Goal: Contribute content: Add original content to the website for others to see

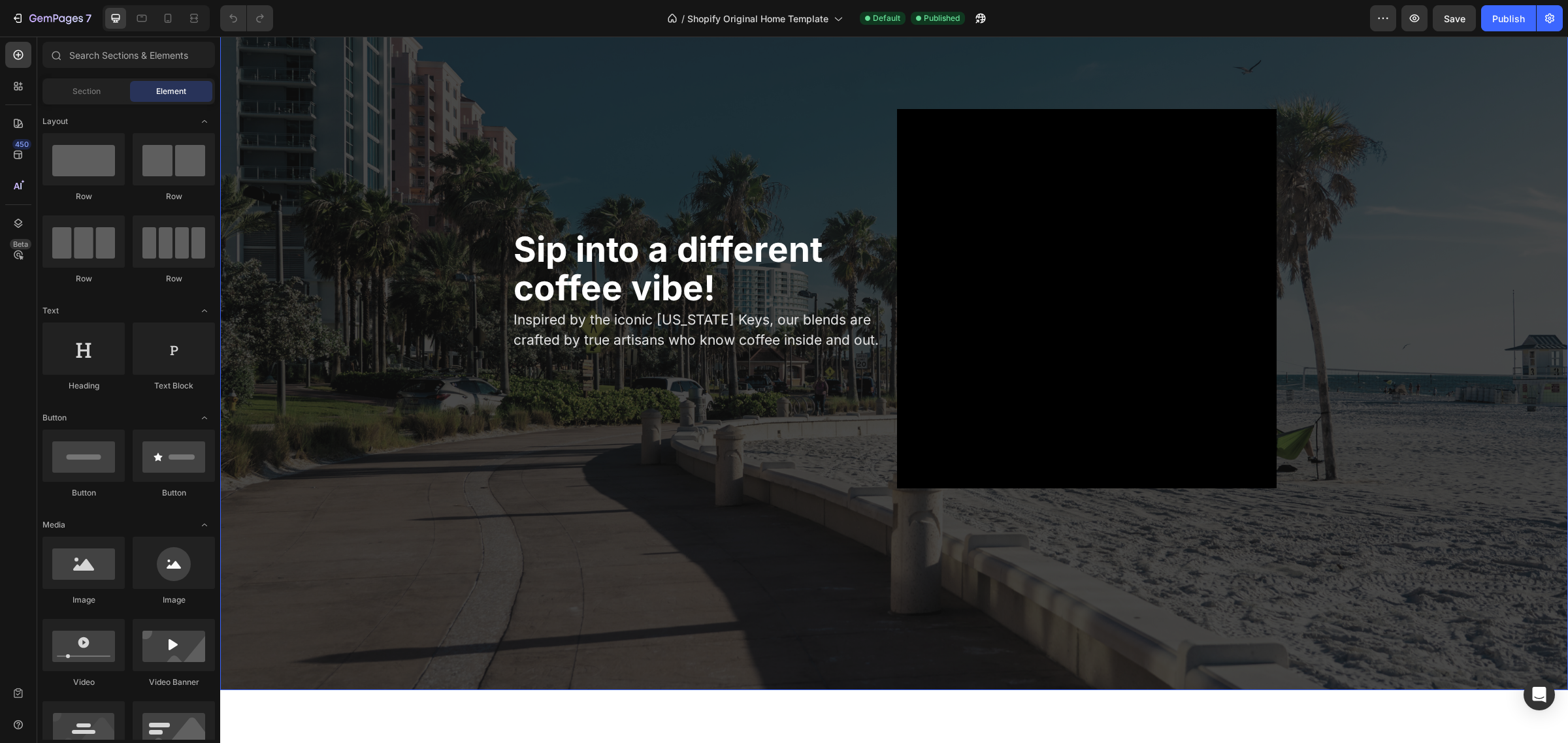
click at [318, 139] on div "Overlay" at bounding box center [894, 298] width 1348 height 783
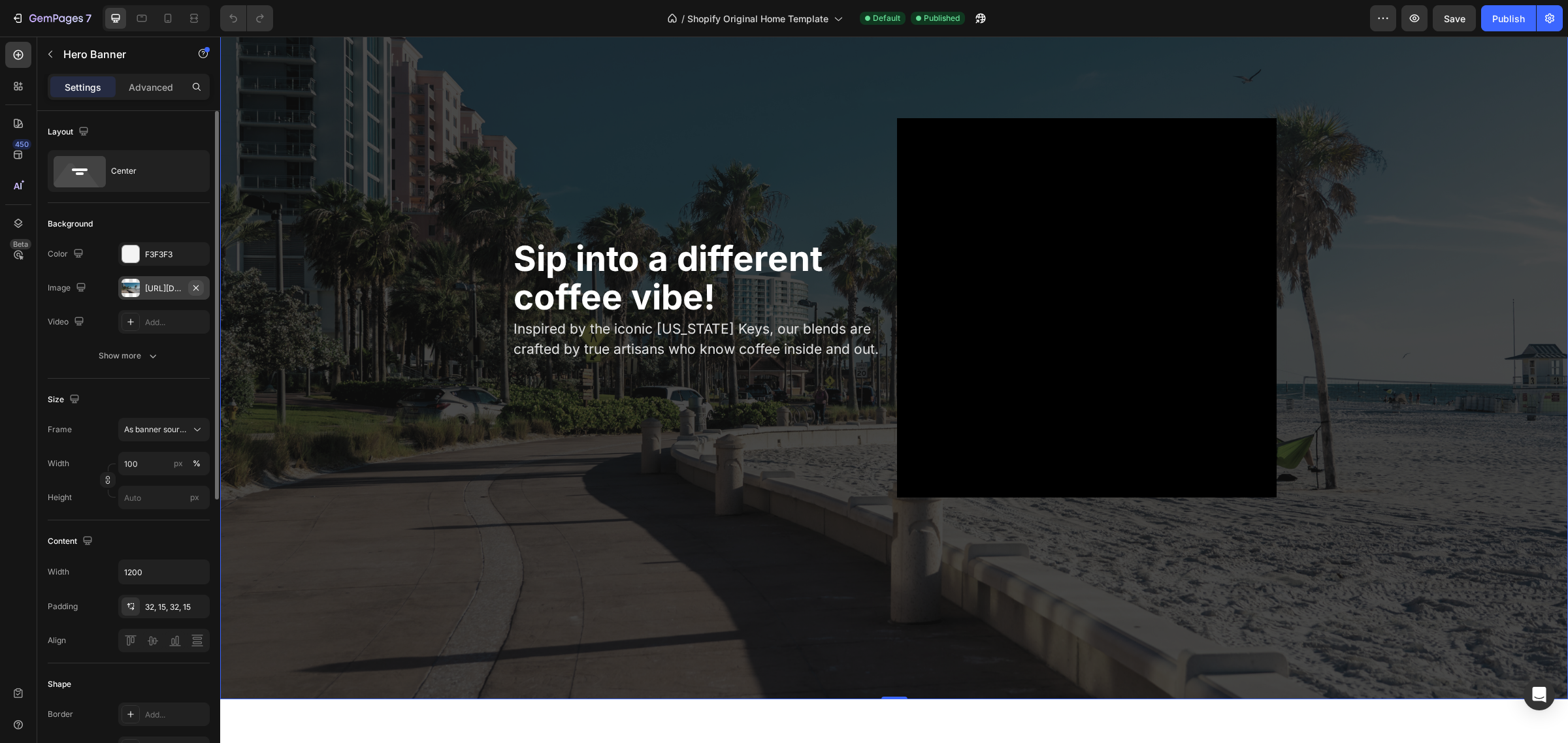
click at [193, 290] on icon "button" at bounding box center [196, 287] width 11 height 11
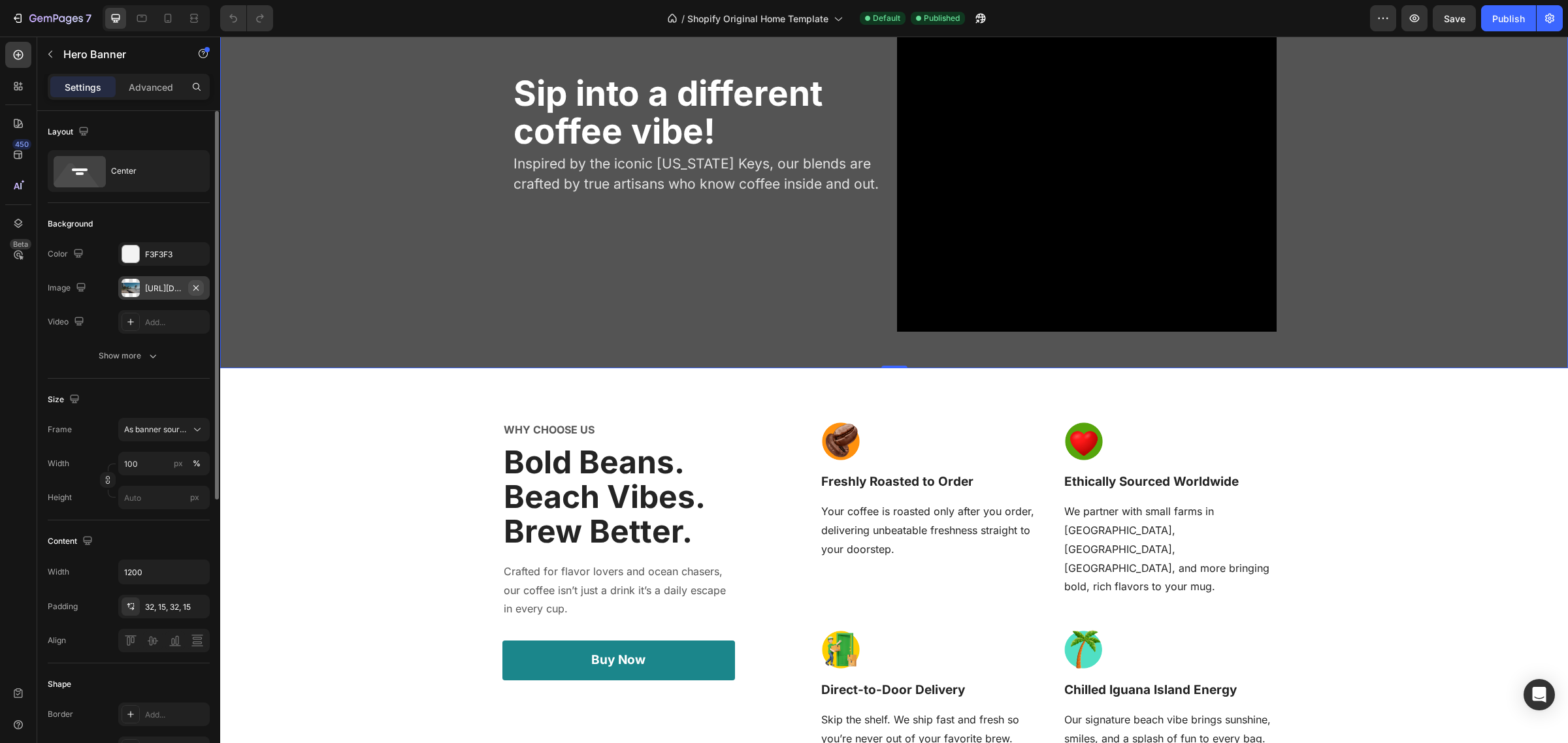
type input "Auto"
click at [154, 288] on div "Add..." at bounding box center [175, 288] width 61 height 12
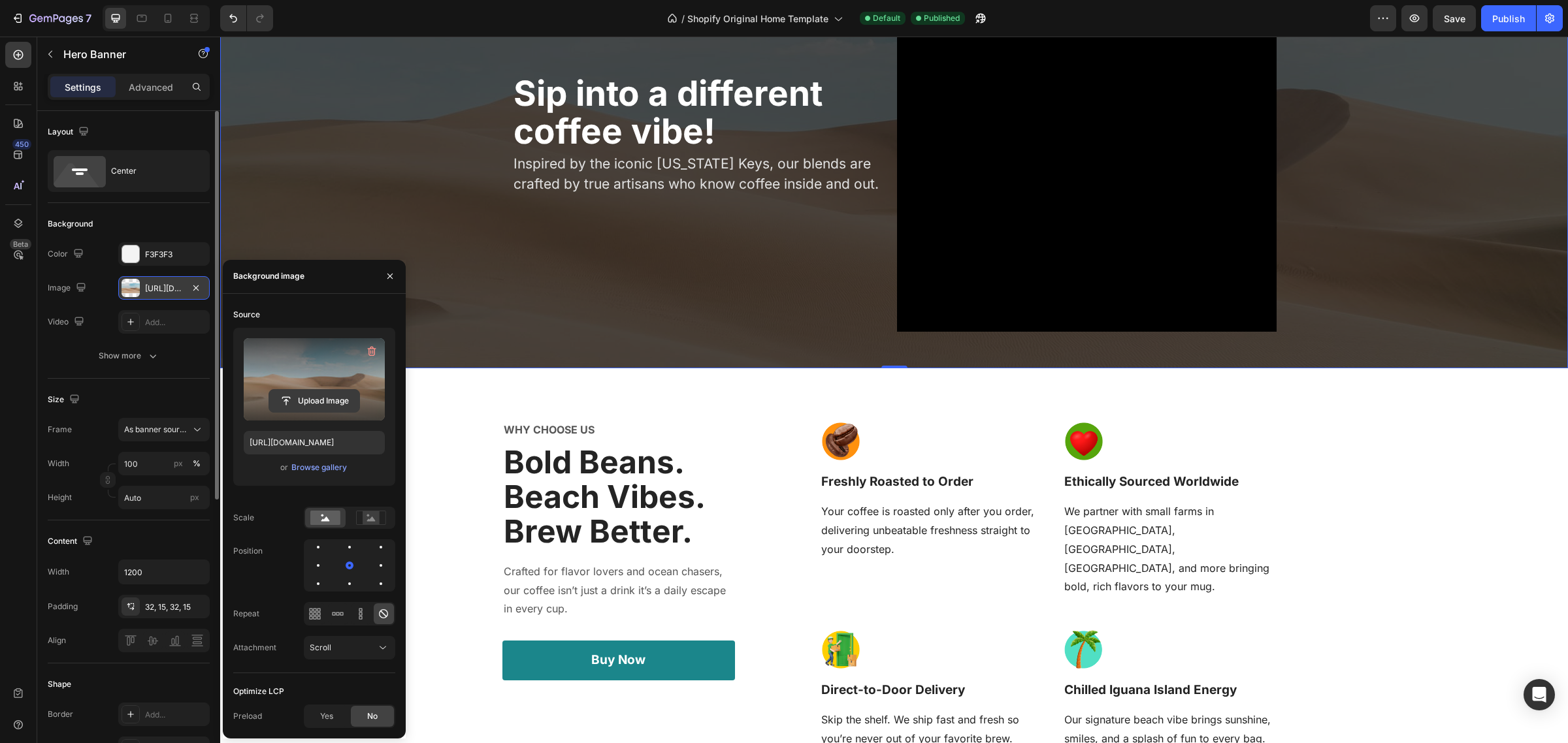
click at [305, 406] on input "file" at bounding box center [314, 400] width 91 height 22
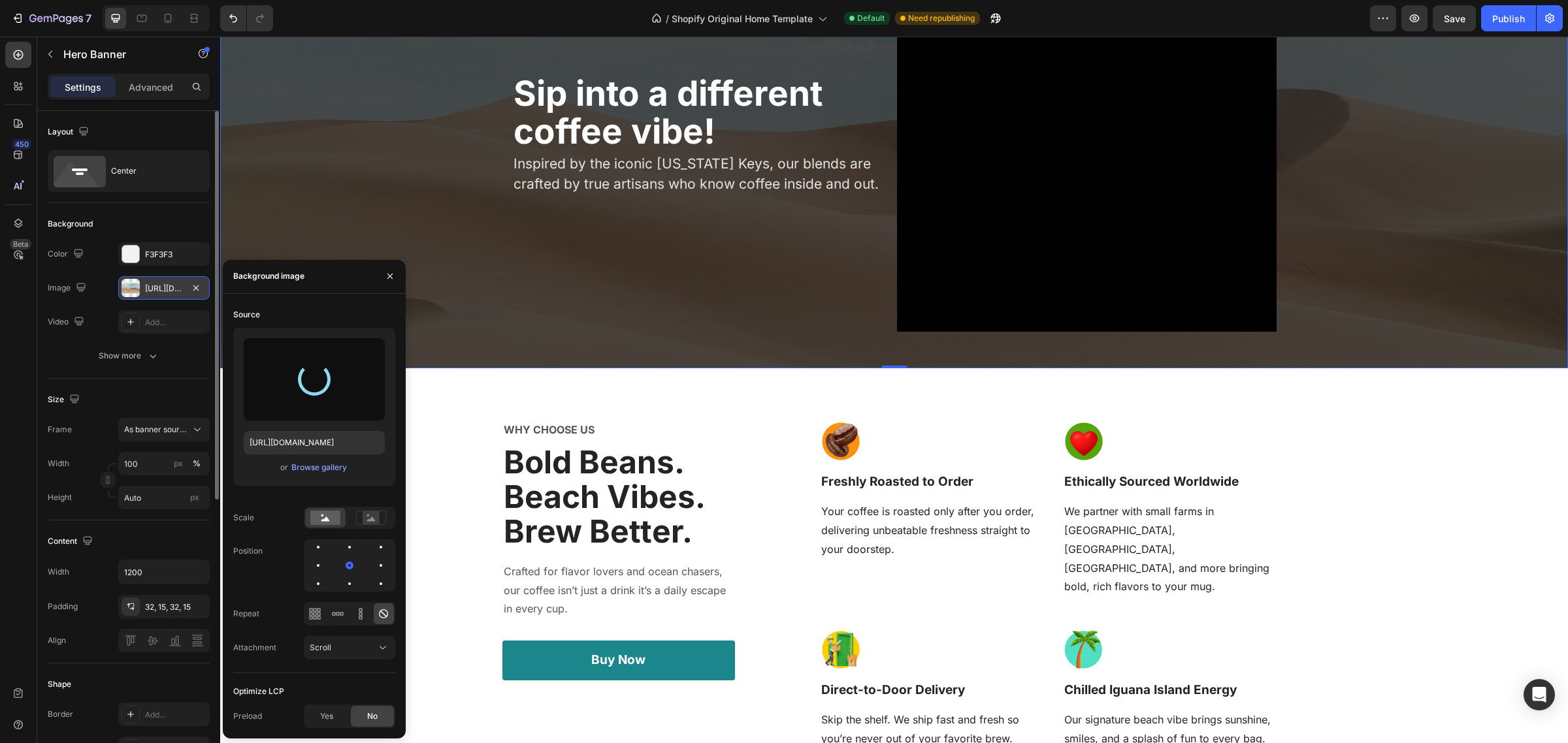
type input "[URL][DOMAIN_NAME]"
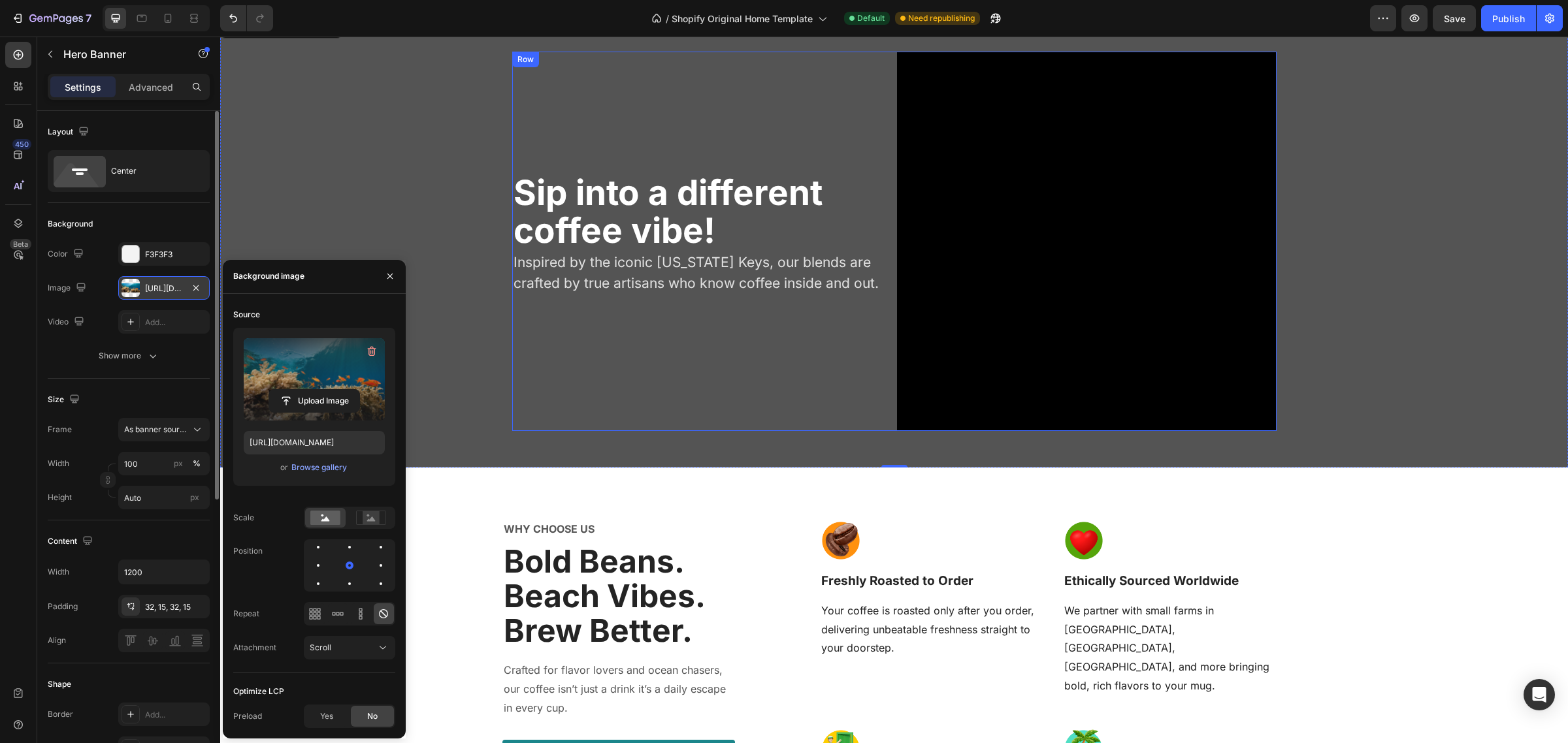
scroll to position [54, 0]
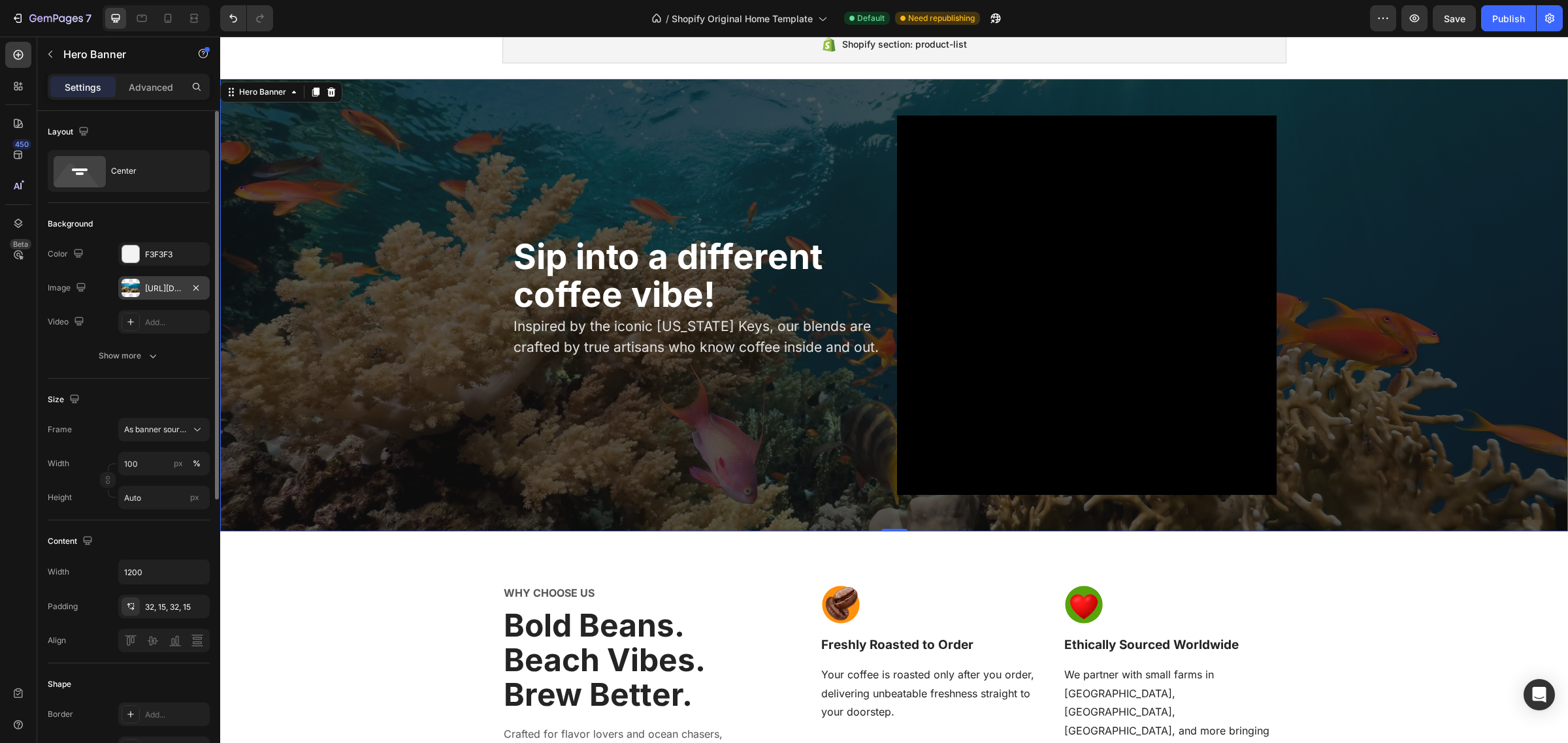
click at [480, 471] on div "Overlay" at bounding box center [894, 305] width 1348 height 453
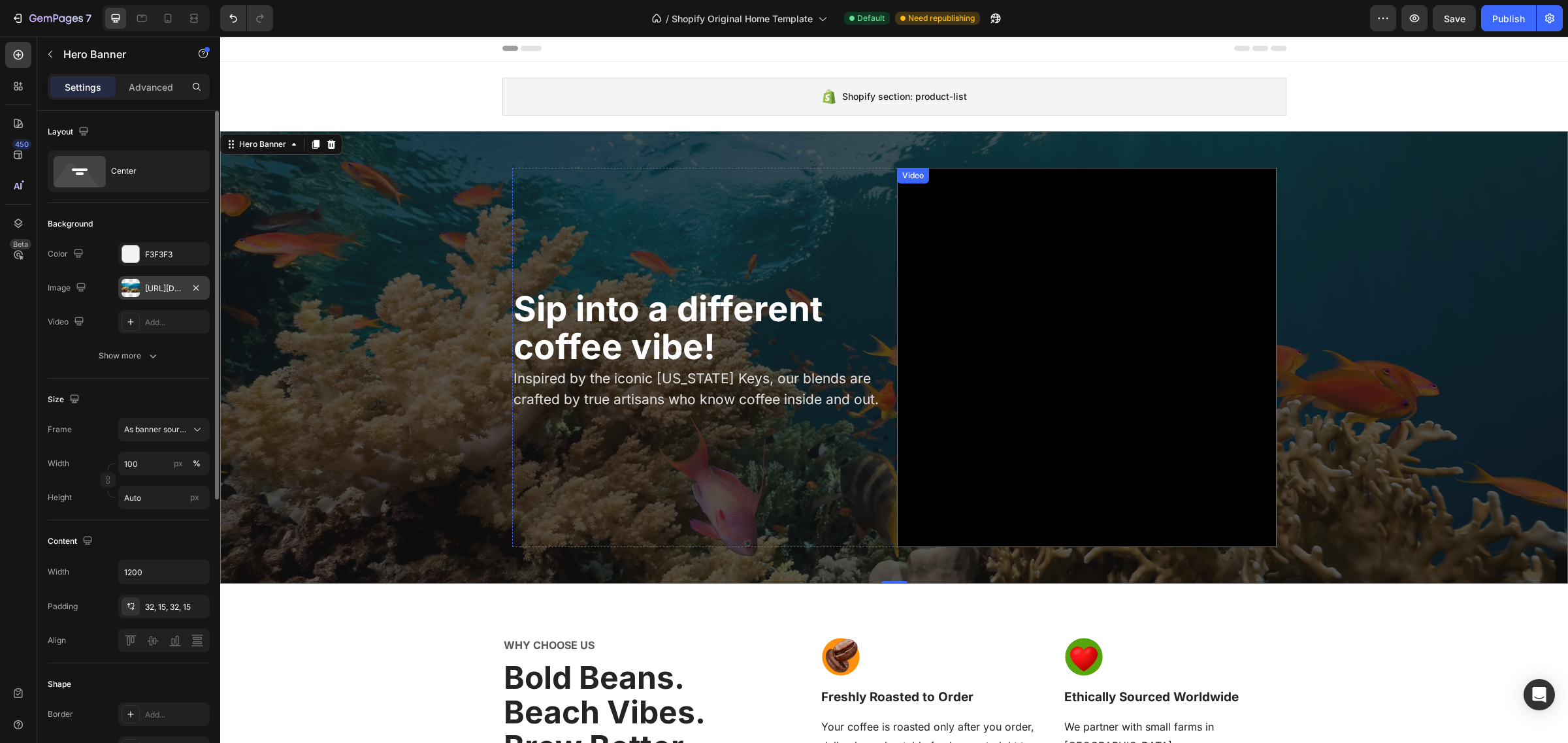
scroll to position [0, 0]
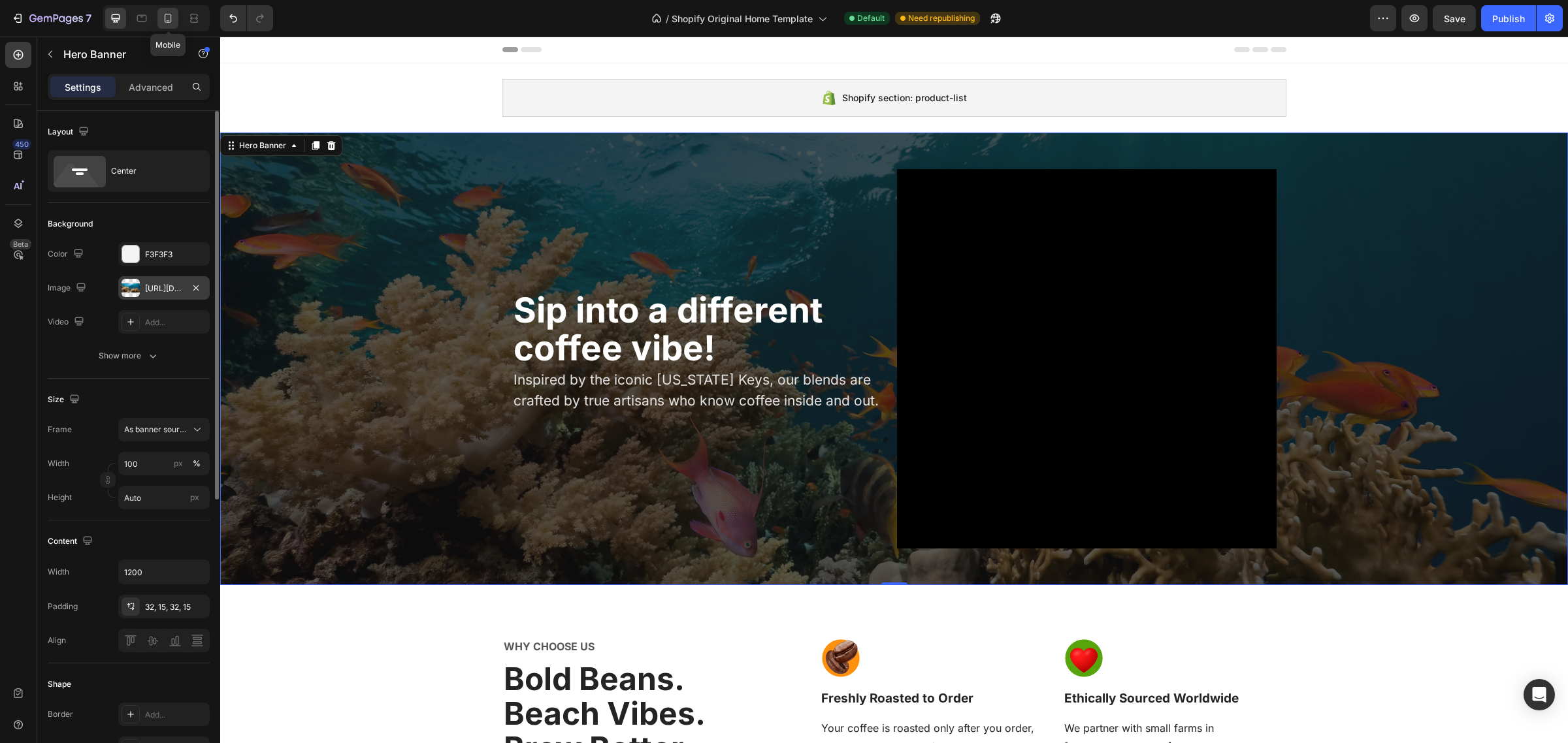
click at [167, 18] on icon at bounding box center [168, 18] width 13 height 13
type input "100%"
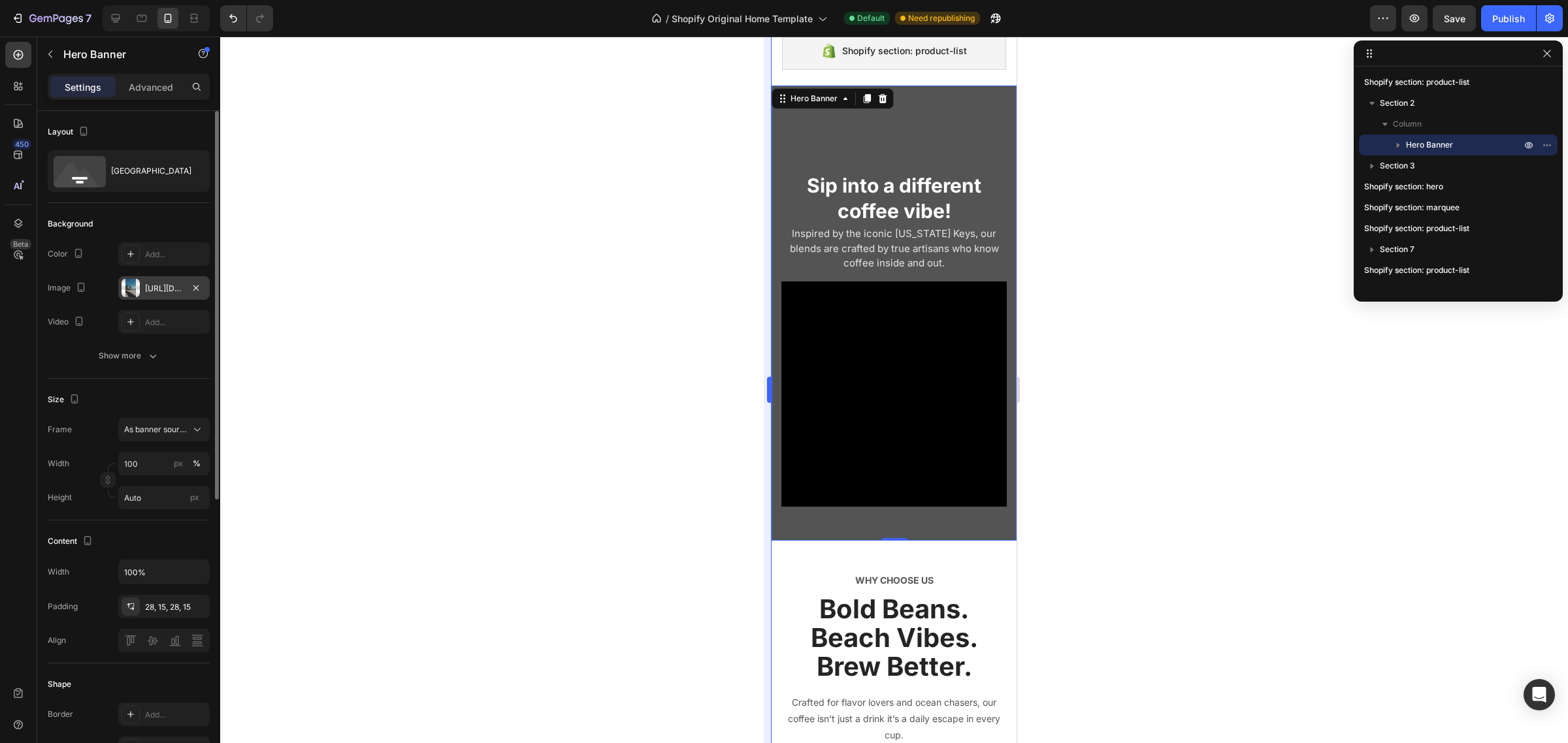
scroll to position [51, 0]
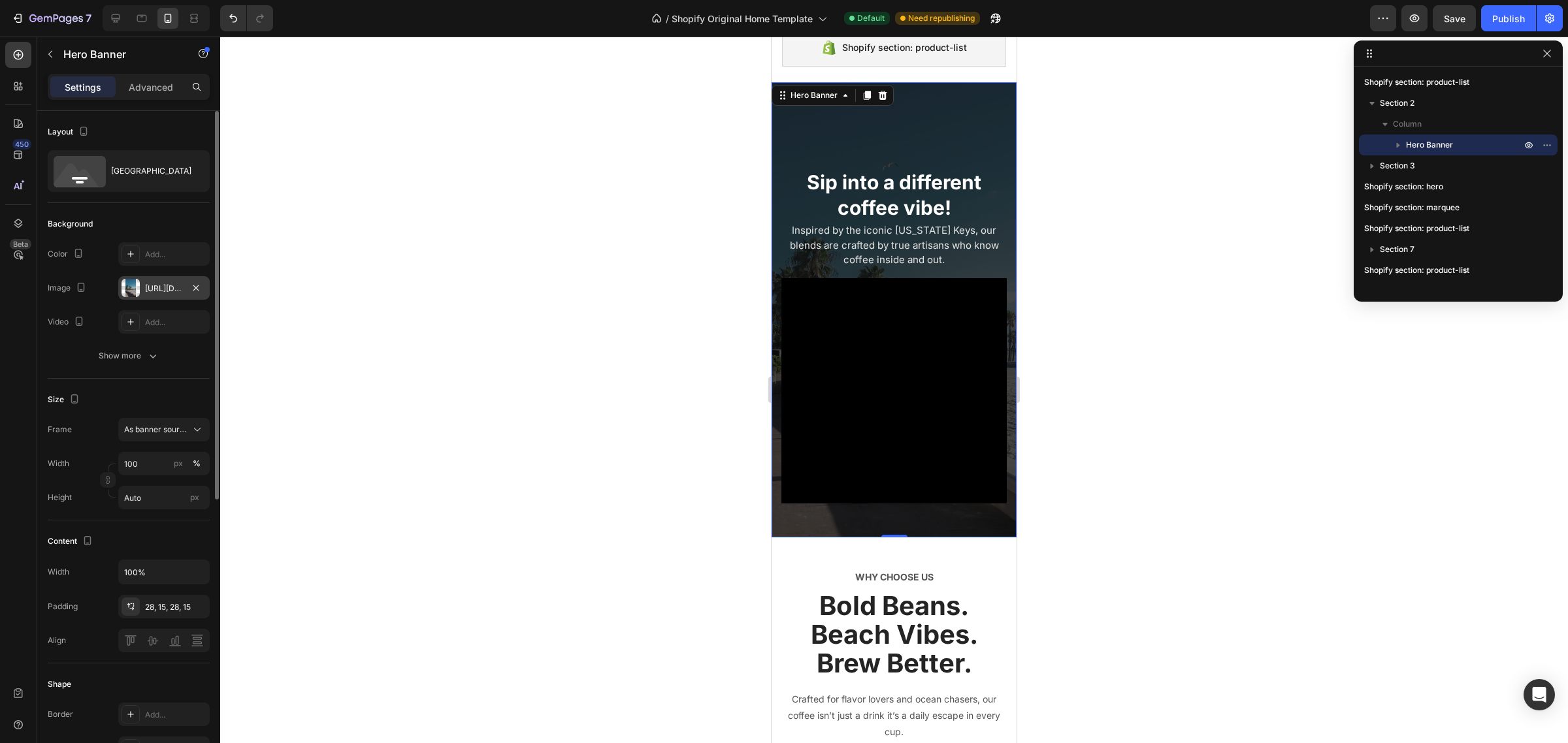
click at [975, 101] on div "Sip into a different coffee vibe! Text Block Inspired by the iconic [US_STATE] …" at bounding box center [893, 310] width 225 height 419
click at [198, 290] on icon "button" at bounding box center [196, 287] width 11 height 11
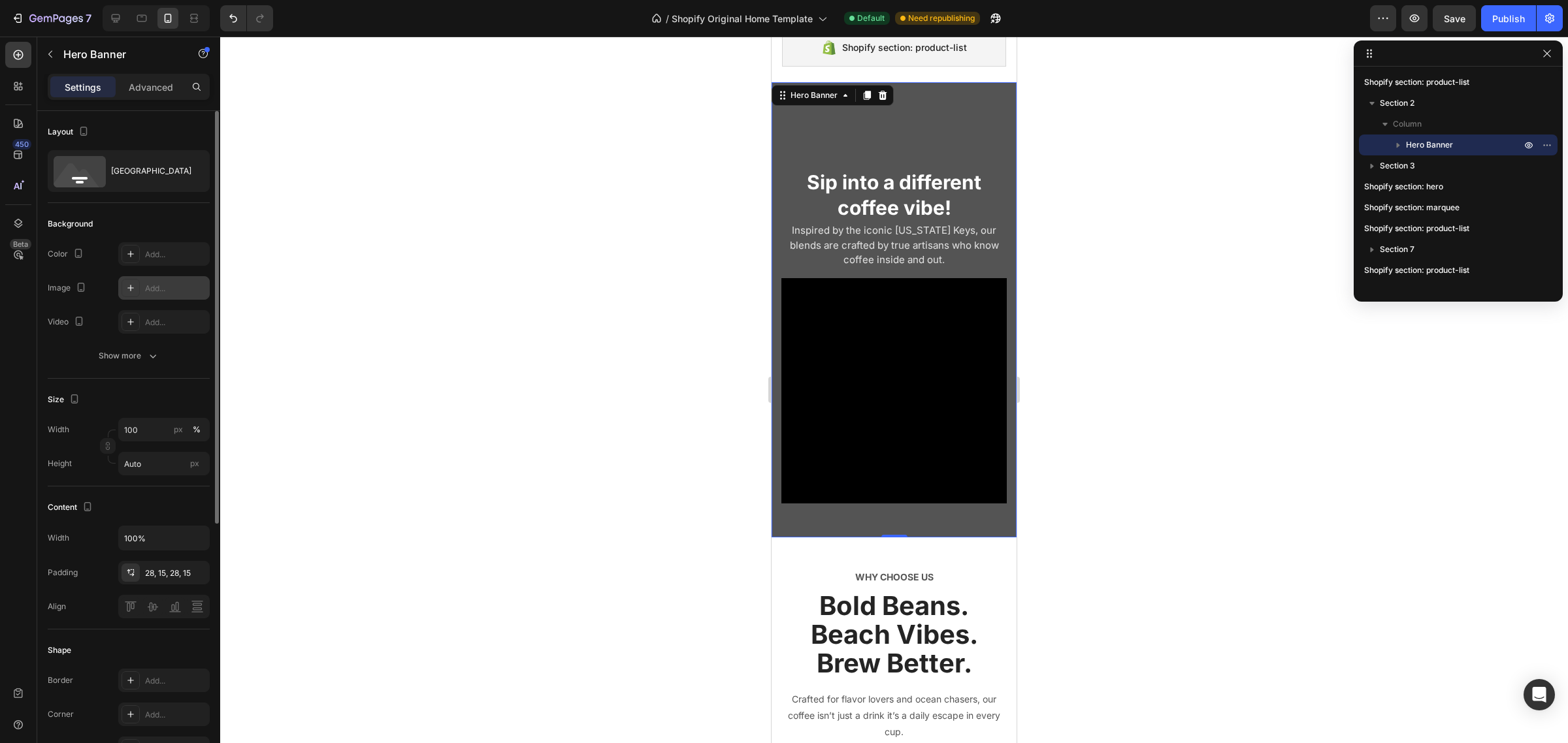
click at [168, 287] on div "Add..." at bounding box center [175, 288] width 61 height 12
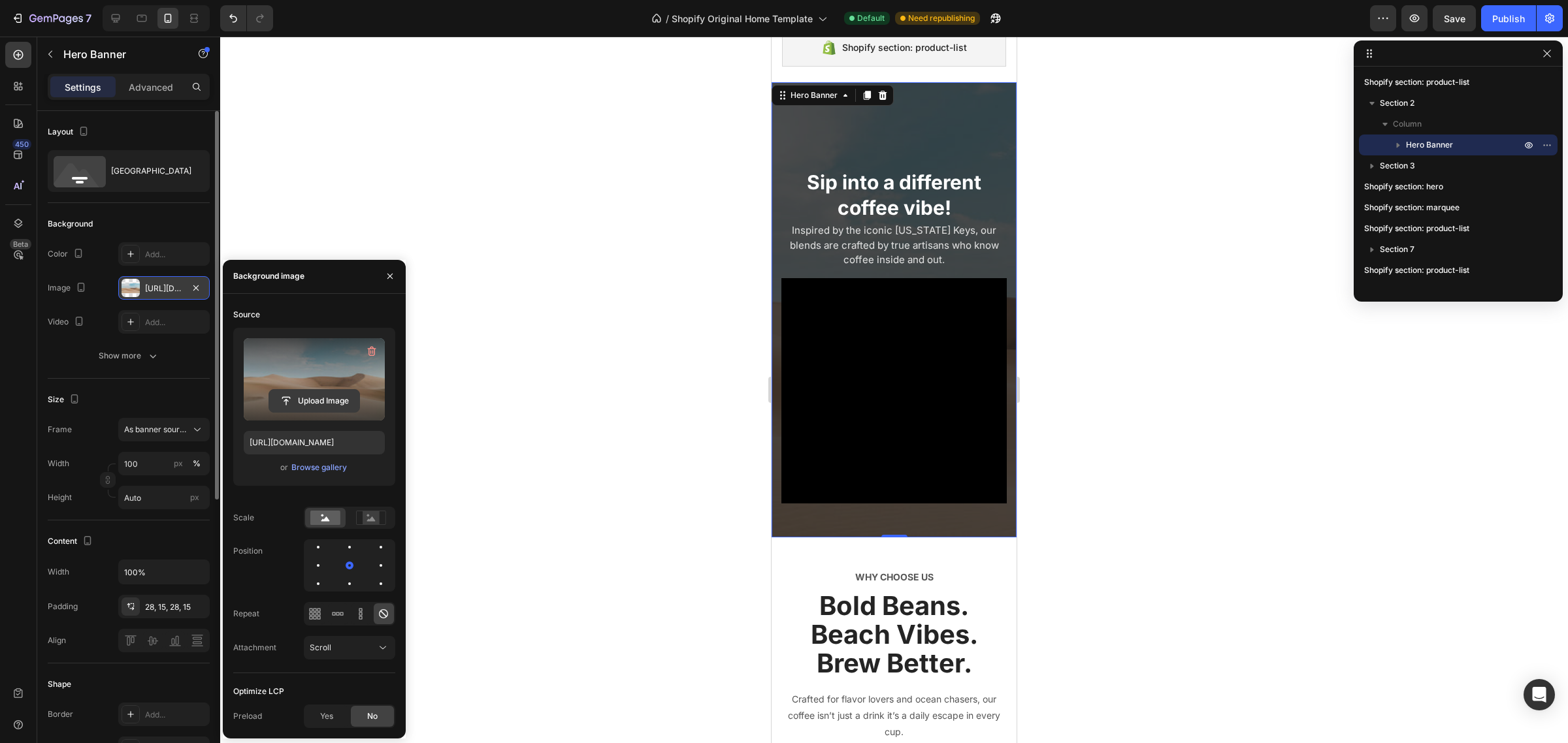
click at [330, 400] on input "file" at bounding box center [314, 400] width 91 height 22
type input "[URL][DOMAIN_NAME]"
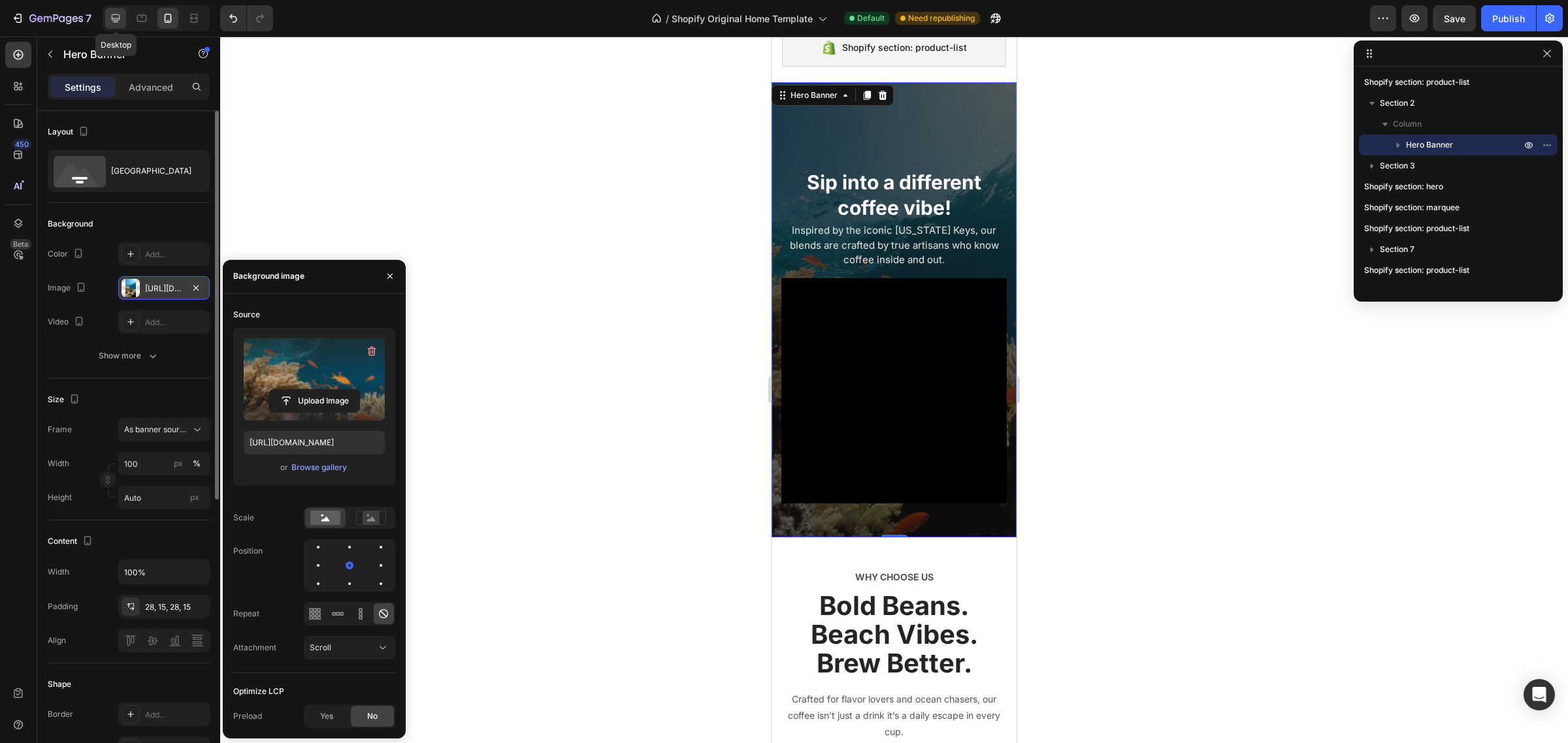
click at [113, 15] on icon at bounding box center [115, 18] width 13 height 13
type input "1200"
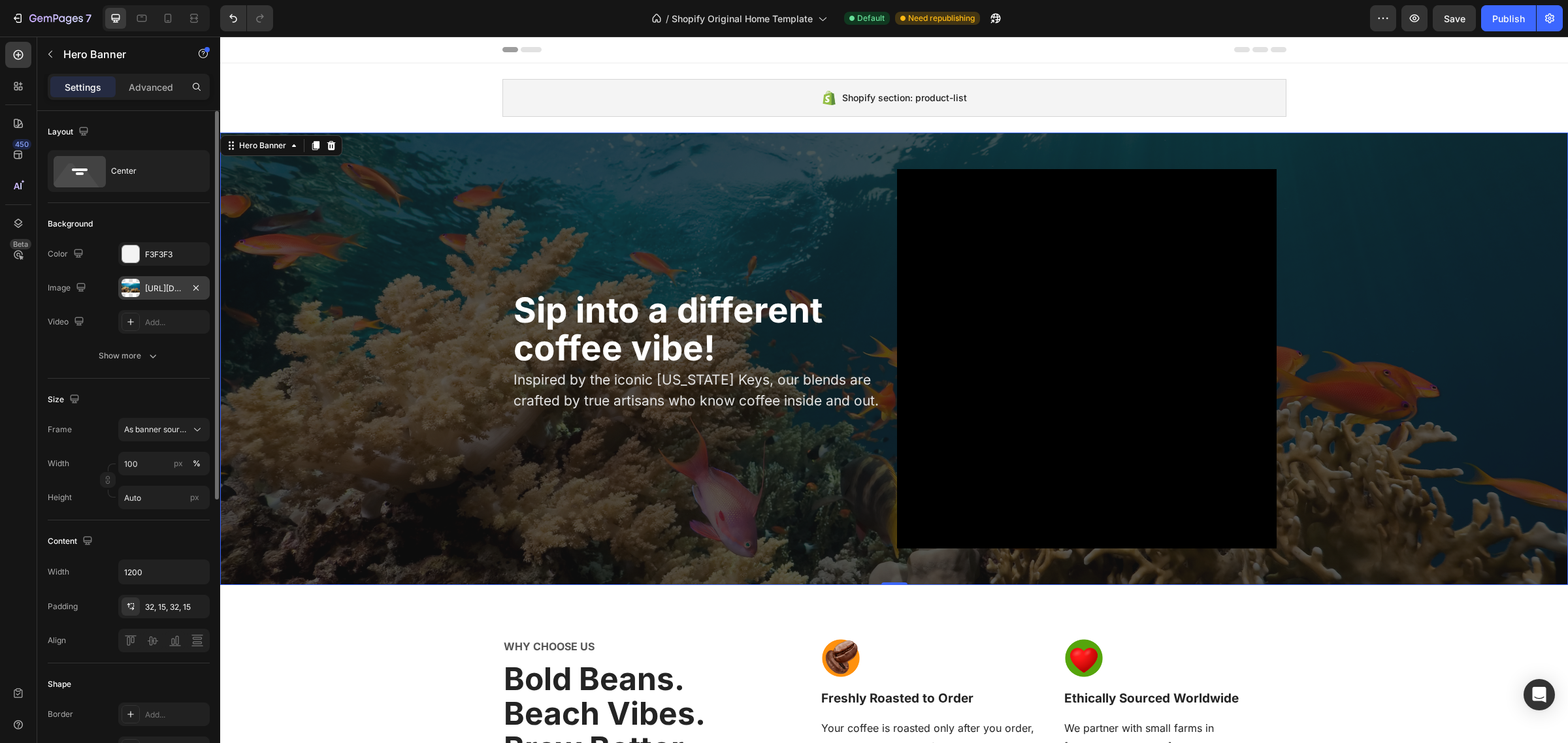
click at [359, 253] on div "Overlay" at bounding box center [894, 358] width 1348 height 453
drag, startPoint x: 195, startPoint y: 288, endPoint x: 196, endPoint y: 190, distance: 98.0
click at [195, 288] on icon "button" at bounding box center [196, 286] width 5 height 5
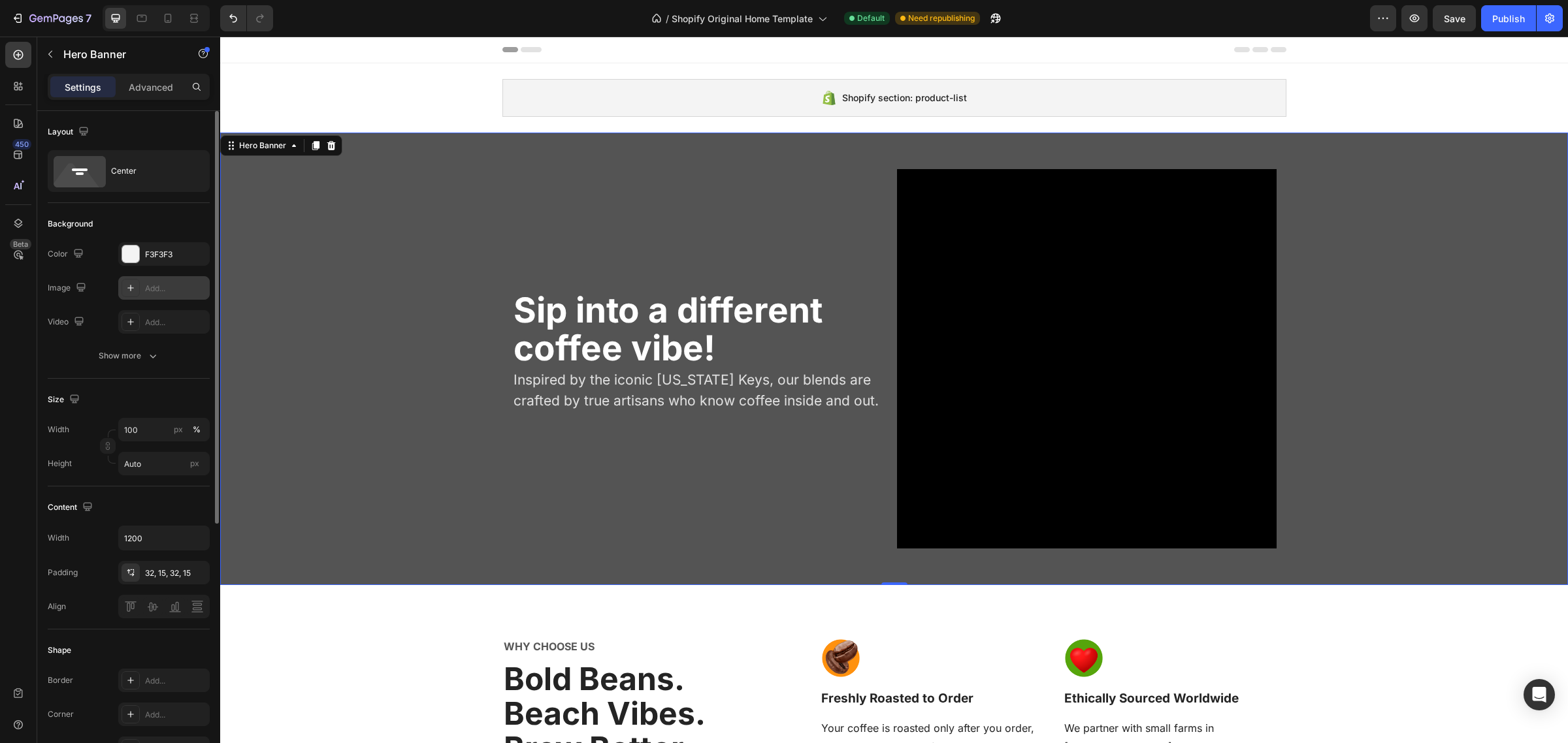
drag, startPoint x: 403, startPoint y: 246, endPoint x: 305, endPoint y: 289, distance: 107.0
click at [402, 250] on div "Overlay" at bounding box center [894, 358] width 1348 height 453
click at [138, 288] on div at bounding box center [131, 287] width 19 height 19
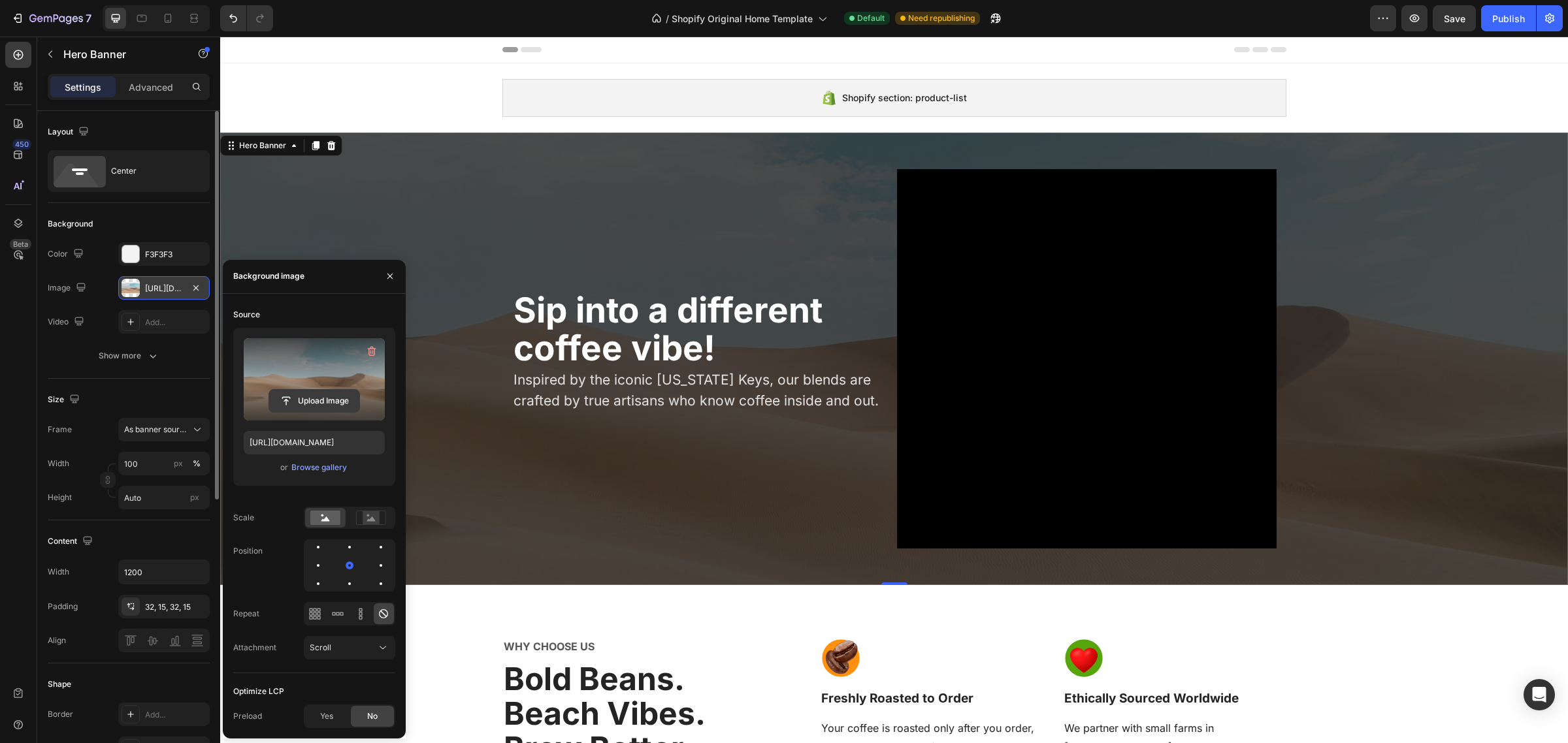
click at [324, 403] on input "file" at bounding box center [314, 400] width 91 height 22
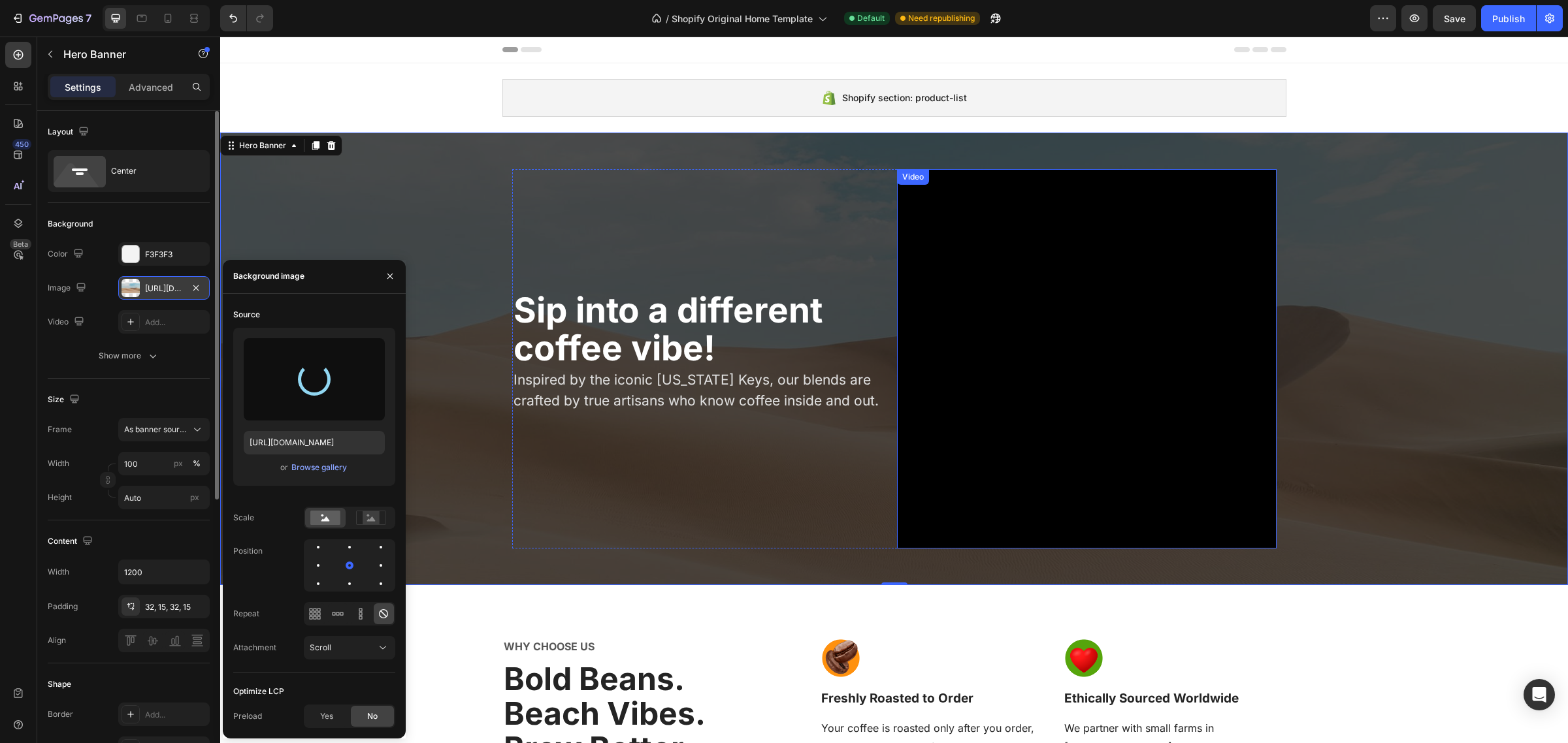
type input "[URL][DOMAIN_NAME]"
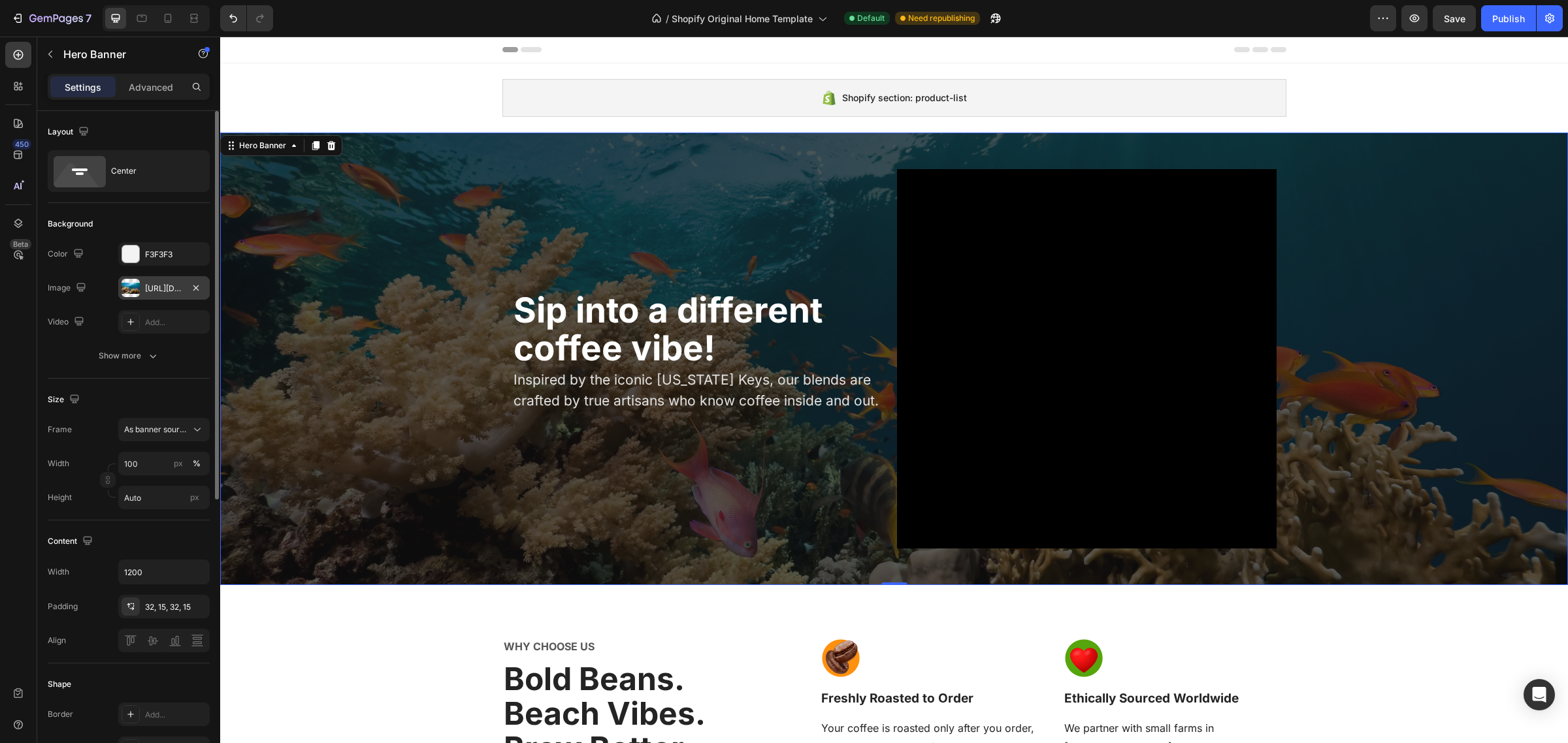
click at [94, 511] on div "Size Frame As banner source Width 100 px % Height Auto px" at bounding box center [129, 450] width 162 height 142
click at [152, 467] on input "100" at bounding box center [164, 464] width 92 height 23
click at [160, 513] on div "Default 1200px" at bounding box center [151, 519] width 107 height 23
type input "1200"
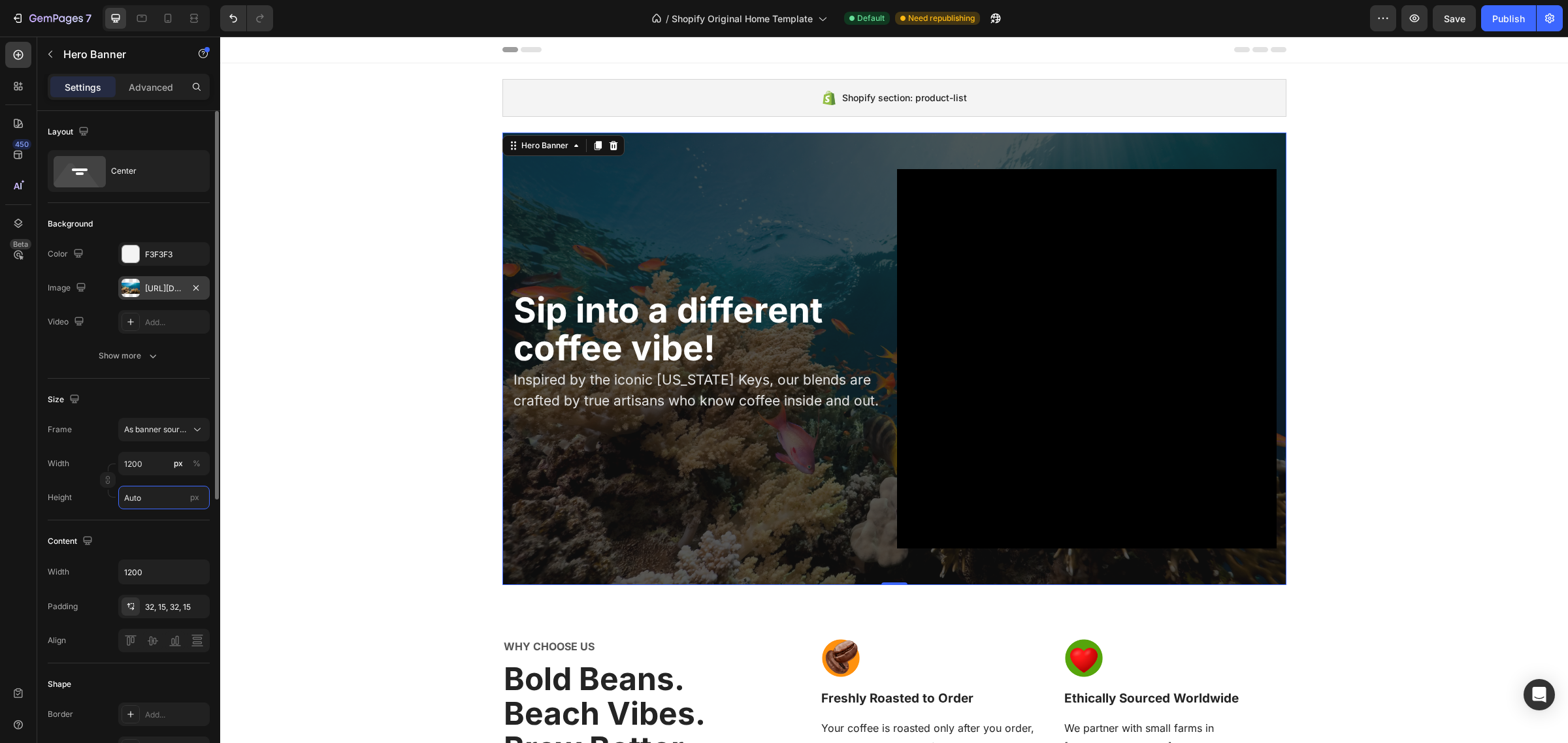
click at [152, 502] on input "Auto" at bounding box center [164, 498] width 92 height 23
click at [165, 552] on p "Fit screen 100vh" at bounding box center [162, 553] width 76 height 12
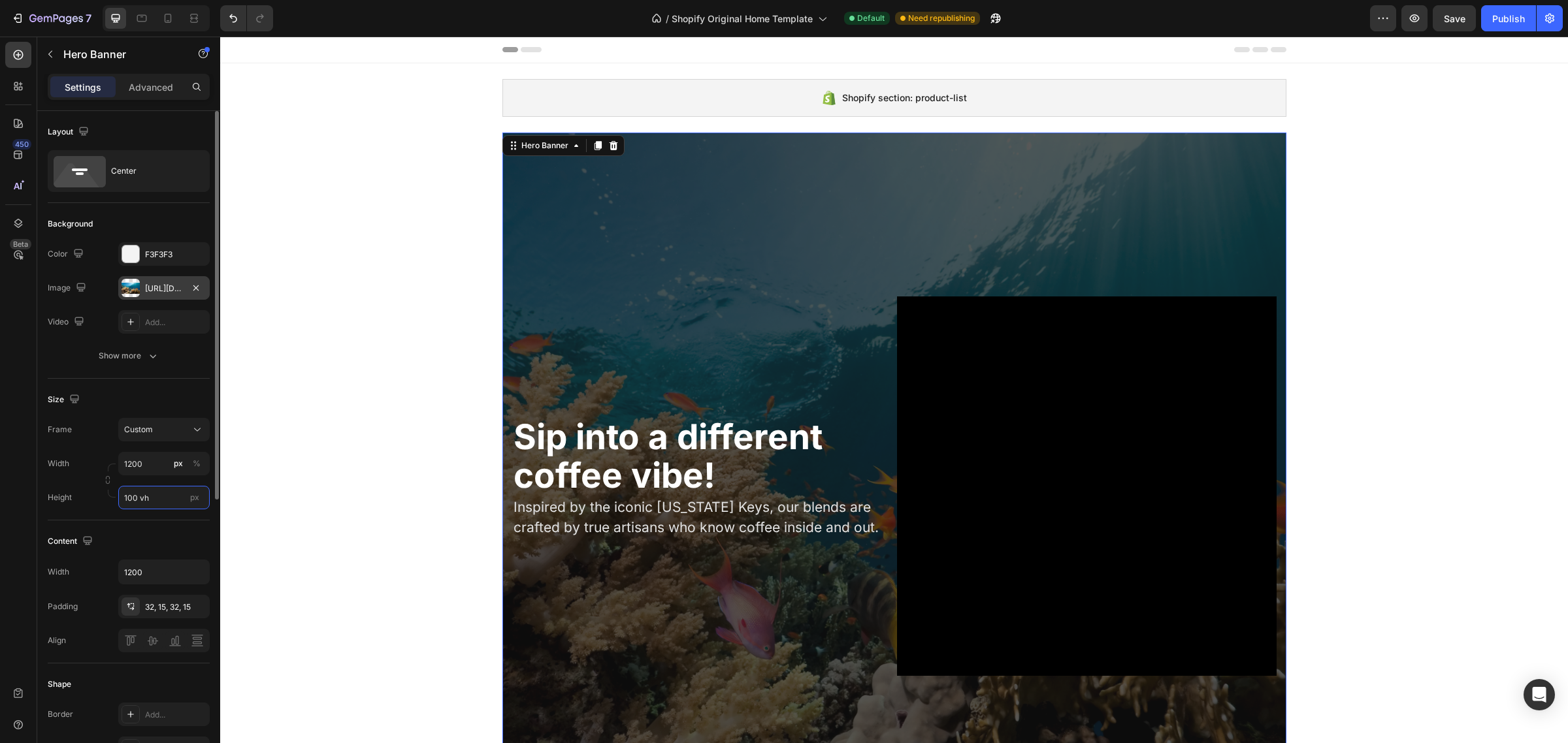
click at [156, 491] on input "100 vh" at bounding box center [164, 498] width 92 height 23
click at [168, 533] on p "Fit content Auto" at bounding box center [162, 530] width 76 height 12
type input "Auto"
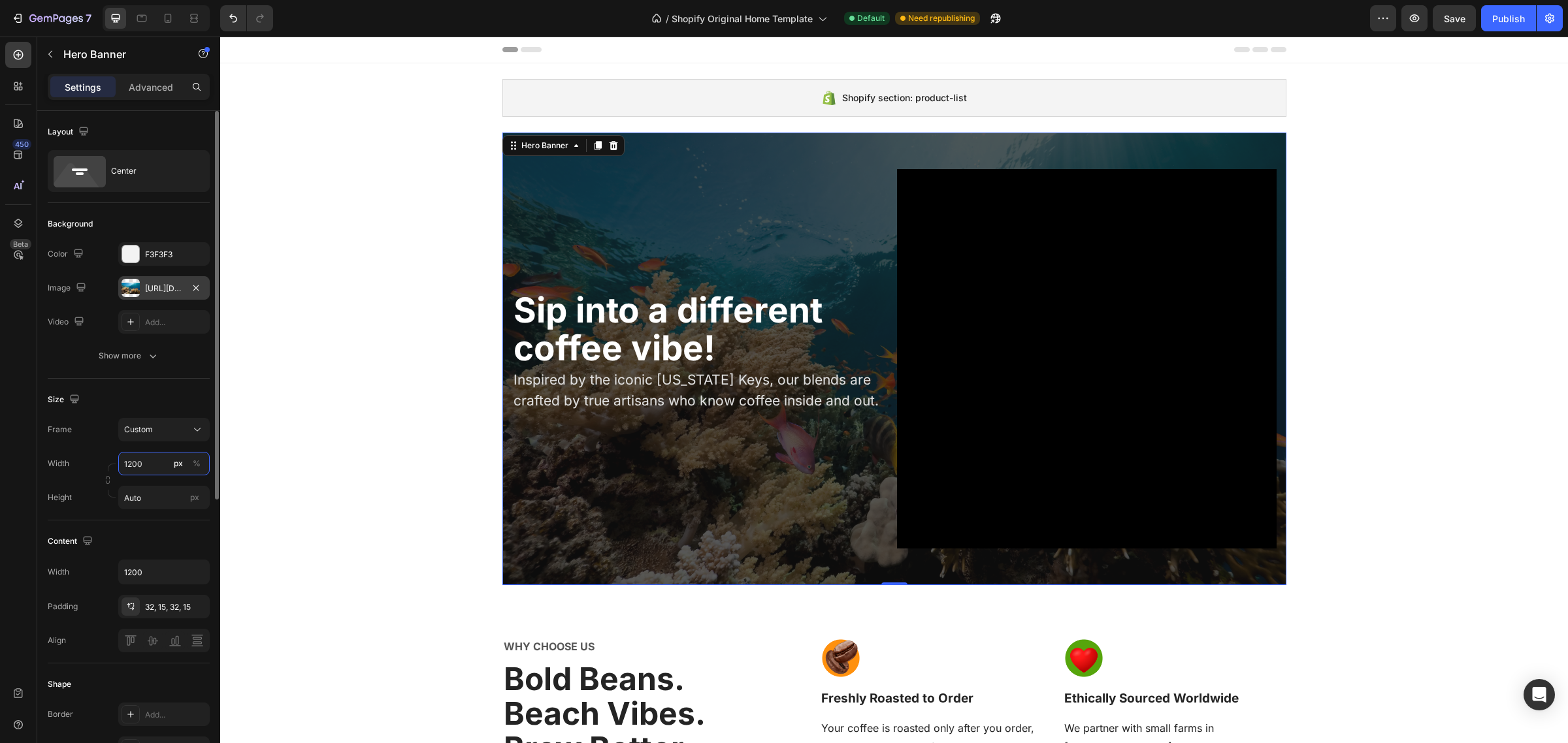
click at [157, 460] on input "1200" at bounding box center [164, 464] width 92 height 23
click at [170, 492] on p "Full 100%" at bounding box center [162, 496] width 76 height 12
type input "100"
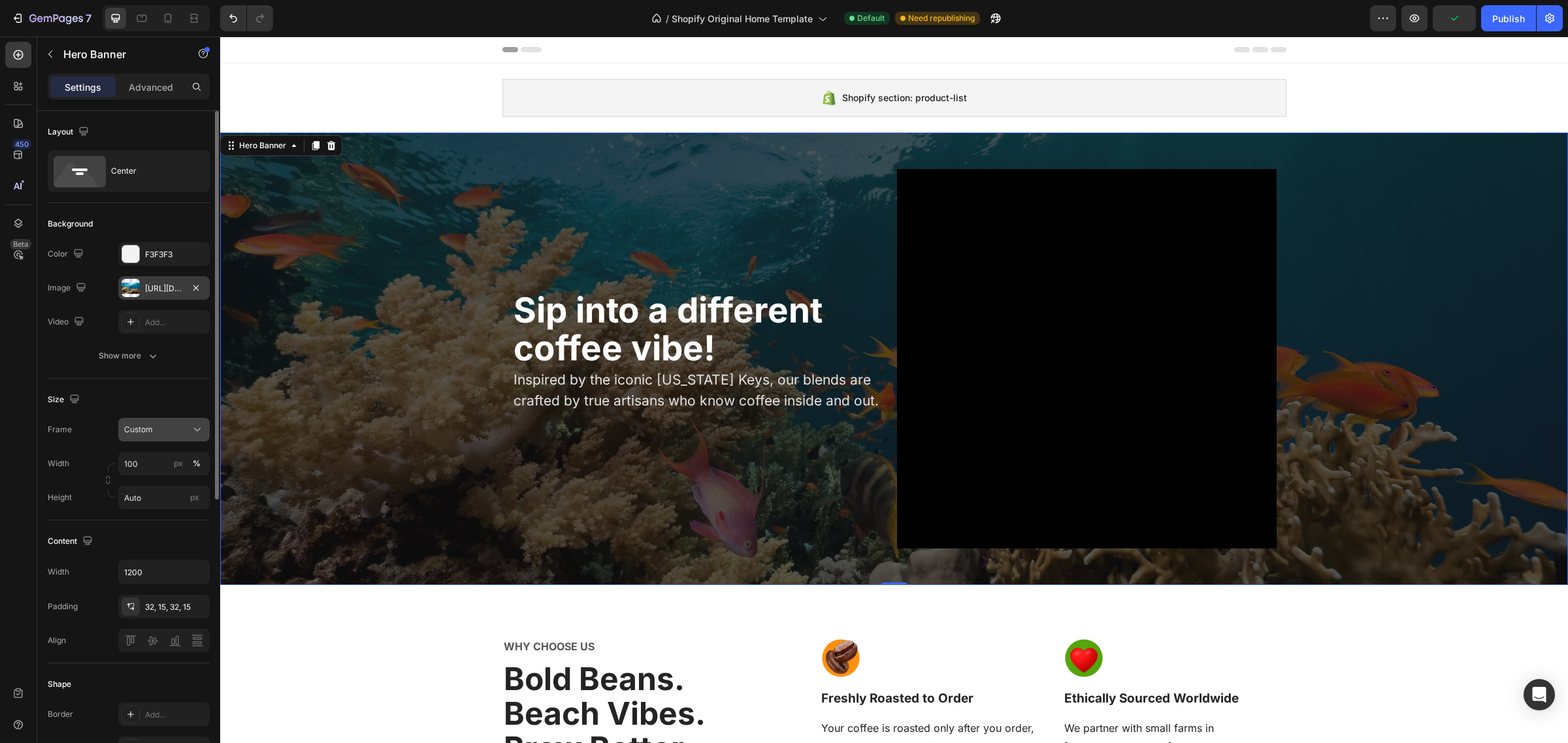
click at [187, 431] on div "Custom" at bounding box center [156, 429] width 64 height 12
click at [176, 458] on span "As banner source" at bounding box center [156, 462] width 64 height 12
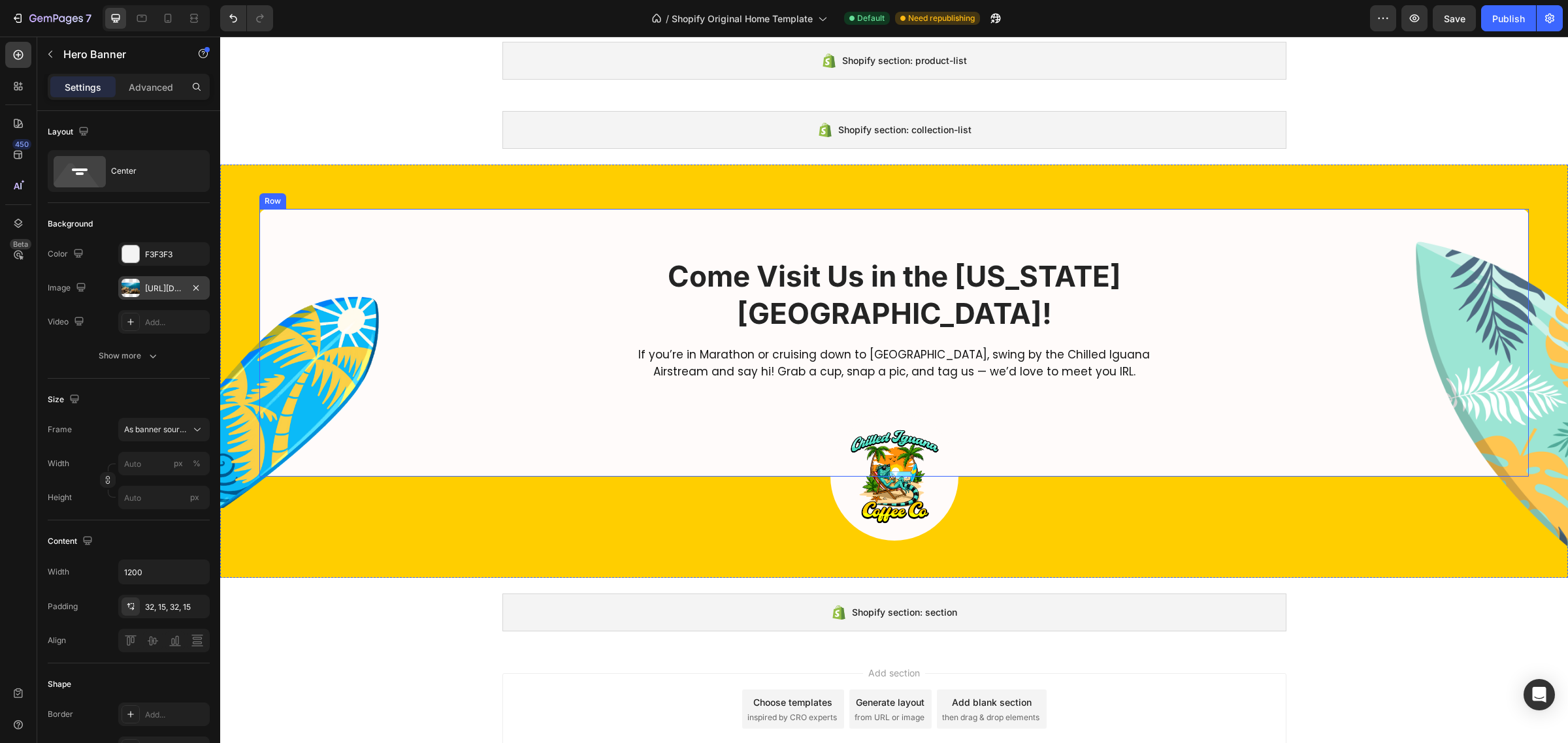
scroll to position [1927, 0]
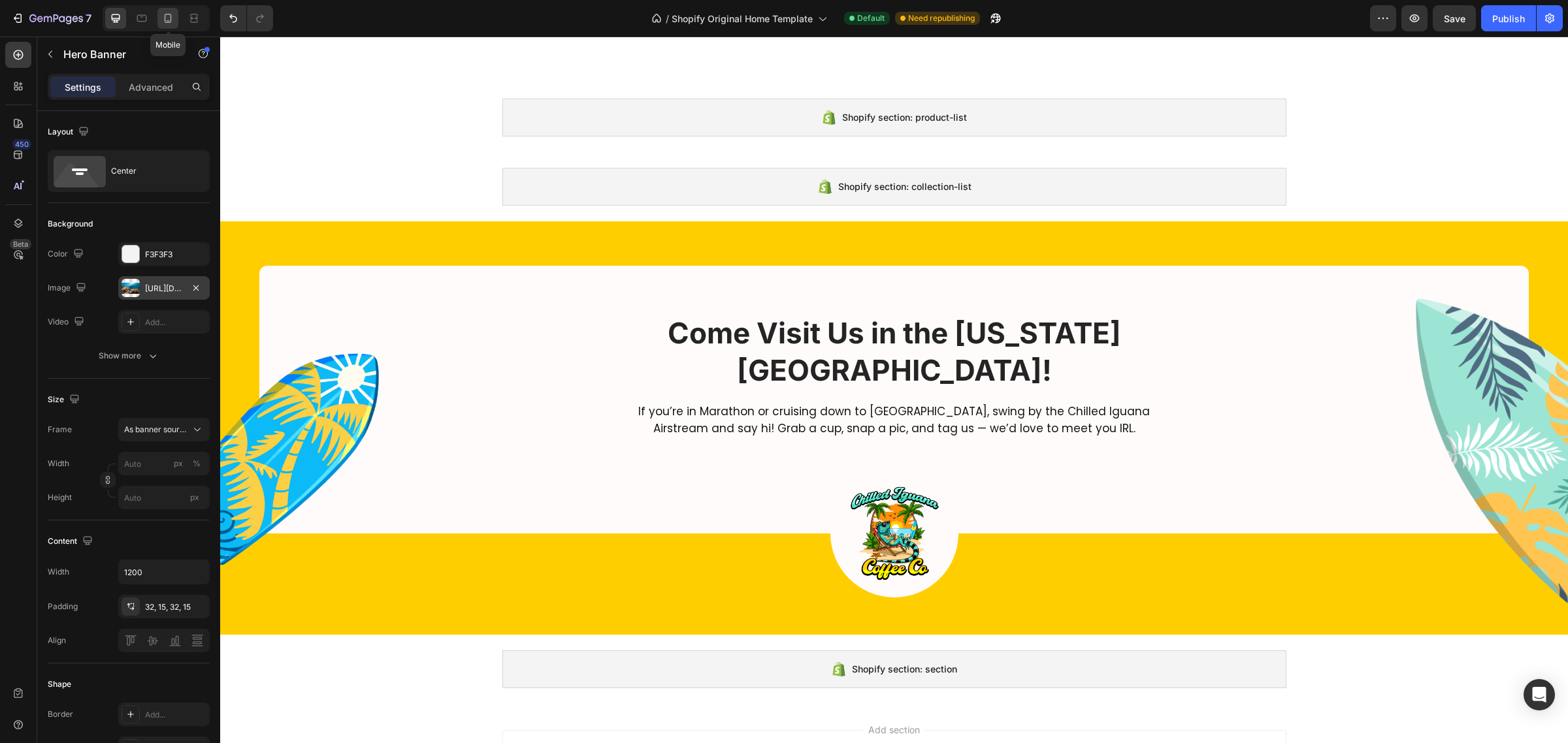
click at [171, 27] on div at bounding box center [168, 18] width 20 height 20
type input "100"
type input "Auto"
type input "100%"
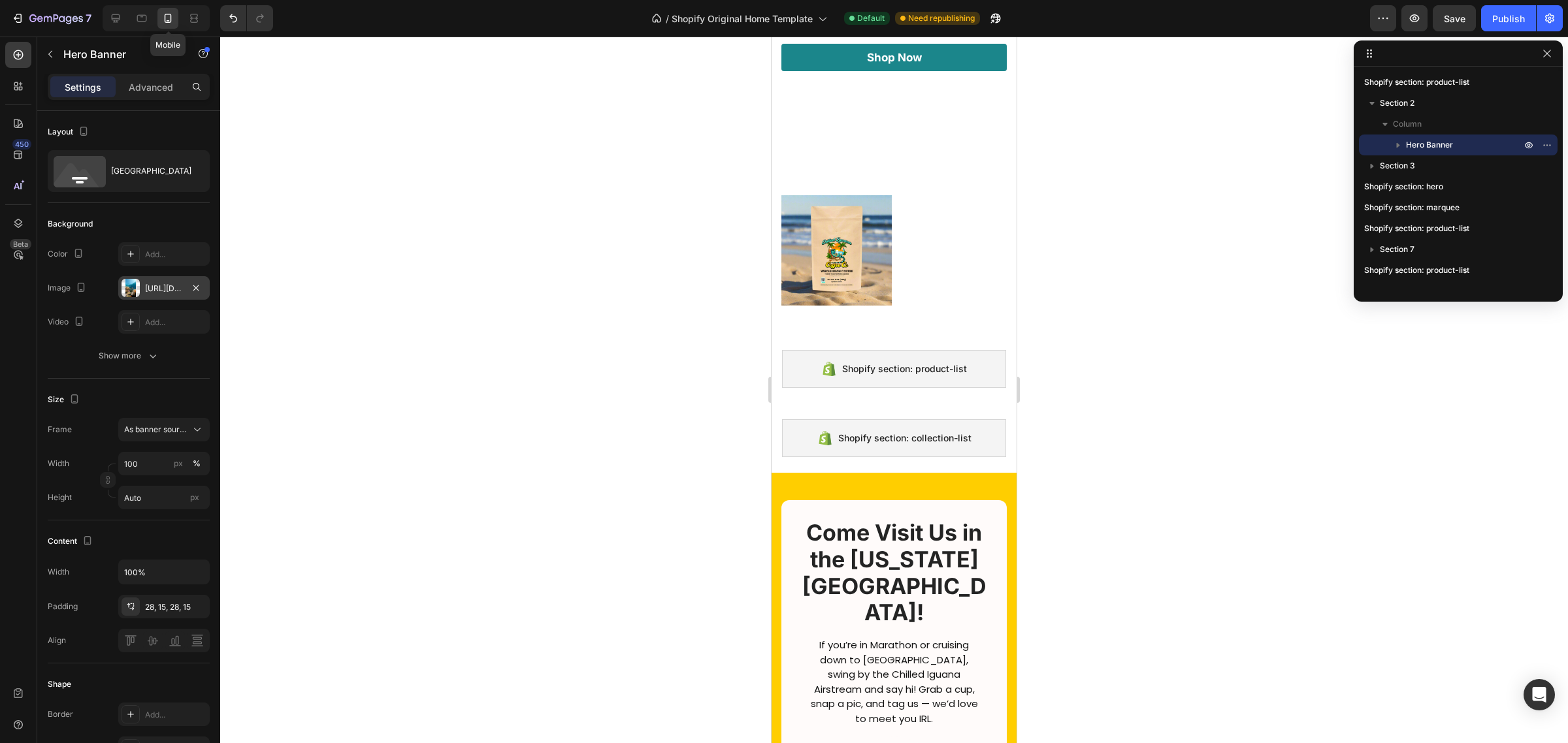
scroll to position [2117, 0]
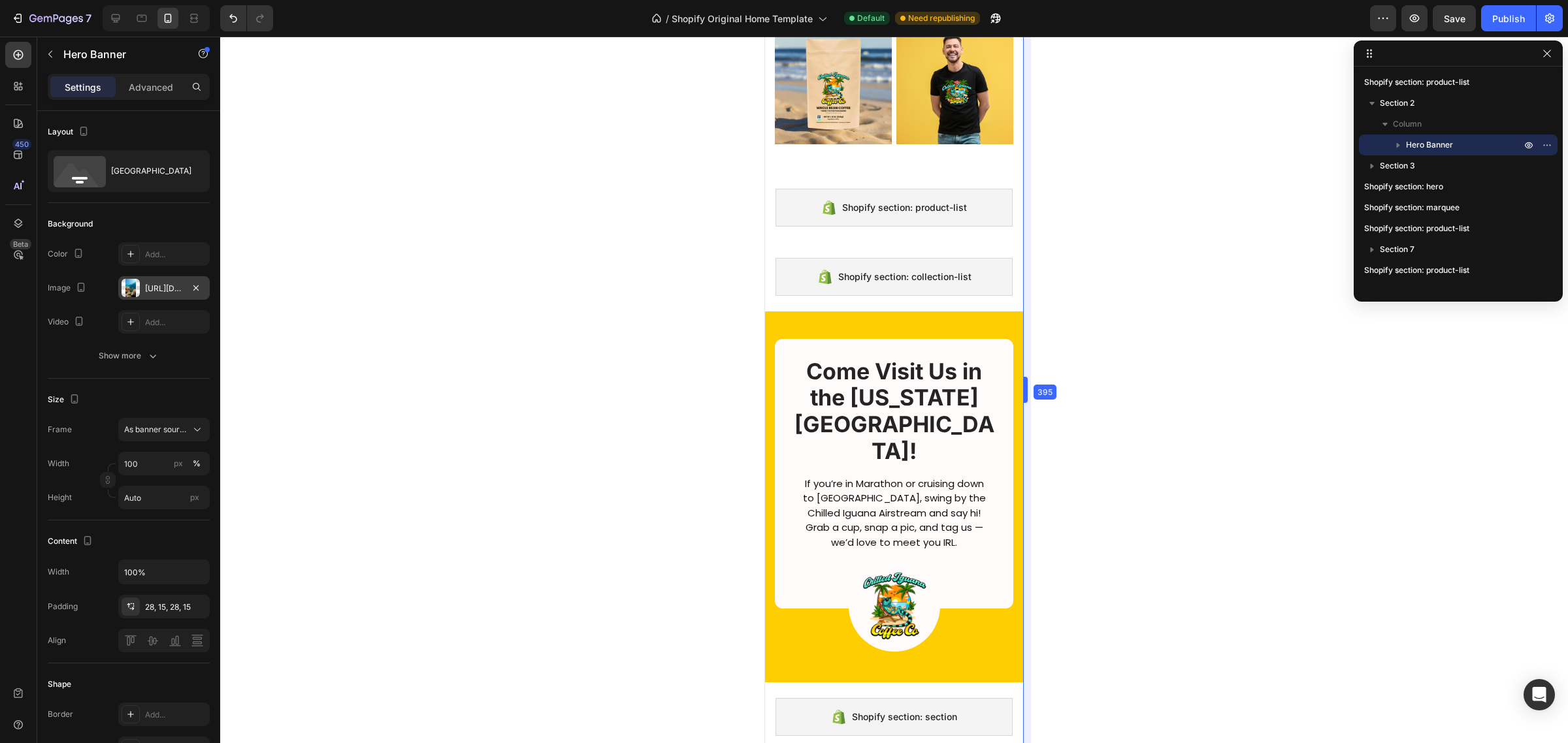
drag, startPoint x: 1019, startPoint y: 578, endPoint x: 1030, endPoint y: 531, distance: 48.3
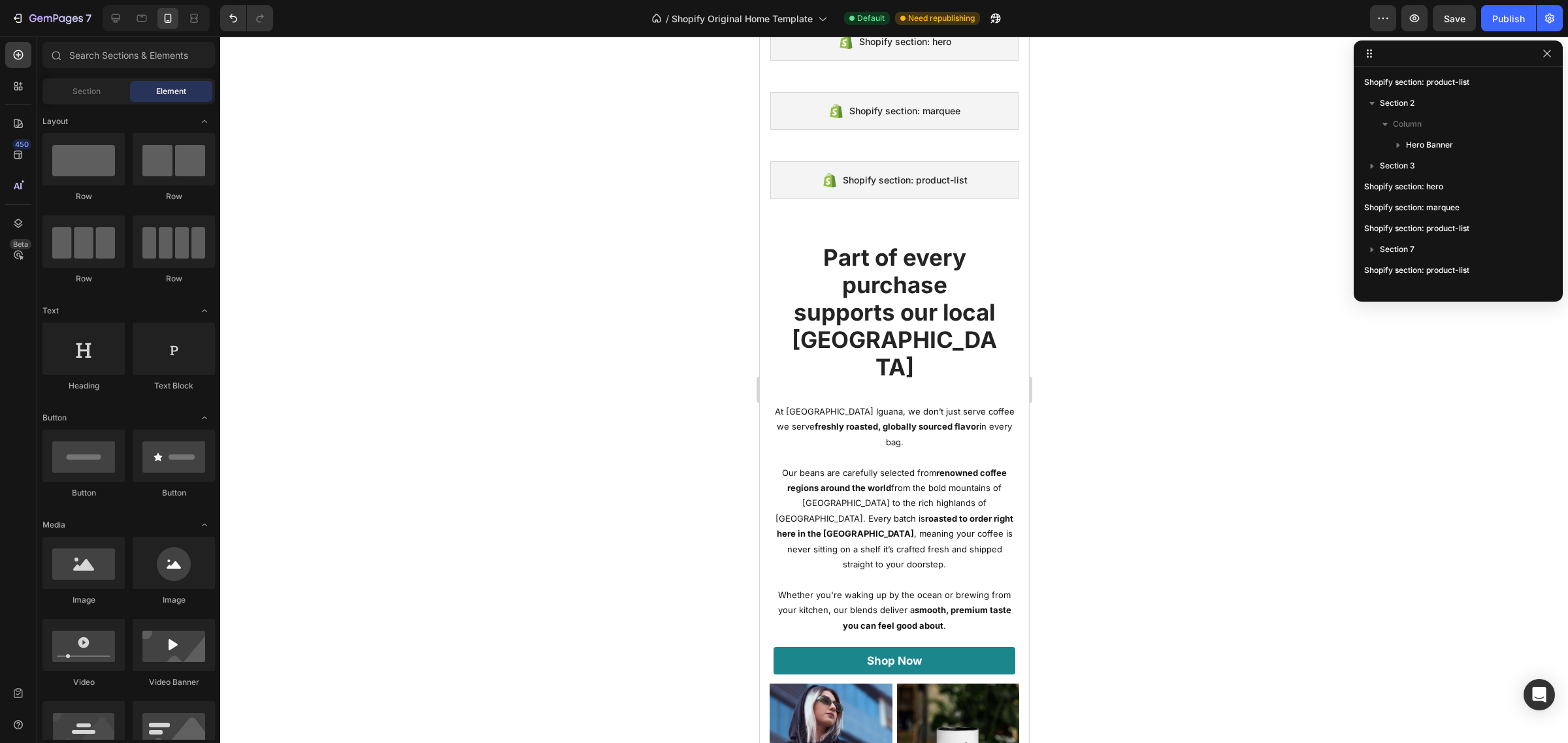
scroll to position [1304, 0]
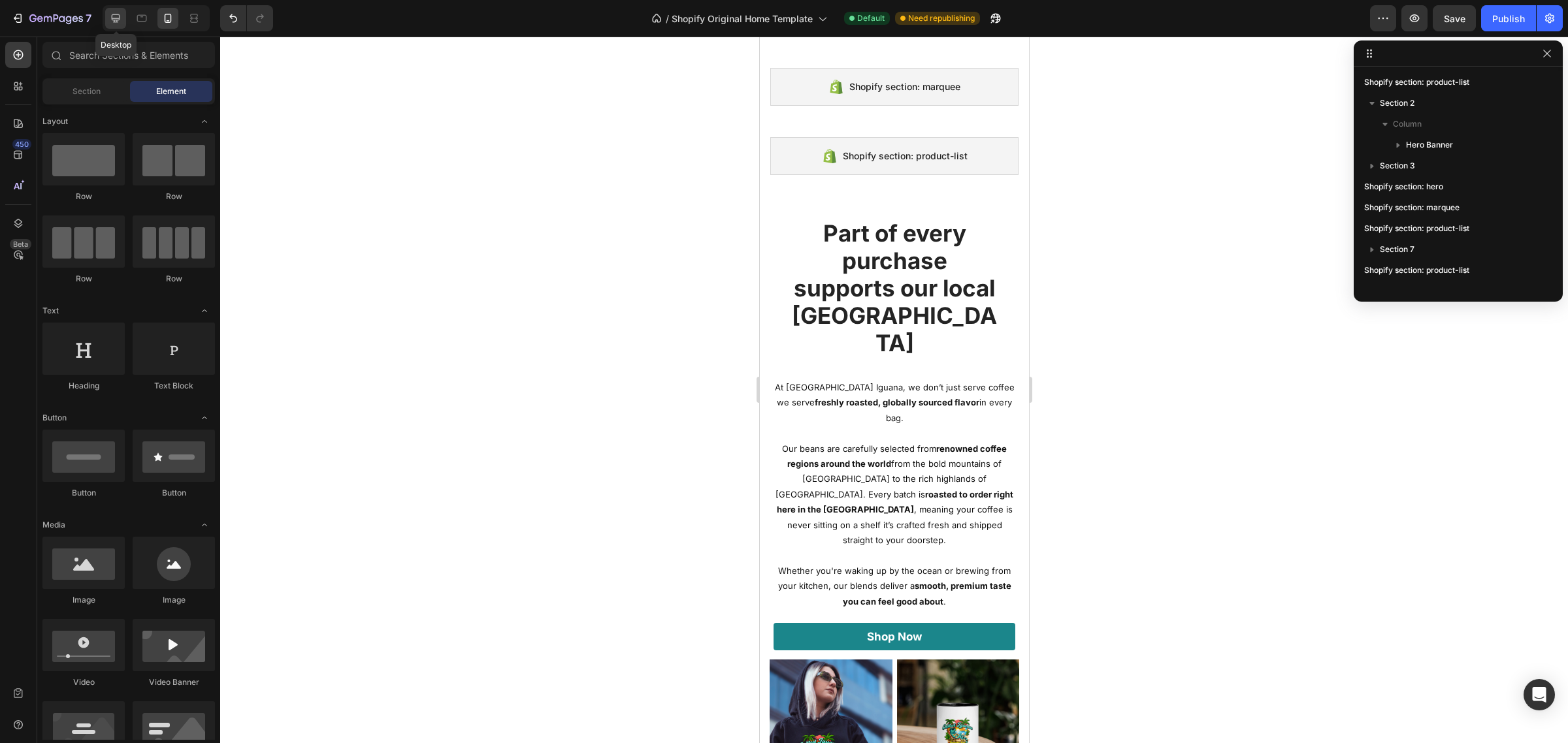
click at [112, 20] on icon at bounding box center [115, 18] width 13 height 13
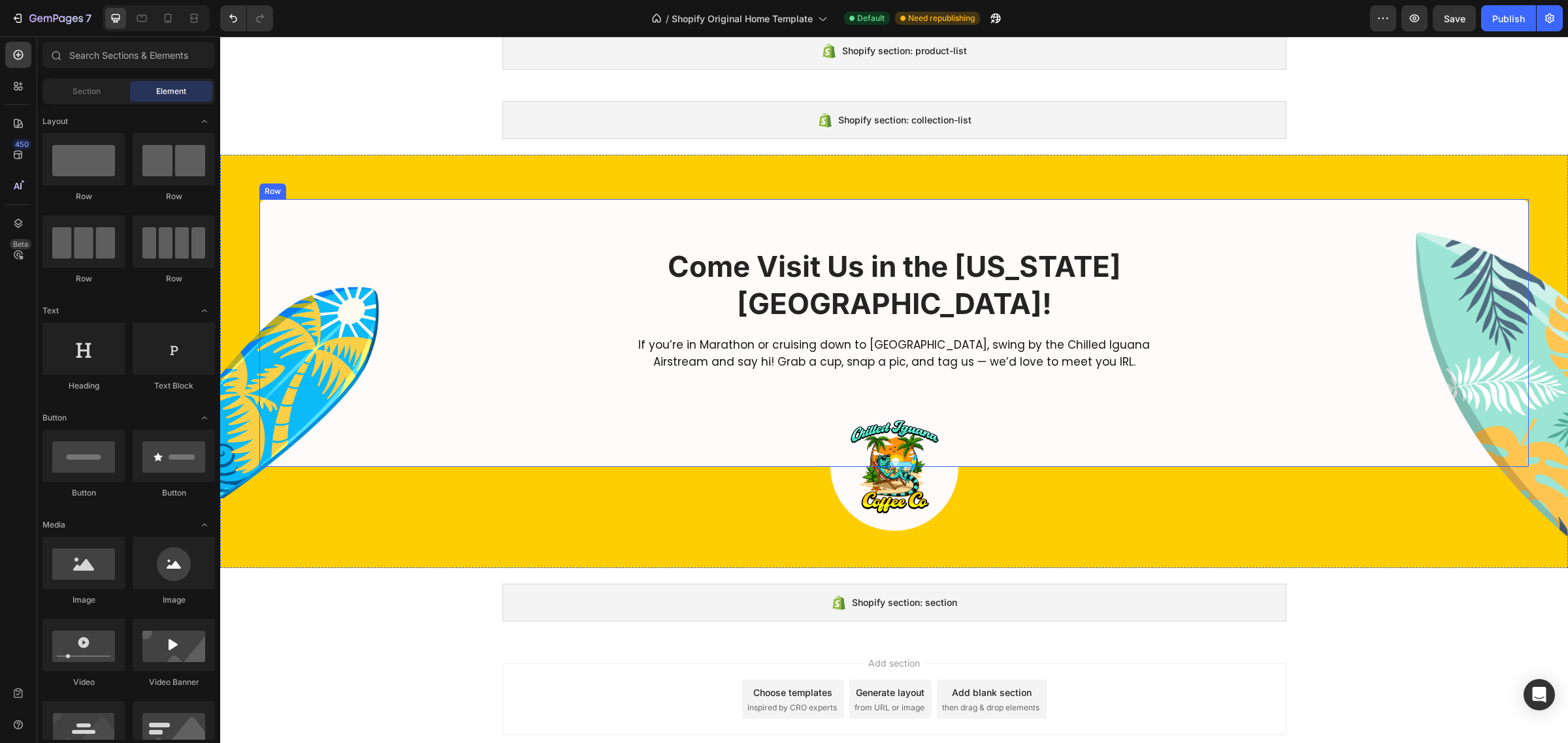
scroll to position [2009, 0]
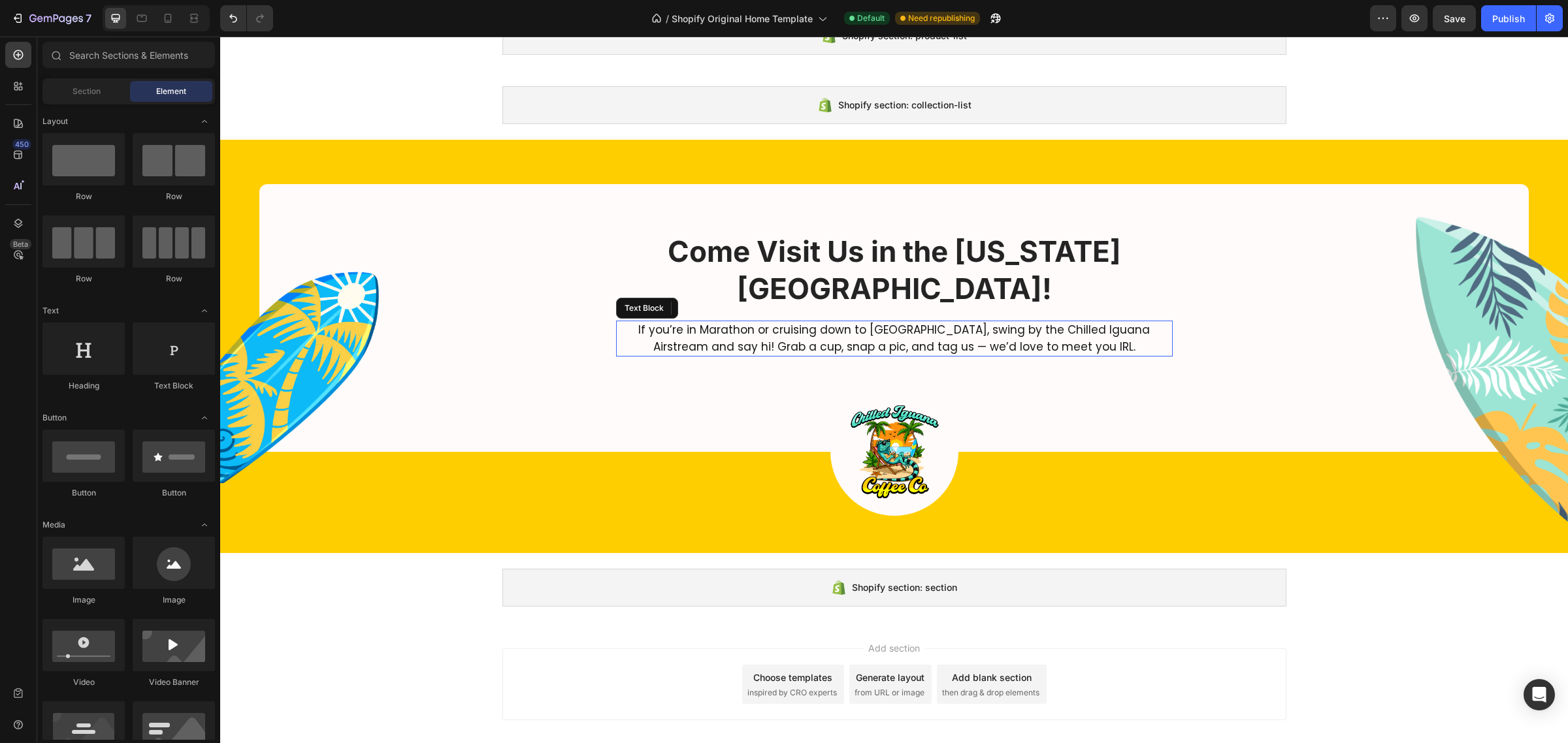
click at [1057, 322] on p "If you’re in Marathon or cruising down to [GEOGRAPHIC_DATA], swing by the Chill…" at bounding box center [894, 339] width 554 height 33
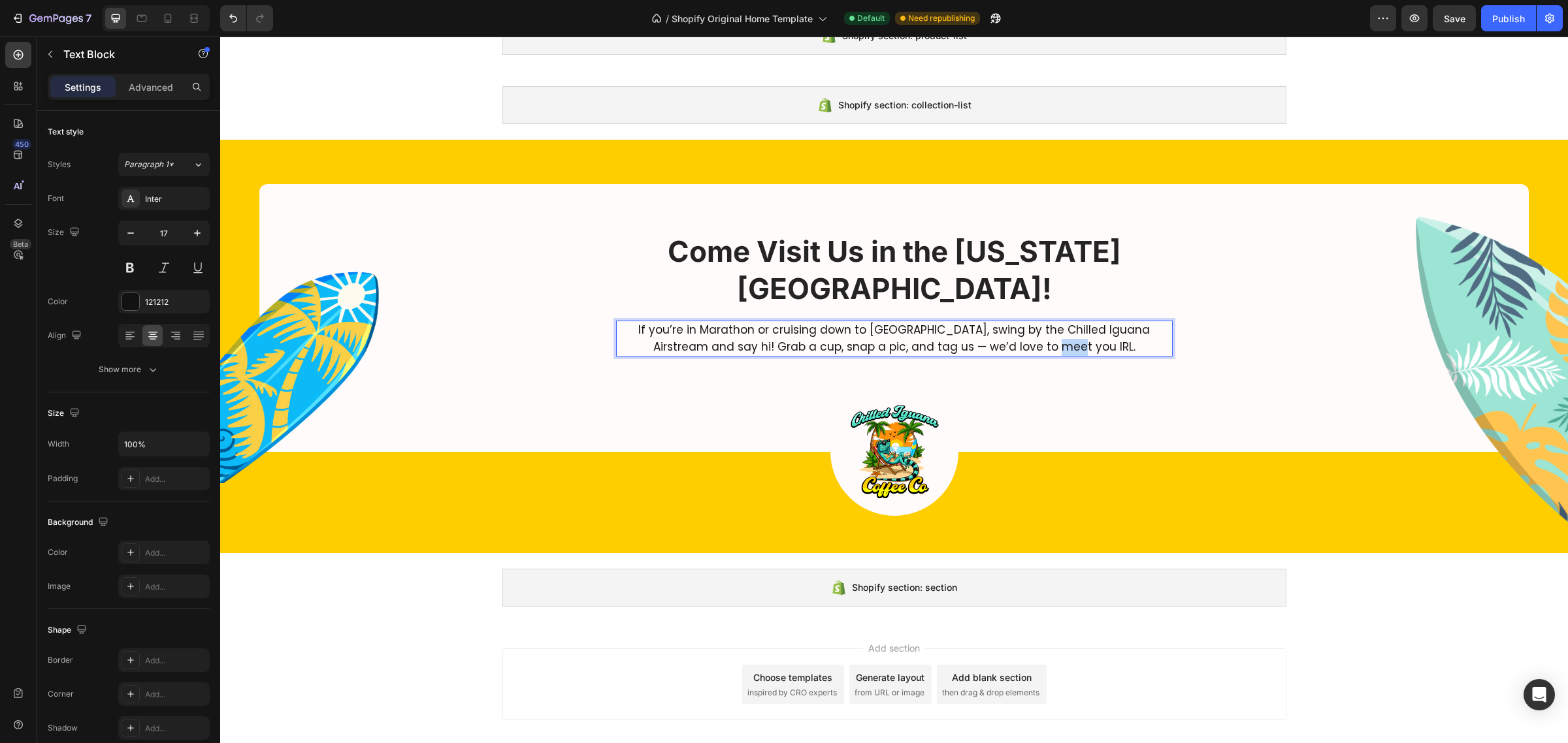
click at [1057, 322] on p "If you’re in Marathon or cruising down to [GEOGRAPHIC_DATA], swing by the Chill…" at bounding box center [894, 339] width 554 height 33
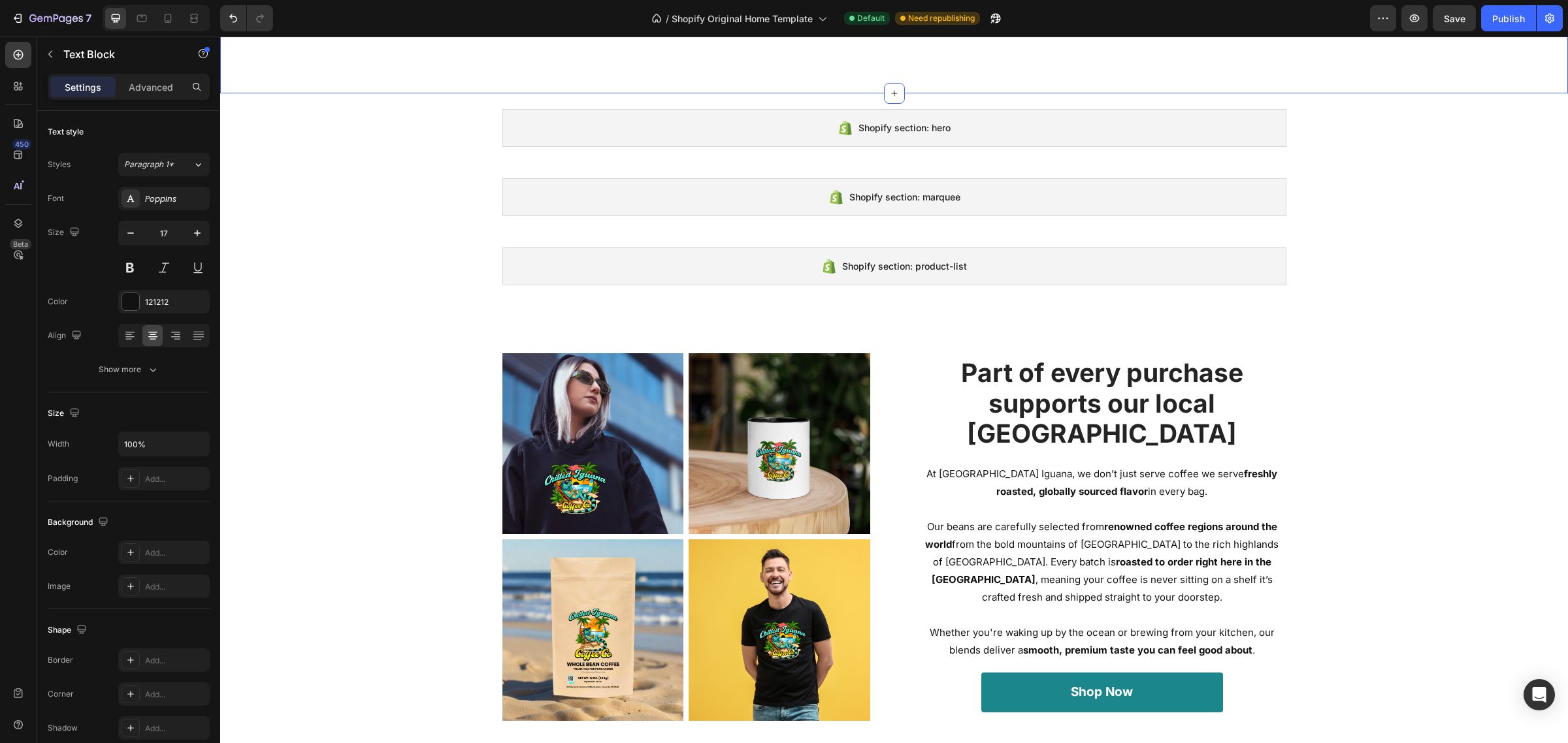
scroll to position [1277, 0]
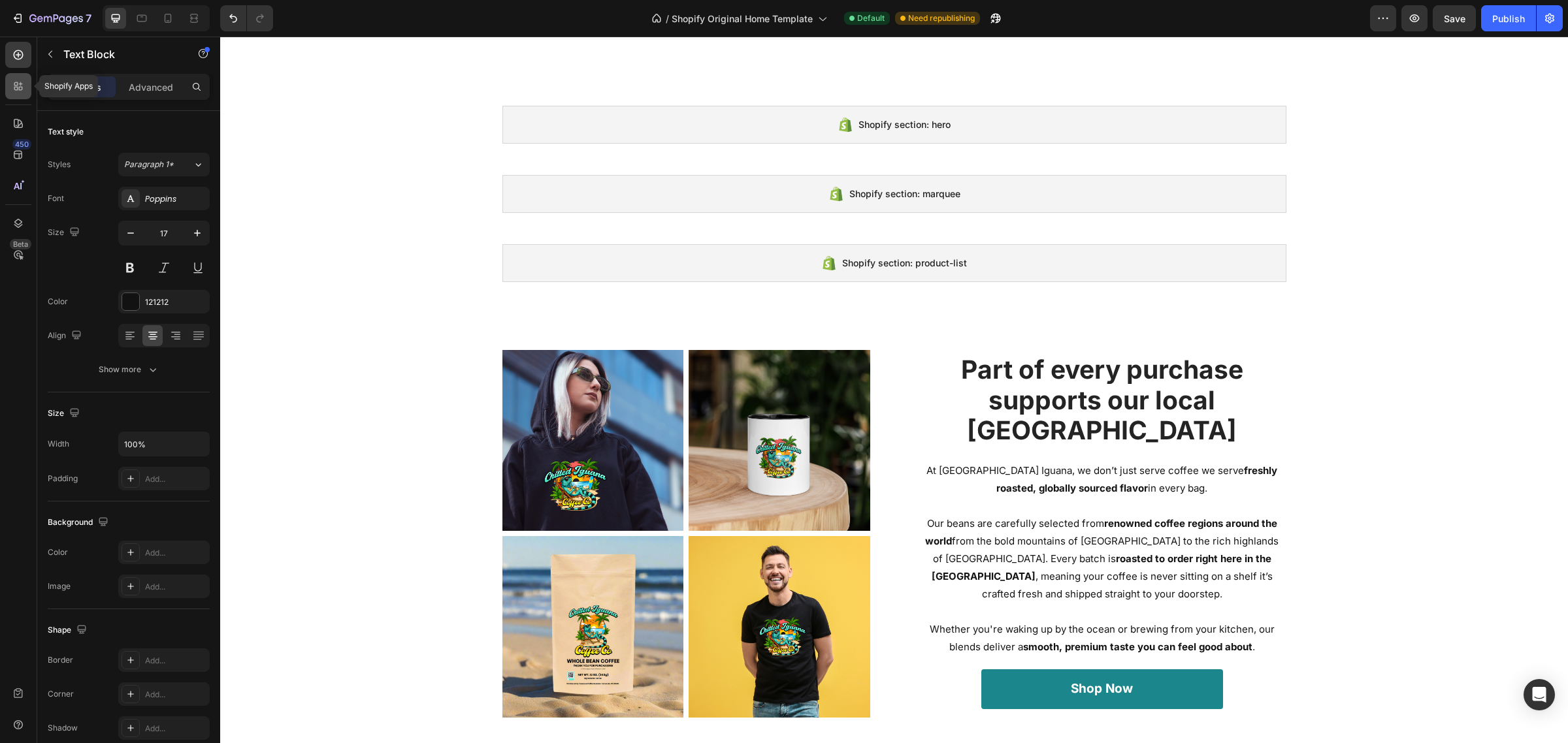
click at [10, 94] on div at bounding box center [18, 86] width 26 height 26
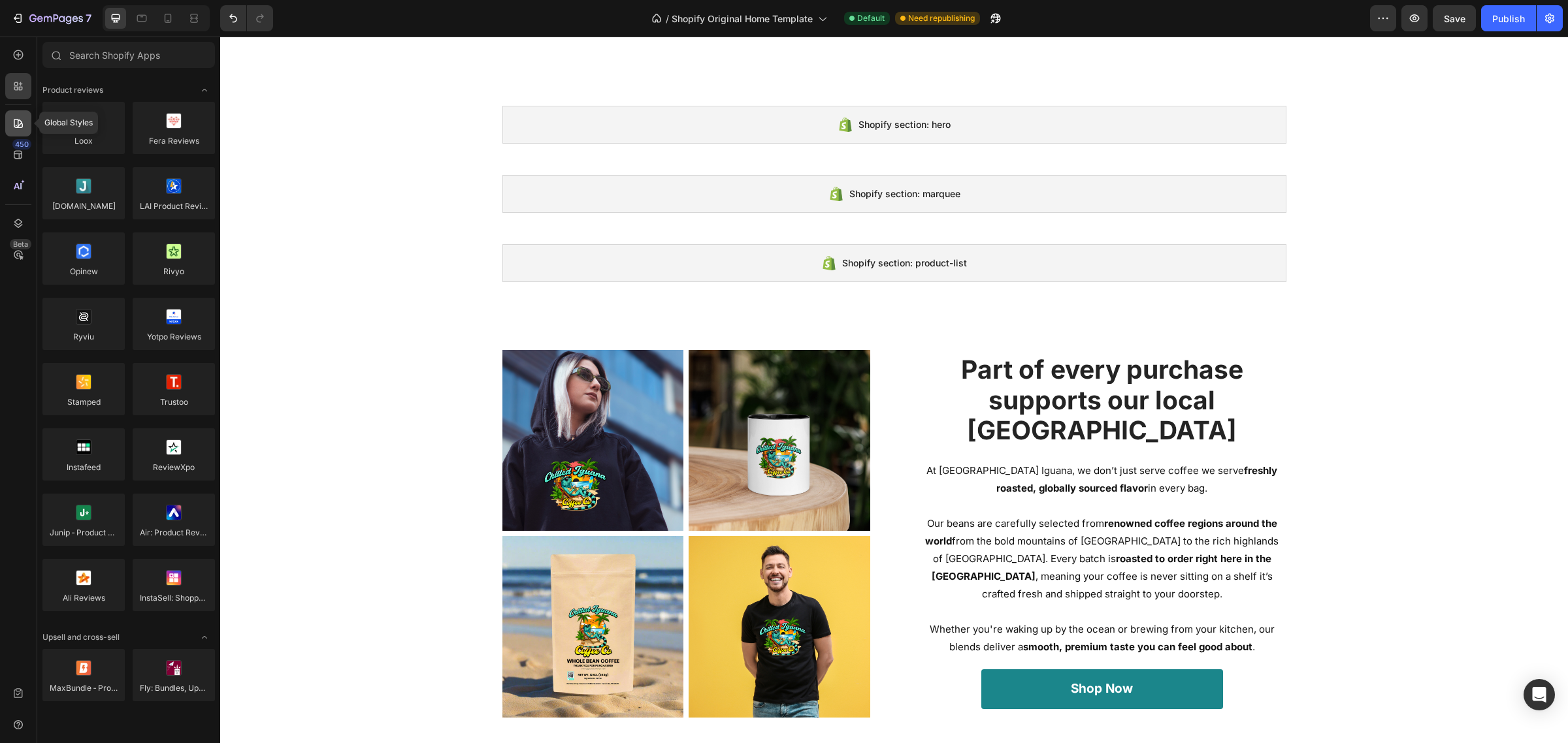
click at [21, 122] on icon at bounding box center [18, 123] width 13 height 13
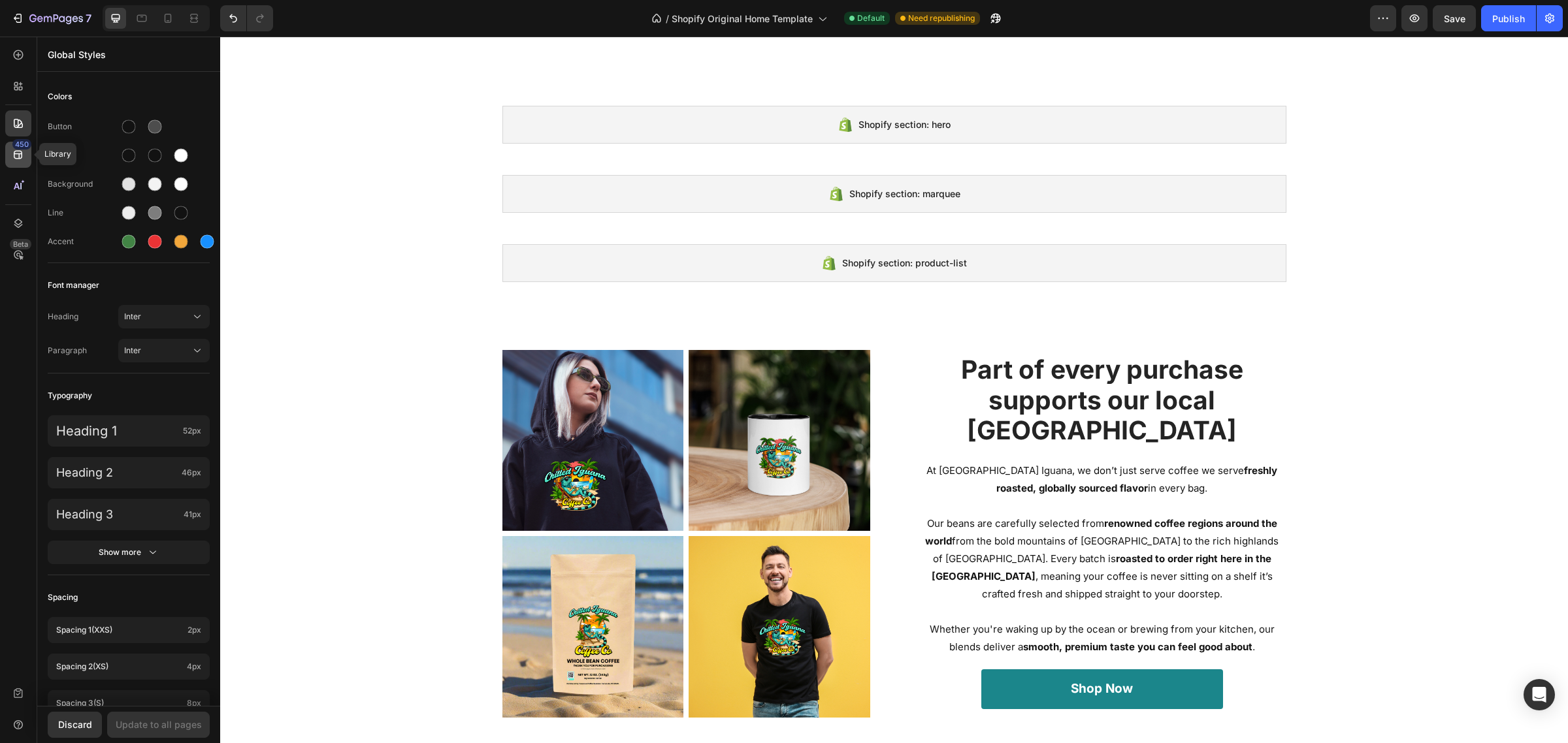
click at [15, 164] on div "450" at bounding box center [18, 155] width 26 height 26
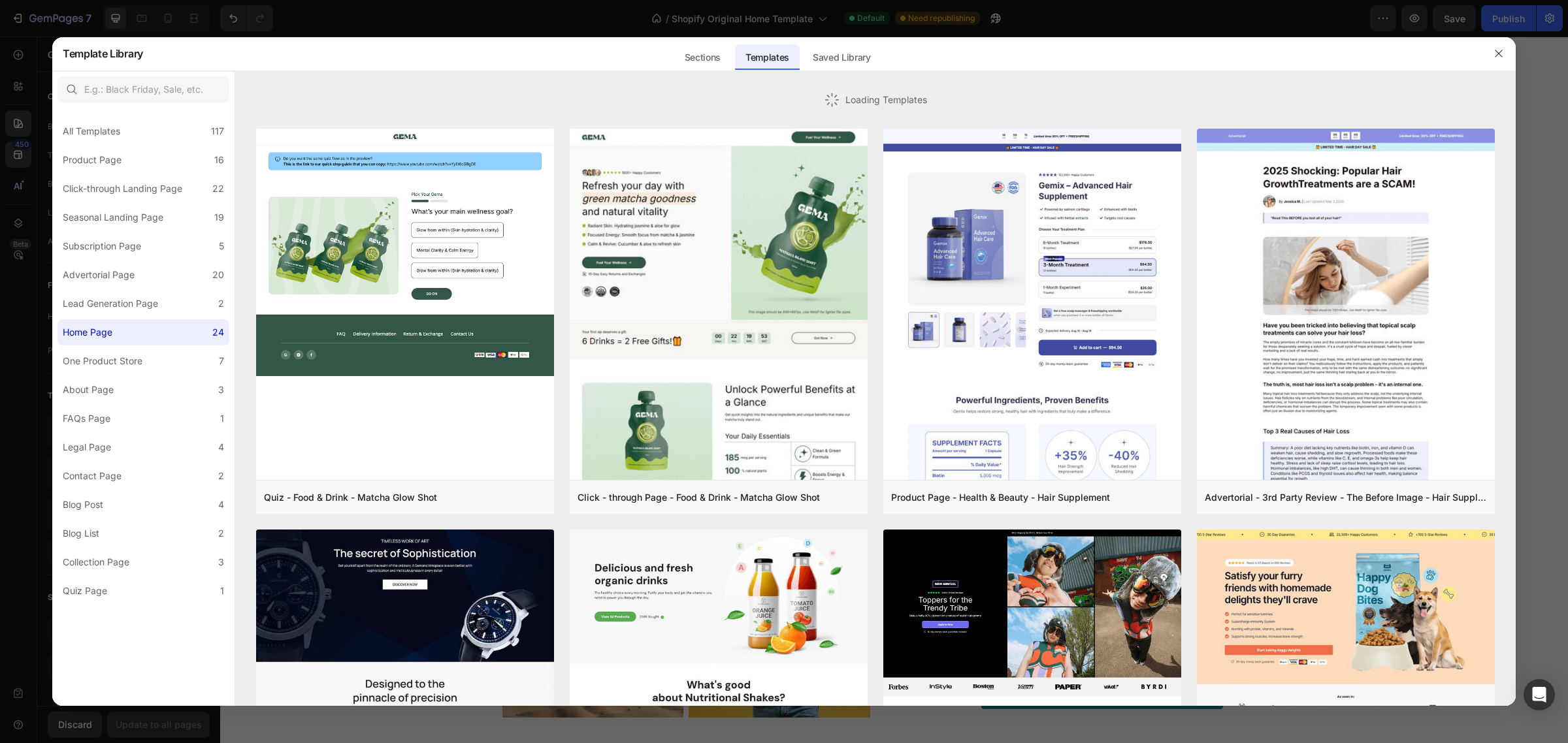
click at [7, 93] on div at bounding box center [784, 371] width 1568 height 743
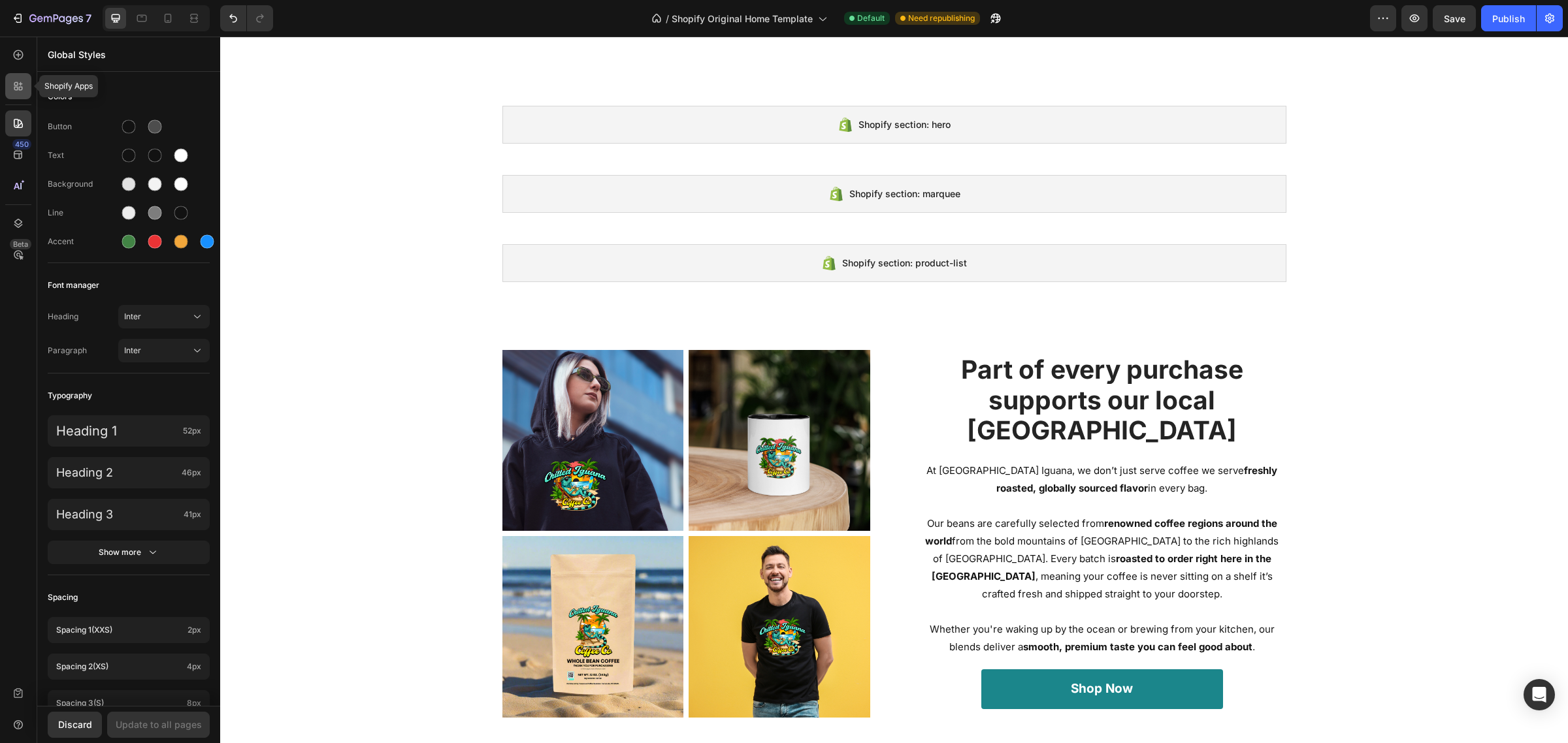
click at [13, 86] on icon at bounding box center [18, 86] width 13 height 13
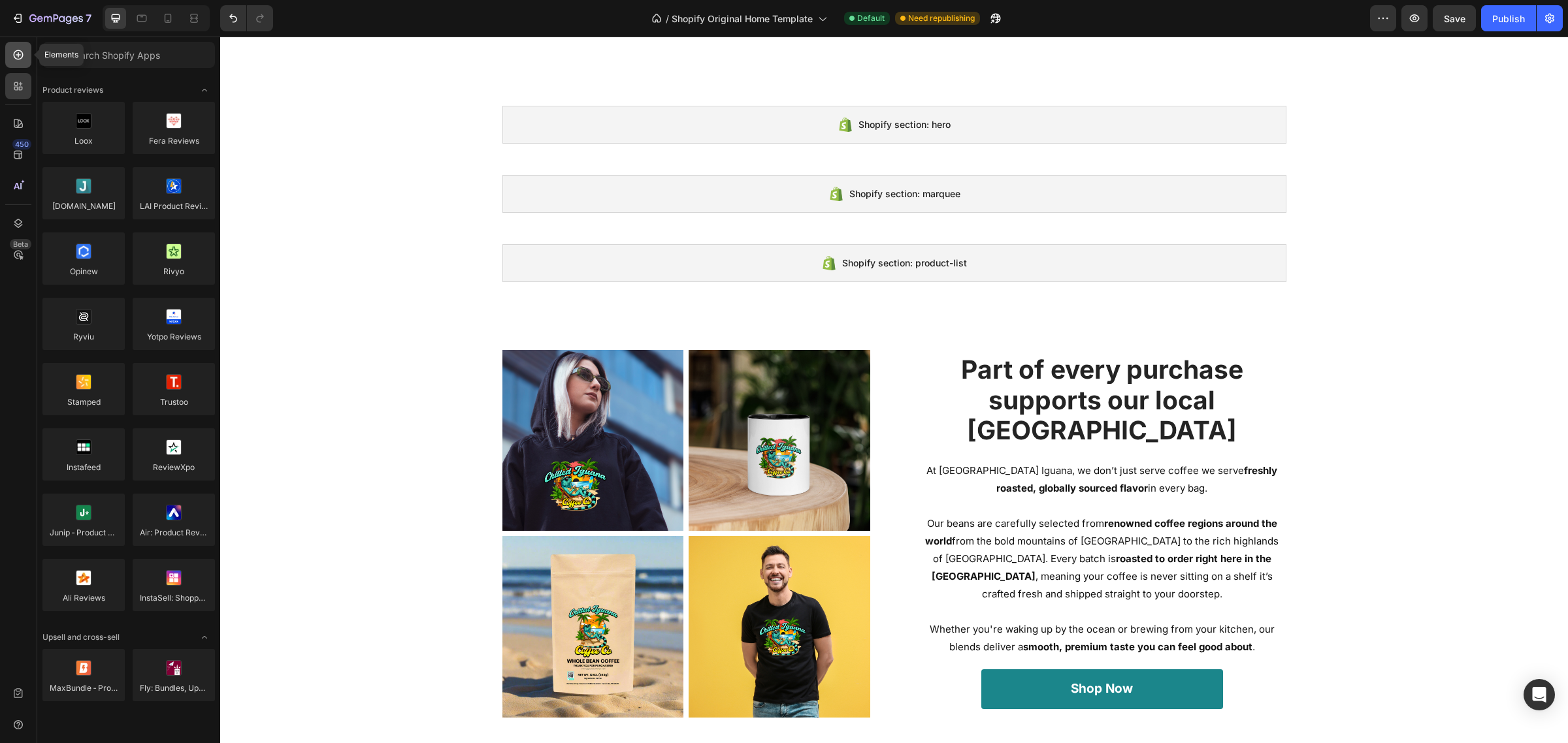
click at [15, 56] on icon at bounding box center [18, 55] width 13 height 13
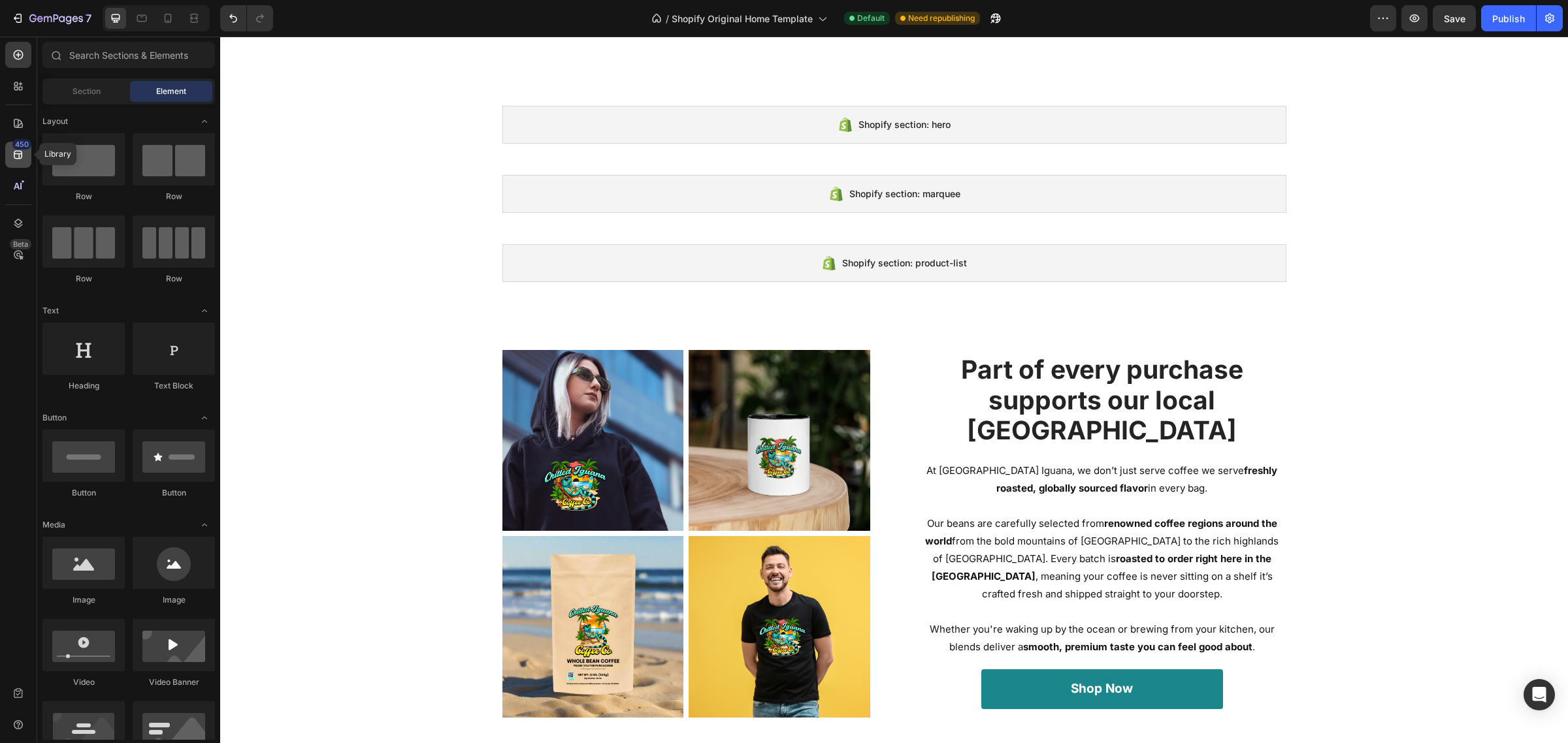
click at [24, 151] on icon at bounding box center [18, 154] width 13 height 13
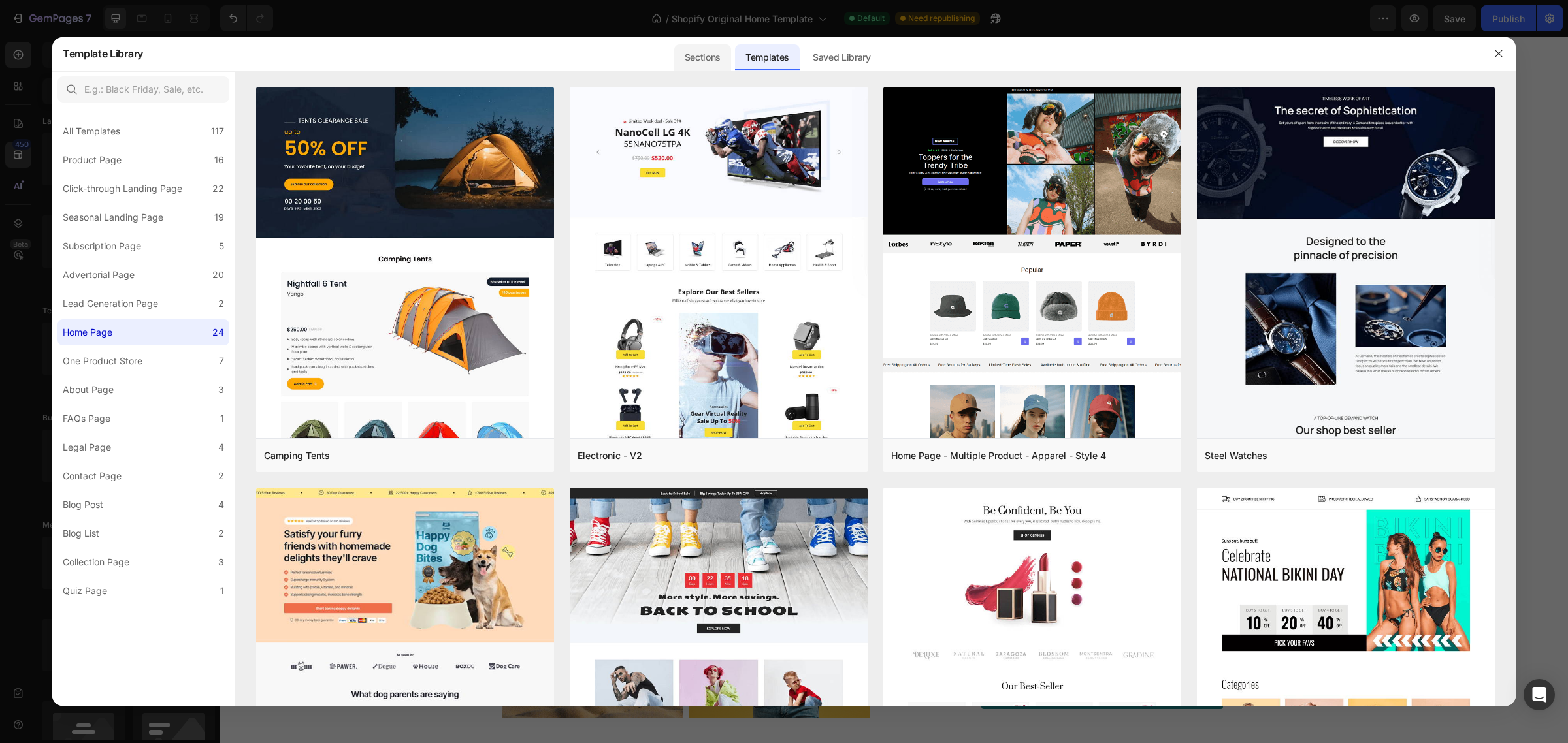
click at [688, 55] on div "Sections" at bounding box center [702, 57] width 56 height 26
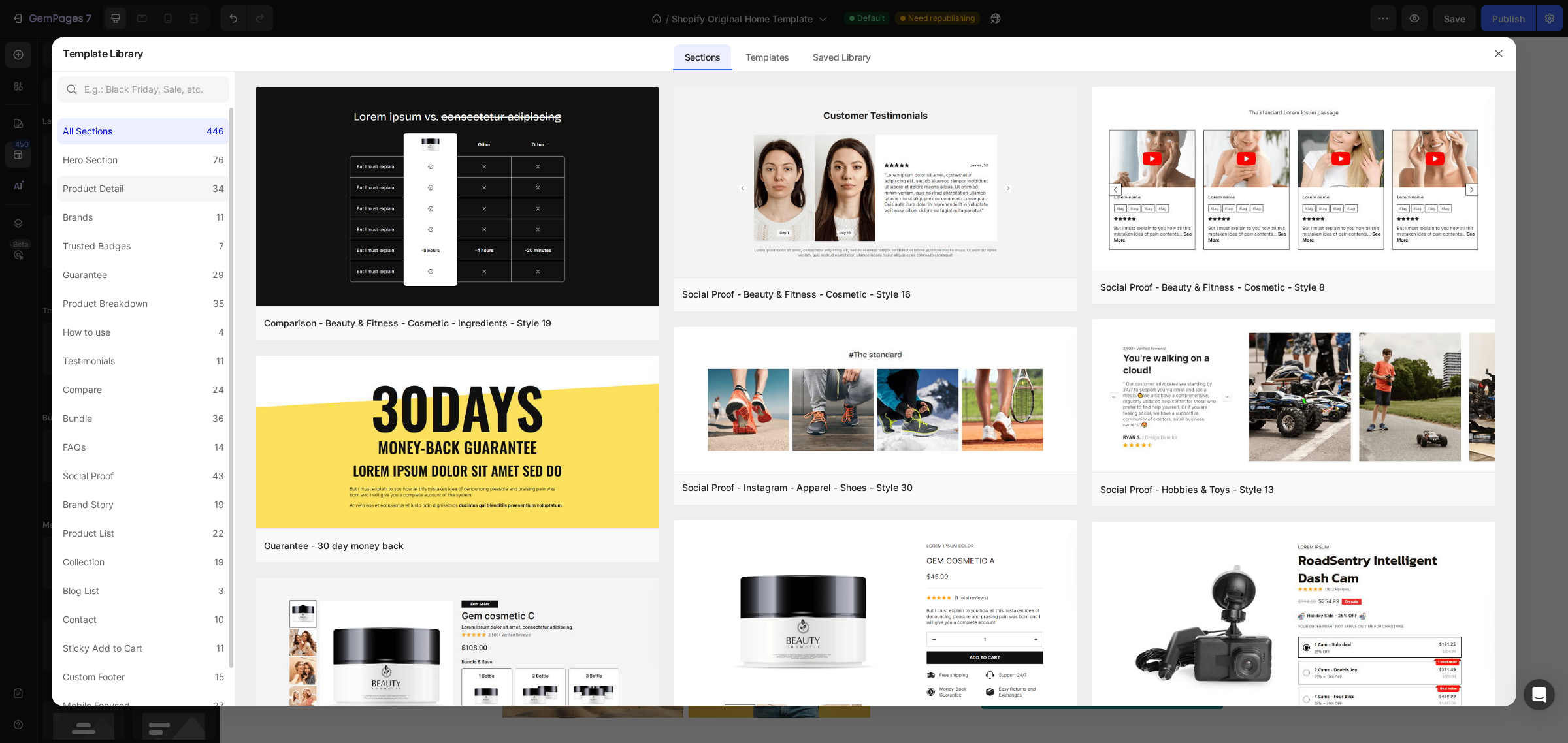
click at [152, 180] on label "Product Detail 34" at bounding box center [143, 188] width 171 height 26
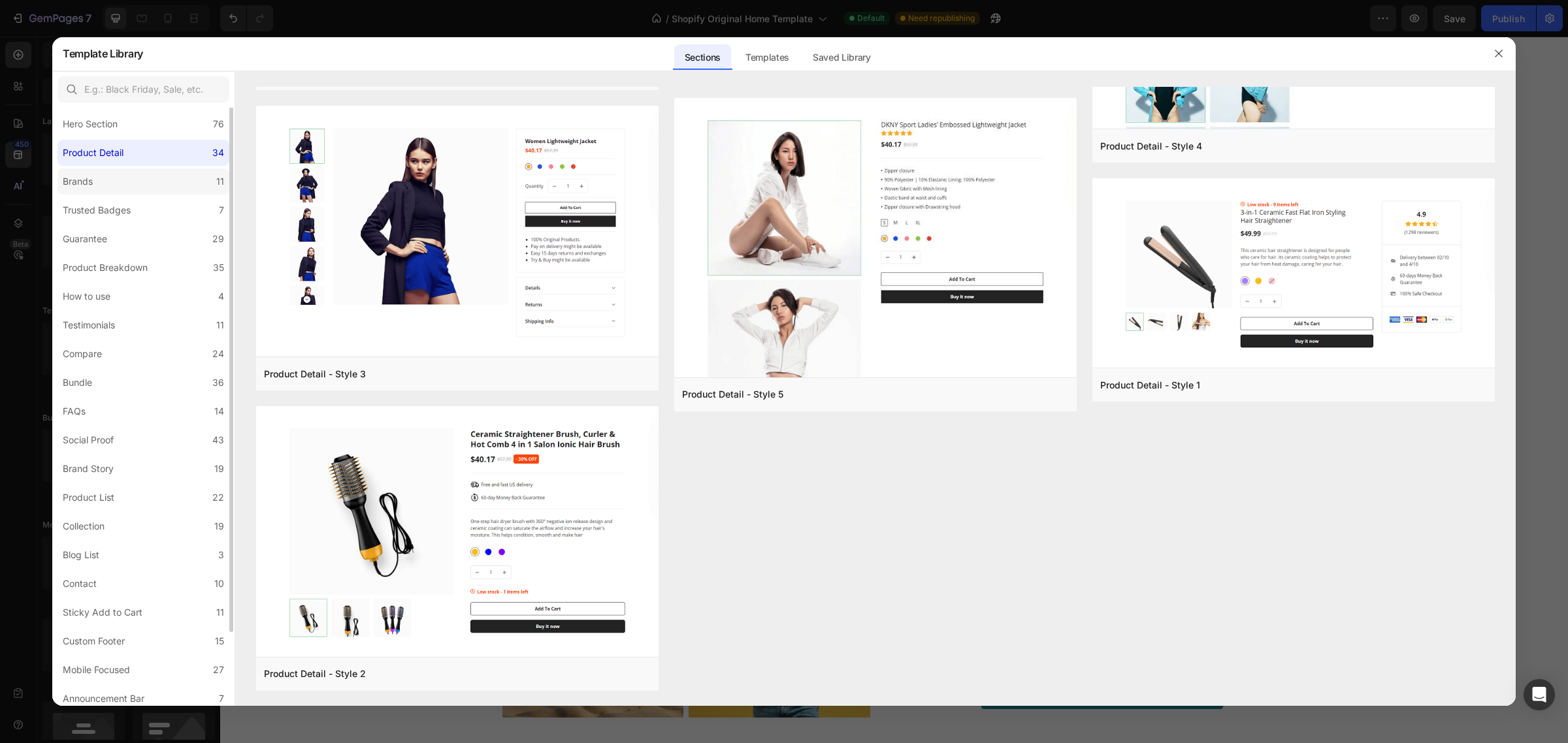
scroll to position [41, 0]
click at [106, 374] on label "Bundle 36" at bounding box center [143, 378] width 171 height 26
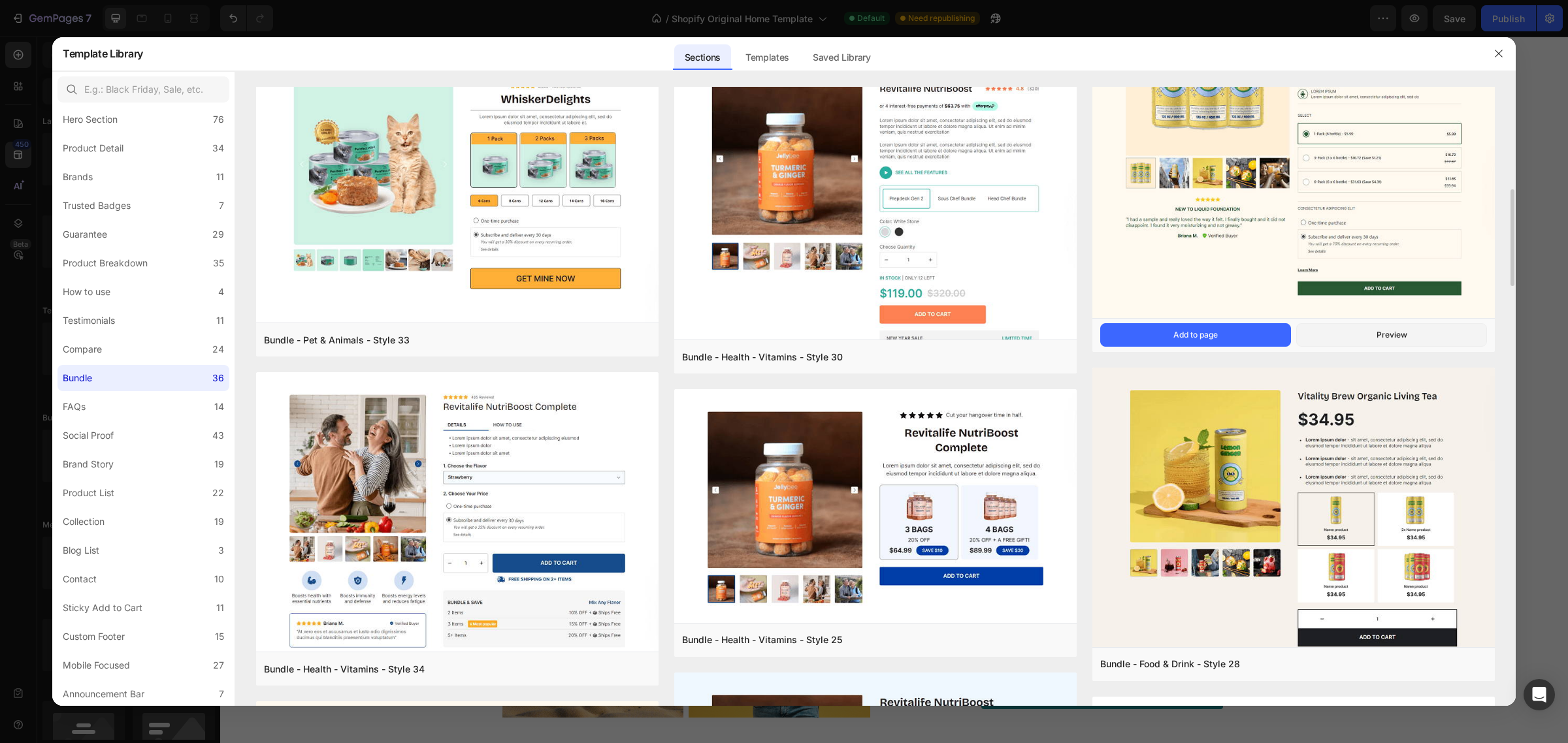
scroll to position [655, 0]
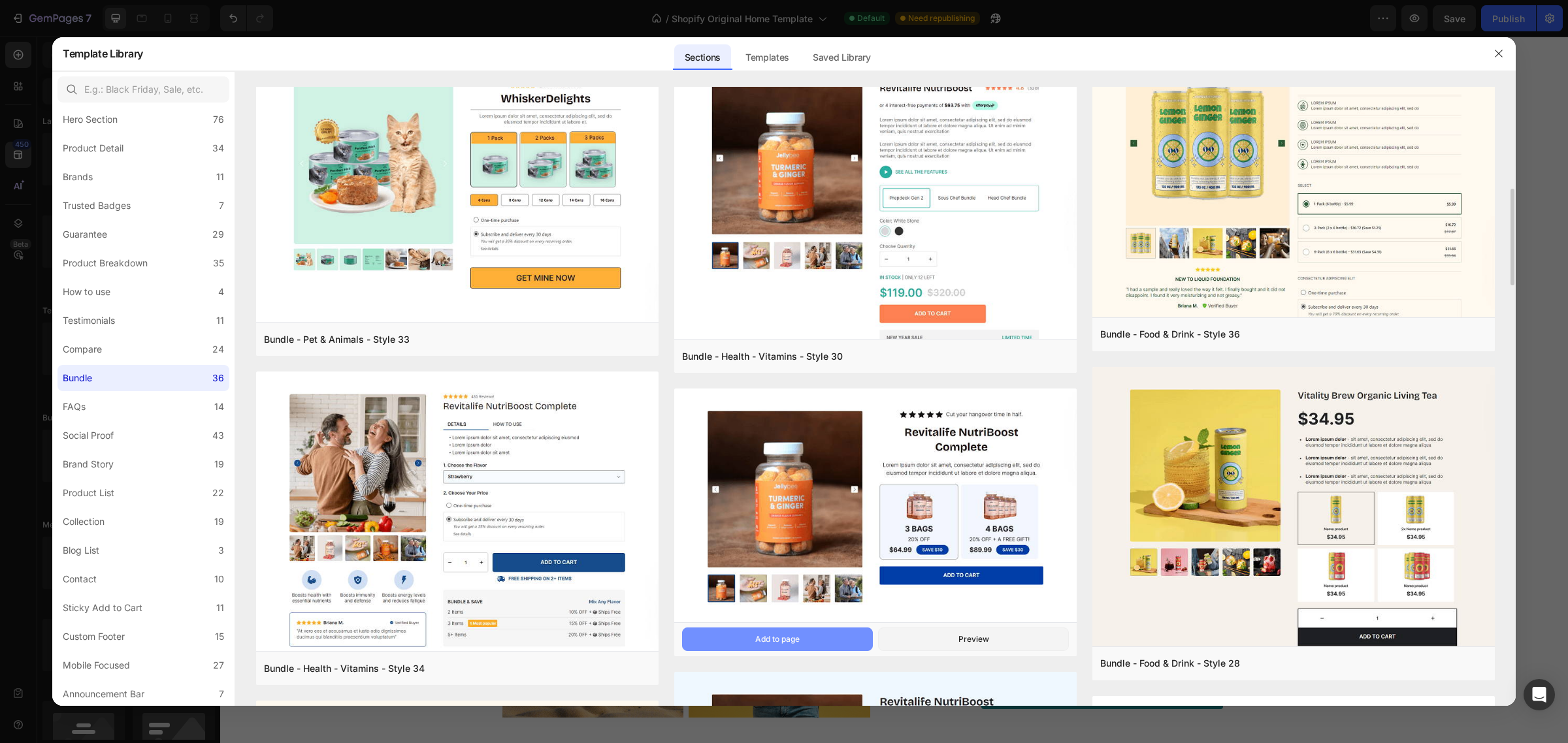
click at [832, 638] on button "Add to page" at bounding box center [777, 640] width 191 height 23
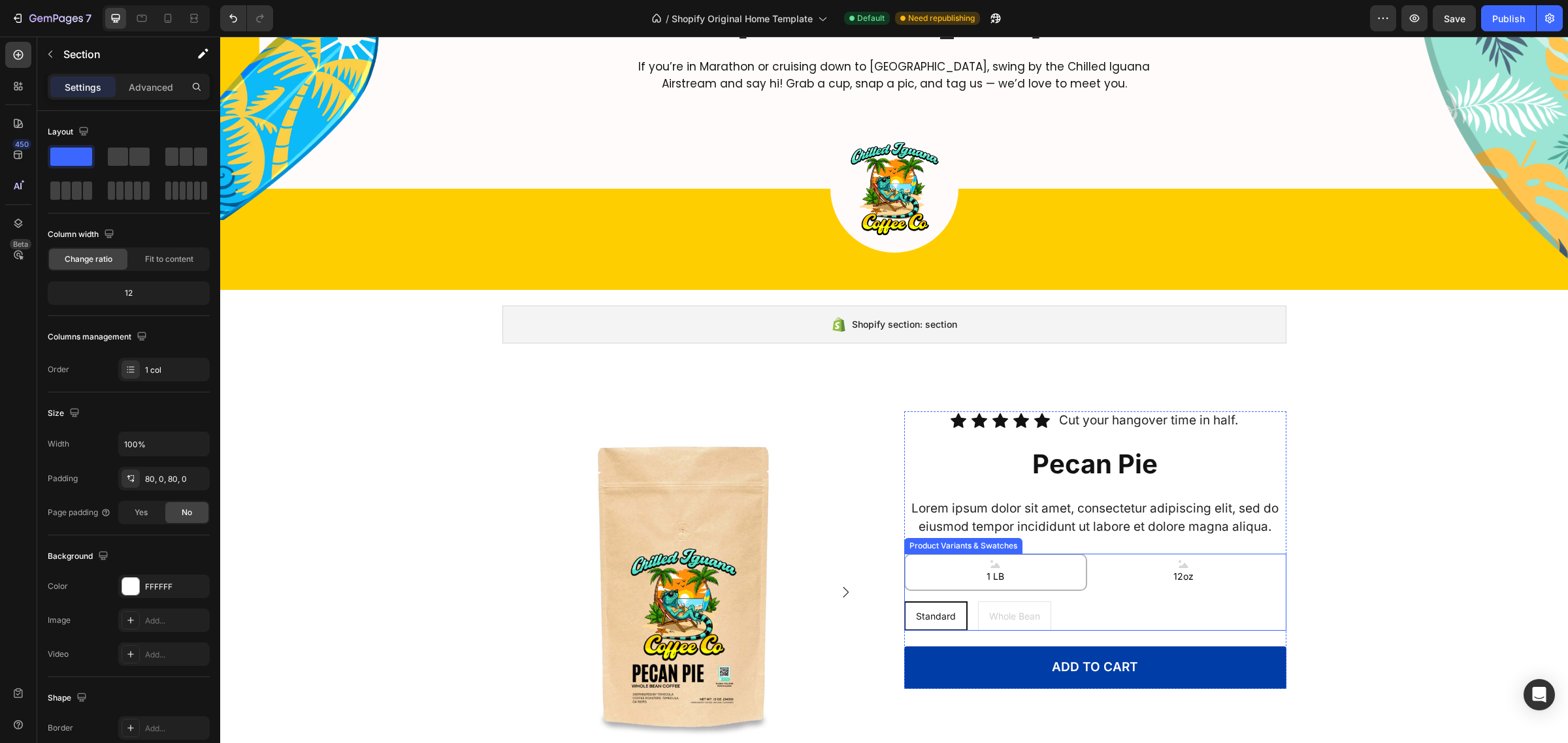
scroll to position [2450, 0]
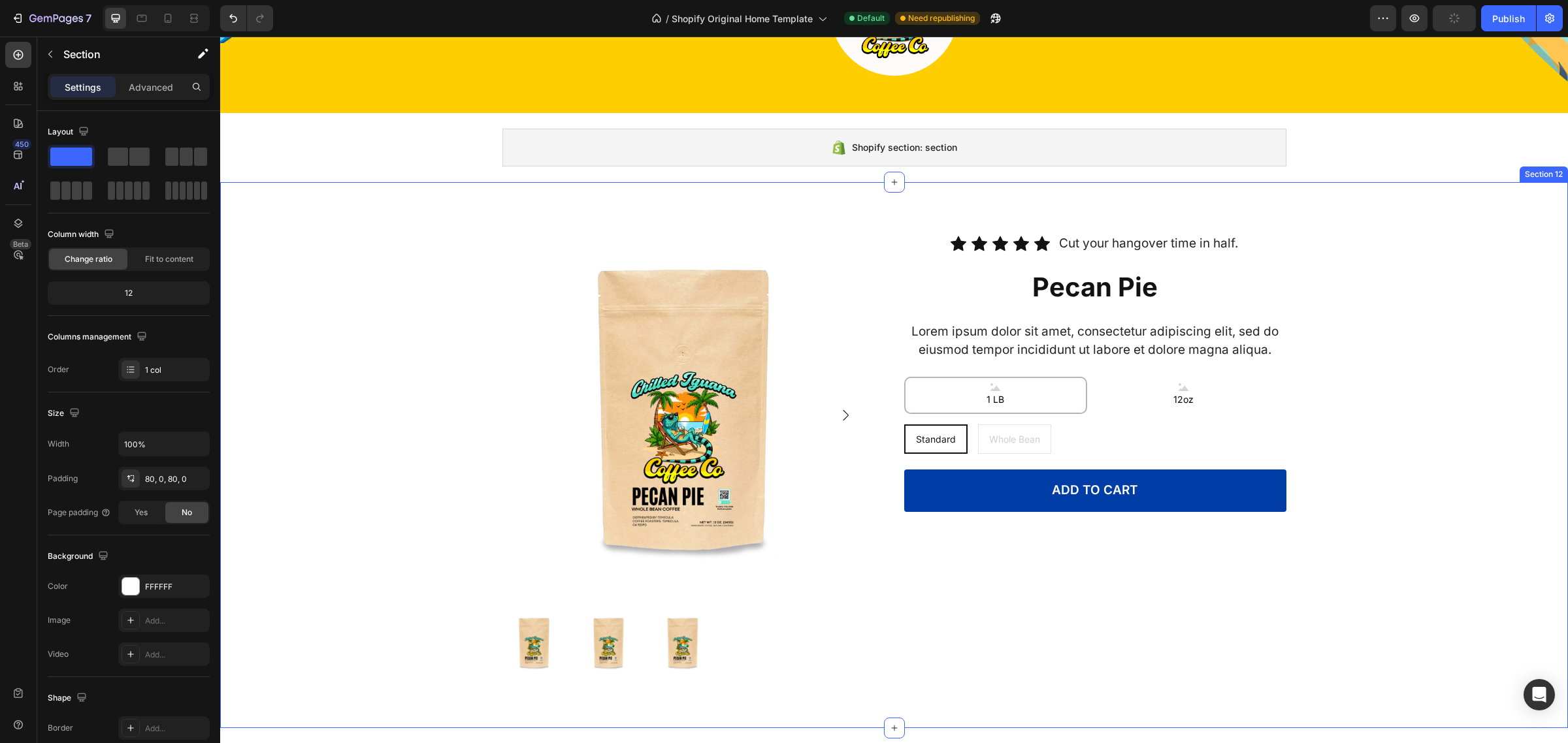
click at [1477, 426] on div "Product Images Icon Icon Icon Icon Icon Icon List Cut your hangover time in hal…" at bounding box center [894, 455] width 1348 height 441
click at [1440, 416] on div "Product Images Icon Icon Icon Icon Icon Icon List Cut your hangover time in hal…" at bounding box center [894, 455] width 1348 height 441
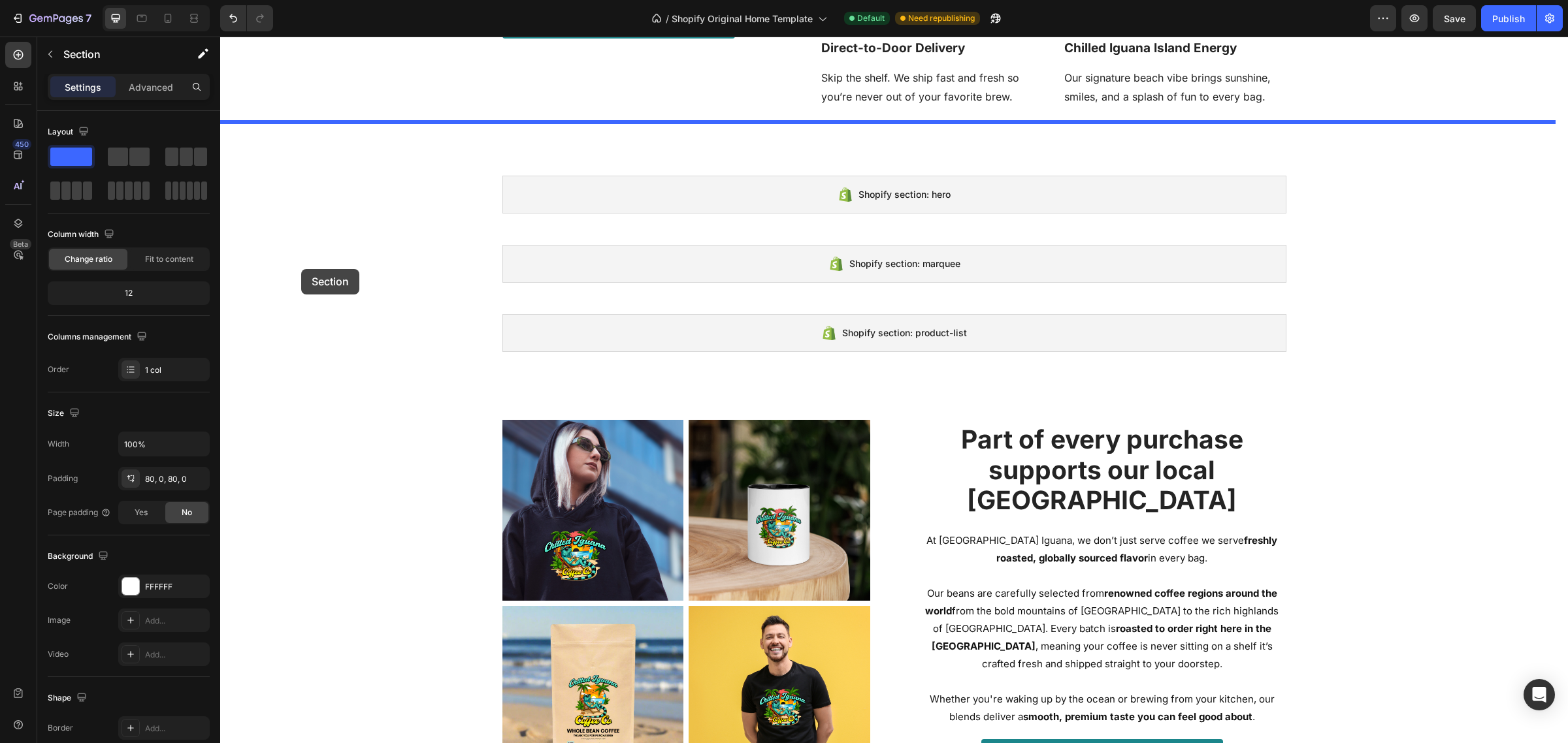
scroll to position [1225, 0]
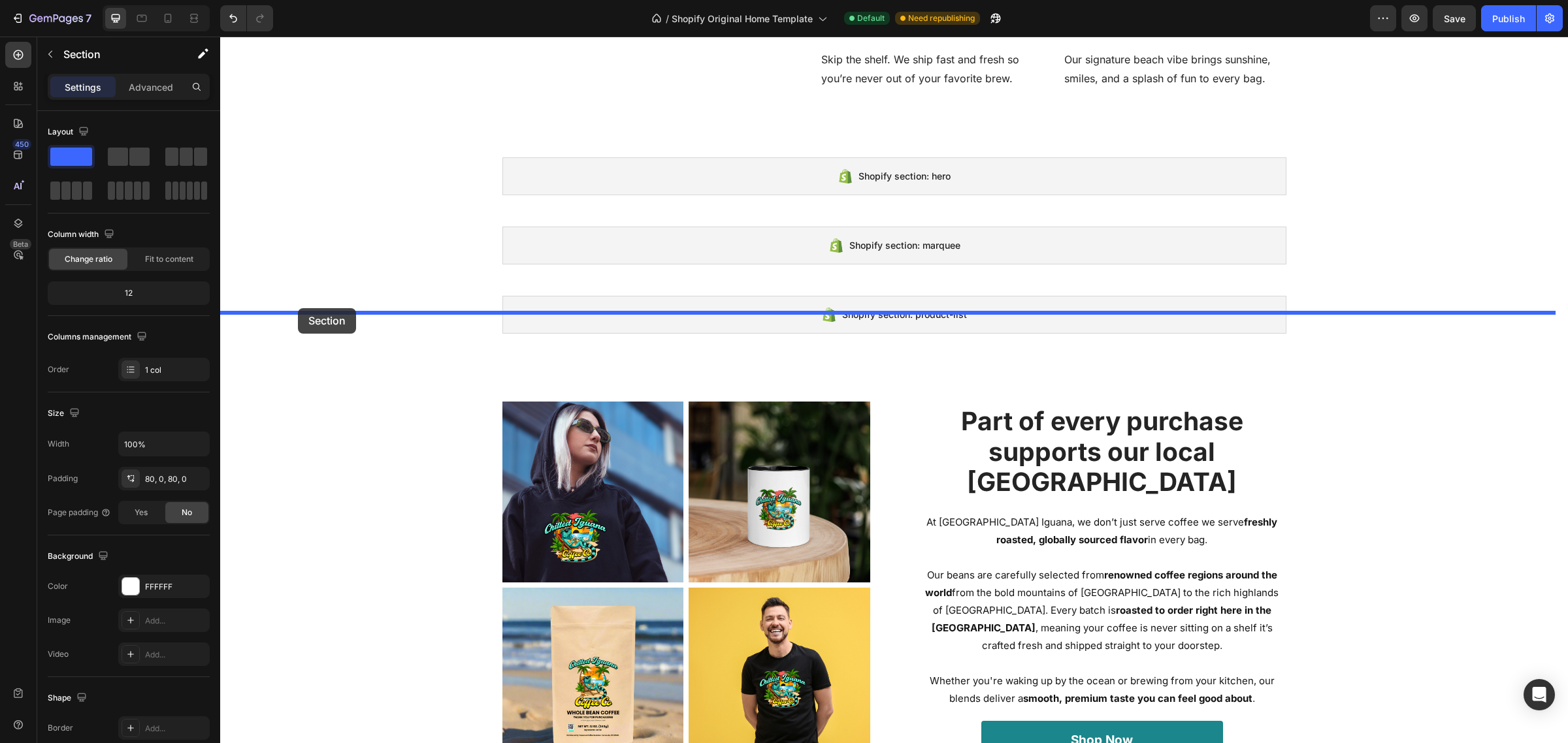
drag, startPoint x: 295, startPoint y: 330, endPoint x: 298, endPoint y: 309, distance: 21.2
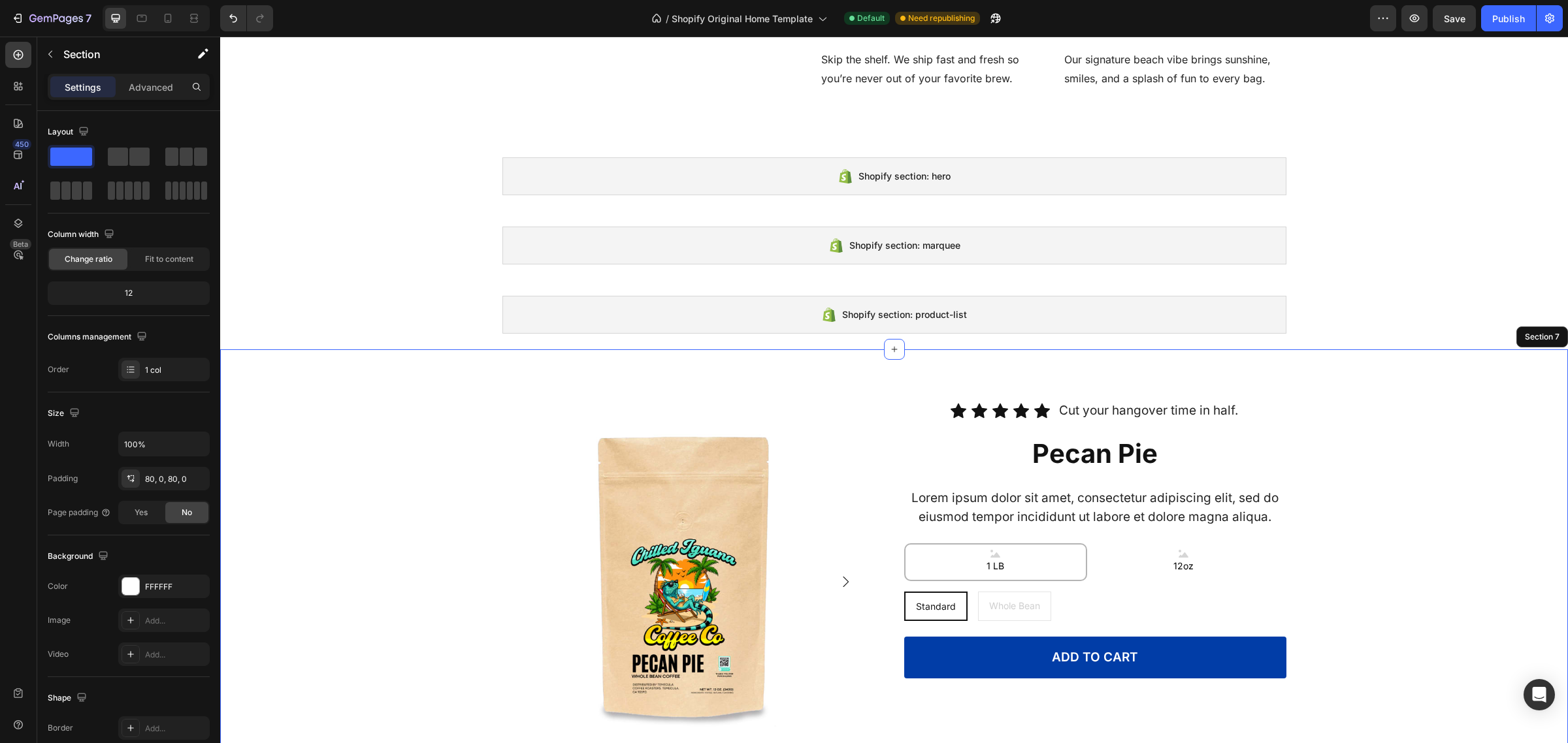
click at [1422, 458] on div "Product Images Icon Icon Icon Icon Icon Icon List Cut your hangover time in hal…" at bounding box center [894, 622] width 1348 height 441
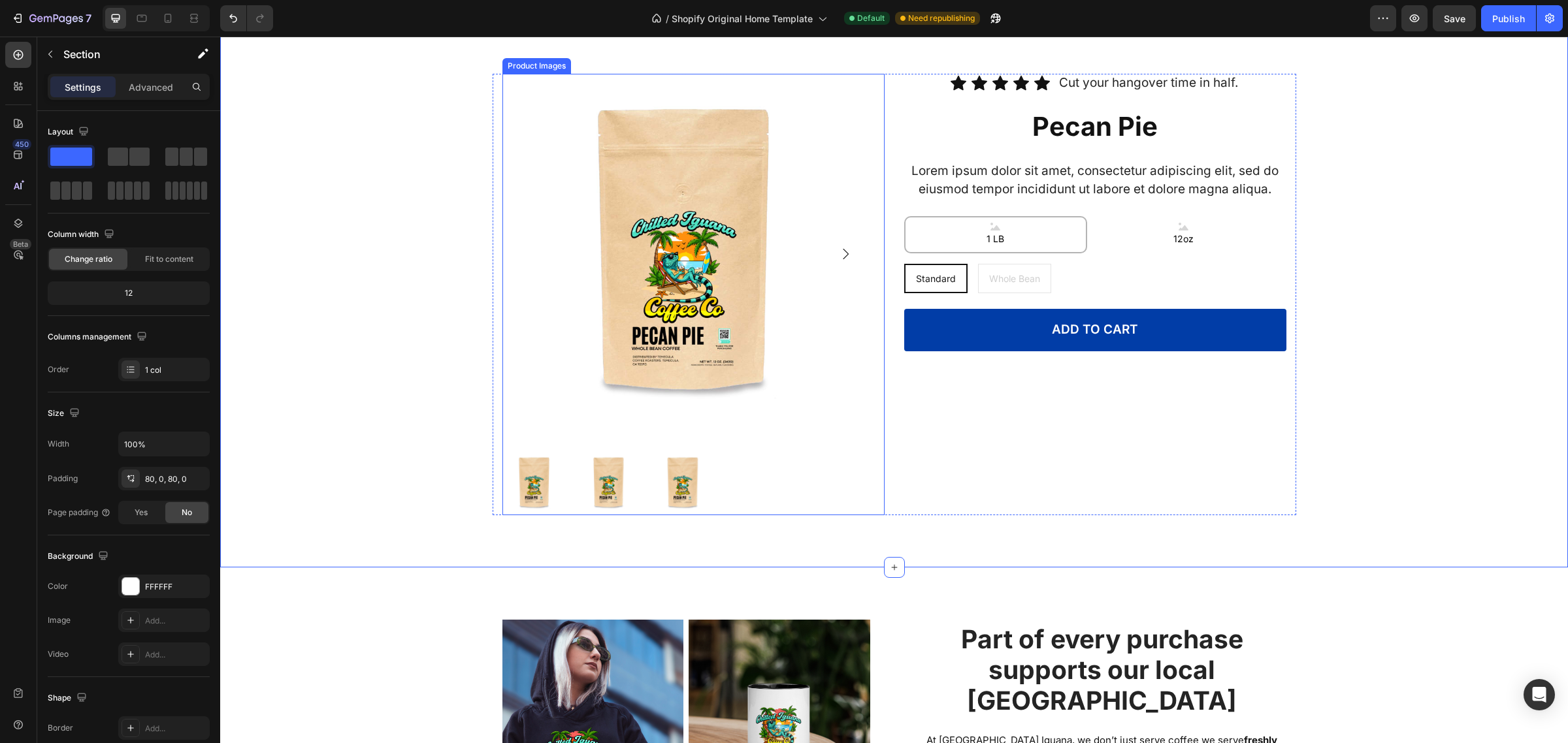
scroll to position [1552, 0]
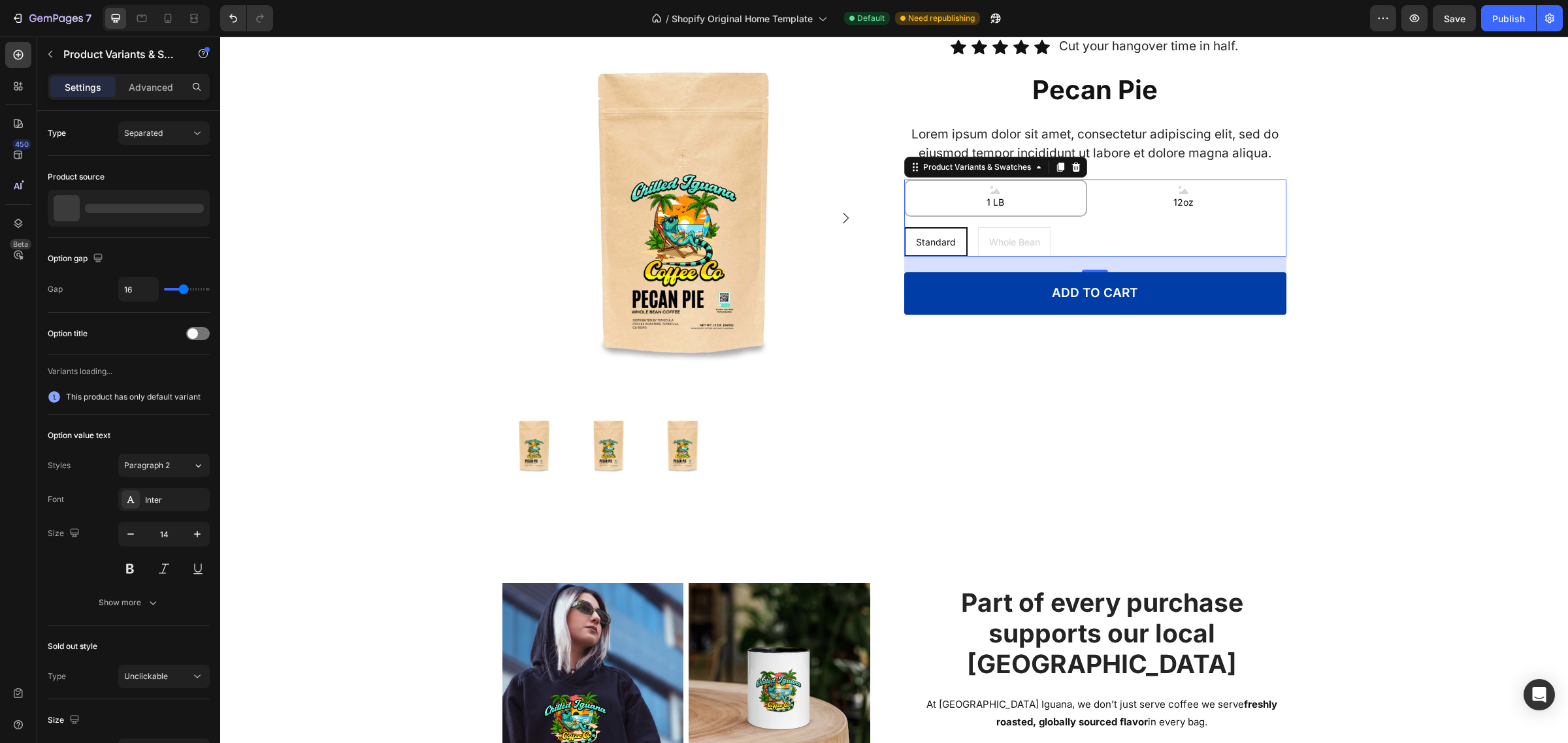
click at [1059, 185] on LB "1 LB" at bounding box center [995, 198] width 183 height 37
click at [904, 179] on input "1 LB 1 LB 1 LB" at bounding box center [904, 179] width 1 height 1
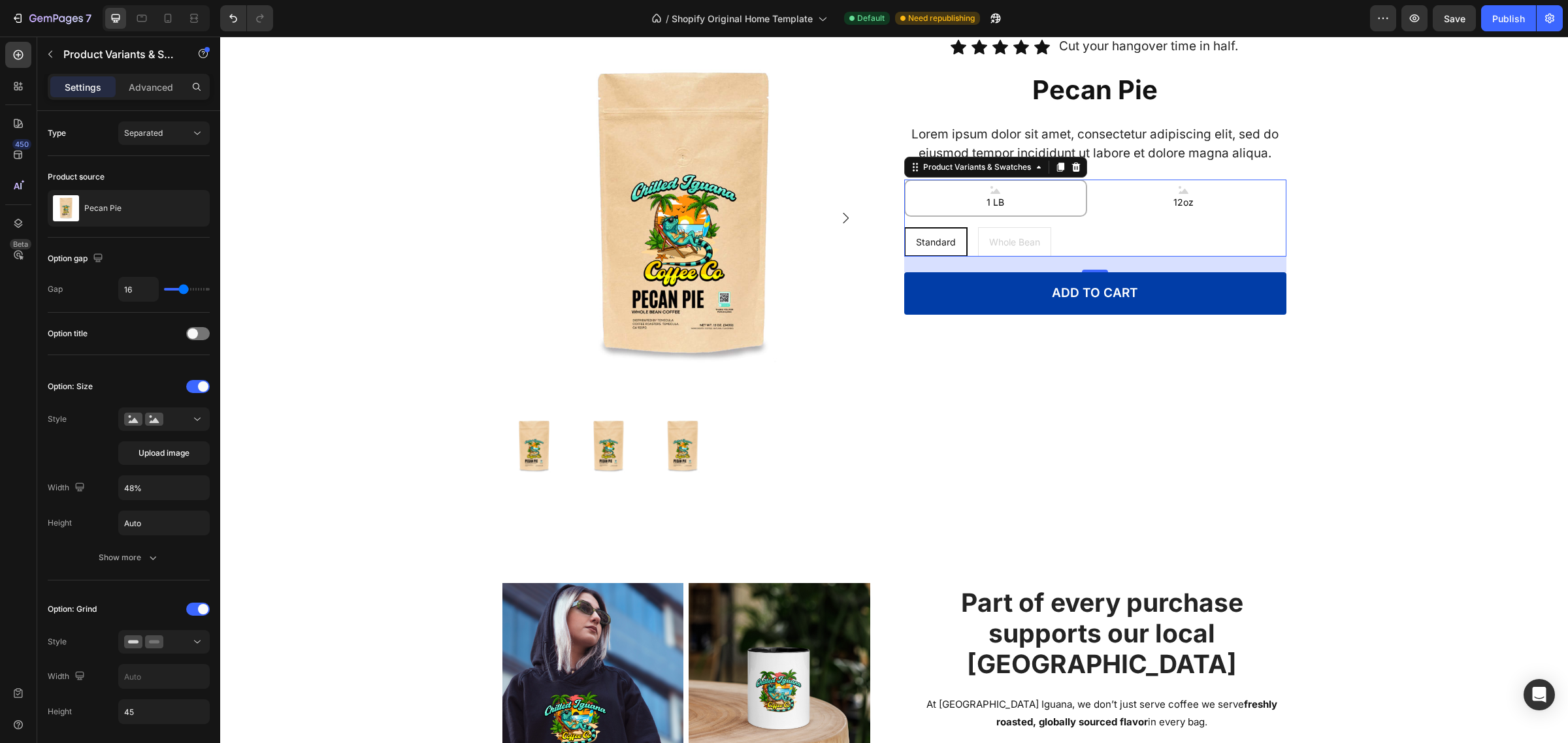
click at [984, 190] on div "1 LB" at bounding box center [994, 199] width 22 height 35
click at [904, 179] on input "1 LB 1 LB 1 LB" at bounding box center [904, 179] width 1 height 1
click at [181, 415] on div at bounding box center [164, 419] width 80 height 13
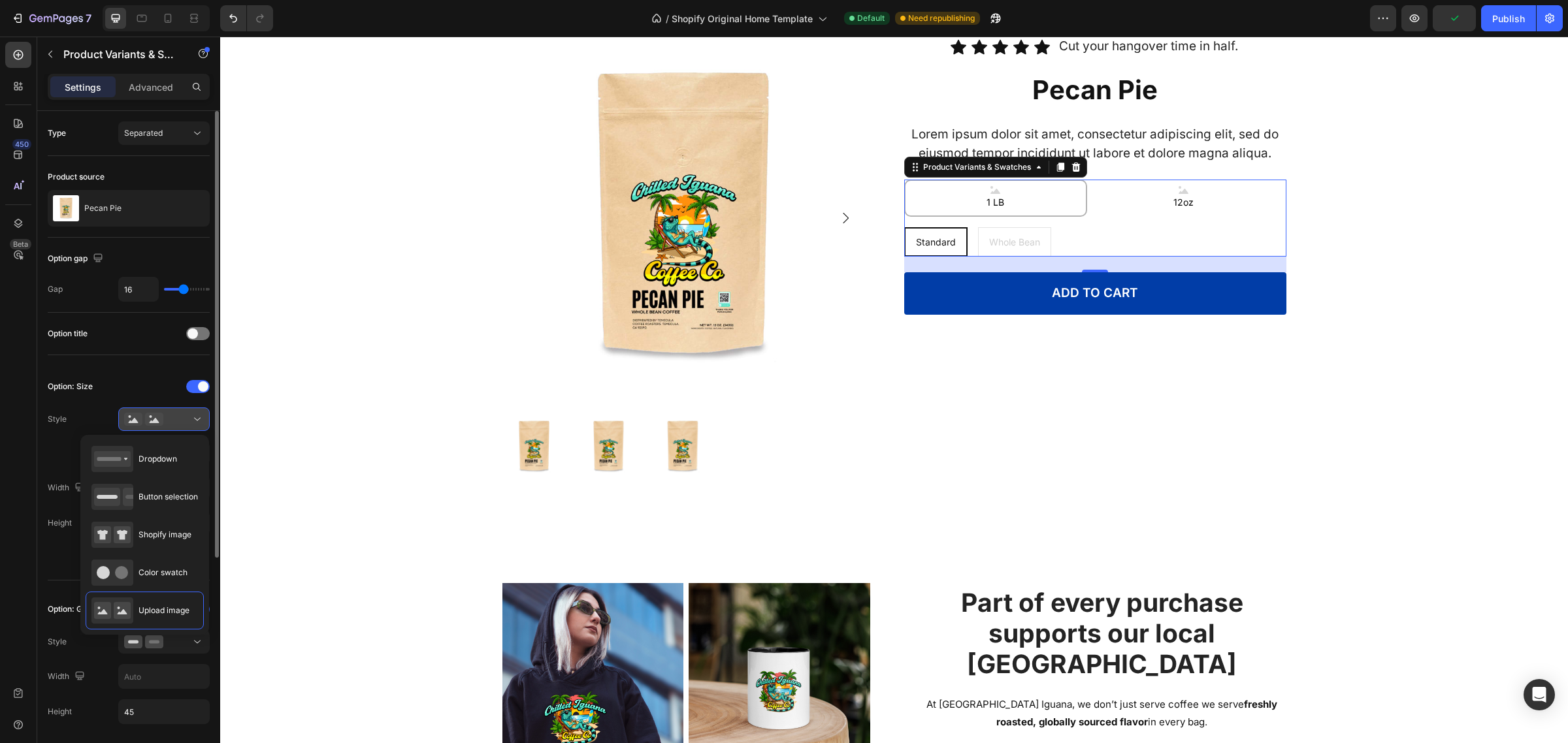
click at [181, 415] on div at bounding box center [164, 419] width 80 height 13
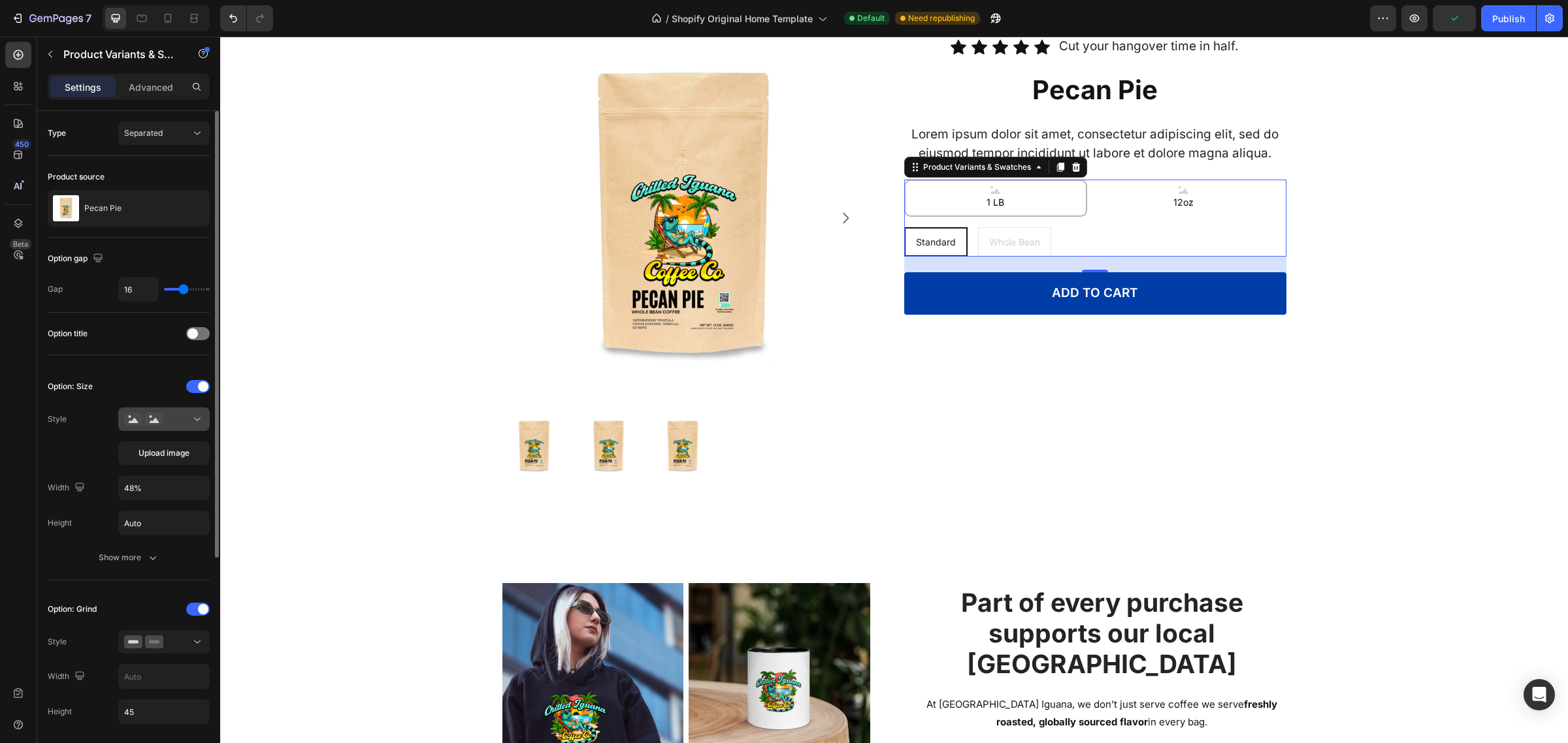
click at [181, 415] on div at bounding box center [164, 419] width 80 height 13
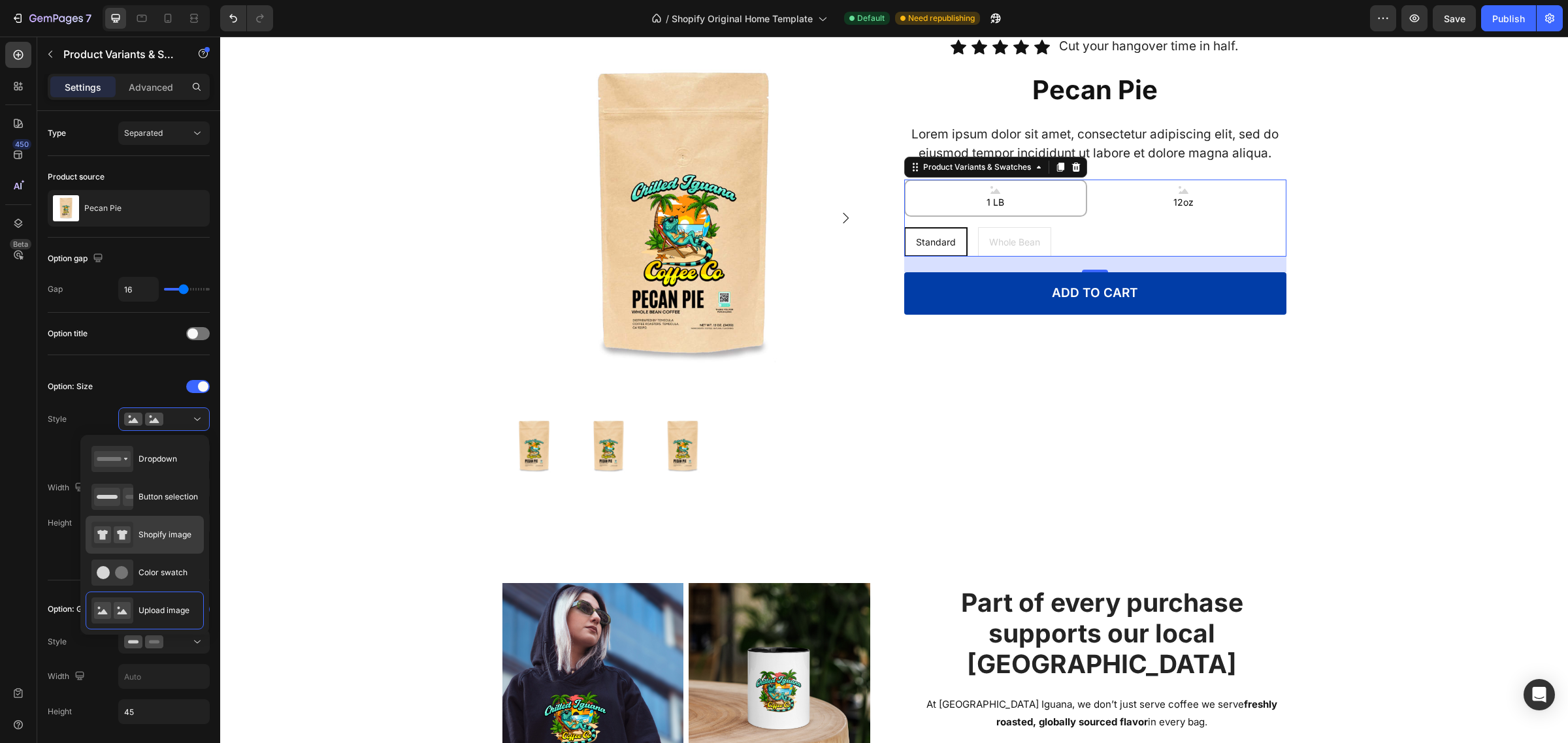
click at [162, 539] on span "Shopify image" at bounding box center [165, 535] width 53 height 12
type input "64"
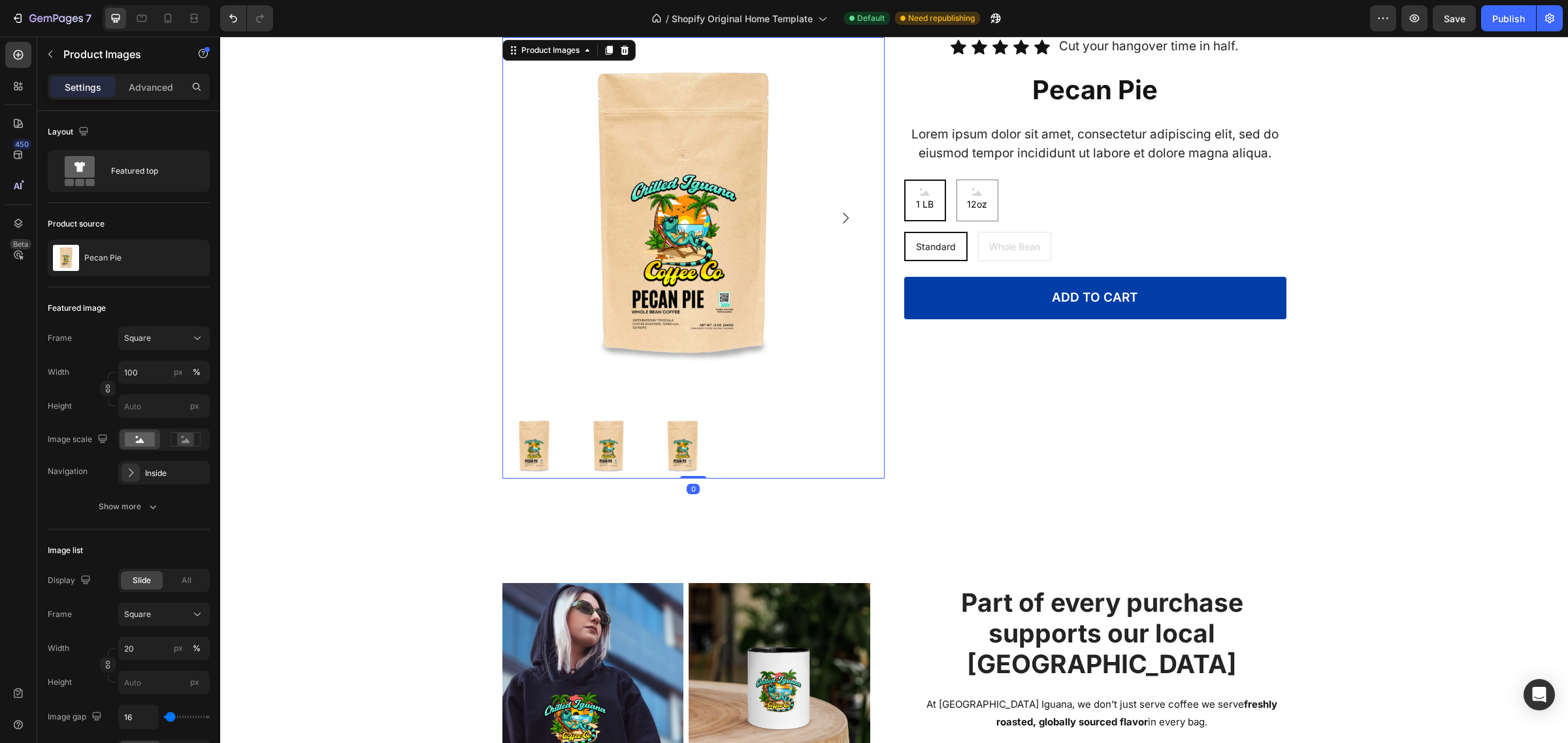
click at [796, 397] on img at bounding box center [683, 217] width 361 height 361
click at [144, 173] on div "Featured top" at bounding box center [151, 170] width 80 height 30
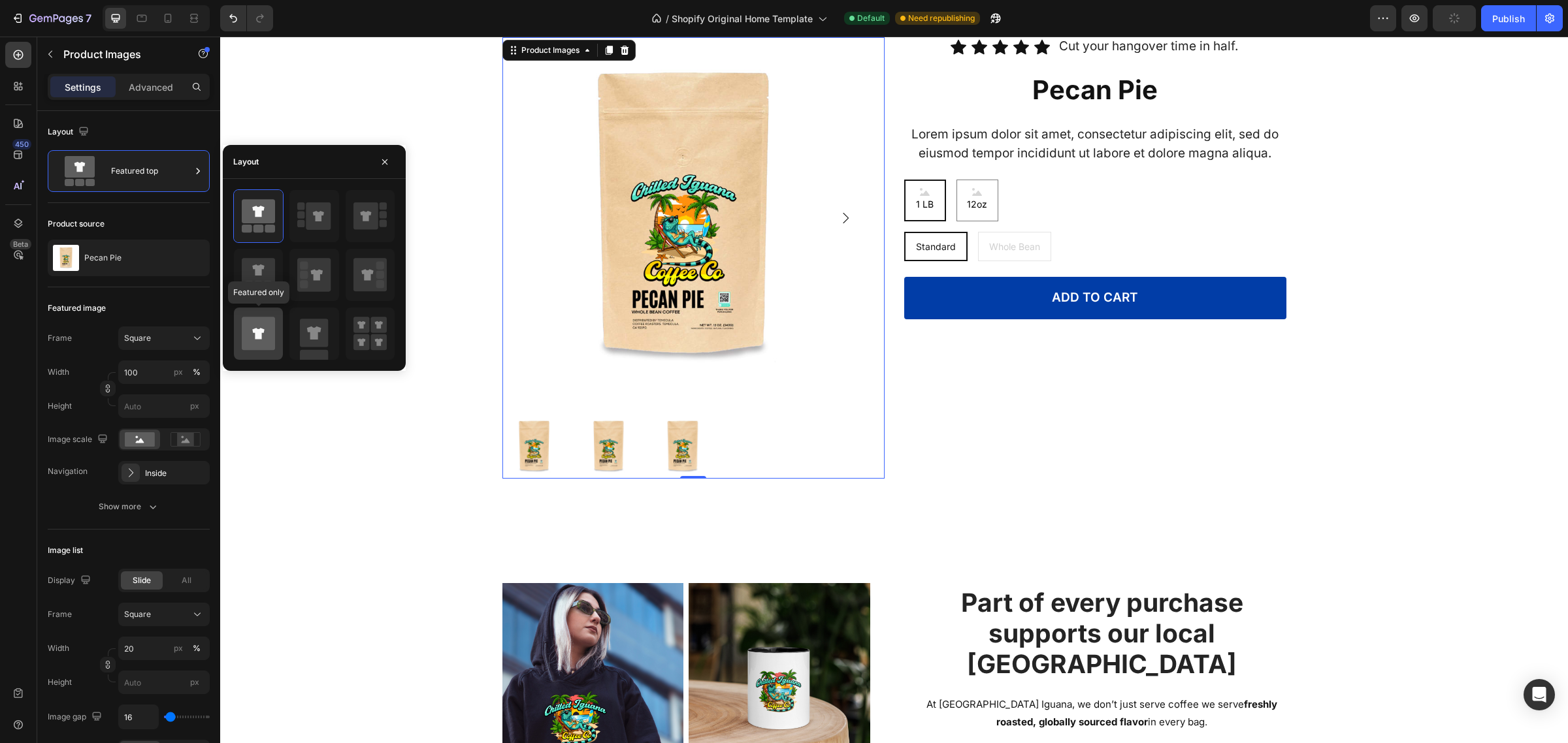
click at [265, 337] on icon at bounding box center [258, 334] width 33 height 33
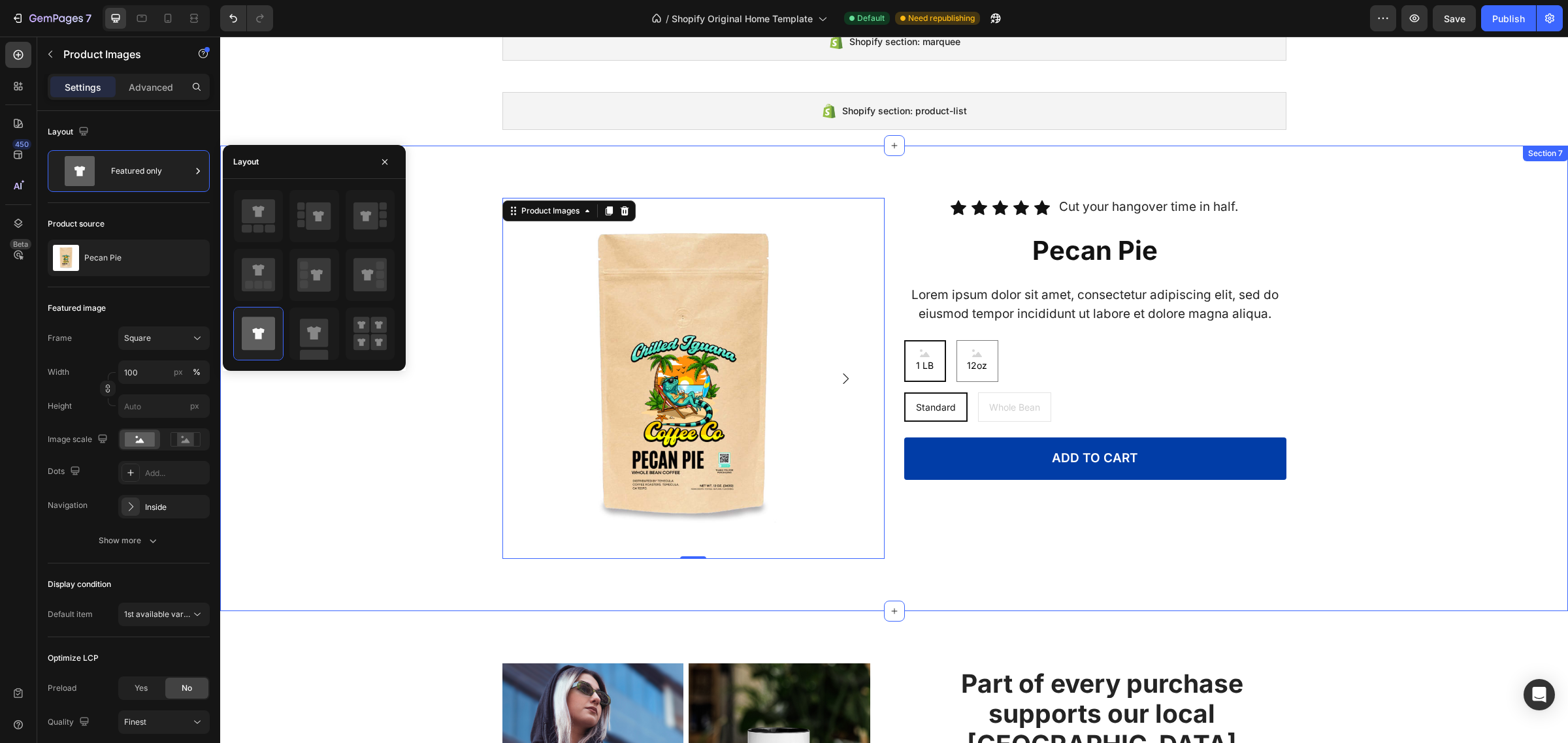
scroll to position [1390, 0]
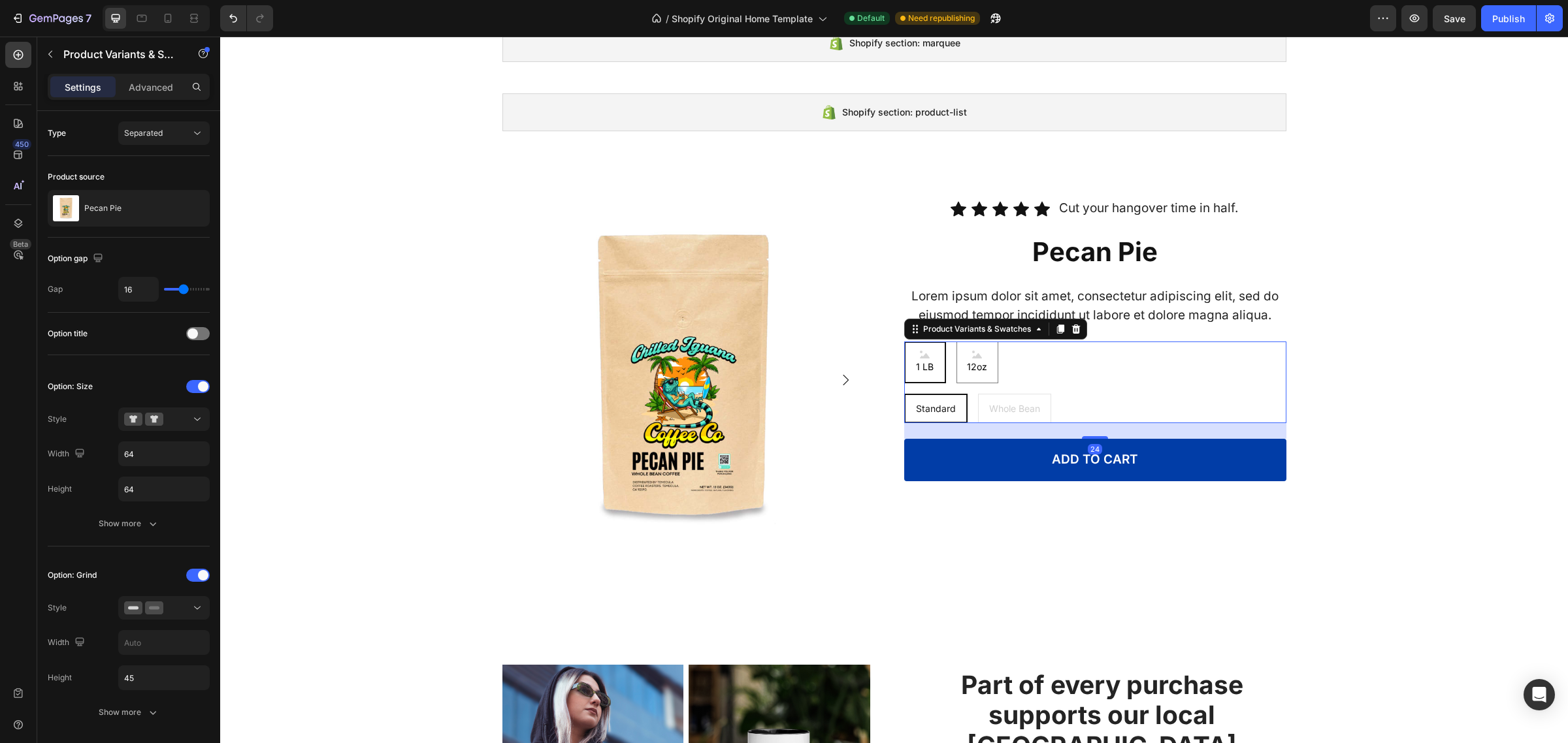
click at [1250, 409] on div "Standard Standard Standard Whole Bean Whole Bean Whole Bean" at bounding box center [1095, 408] width 382 height 29
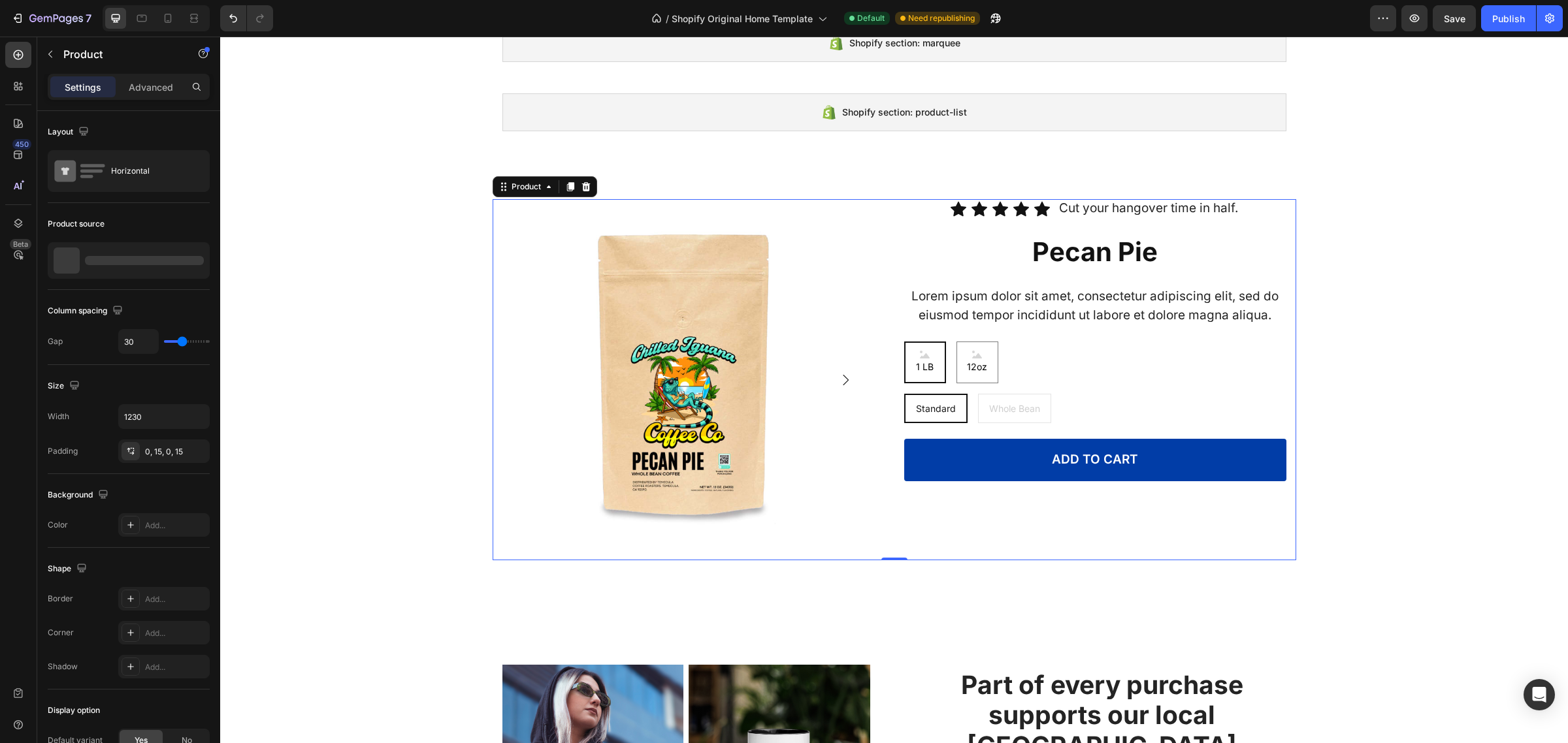
click at [879, 239] on div "Product Images Icon Icon Icon Icon Icon Icon List Cut your hangover time in hal…" at bounding box center [894, 380] width 803 height 361
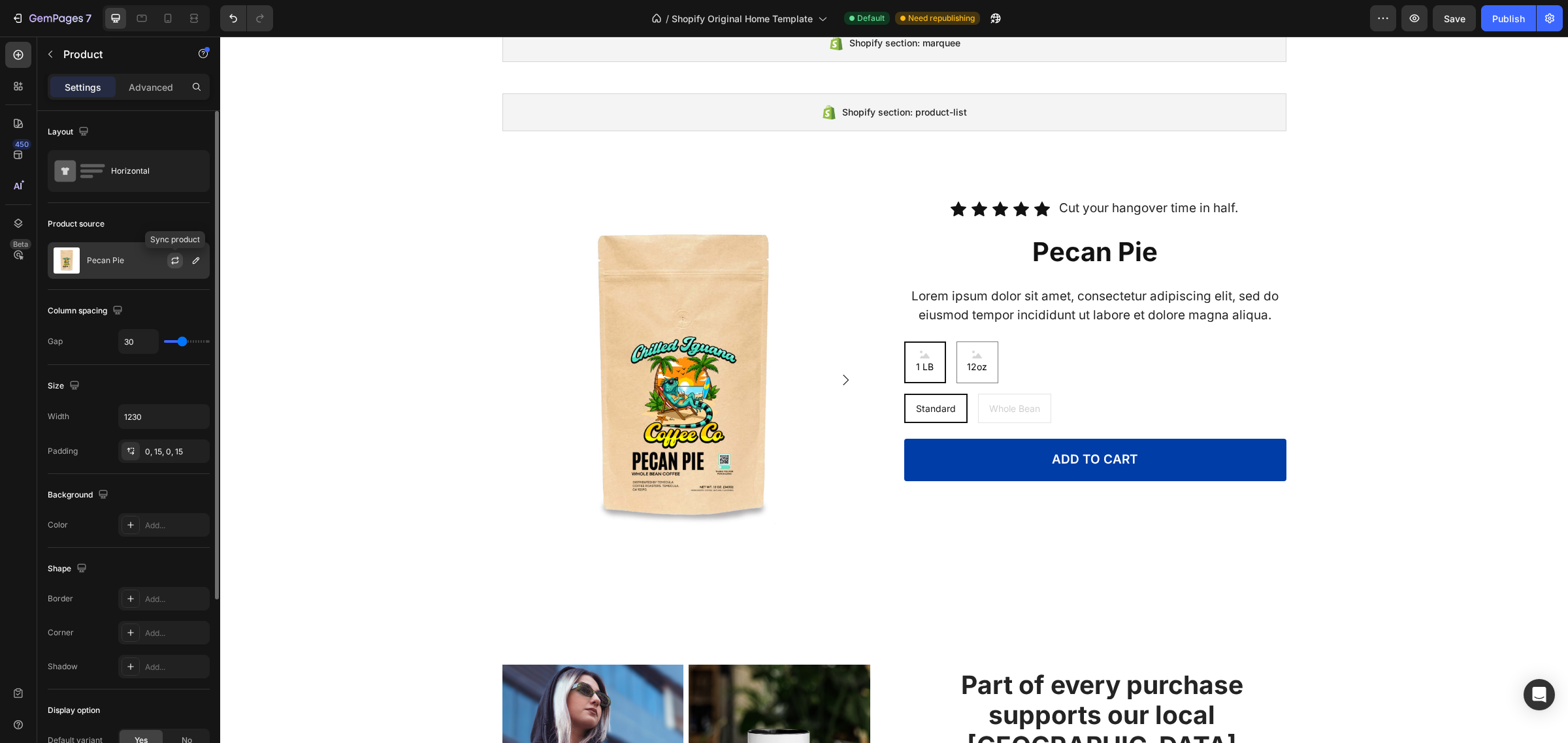
click at [171, 267] on button "button" at bounding box center [175, 261] width 16 height 16
click at [194, 267] on button "button" at bounding box center [196, 261] width 16 height 16
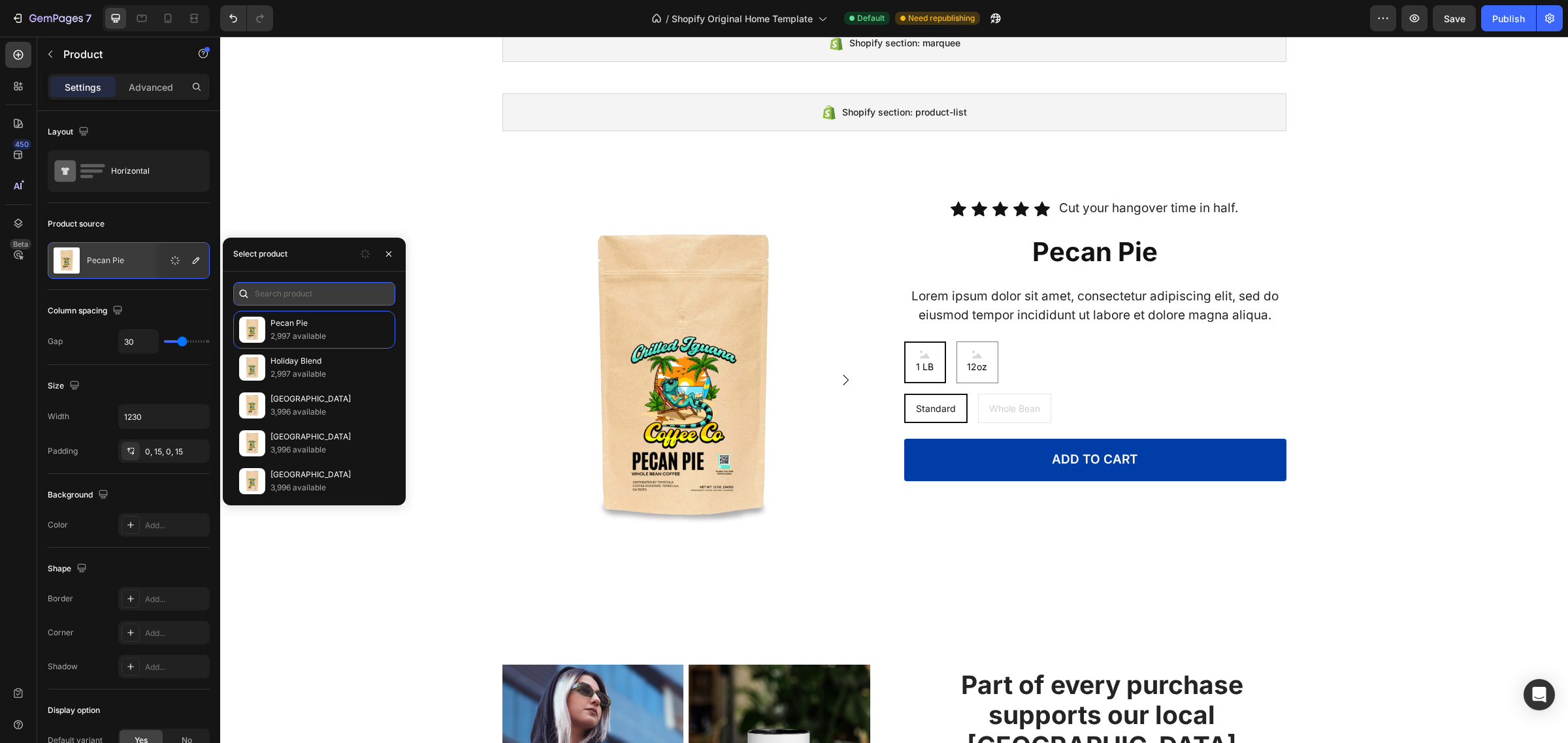
click at [308, 288] on input "text" at bounding box center [314, 294] width 162 height 23
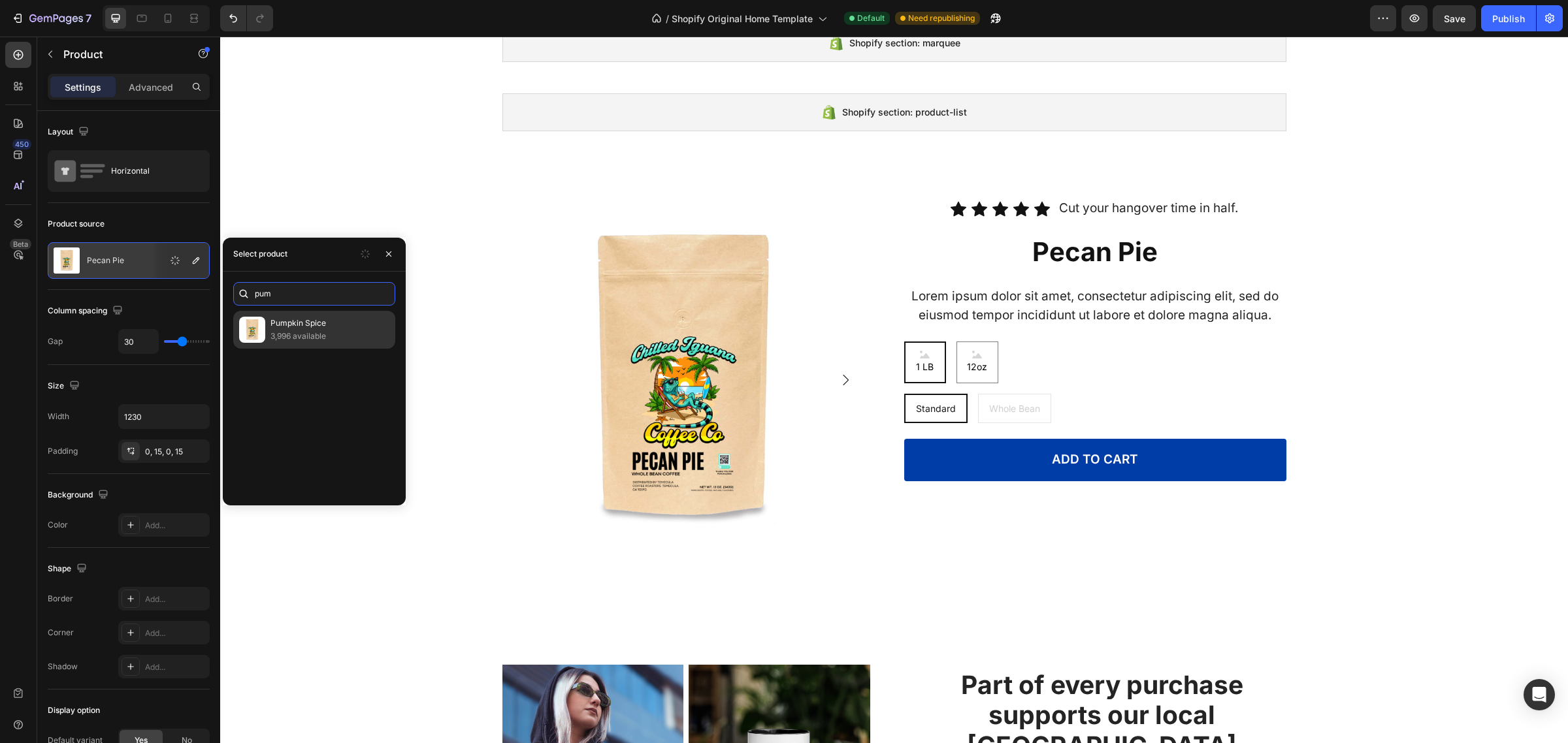
type input "pum"
click at [316, 322] on p "Pumpkin Spice" at bounding box center [330, 322] width 119 height 13
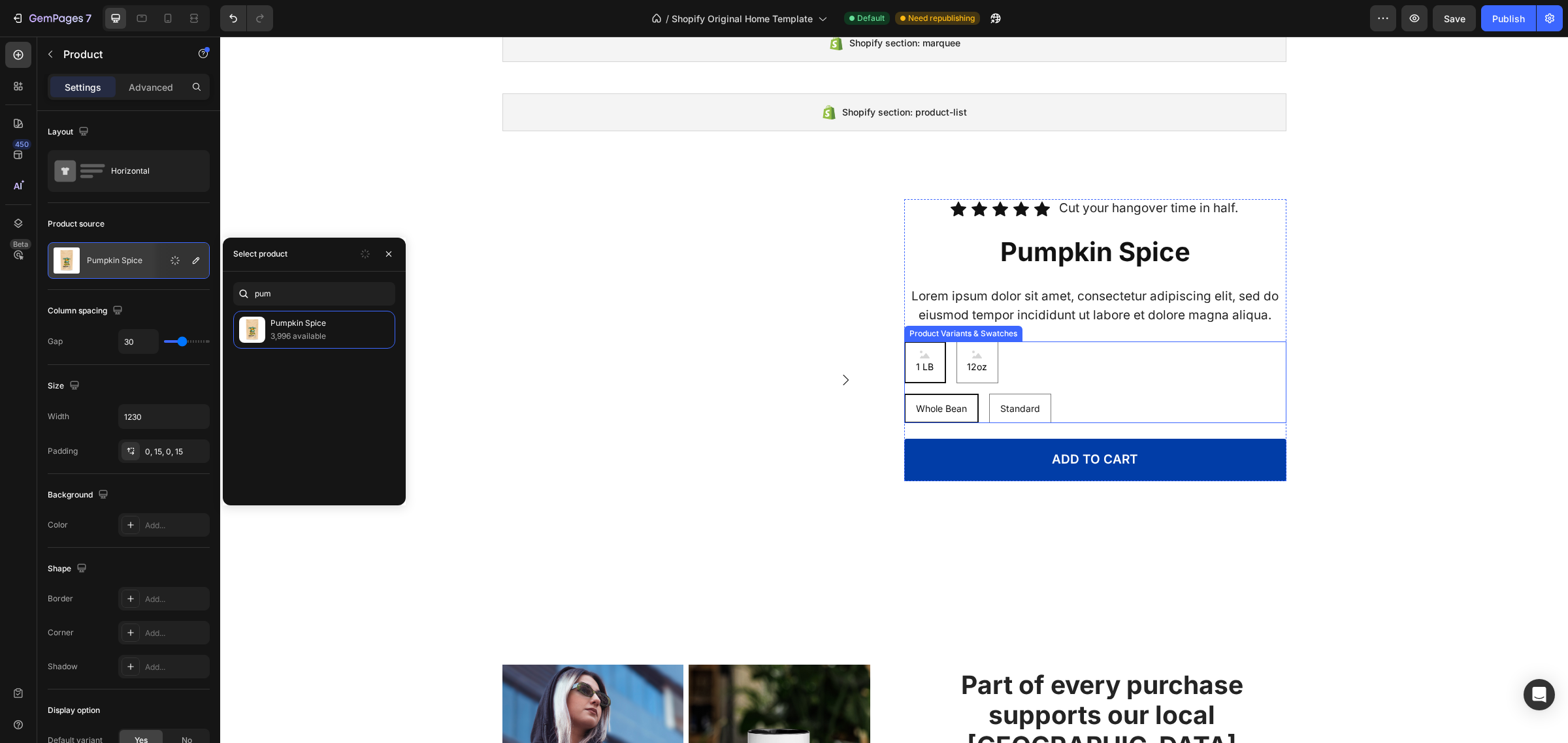
click at [929, 356] on LB "1 LB" at bounding box center [924, 362] width 42 height 42
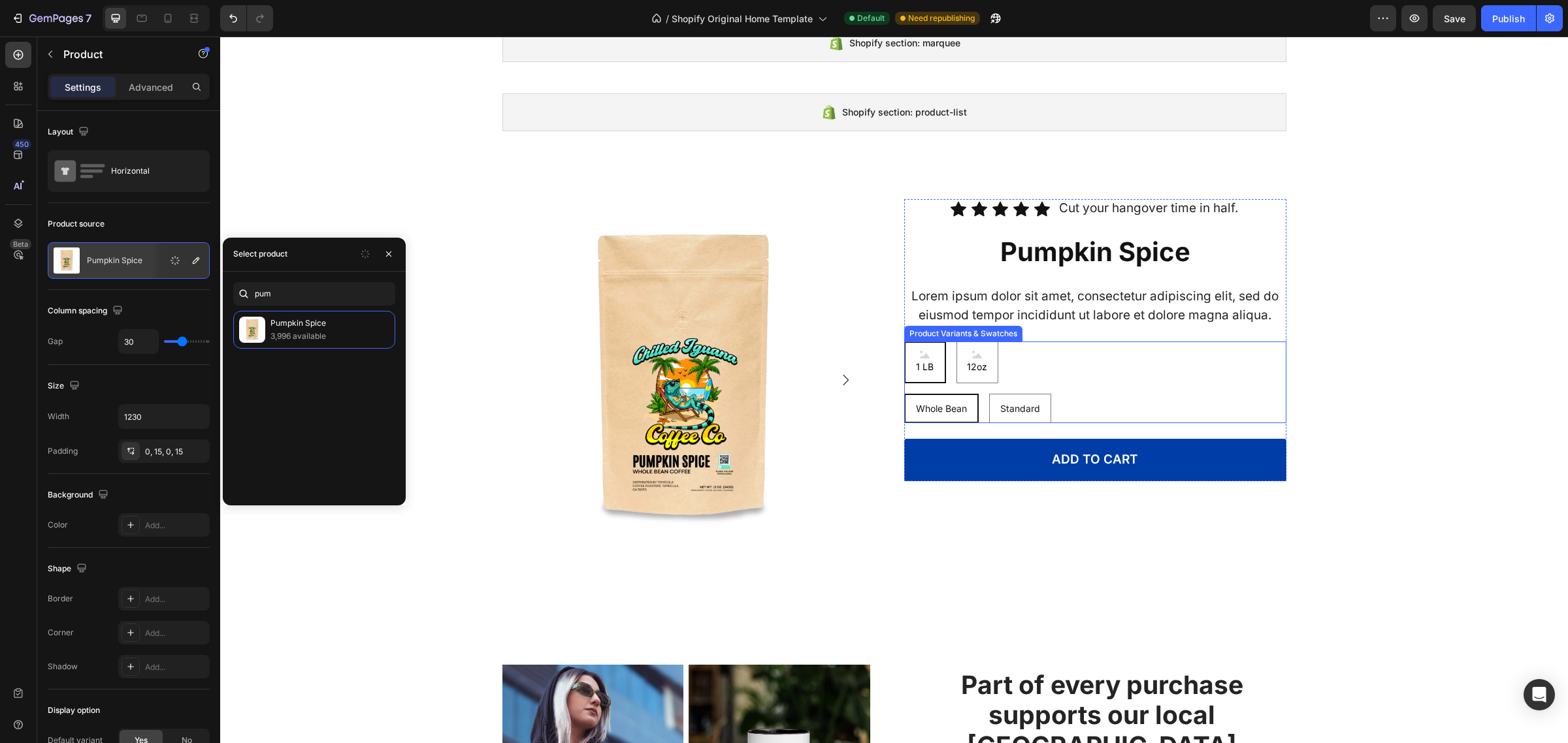
click at [904, 342] on input "1 LB 1 LB 1 LB" at bounding box center [904, 341] width 1 height 1
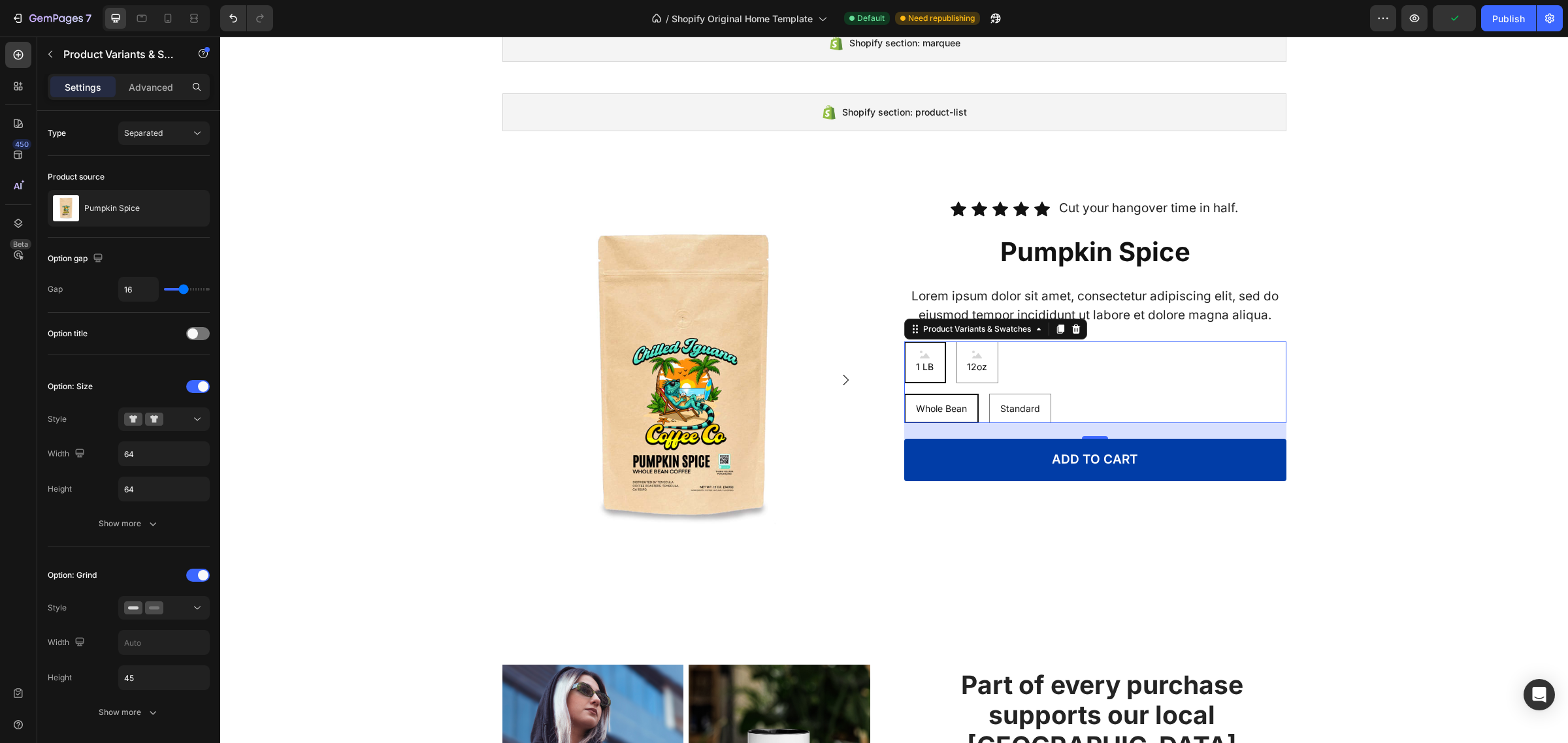
click at [922, 362] on span "1 LB" at bounding box center [924, 366] width 22 height 17
click at [904, 342] on input "1 LB 1 LB 1 LB" at bounding box center [904, 341] width 1 height 1
click at [202, 416] on icon at bounding box center [197, 419] width 13 height 13
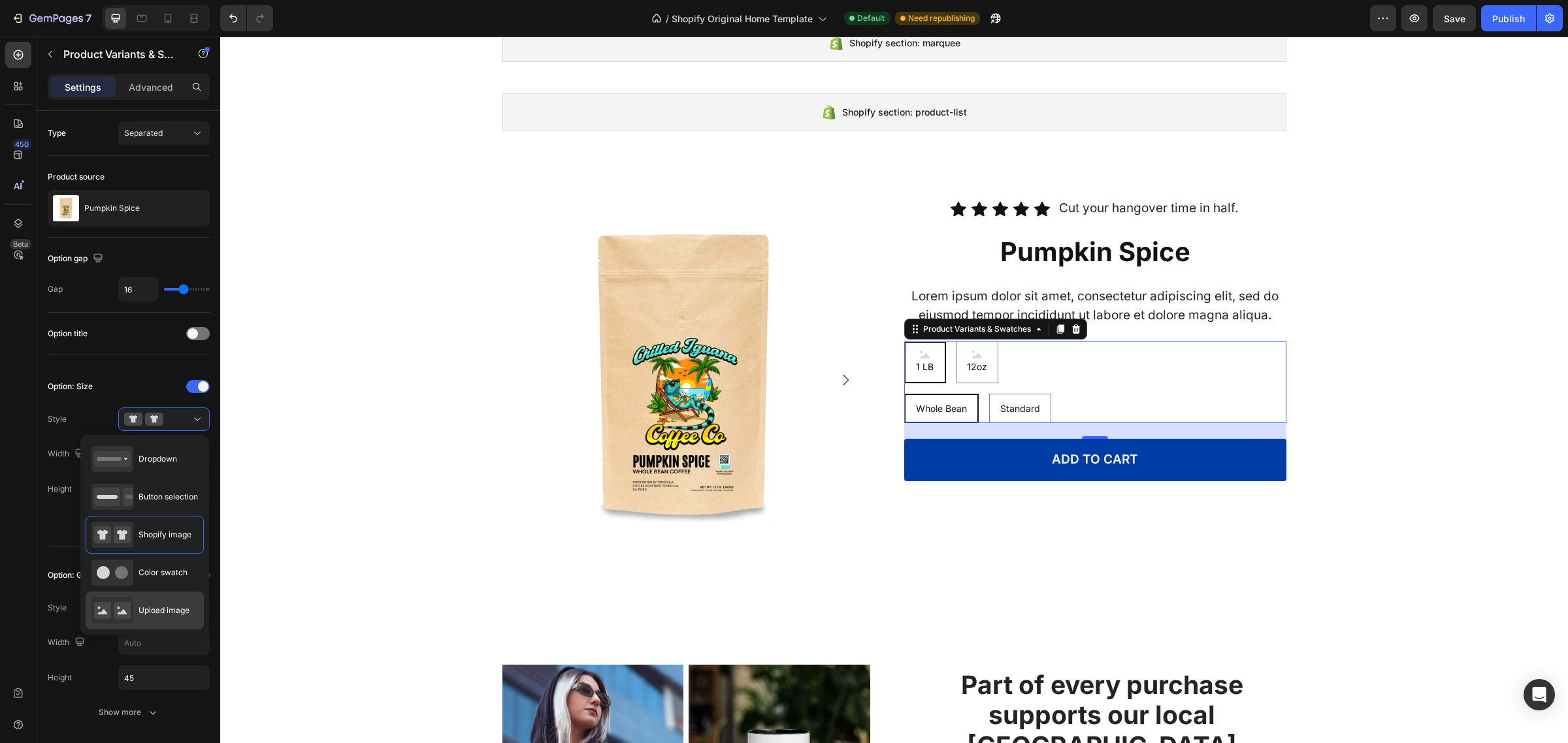
click at [142, 618] on div "Upload image" at bounding box center [140, 611] width 98 height 26
type input "48%"
type input "Auto"
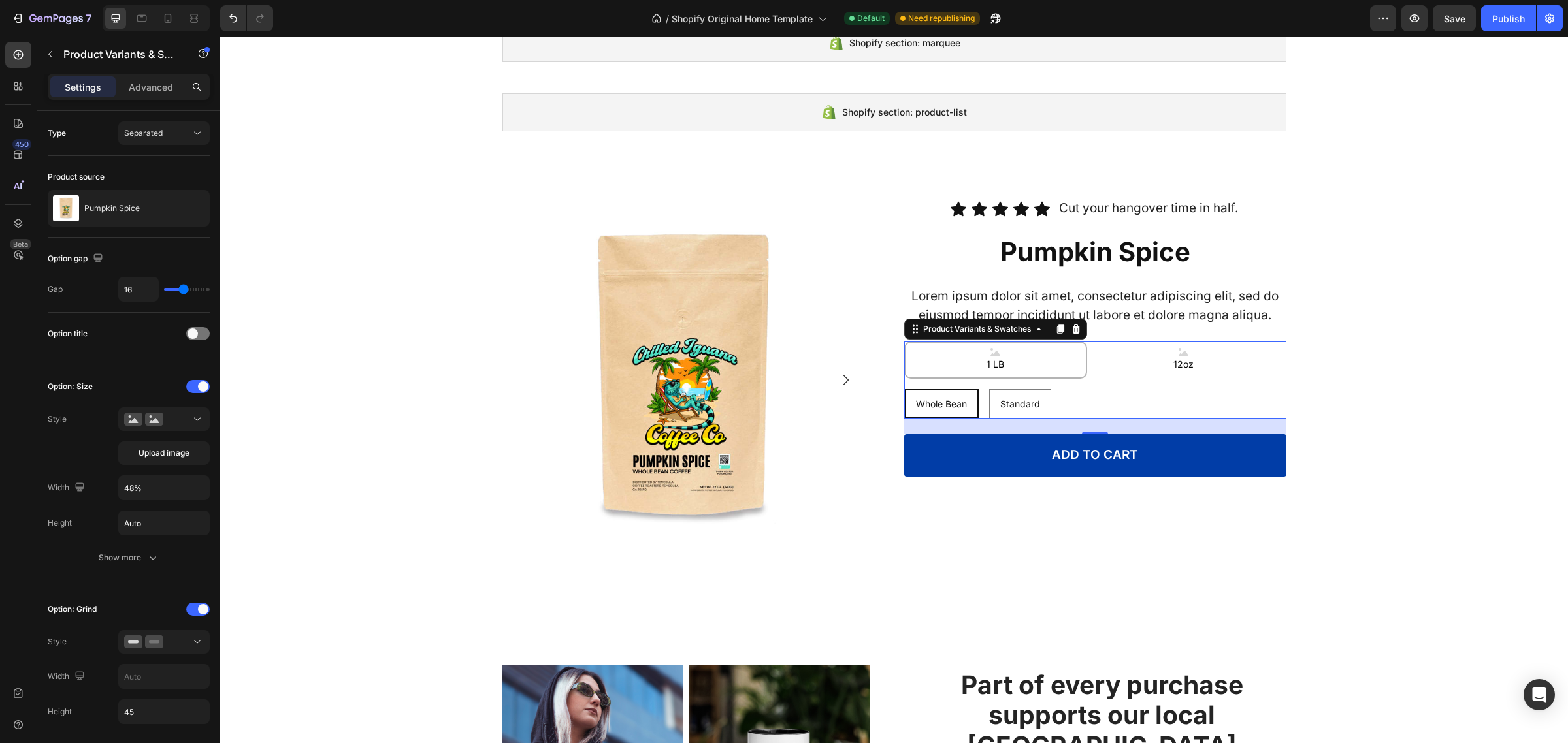
click at [1034, 352] on LB "1 LB" at bounding box center [995, 360] width 183 height 37
click at [904, 342] on input "1 LB 1 LB 1 LB" at bounding box center [904, 341] width 1 height 1
click at [925, 407] on span "Whole Bean" at bounding box center [941, 403] width 51 height 11
click at [904, 390] on input "Whole Bean Whole Bean Whole Bean" at bounding box center [904, 389] width 1 height 1
click at [948, 402] on span "Whole Bean" at bounding box center [941, 403] width 51 height 11
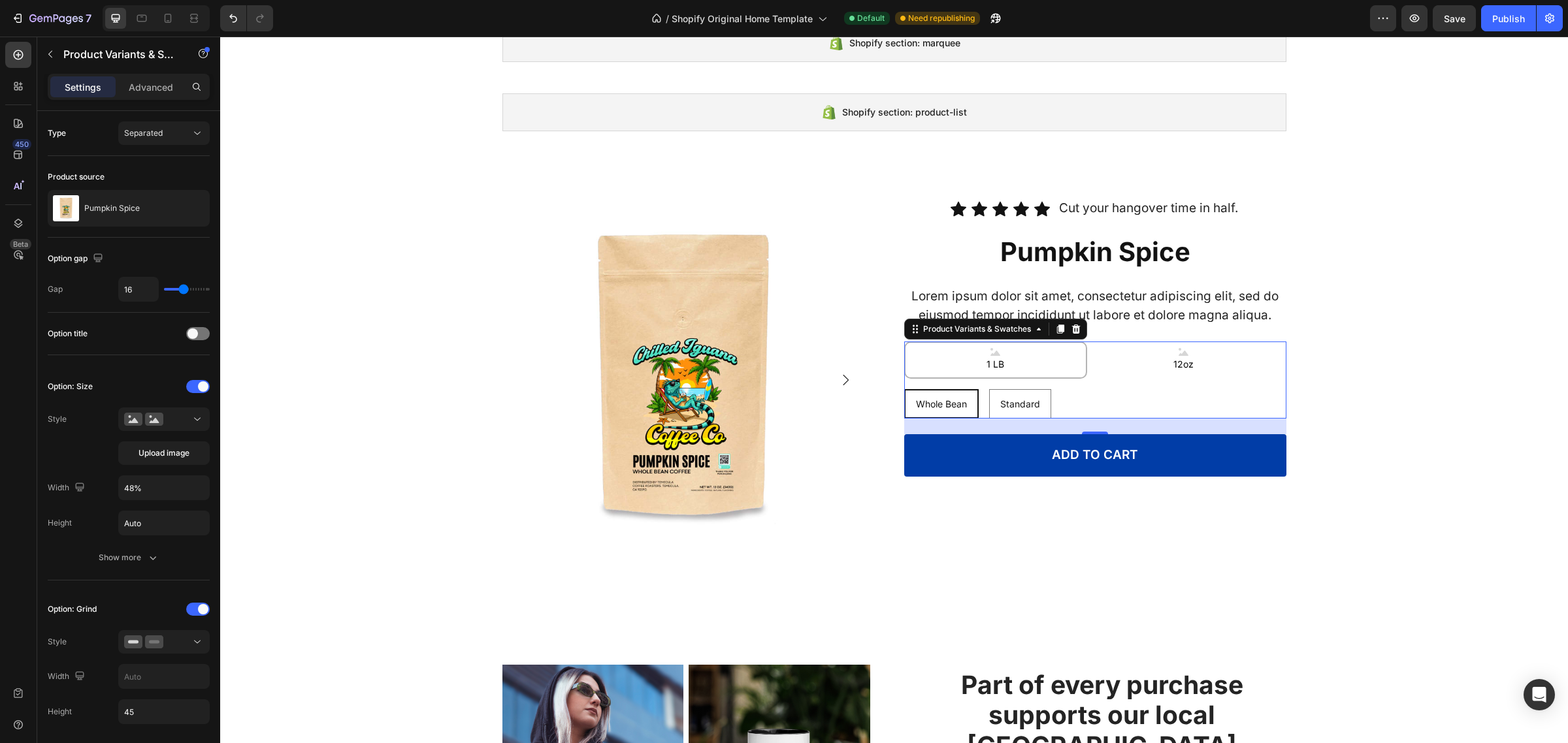
click at [904, 390] on input "Whole Bean Whole Bean Whole Bean" at bounding box center [904, 389] width 1 height 1
click at [1047, 416] on div "Whole Bean Whole Bean Whole Bean Standard Standard Standard" at bounding box center [1095, 404] width 382 height 29
click at [1030, 403] on span "Standard" at bounding box center [1020, 403] width 40 height 11
click at [989, 390] on input "Standard Standard Standard" at bounding box center [989, 389] width 1 height 1
radio input "true"
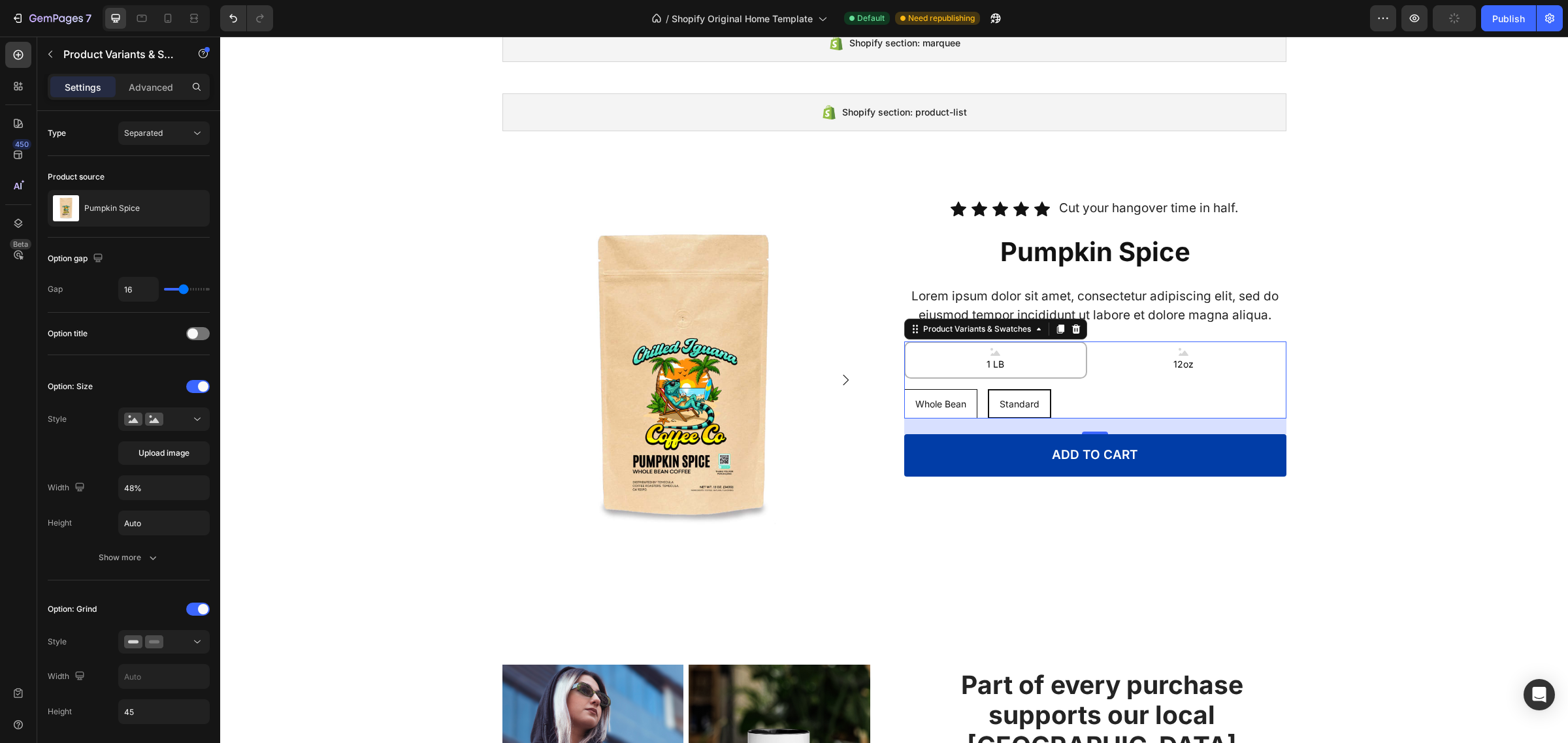
click at [942, 398] on span "Whole Bean" at bounding box center [941, 403] width 51 height 11
click at [904, 390] on input "Whole Bean Whole Bean Whole Bean" at bounding box center [904, 389] width 1 height 1
radio input "true"
click at [1042, 352] on LB "1 LB" at bounding box center [995, 360] width 183 height 37
click at [904, 342] on input "1 LB 1 LB 1 LB" at bounding box center [904, 341] width 1 height 1
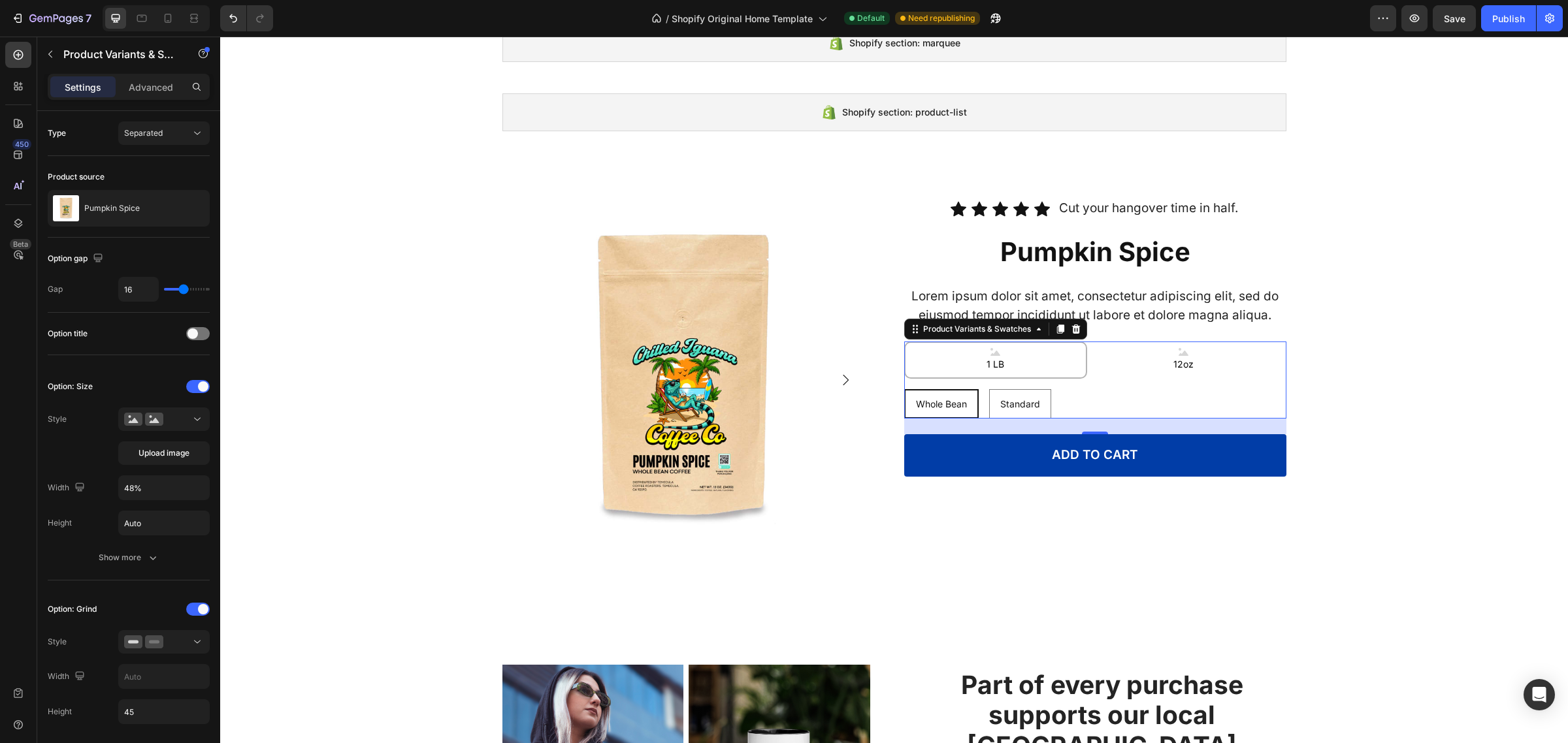
click at [990, 353] on icon at bounding box center [995, 353] width 10 height 8
click at [904, 342] on input "1 LB 1 LB 1 LB" at bounding box center [904, 341] width 1 height 1
click at [185, 449] on span "Upload image" at bounding box center [164, 453] width 51 height 12
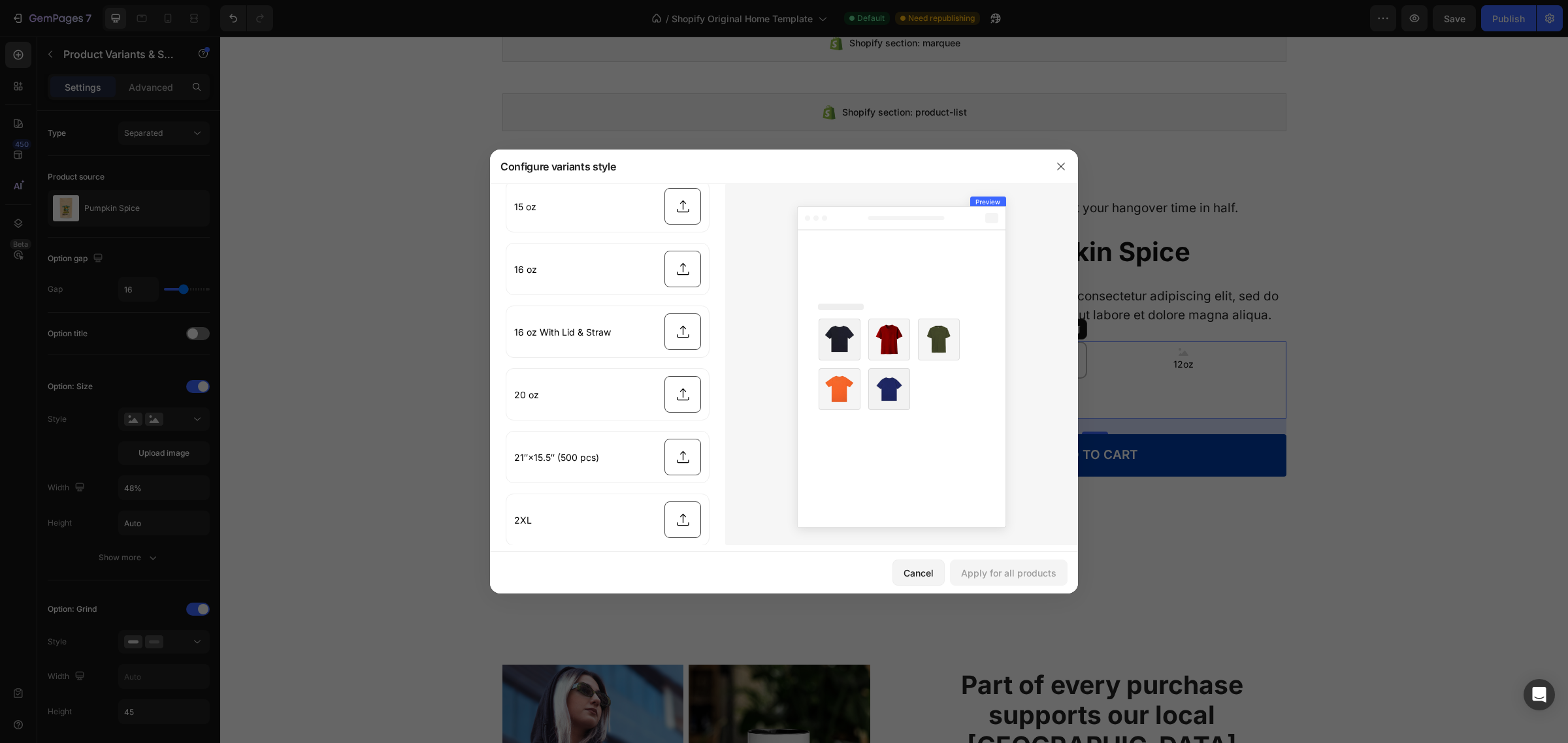
scroll to position [0, 0]
drag, startPoint x: 720, startPoint y: 413, endPoint x: 743, endPoint y: 152, distance: 262.0
click at [745, 90] on div "Configure variants style Value of this product 12oz 1 LB Other value 10″×18″ (1…" at bounding box center [784, 371] width 1568 height 743
click at [682, 241] on input "file" at bounding box center [608, 246] width 203 height 51
type input "C:\fakepath\kraft_blank_final_latest_d721f15f-d7c7-43e6-a413-a9a44d084361.jpg"
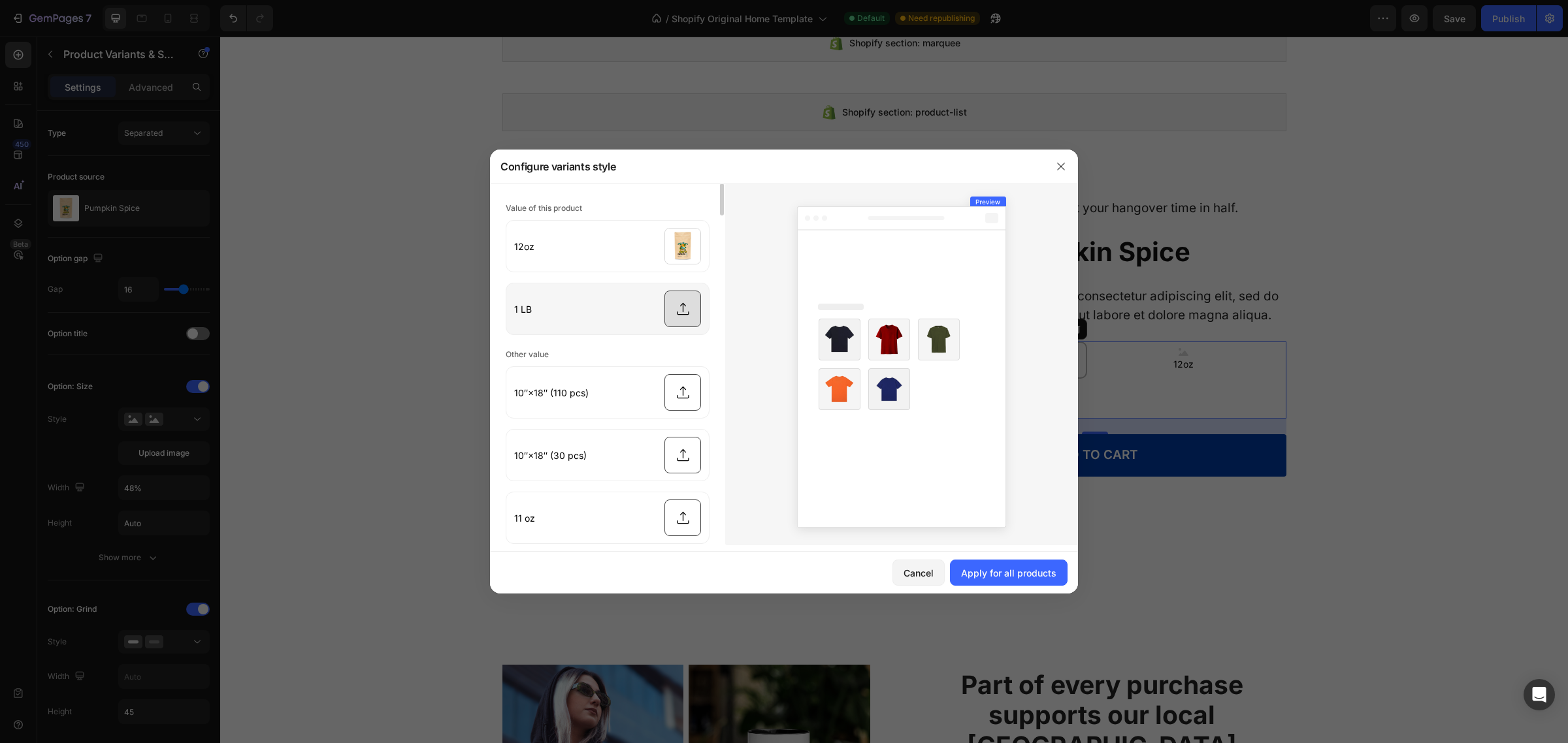
click at [677, 316] on input "file" at bounding box center [608, 309] width 203 height 51
type input "C:\fakepath\kraft_blank_final_latest_665dc154-8ac4-4634-8db5-21bbdec59e5d.jpg"
click at [1057, 170] on icon "button" at bounding box center [1061, 167] width 11 height 11
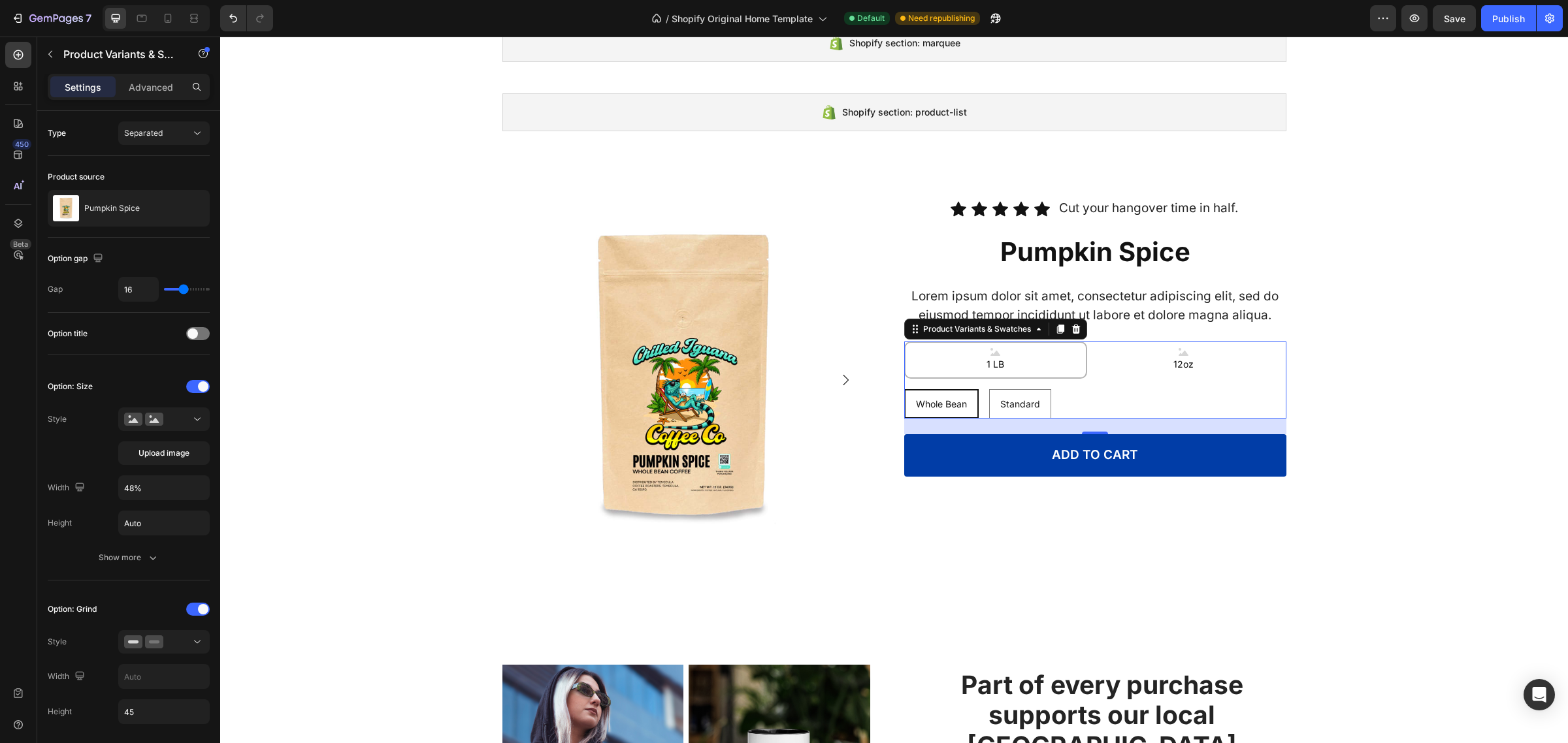
click at [1018, 366] on LB "1 LB" at bounding box center [995, 360] width 183 height 37
click at [904, 342] on input "1 LB 1 LB 1 LB" at bounding box center [904, 341] width 1 height 1
click at [191, 420] on icon at bounding box center [197, 419] width 13 height 13
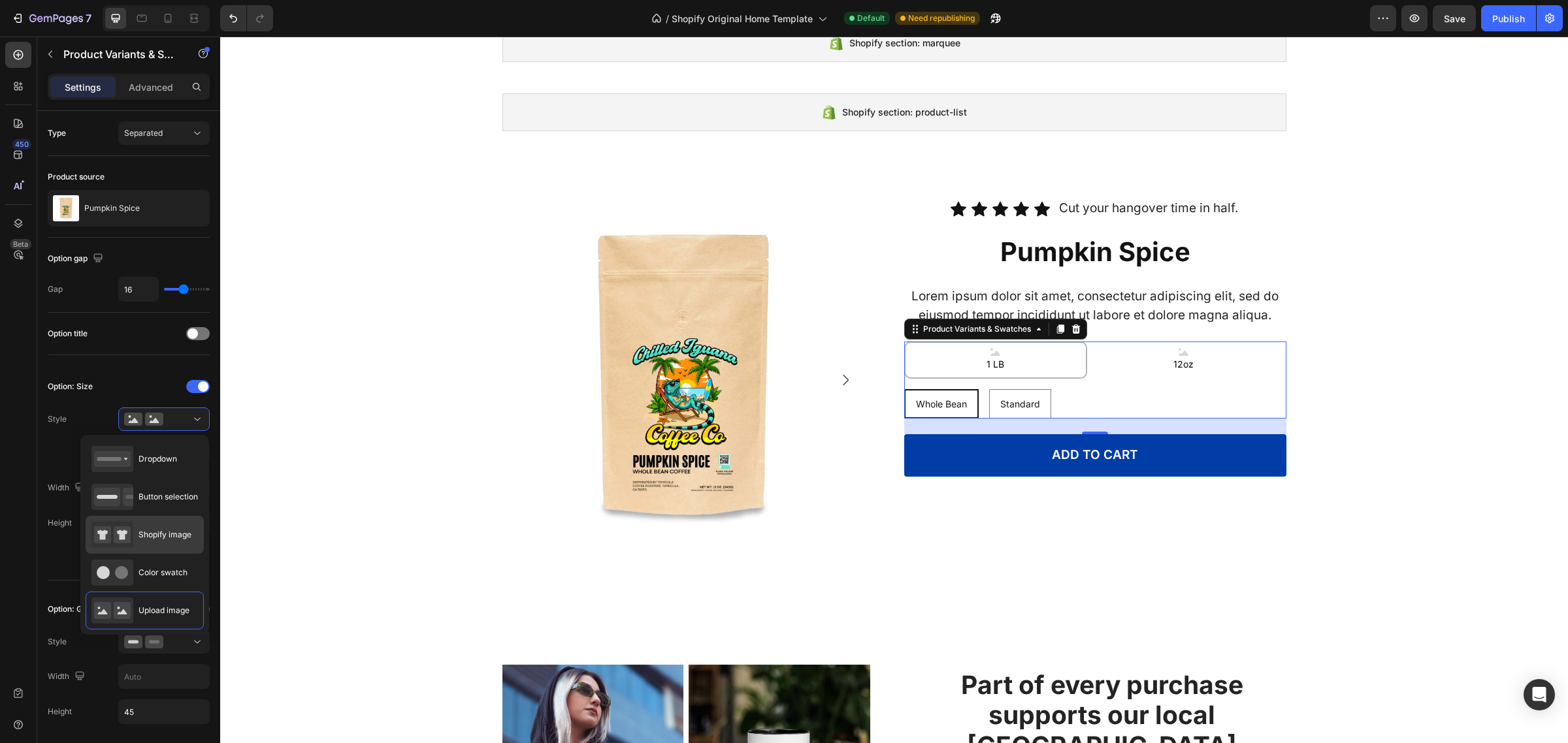
click at [169, 542] on div "Shopify image" at bounding box center [141, 535] width 100 height 26
type input "64"
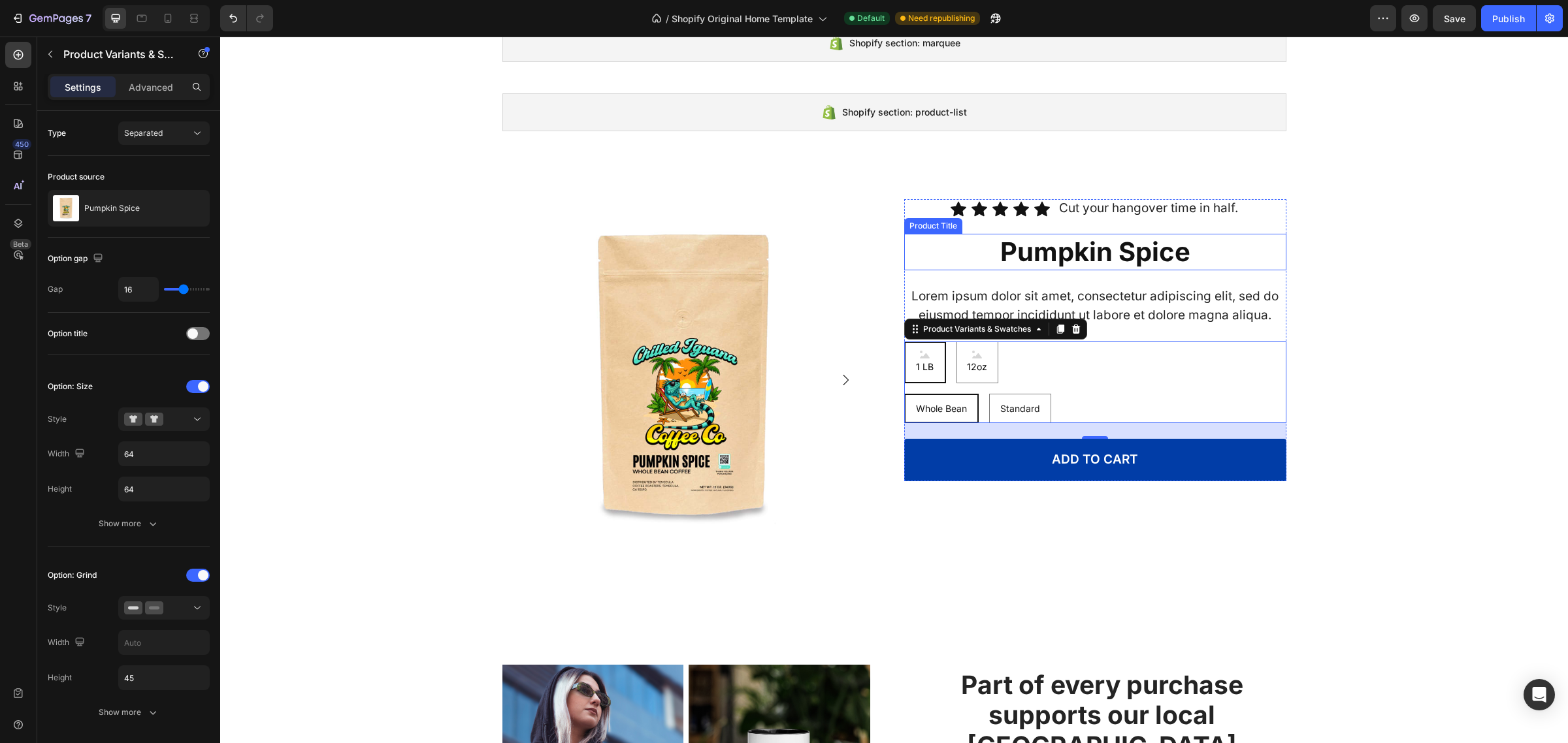
click at [1131, 241] on h1 "Pumpkin Spice" at bounding box center [1095, 252] width 382 height 37
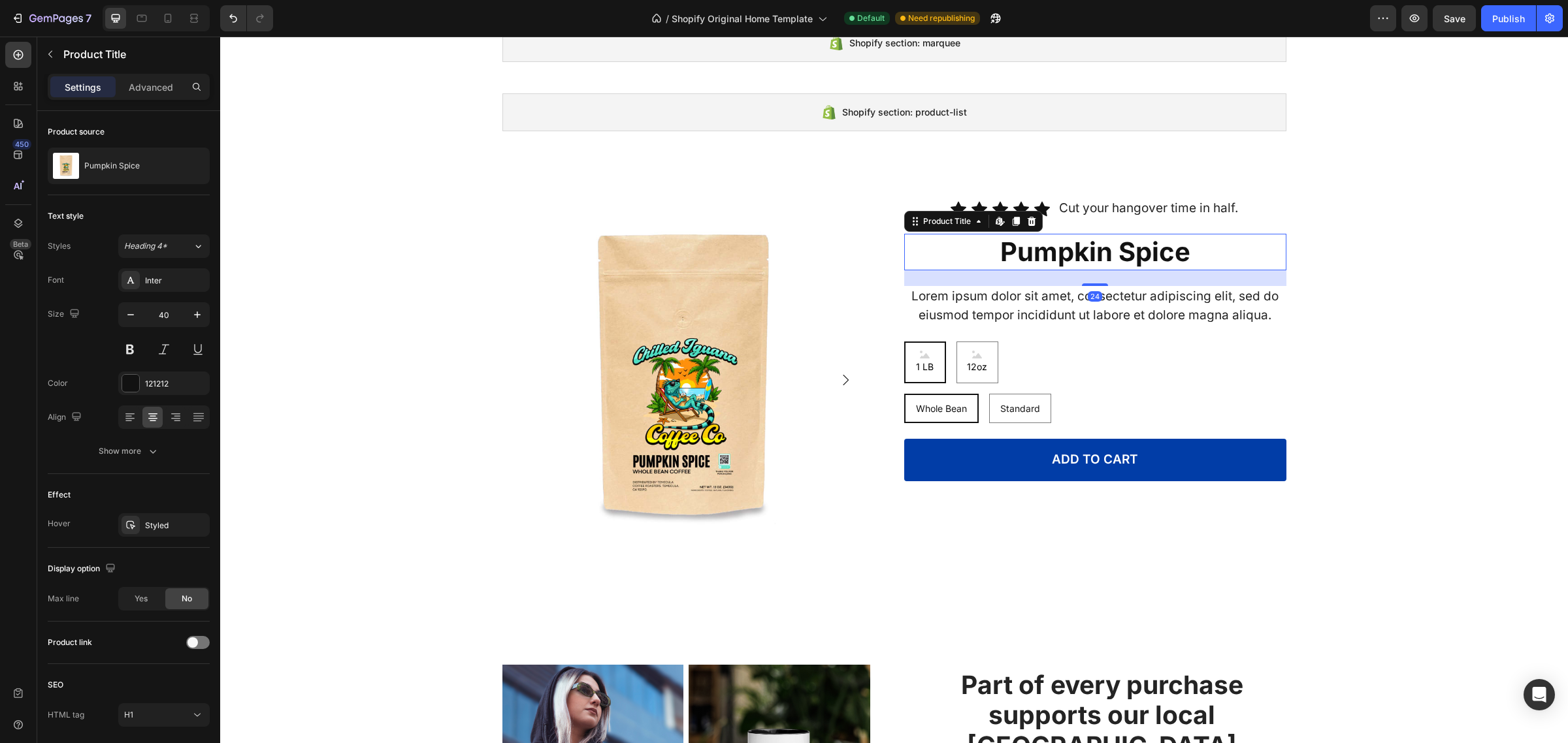
click at [1146, 249] on h1 "Pumpkin Spice" at bounding box center [1095, 252] width 382 height 37
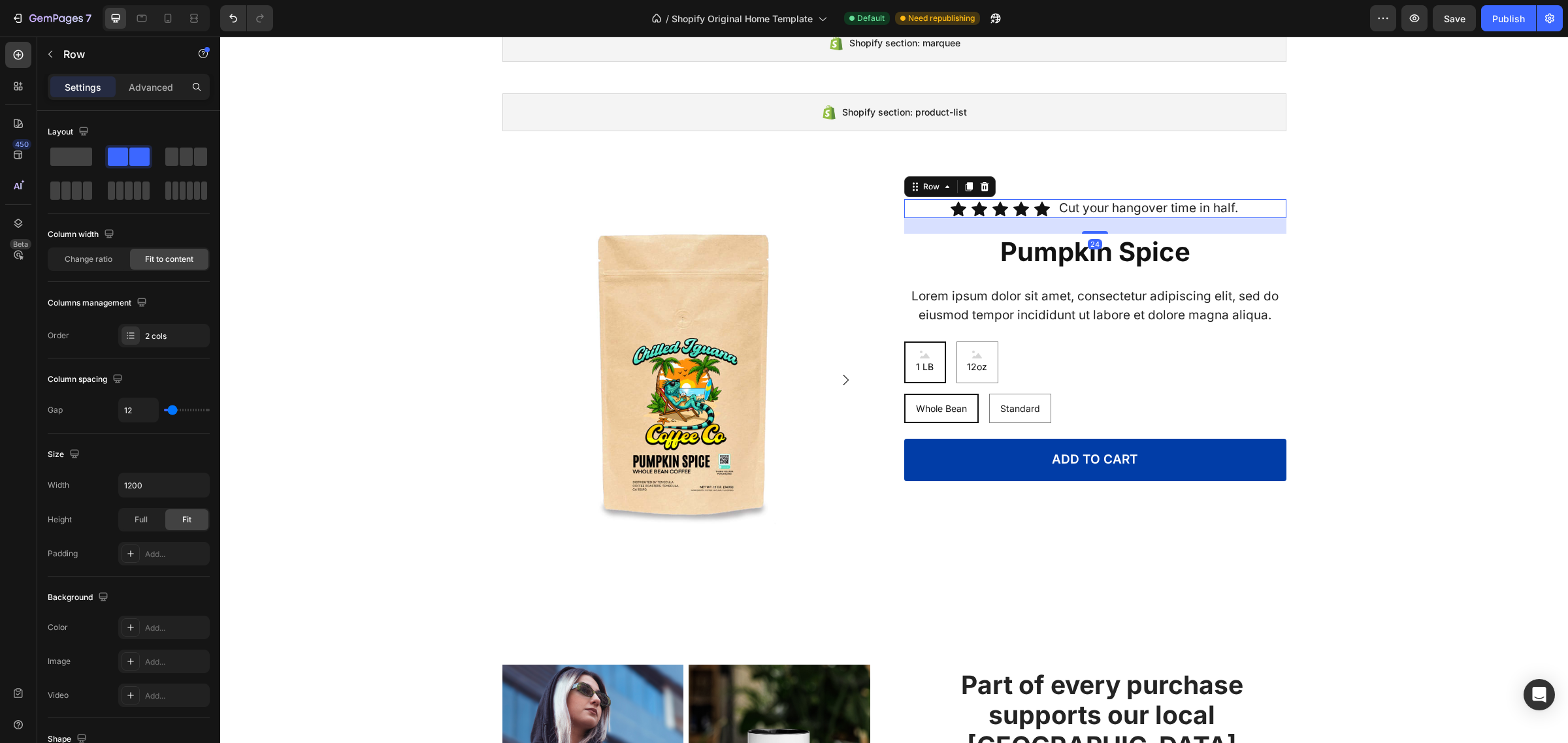
click at [1047, 209] on div "Icon Icon Icon Icon Icon Icon List Cut your hangover time in half. Text Block R…" at bounding box center [1095, 208] width 382 height 19
click at [66, 155] on span at bounding box center [71, 157] width 42 height 19
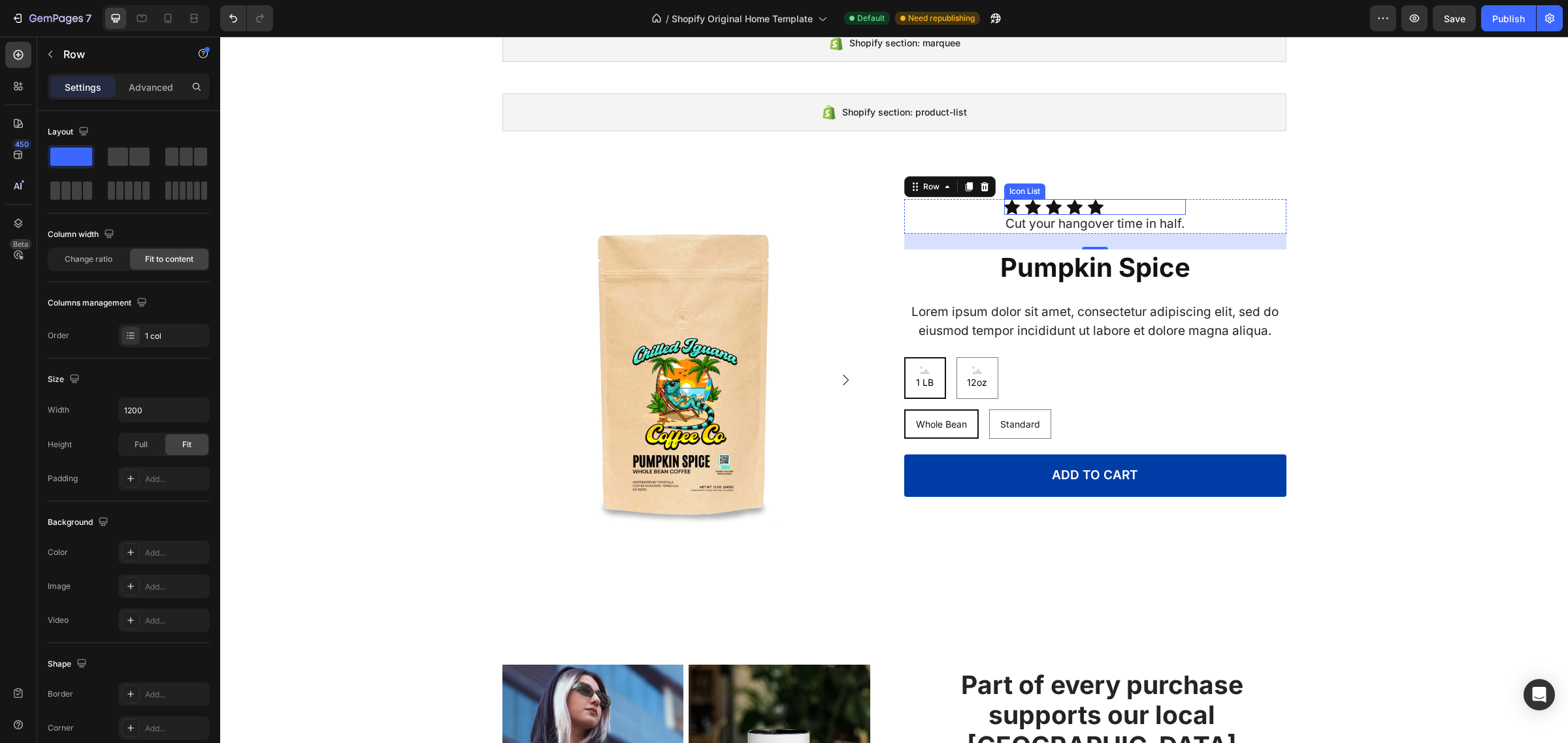
click at [1104, 204] on div "Icon Icon Icon Icon Icon" at bounding box center [1095, 207] width 181 height 16
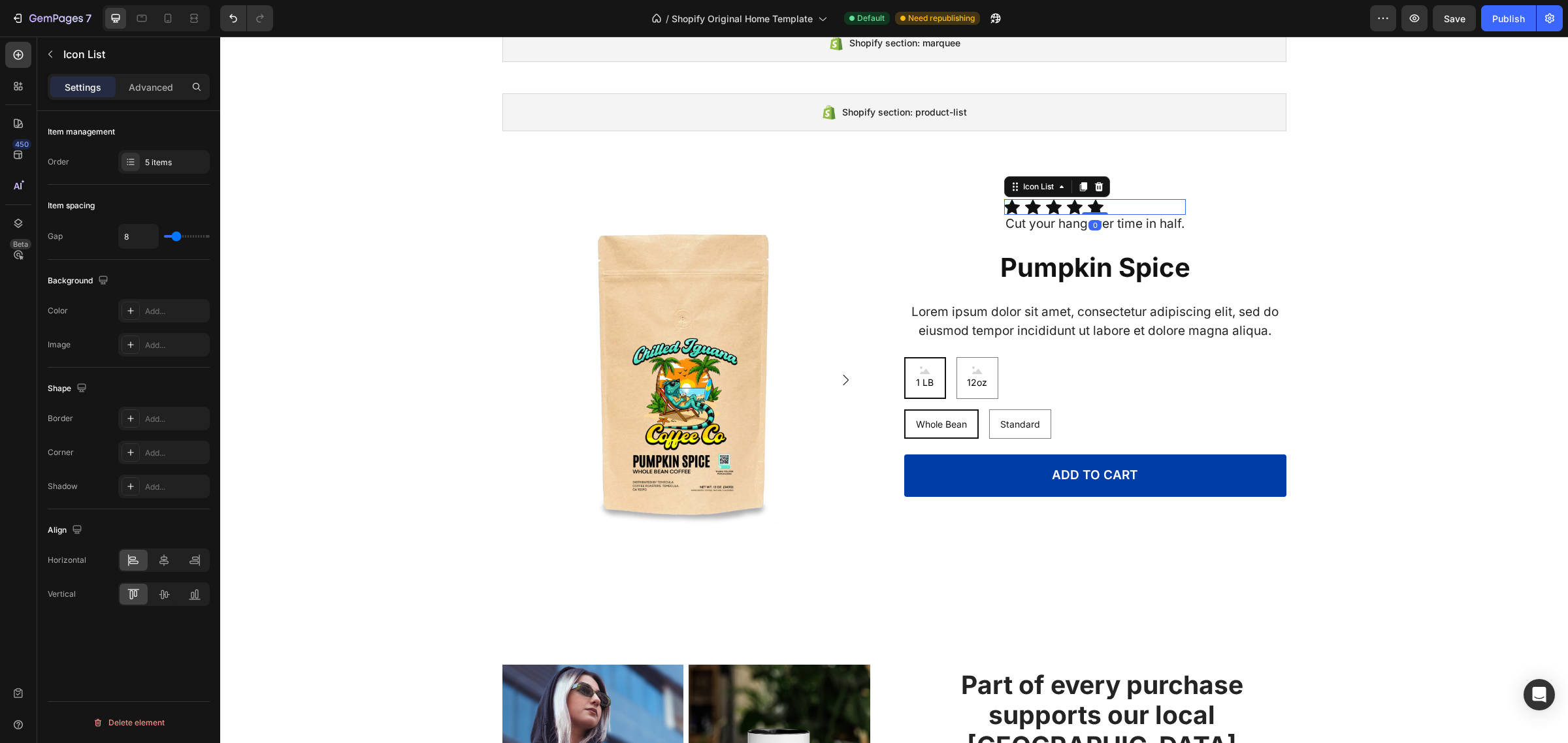
click at [1104, 183] on div "Icon List" at bounding box center [1057, 186] width 106 height 20
click at [1096, 183] on icon at bounding box center [1099, 186] width 11 height 11
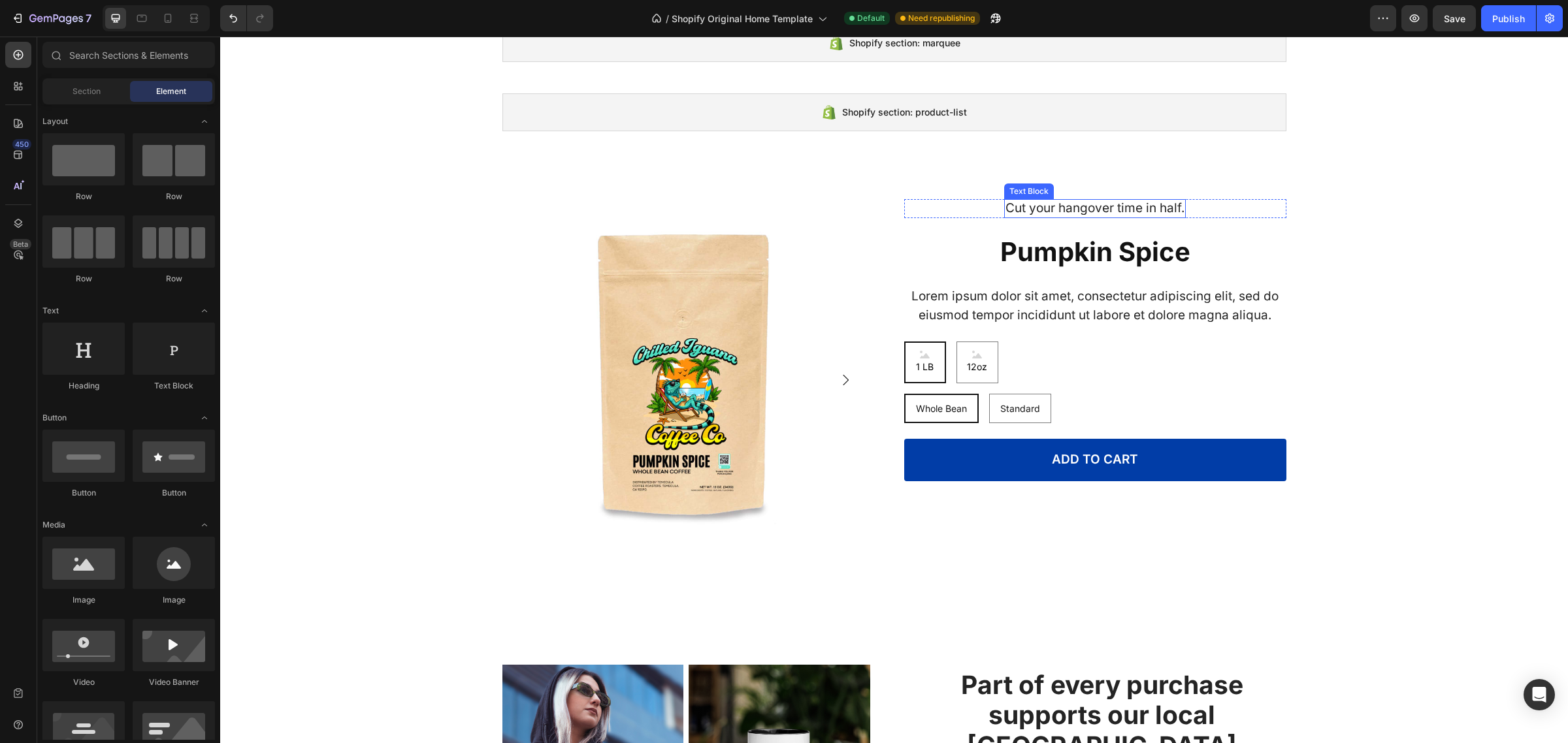
click at [1122, 205] on p "Cut your hangover time in half." at bounding box center [1095, 208] width 179 height 17
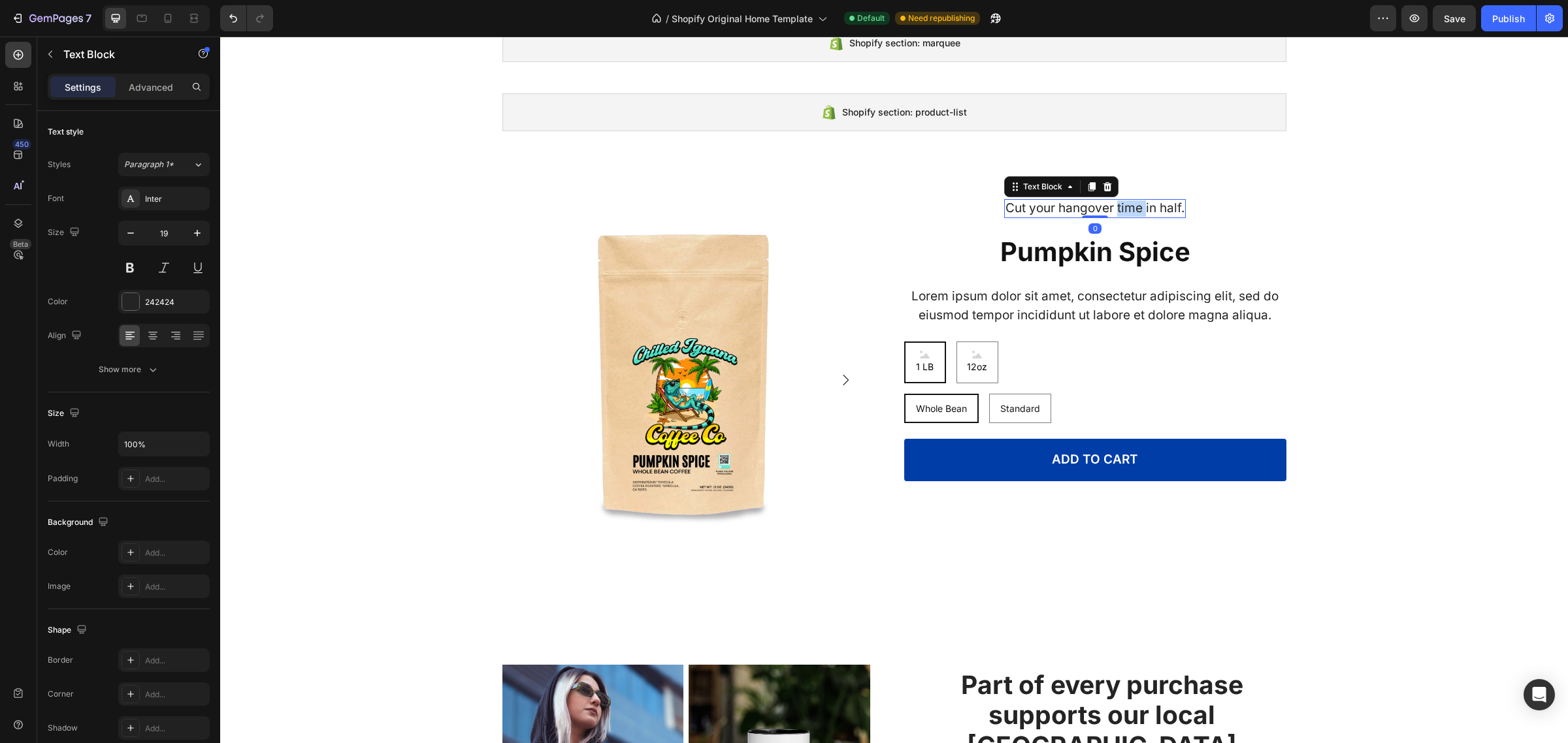
click at [1122, 205] on p "Cut your hangover time in half." at bounding box center [1095, 208] width 179 height 17
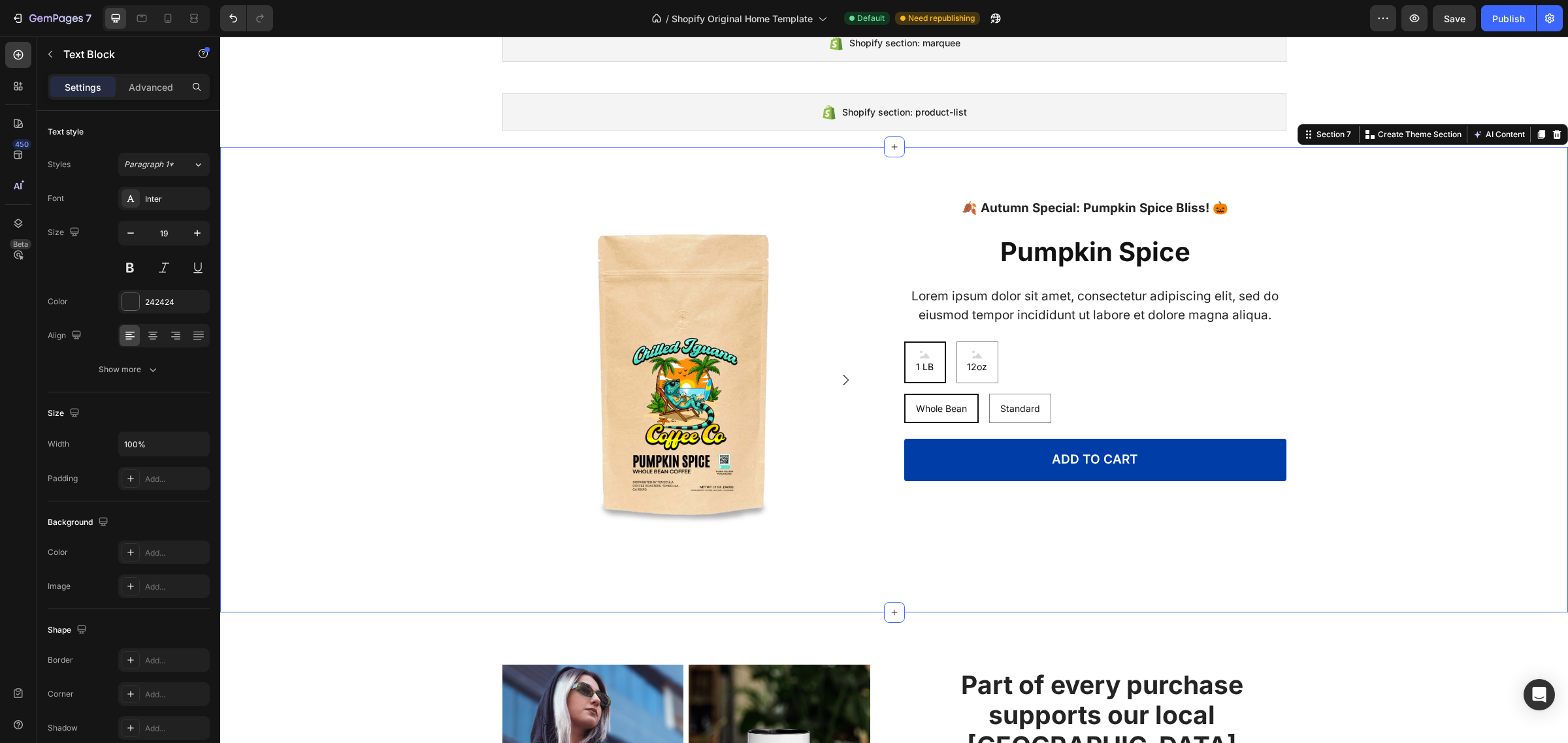
click at [1368, 220] on div "Product Images 🍂 Autumn Special: Pumpkin Spice Bliss! 🎃 Text Block Row Pumpkin …" at bounding box center [894, 380] width 1348 height 361
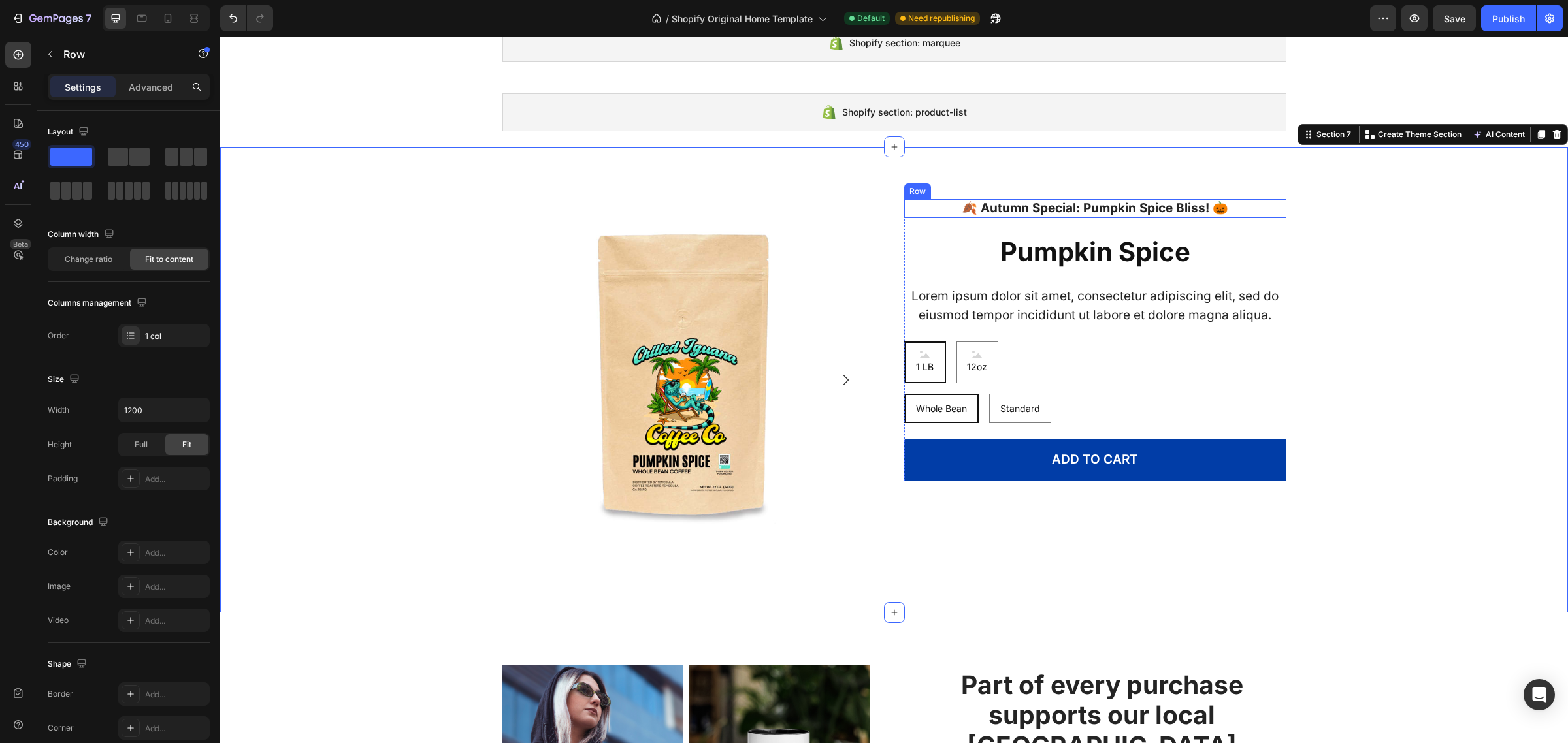
click at [1238, 209] on div "🍂 Autumn Special: Pumpkin Spice Bliss! 🎃 Text Block Row" at bounding box center [1095, 208] width 382 height 19
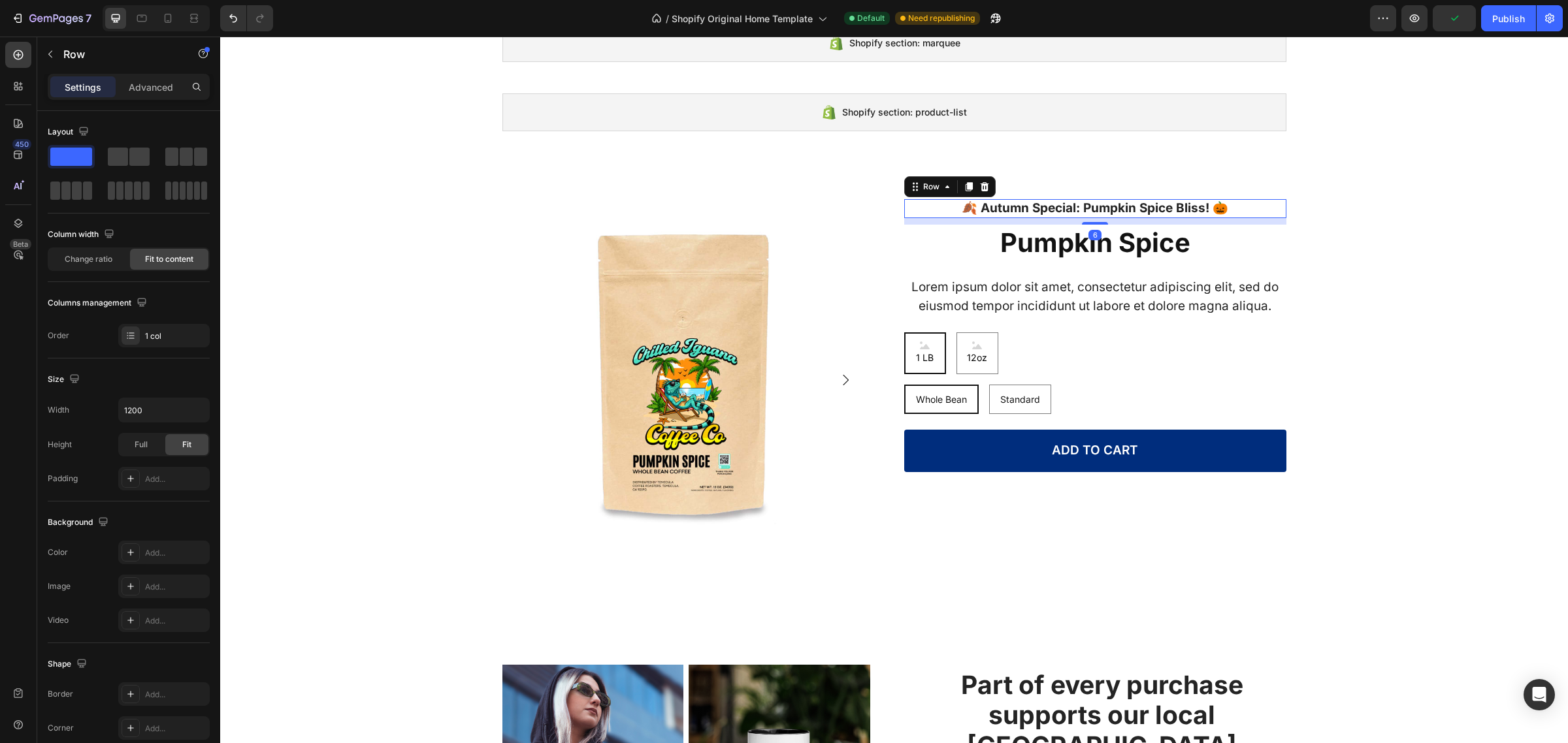
drag, startPoint x: 1091, startPoint y: 231, endPoint x: 1027, endPoint y: 446, distance: 224.3
click at [1095, 223] on div at bounding box center [1095, 223] width 26 height 3
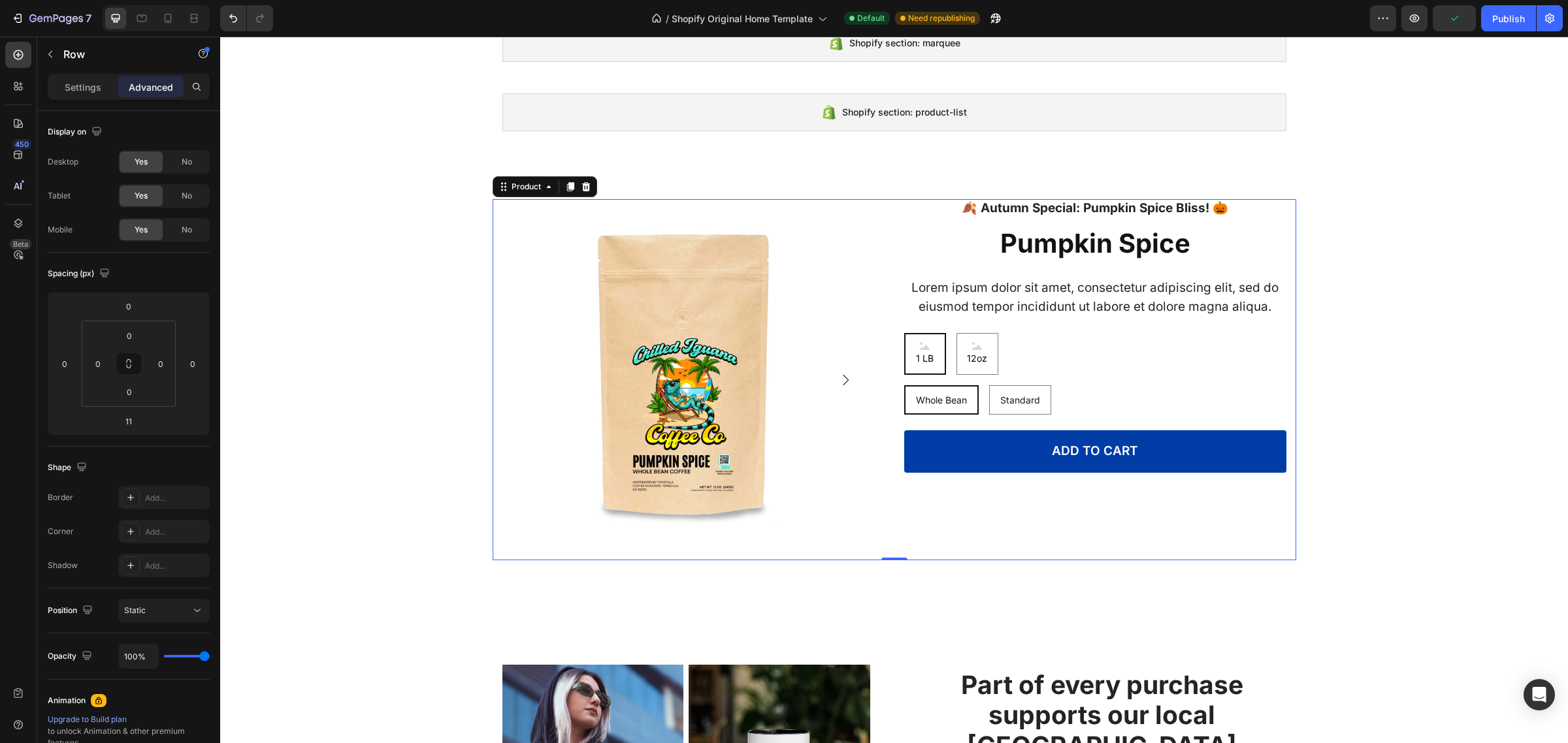
click at [997, 521] on div "🍂 Autumn Special: Pumpkin Spice Bliss! 🎃 Text Block Row Pumpkin Spice Product T…" at bounding box center [1095, 380] width 382 height 361
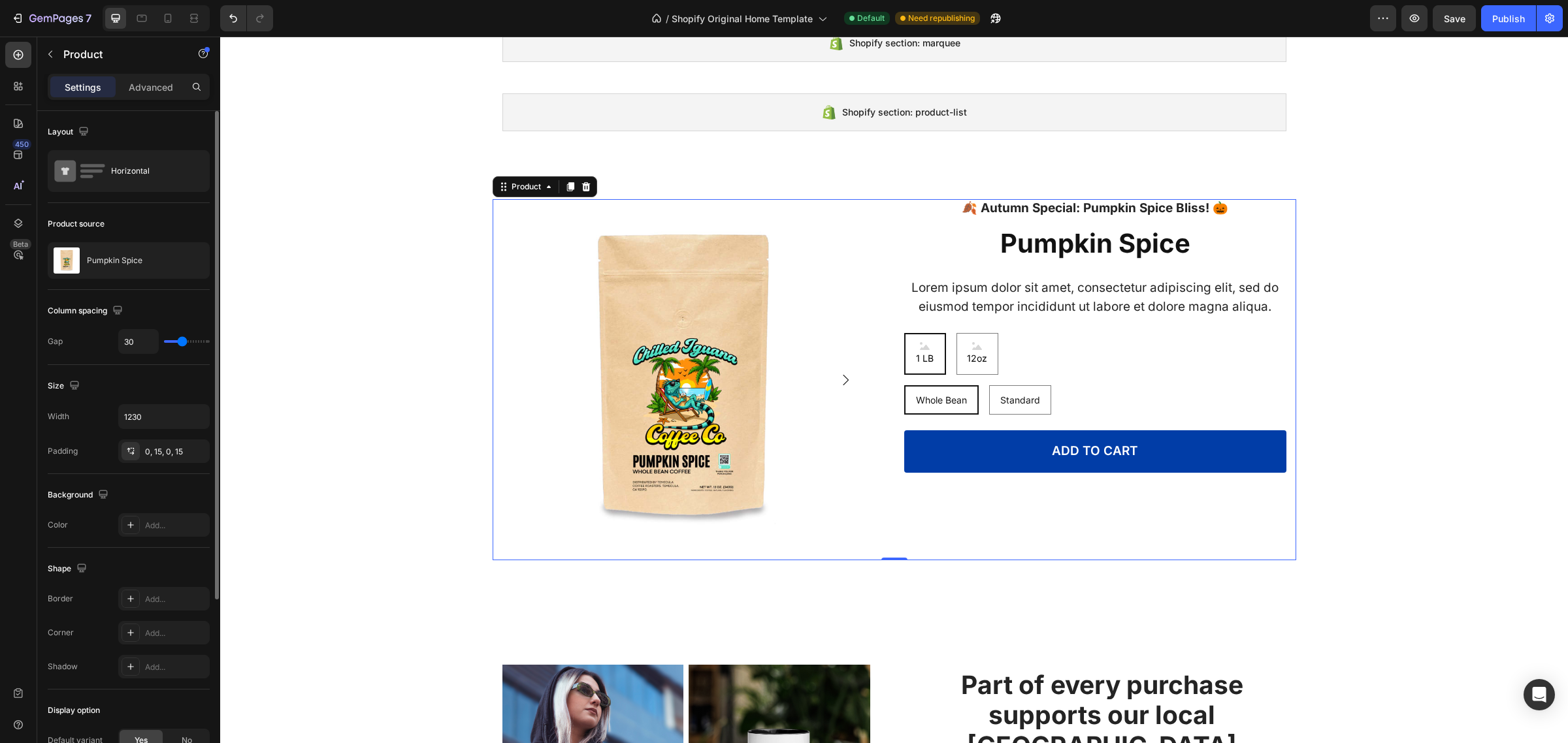
scroll to position [249, 0]
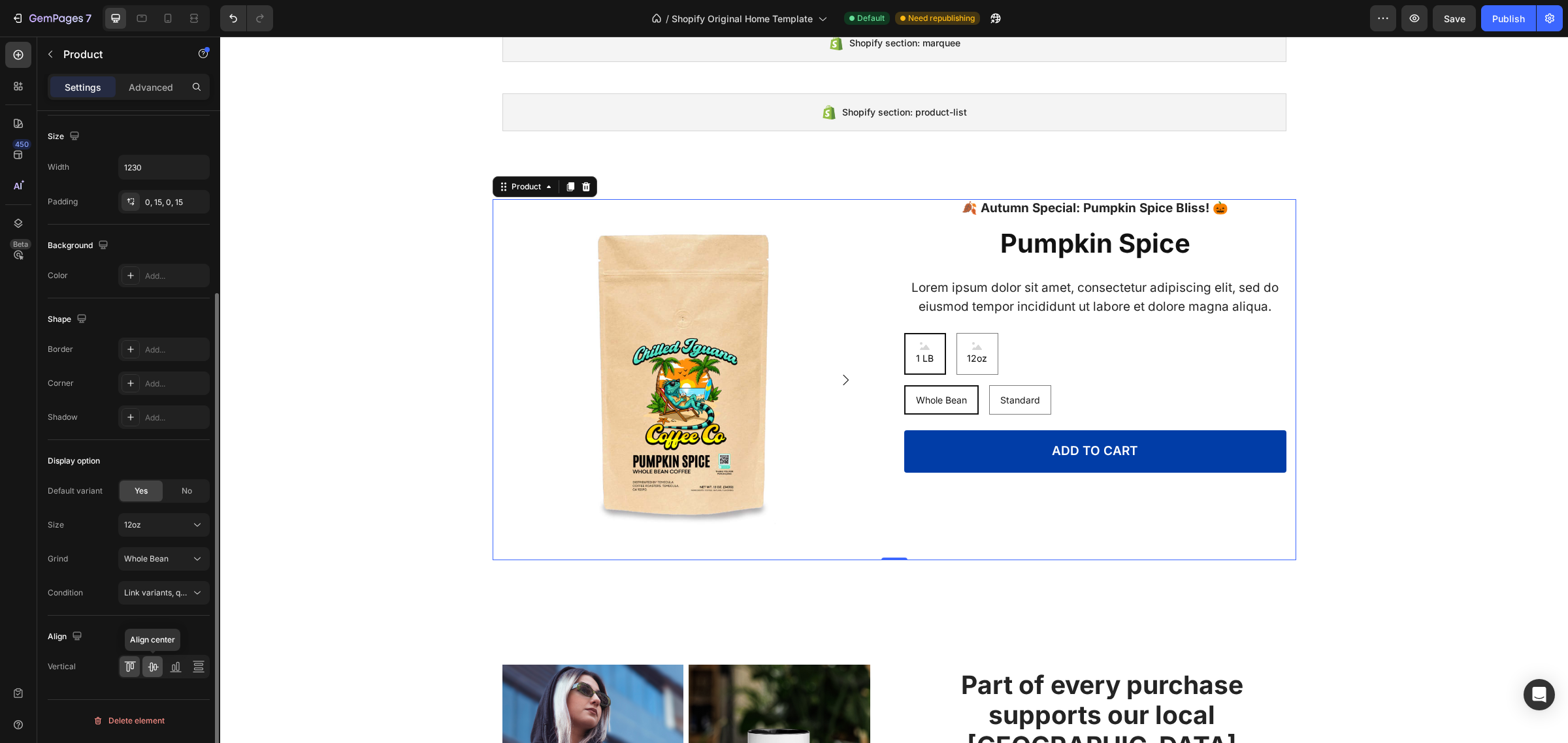
click at [155, 673] on icon at bounding box center [152, 666] width 13 height 13
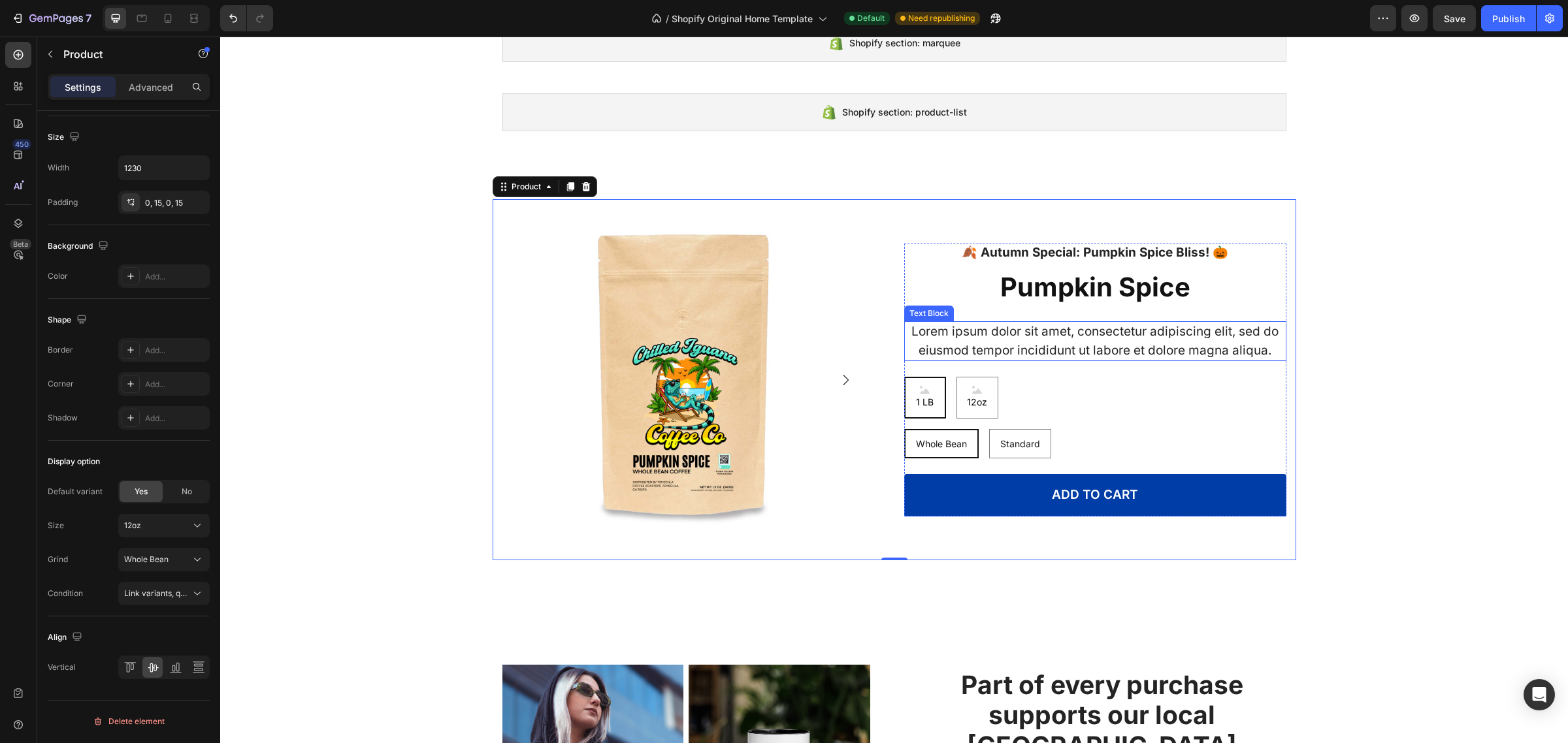
scroll to position [0, 0]
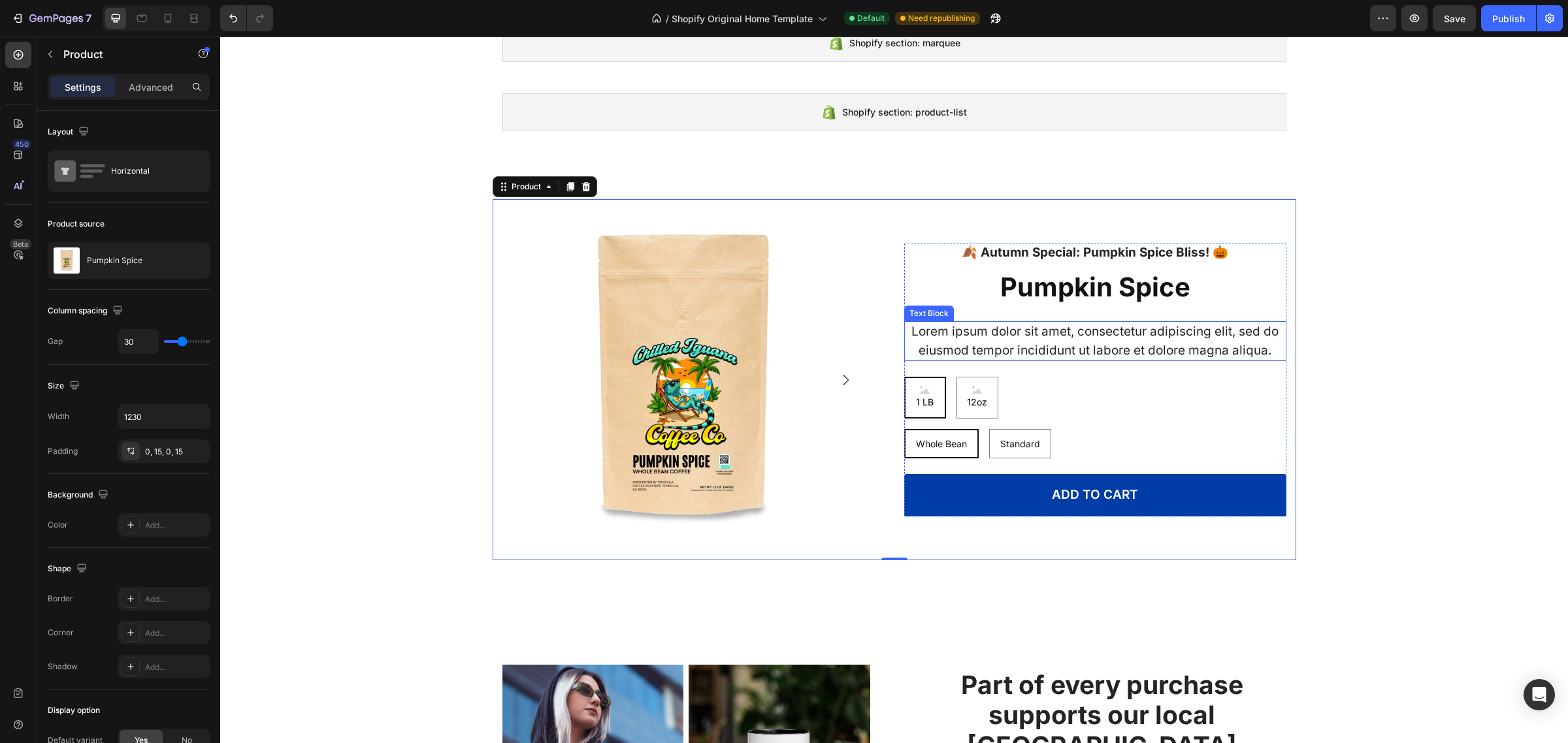
click at [1174, 337] on p "Lorem ipsum dolor sit amet, consectetur adipiscing elit, sed do eiusmod tempor …" at bounding box center [1096, 341] width 380 height 37
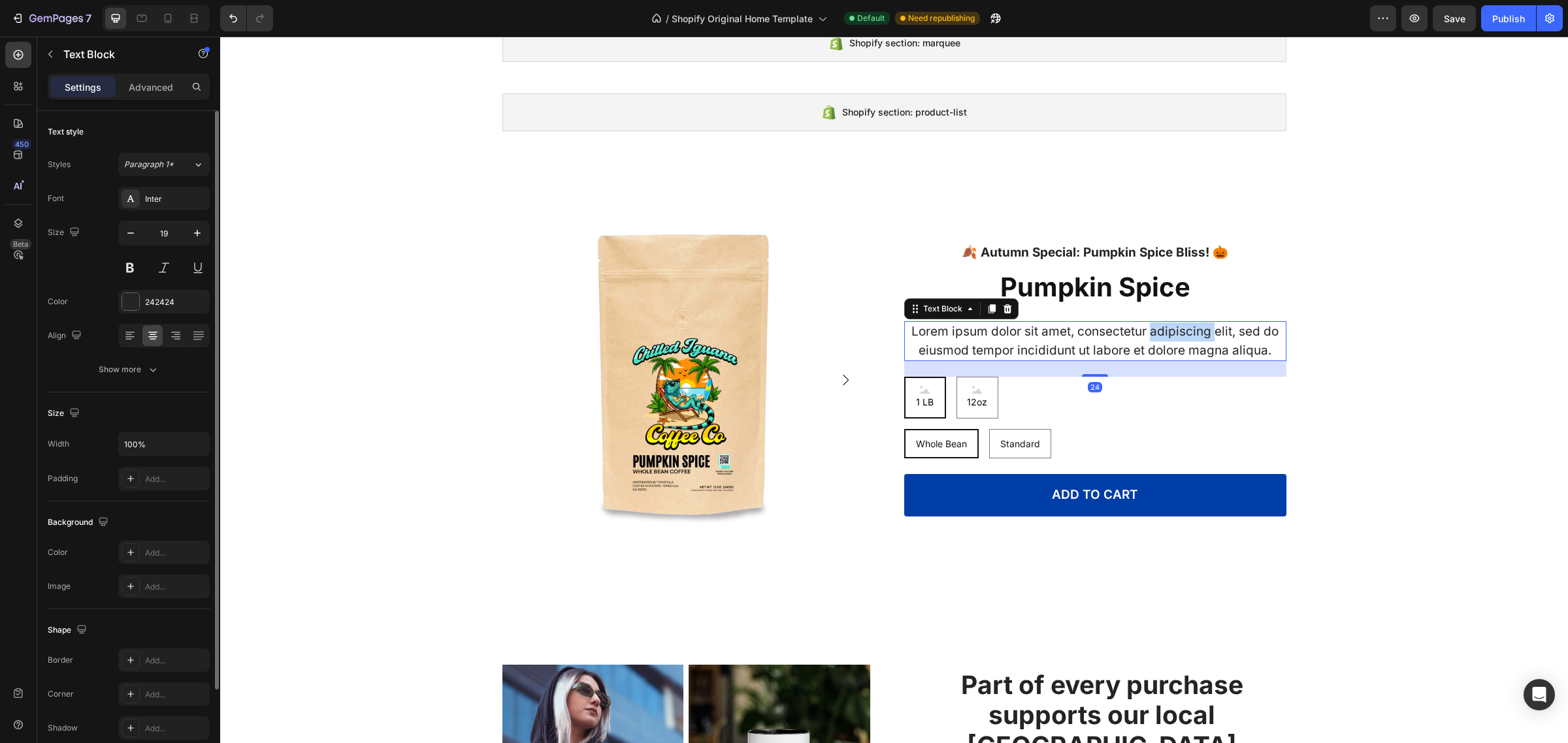
click at [1174, 337] on p "Lorem ipsum dolor sit amet, consectetur adipiscing elit, sed do eiusmod tempor …" at bounding box center [1096, 341] width 380 height 37
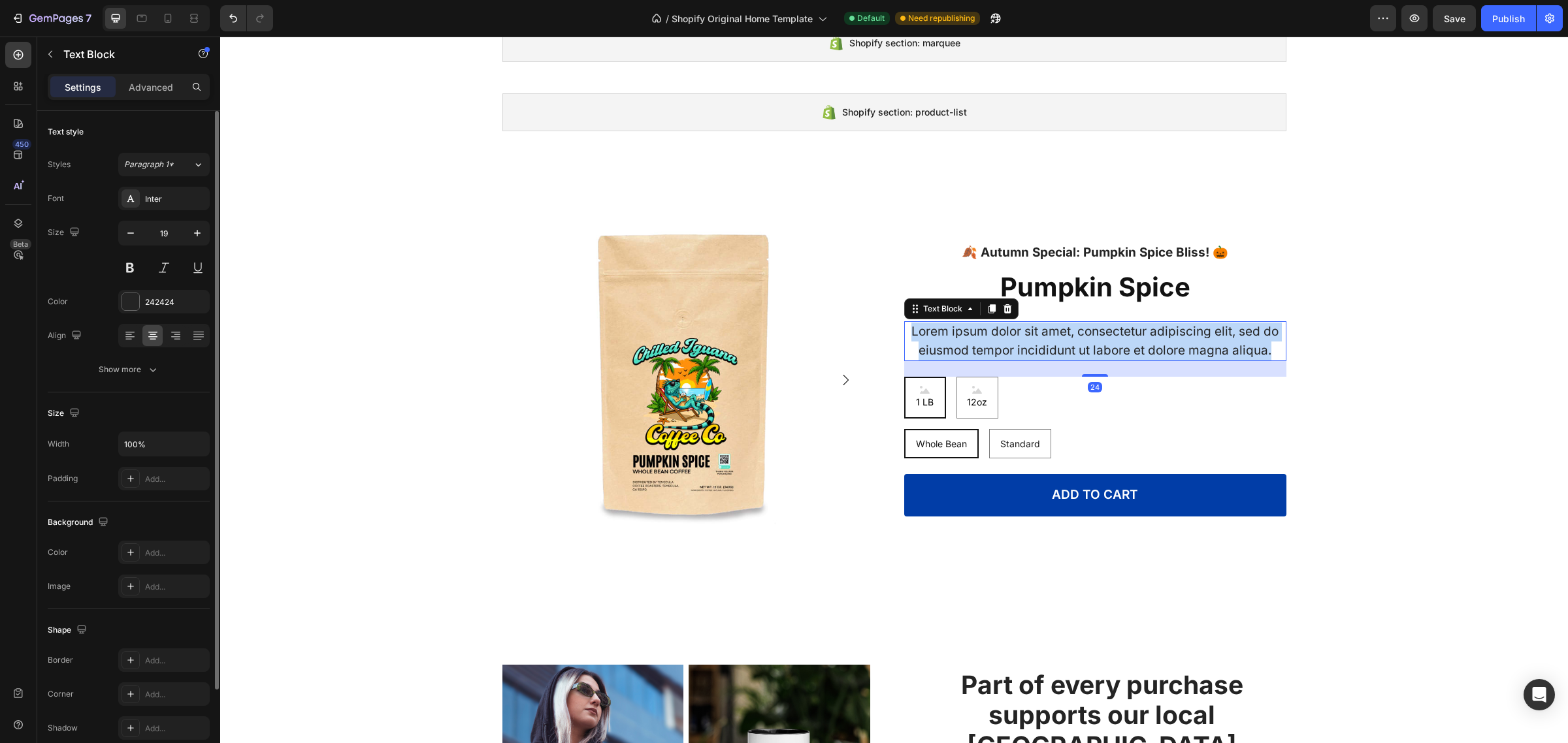
click at [1174, 337] on p "Lorem ipsum dolor sit amet, consectetur adipiscing elit, sed do eiusmod tempor …" at bounding box center [1096, 341] width 380 height 37
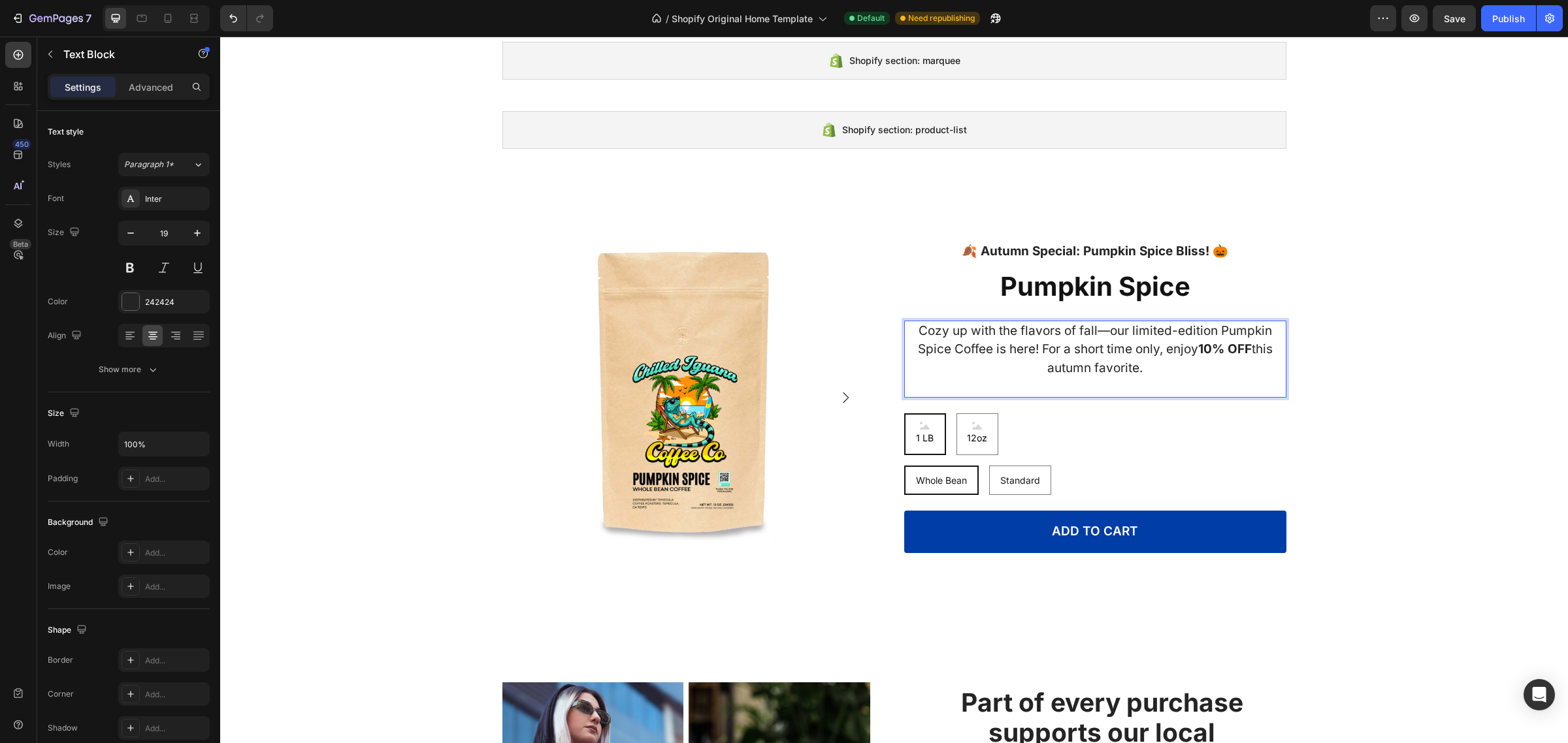
scroll to position [1362, 0]
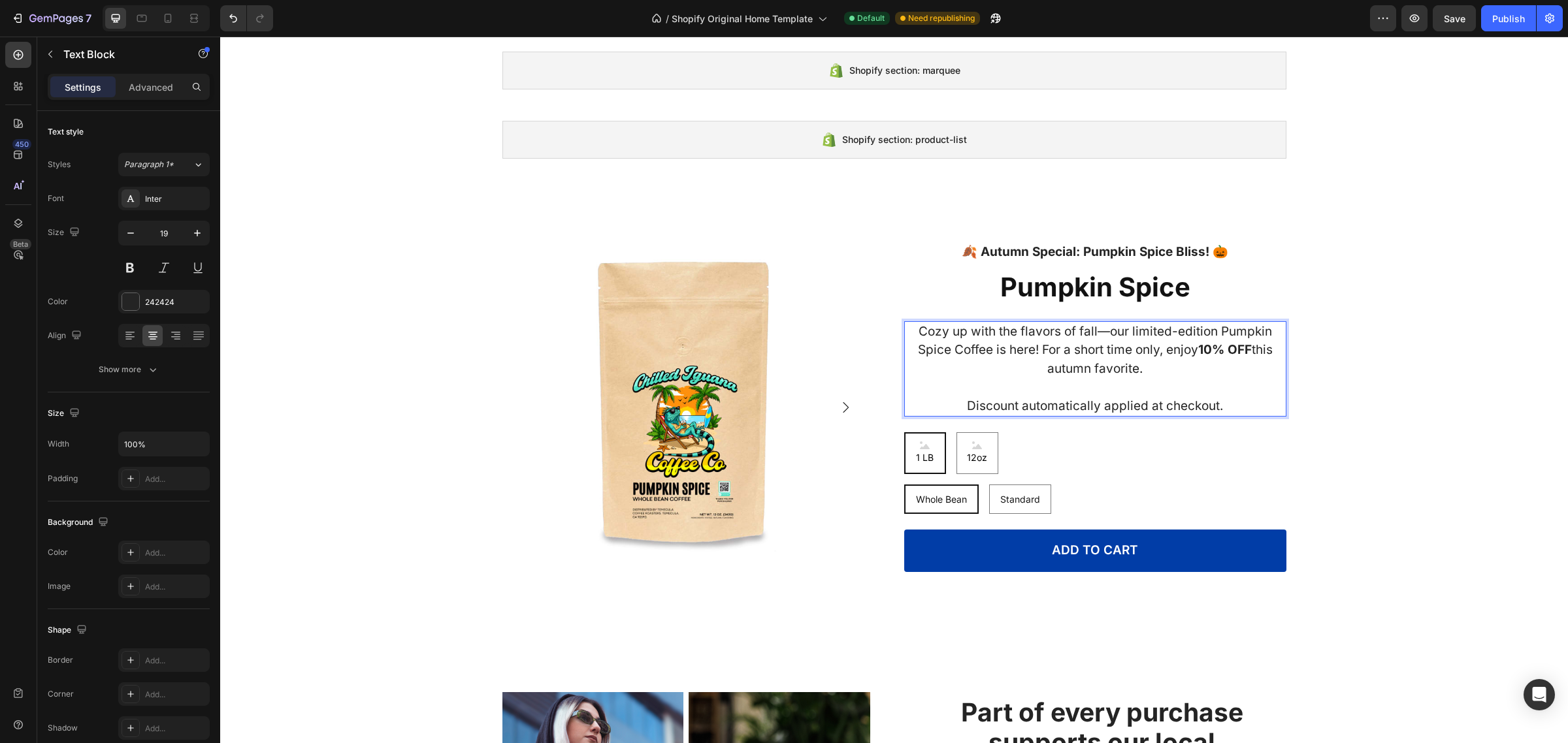
drag, startPoint x: 1189, startPoint y: 395, endPoint x: 1182, endPoint y: 397, distance: 7.3
click at [1187, 395] on p "Cozy up with the flavors of fall—our limited-edition Pumpkin Spice Coffee is he…" at bounding box center [1096, 369] width 380 height 93
click at [1148, 406] on p "Cozy up with the flavors of fall—our limited-edition Pumpkin Spice Coffee is he…" at bounding box center [1096, 369] width 380 height 93
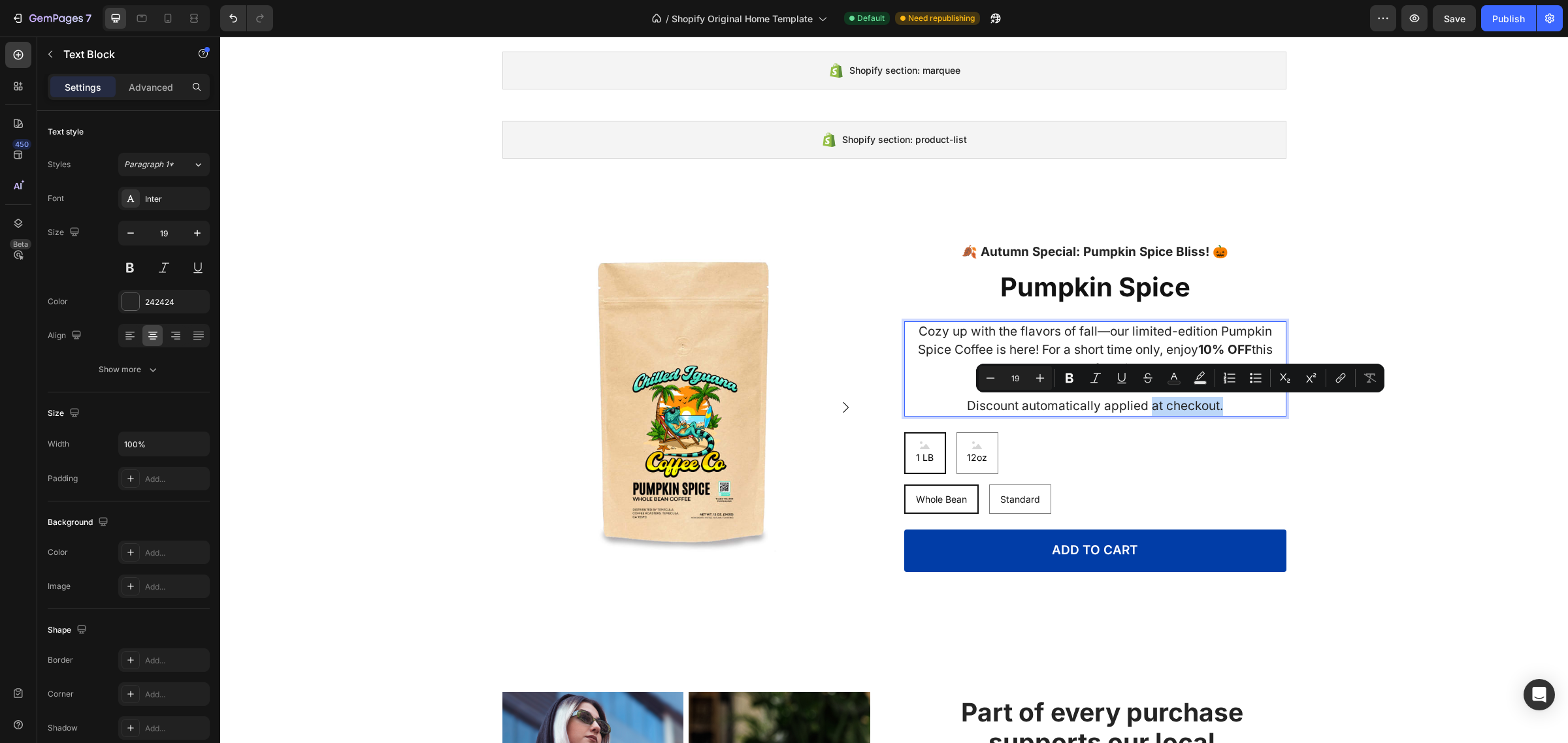
drag, startPoint x: 1143, startPoint y: 407, endPoint x: 1223, endPoint y: 400, distance: 80.3
click at [1223, 400] on p "Cozy up with the flavors of fall—our limited-edition Pumpkin Spice Coffee is he…" at bounding box center [1096, 369] width 380 height 93
click at [128, 271] on button at bounding box center [130, 268] width 23 height 23
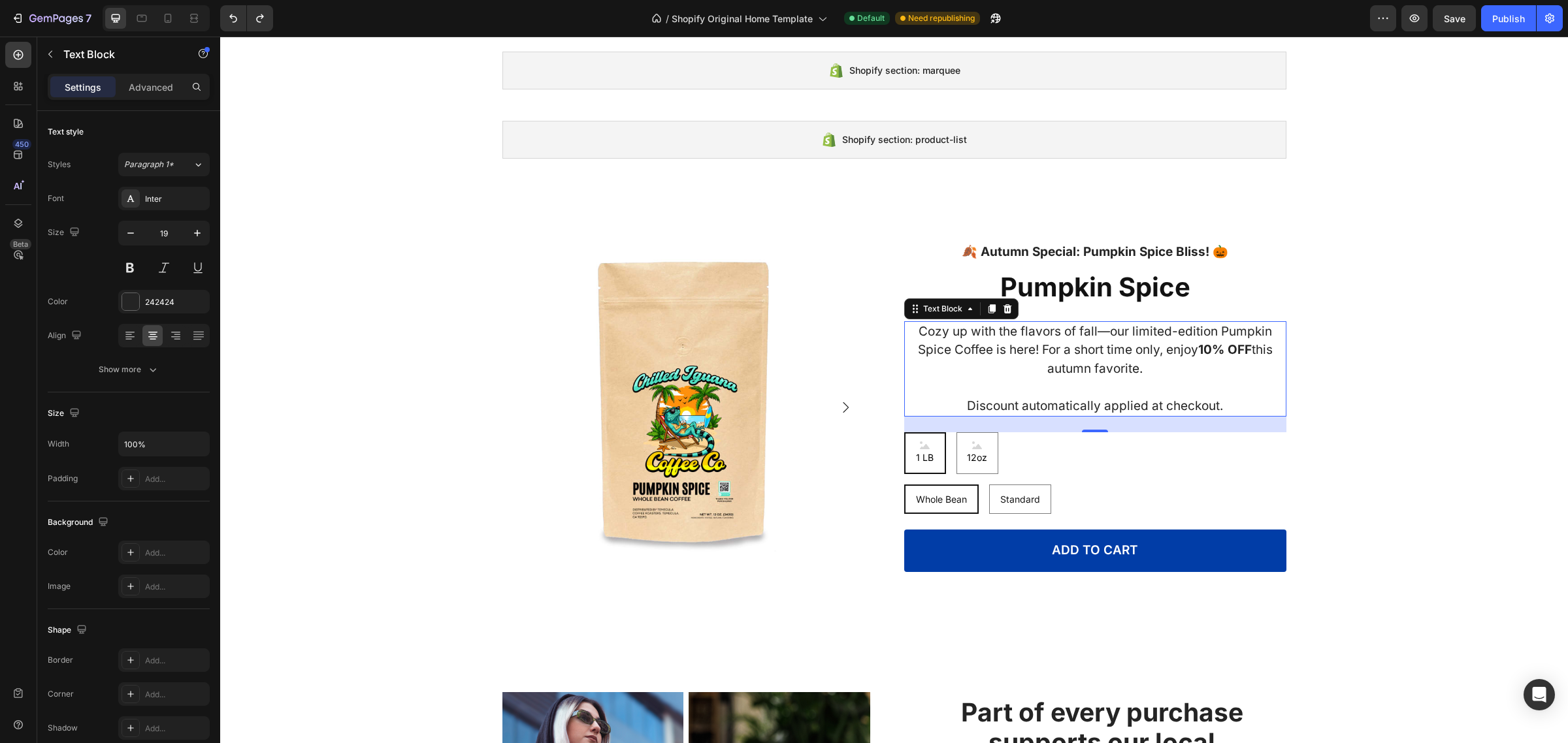
click at [1210, 400] on p "Cozy up with the flavors of fall—our limited-edition Pumpkin Spice Coffee is he…" at bounding box center [1096, 369] width 380 height 93
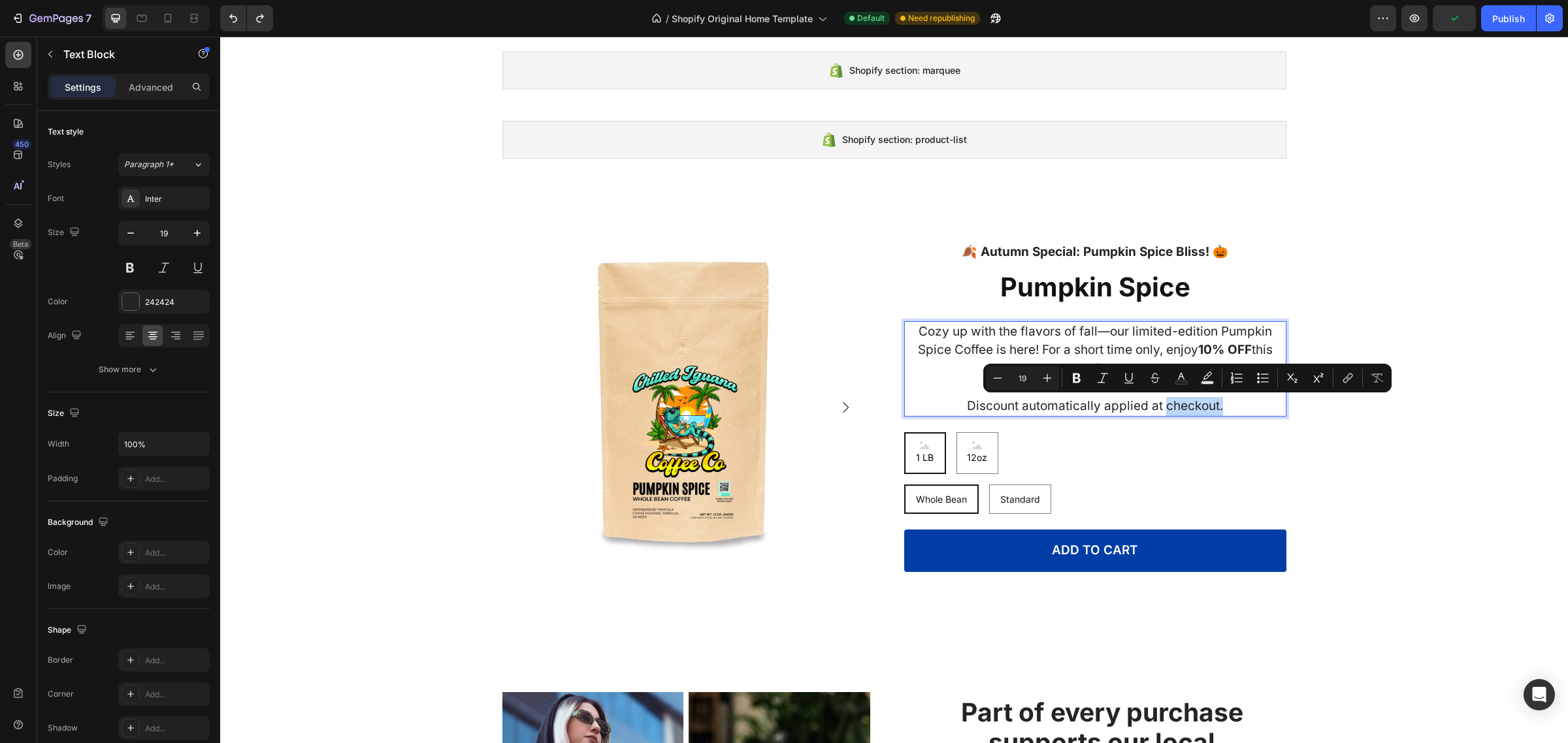
drag, startPoint x: 1220, startPoint y: 405, endPoint x: 1162, endPoint y: 413, distance: 58.5
click at [1162, 413] on p "Cozy up with the flavors of fall—our limited-edition Pumpkin Spice Coffee is he…" at bounding box center [1096, 369] width 380 height 93
click at [1076, 386] on button "Bold" at bounding box center [1076, 378] width 23 height 23
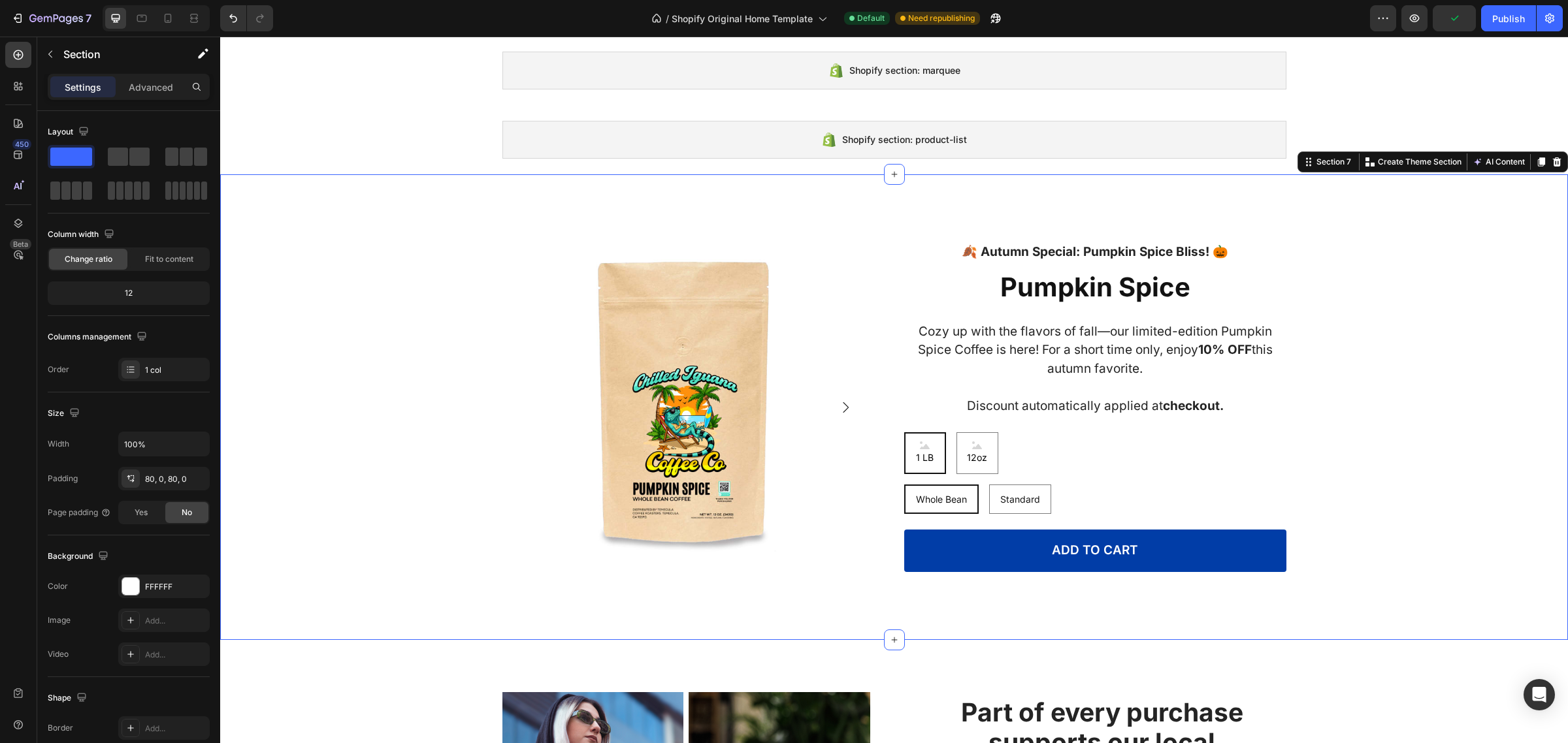
click at [1396, 514] on div "Product Images 🍂 Autumn Special: Pumpkin Spice Bliss! 🎃 Text Block Row Pumpkin …" at bounding box center [894, 407] width 1348 height 361
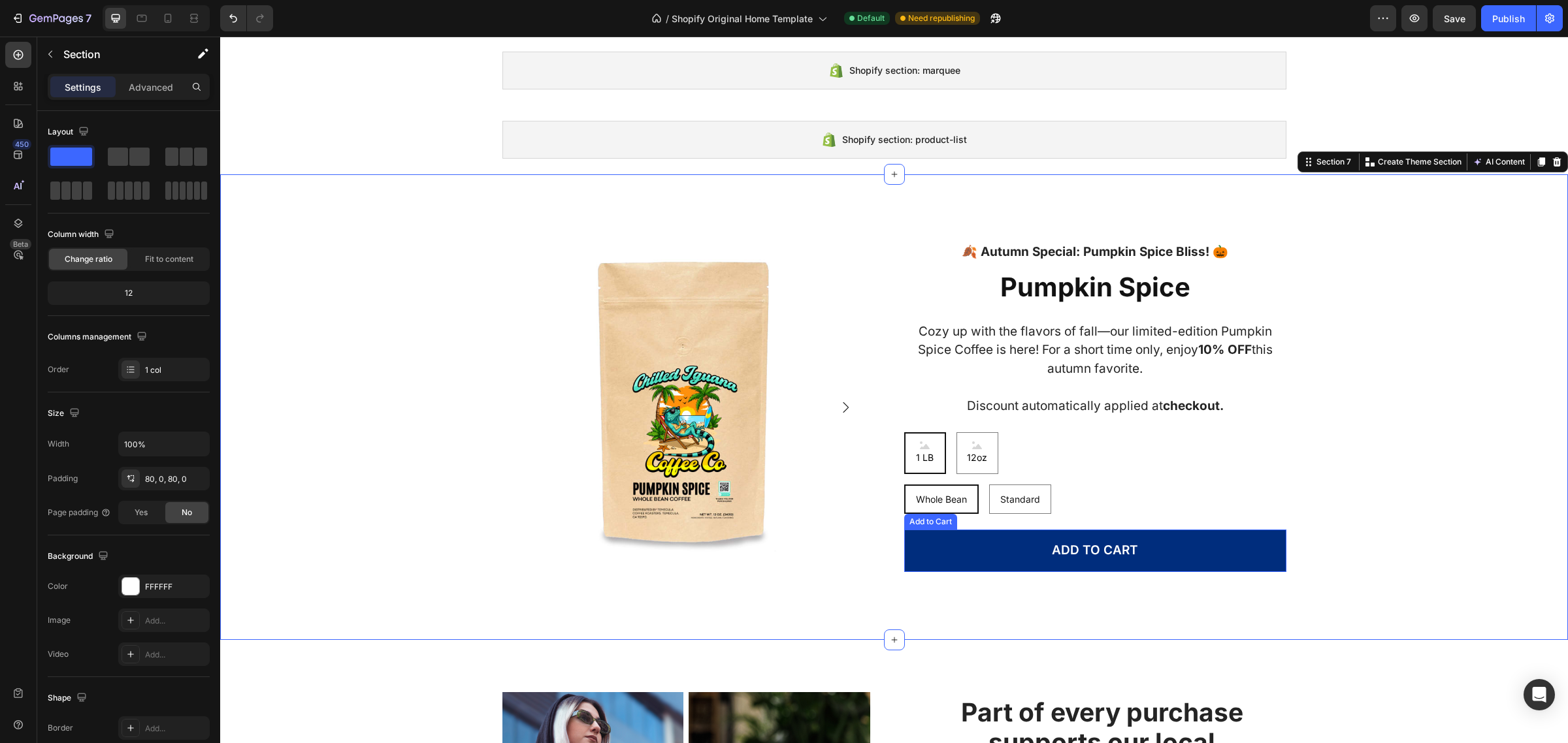
click at [1193, 563] on button "Add to cart" at bounding box center [1095, 551] width 382 height 43
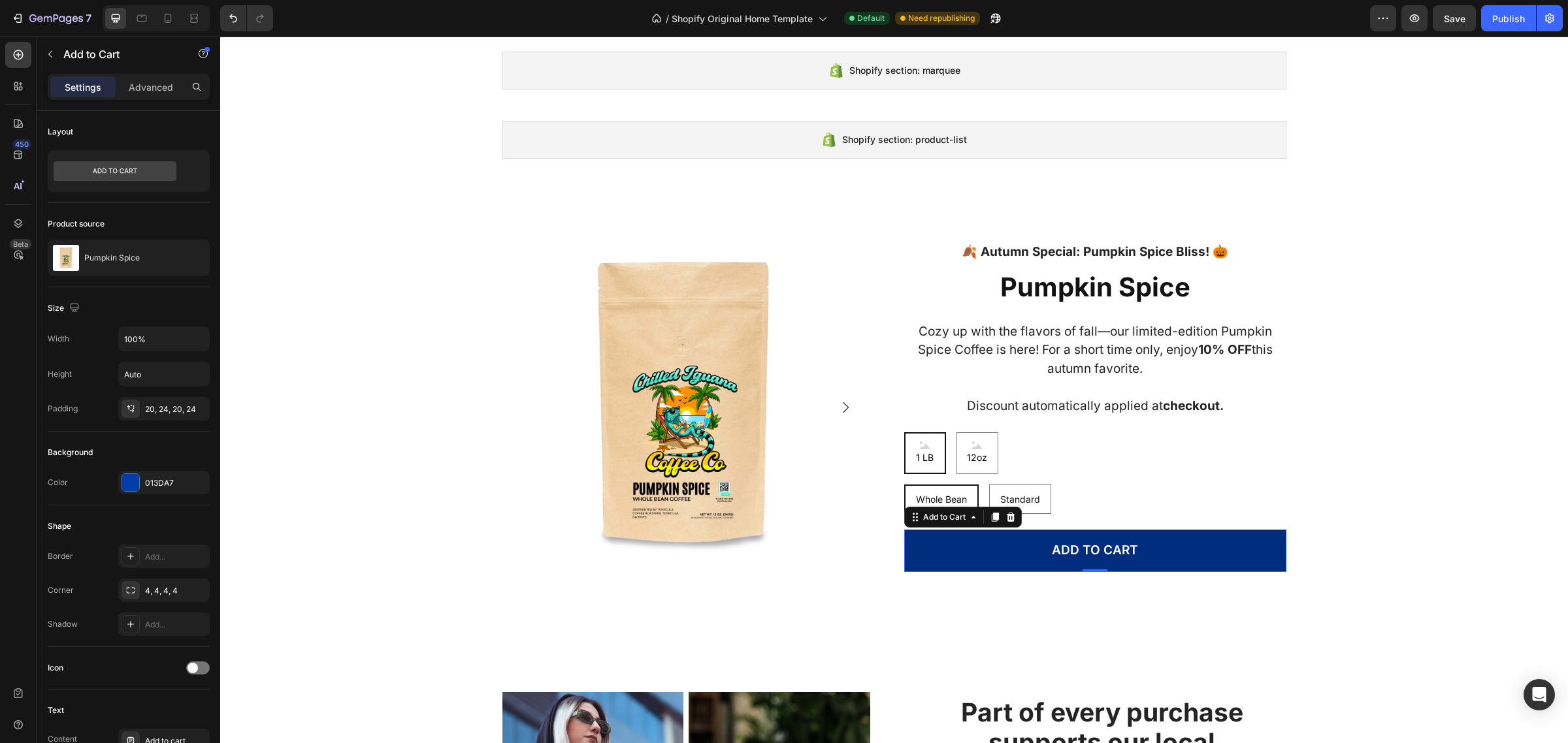
click at [1241, 553] on button "Add to cart" at bounding box center [1095, 551] width 382 height 43
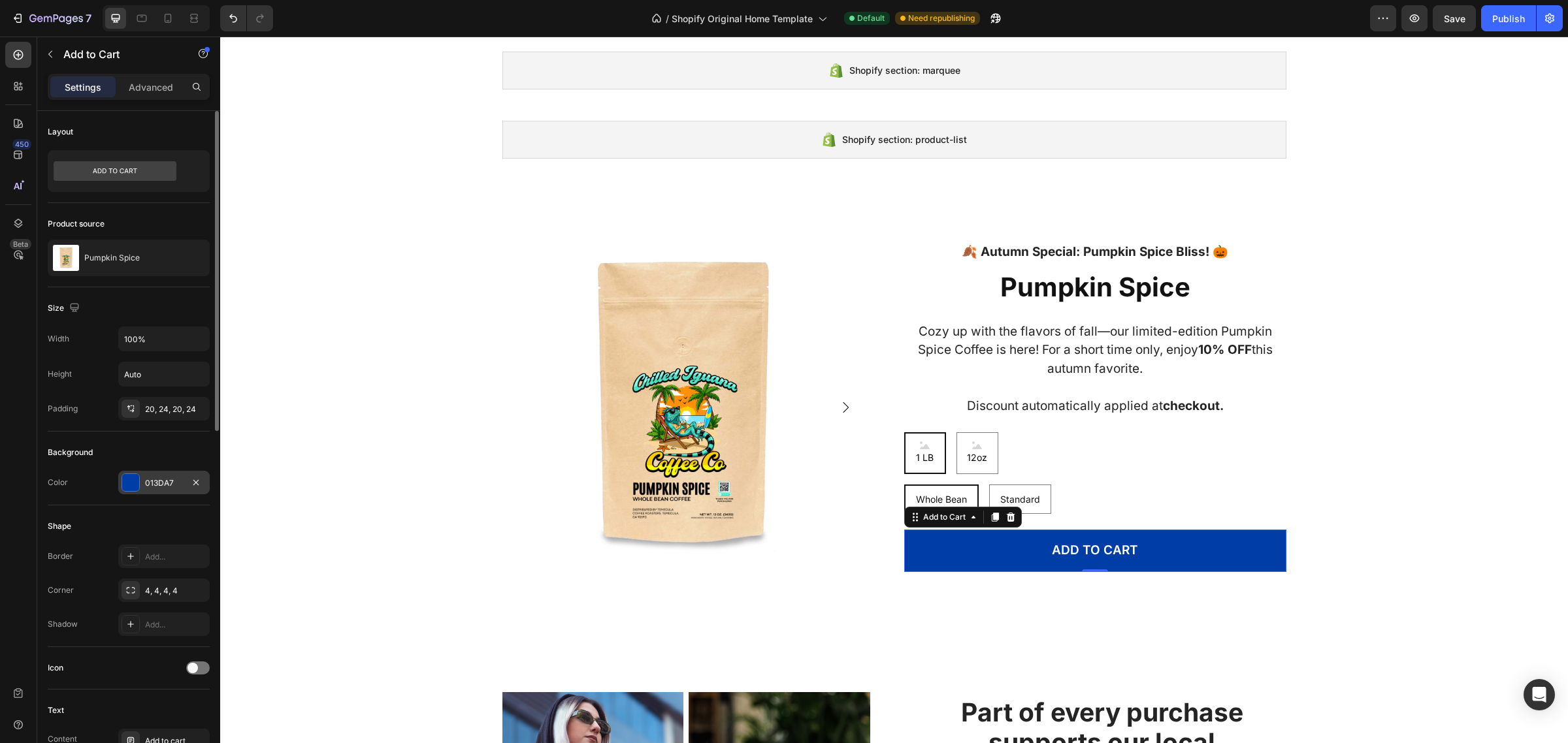
click at [158, 489] on div "013DA7" at bounding box center [164, 483] width 38 height 12
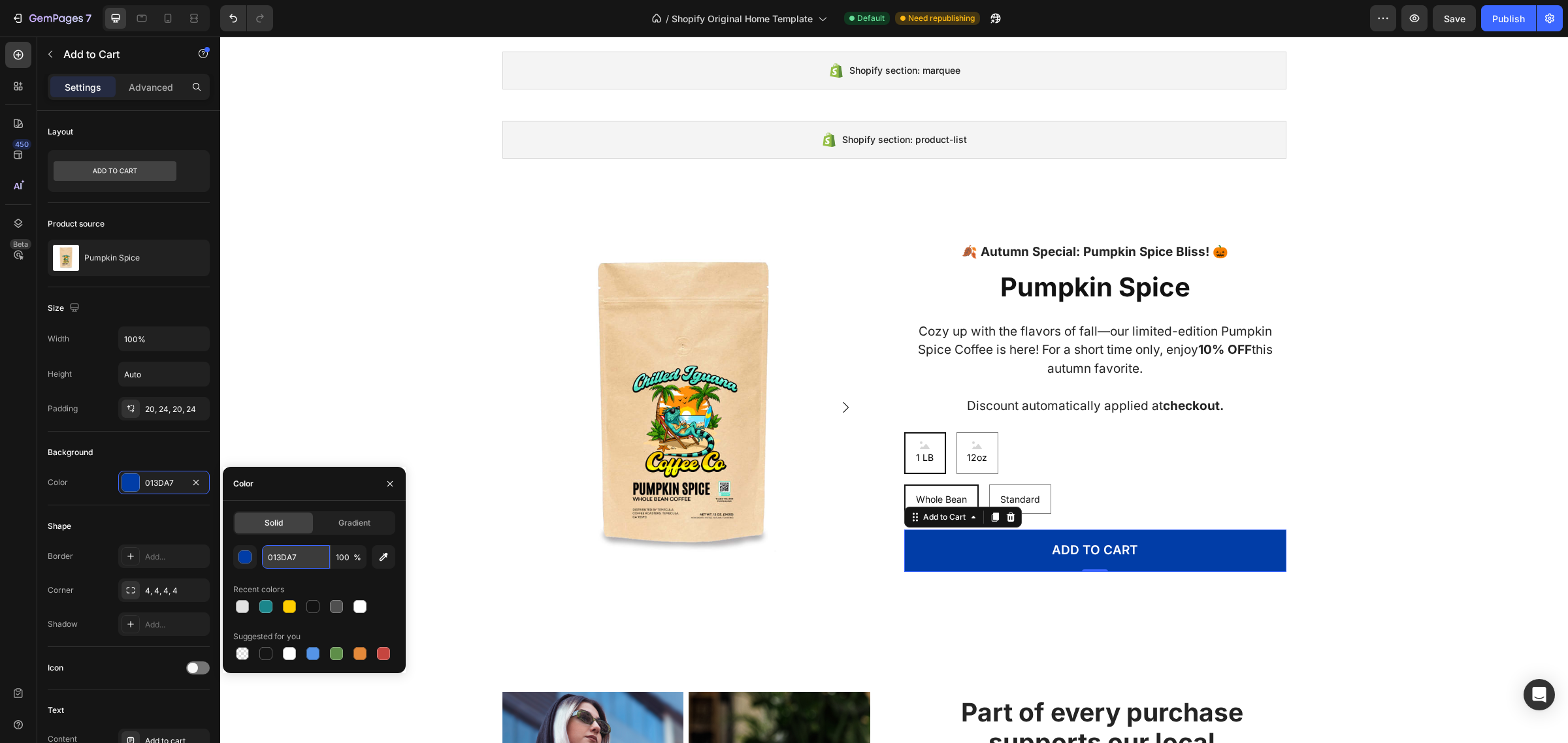
click at [285, 556] on input "013DA7" at bounding box center [296, 557] width 68 height 23
paste input "#1b868b"
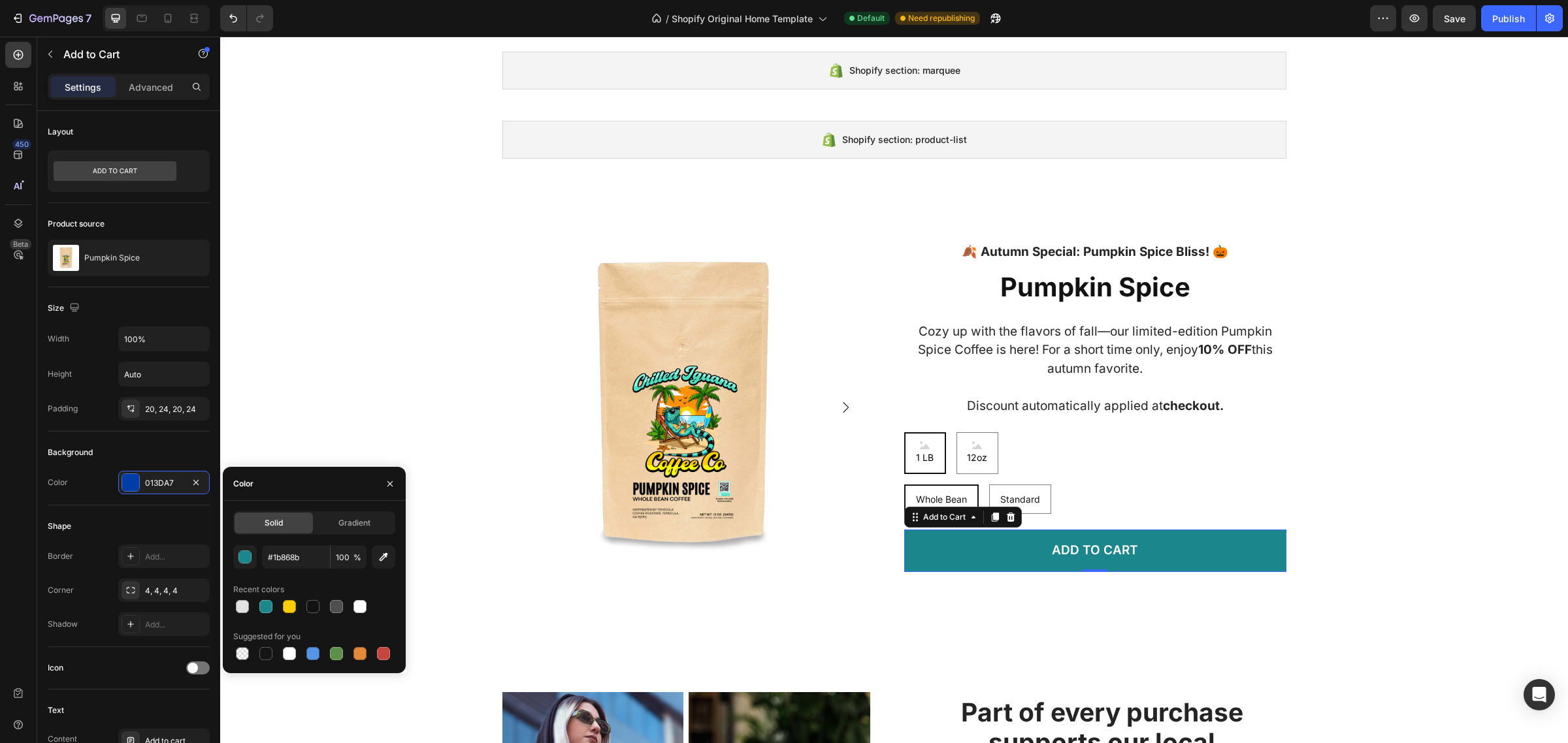
type input "1B868B"
click at [296, 580] on div "1B868B 100 % Recent colors Suggested for you" at bounding box center [314, 604] width 162 height 118
click at [187, 516] on div "Shape Border Add... Corner 4, 4, 4, 4 Shadow Add..." at bounding box center [129, 576] width 162 height 142
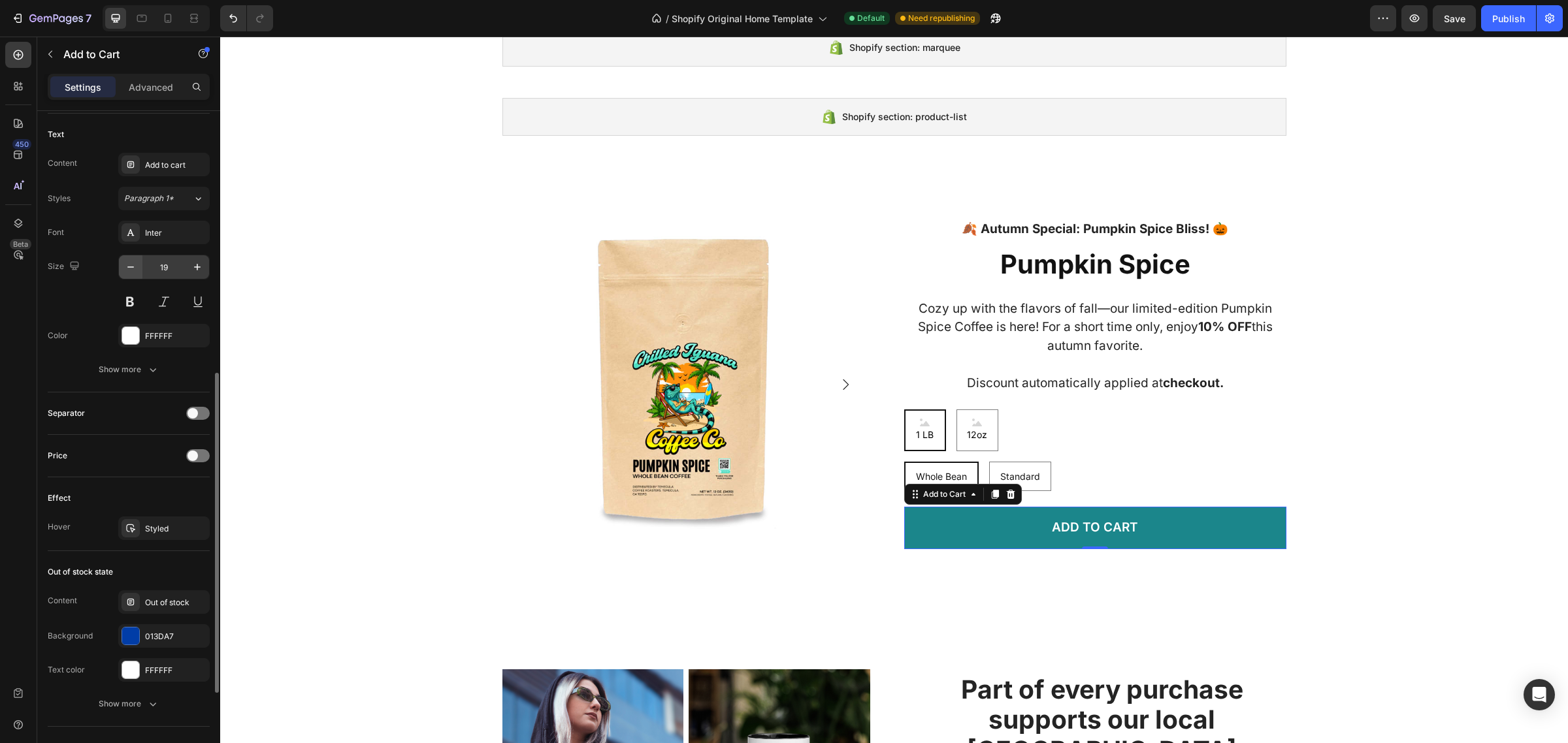
scroll to position [576, 0]
click at [158, 635] on div "013DA7" at bounding box center [164, 636] width 38 height 12
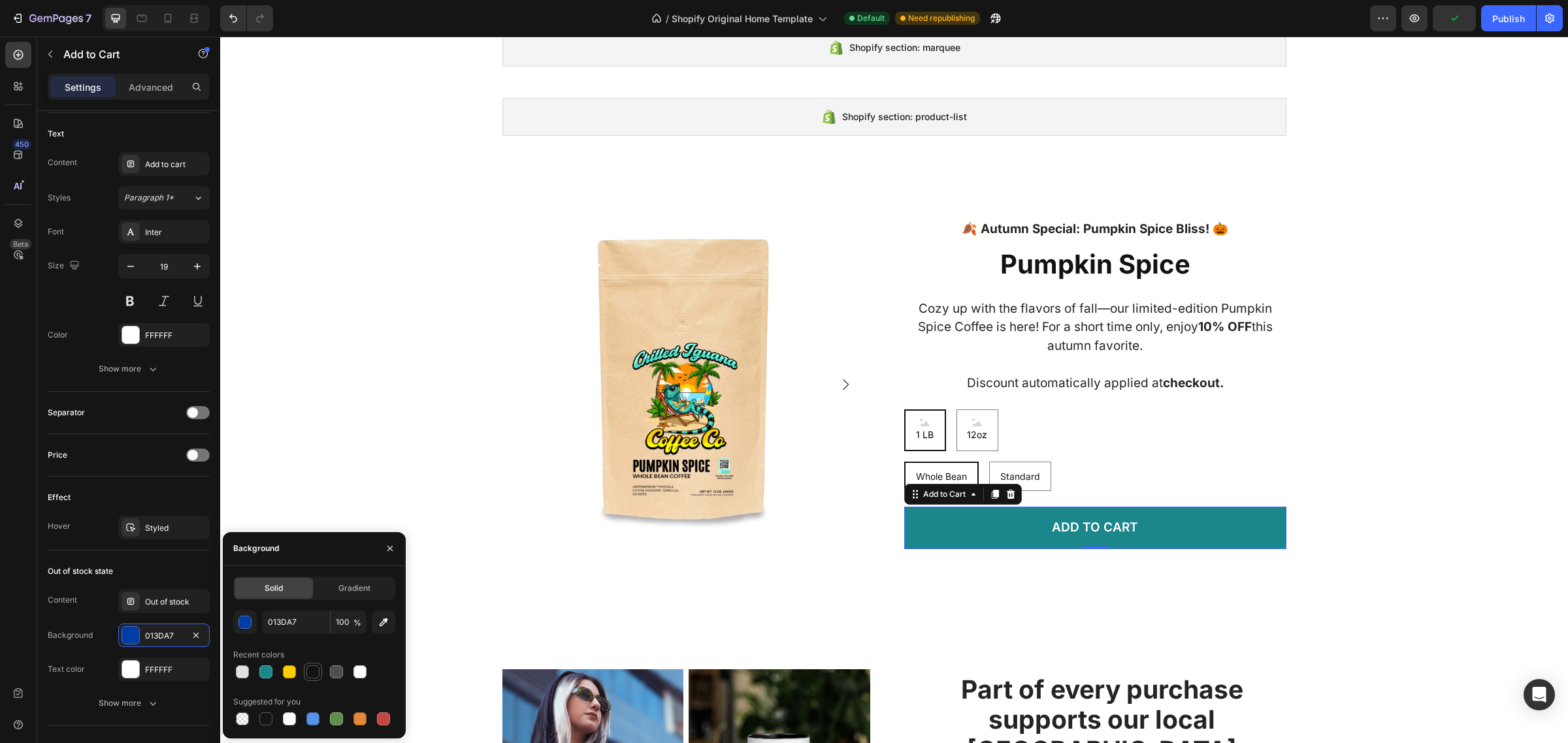
click at [311, 670] on div at bounding box center [313, 671] width 13 height 13
type input "121212"
click at [87, 651] on div "Content Out of stock Background 121212 Text color FFFFFF" at bounding box center [129, 636] width 162 height 92
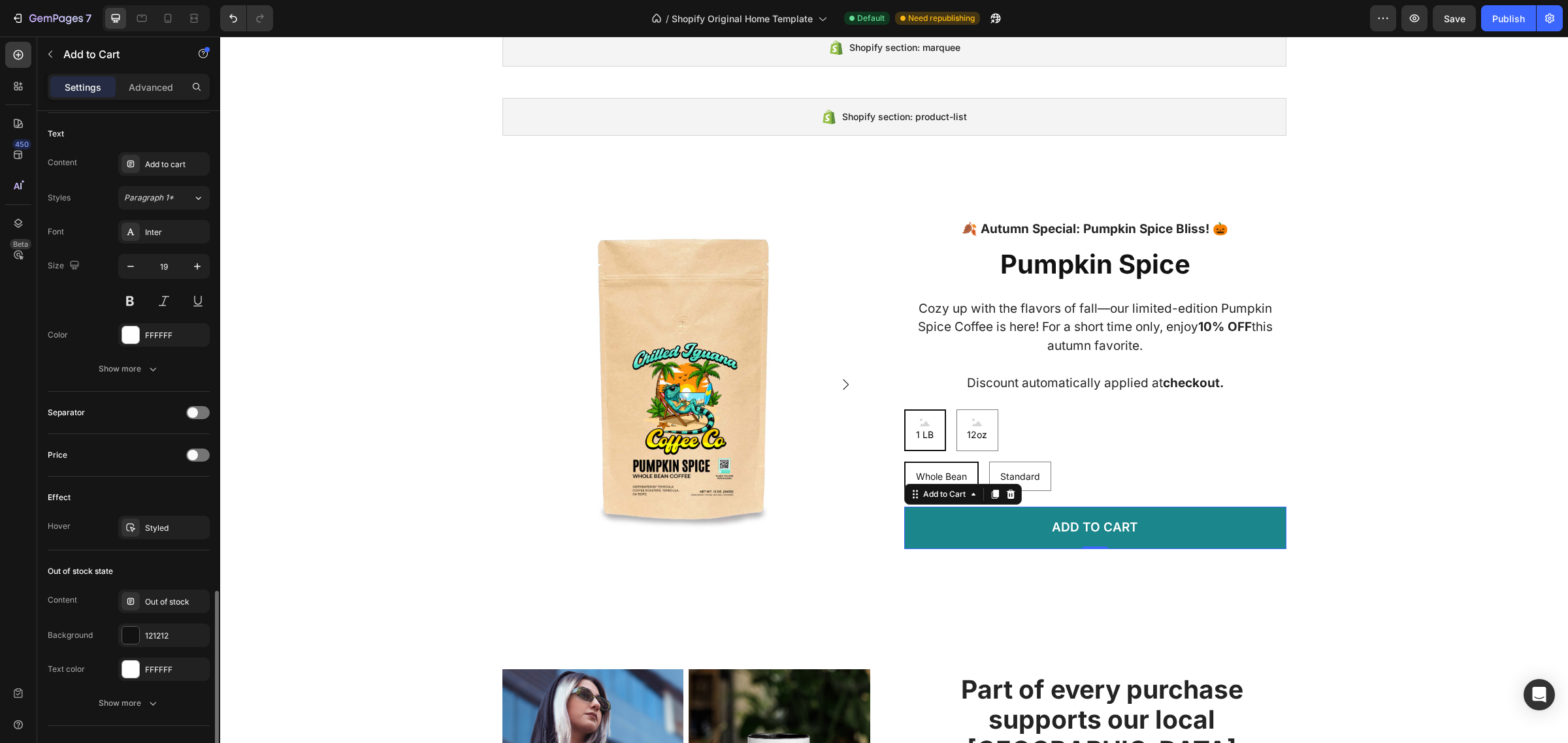
scroll to position [733, 0]
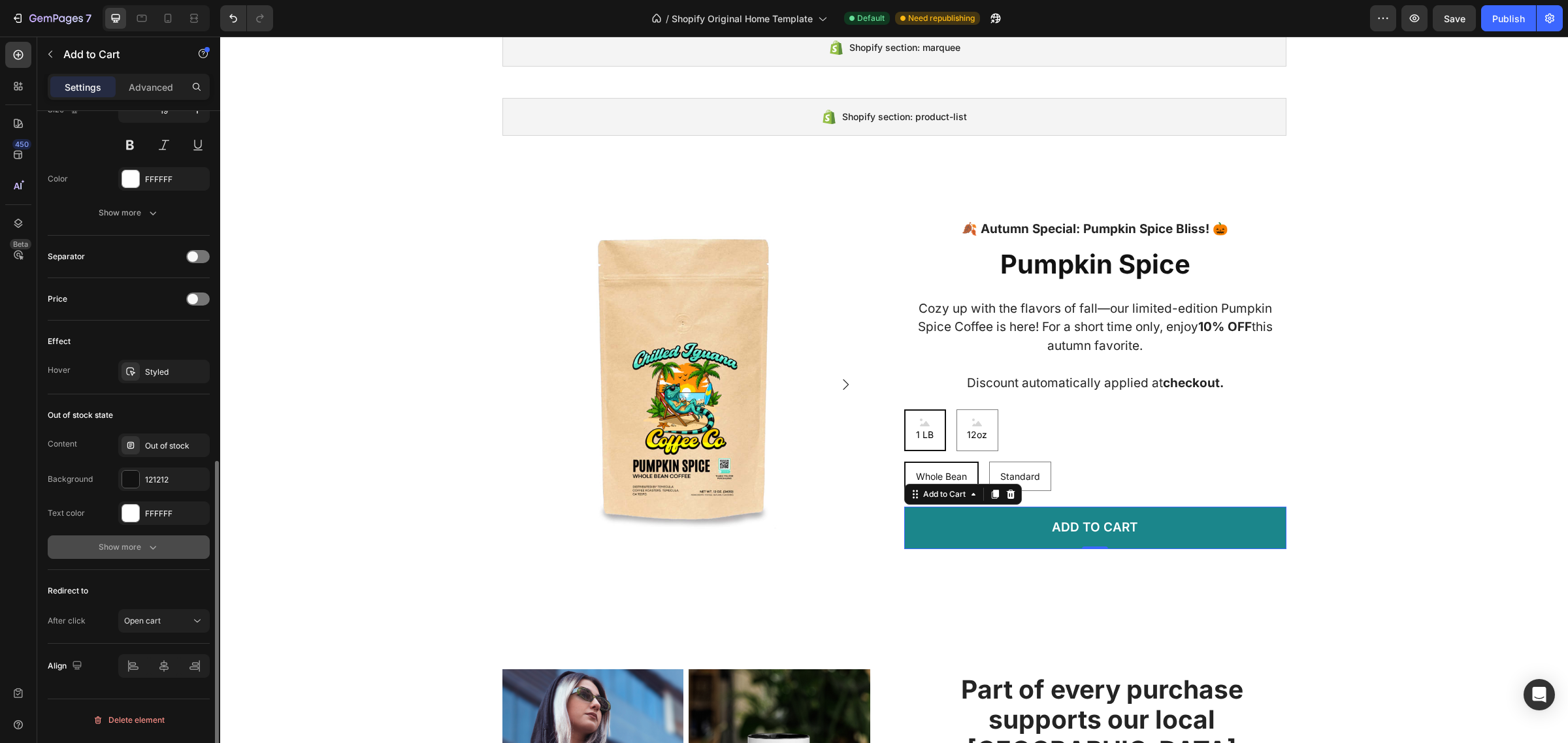
click at [152, 545] on icon "button" at bounding box center [152, 546] width 13 height 13
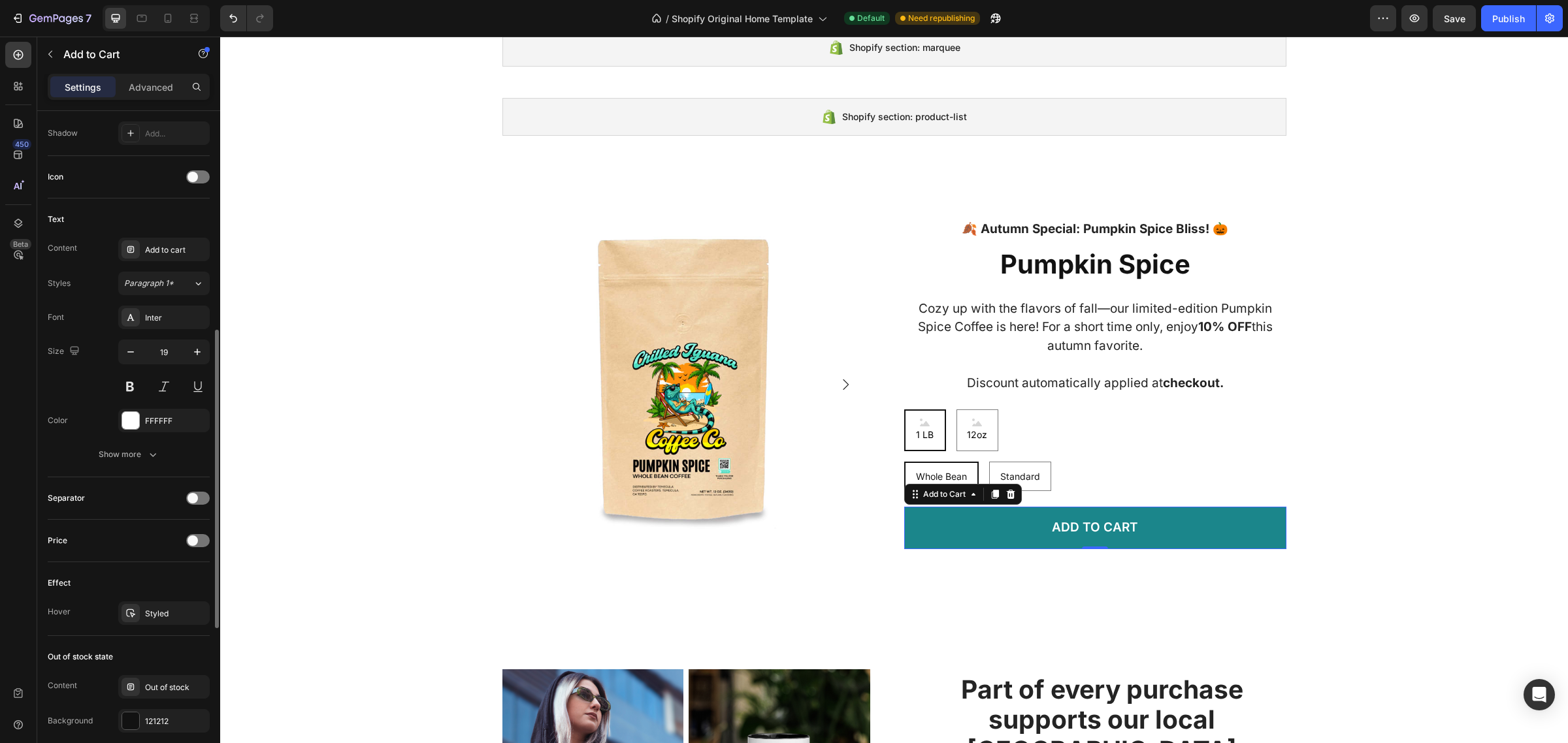
scroll to position [491, 0]
click at [168, 458] on button "Show more" at bounding box center [129, 455] width 162 height 23
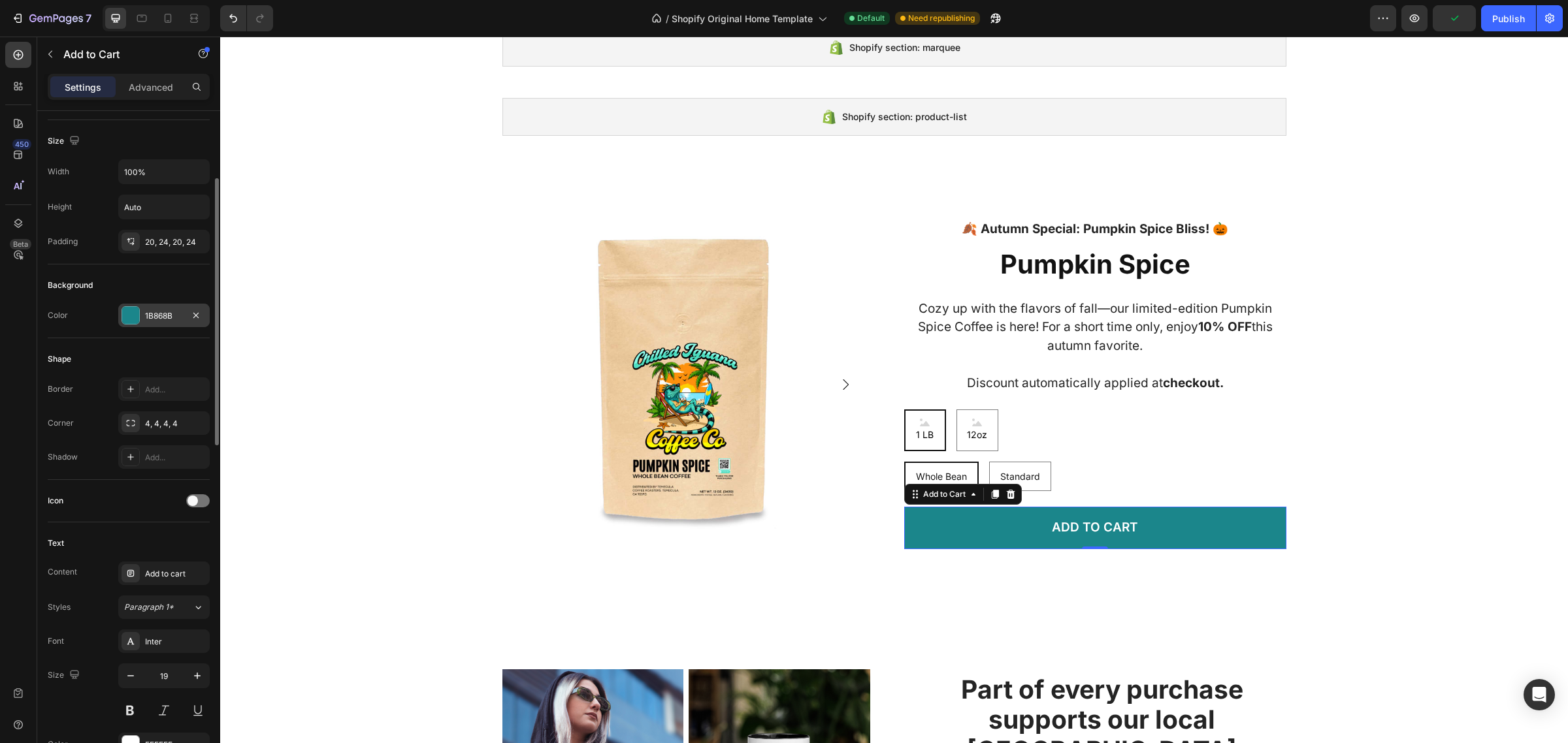
scroll to position [167, 0]
click at [131, 318] on div at bounding box center [130, 316] width 17 height 17
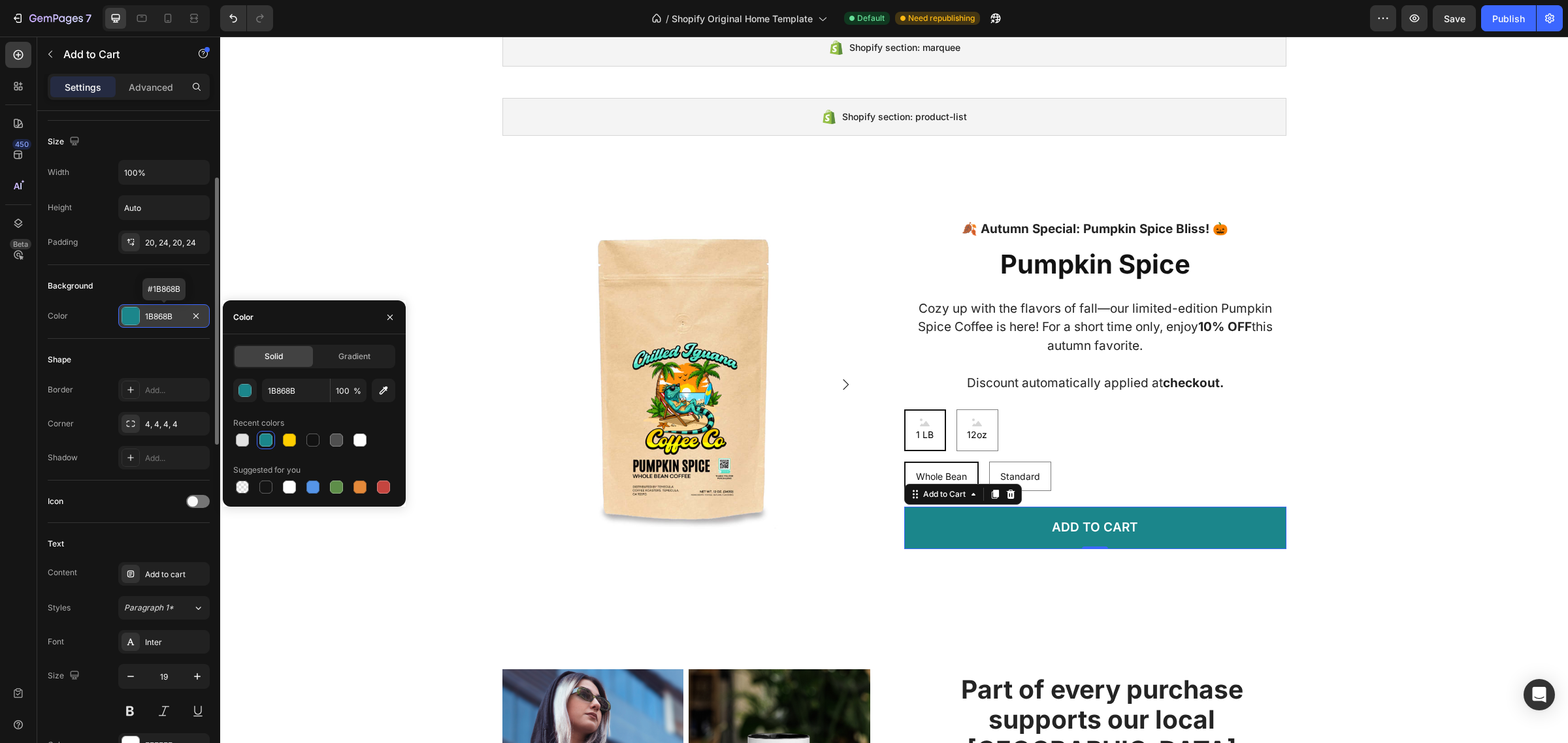
click at [131, 318] on div at bounding box center [130, 316] width 17 height 17
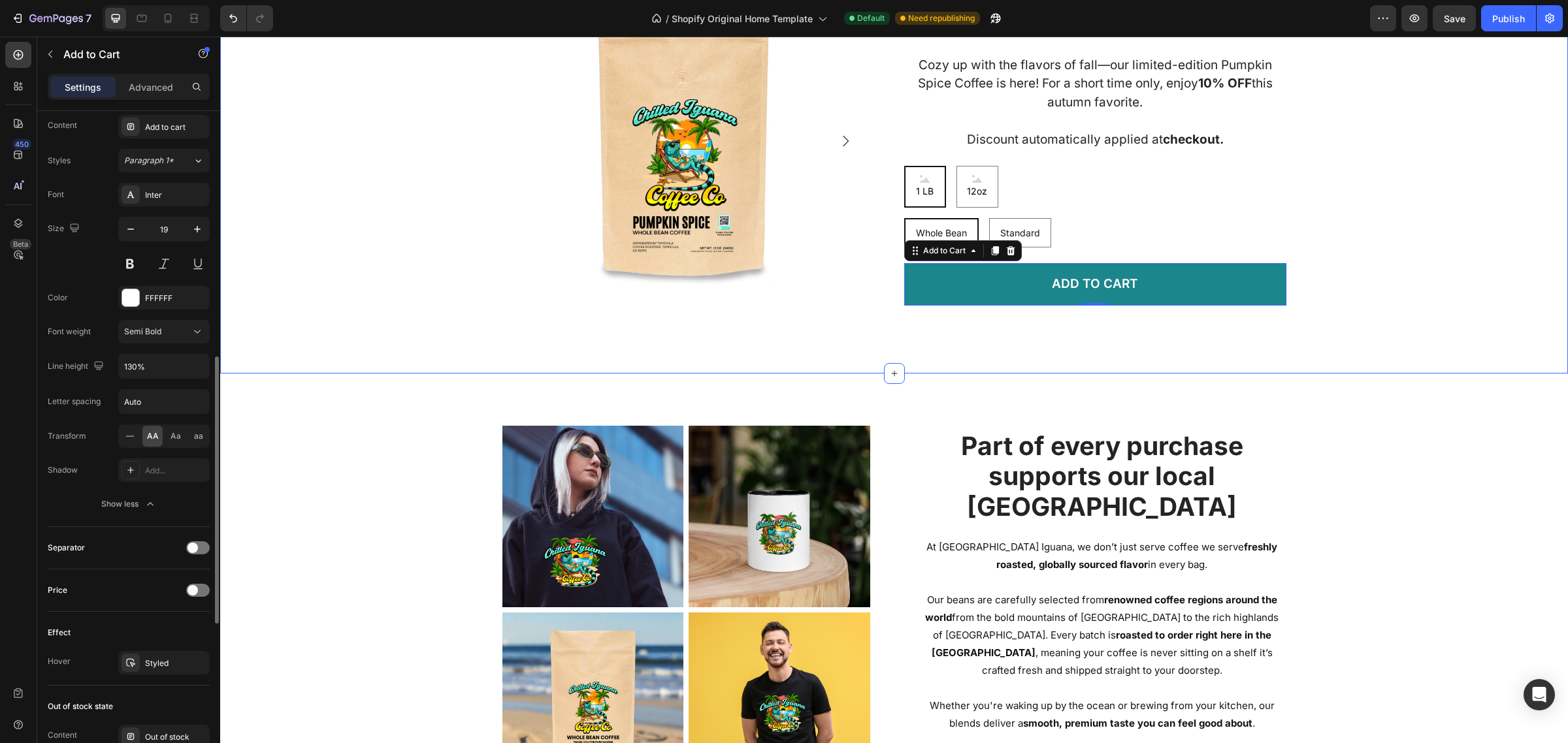
scroll to position [1630, 0]
click at [159, 670] on div "Styled" at bounding box center [164, 663] width 38 height 12
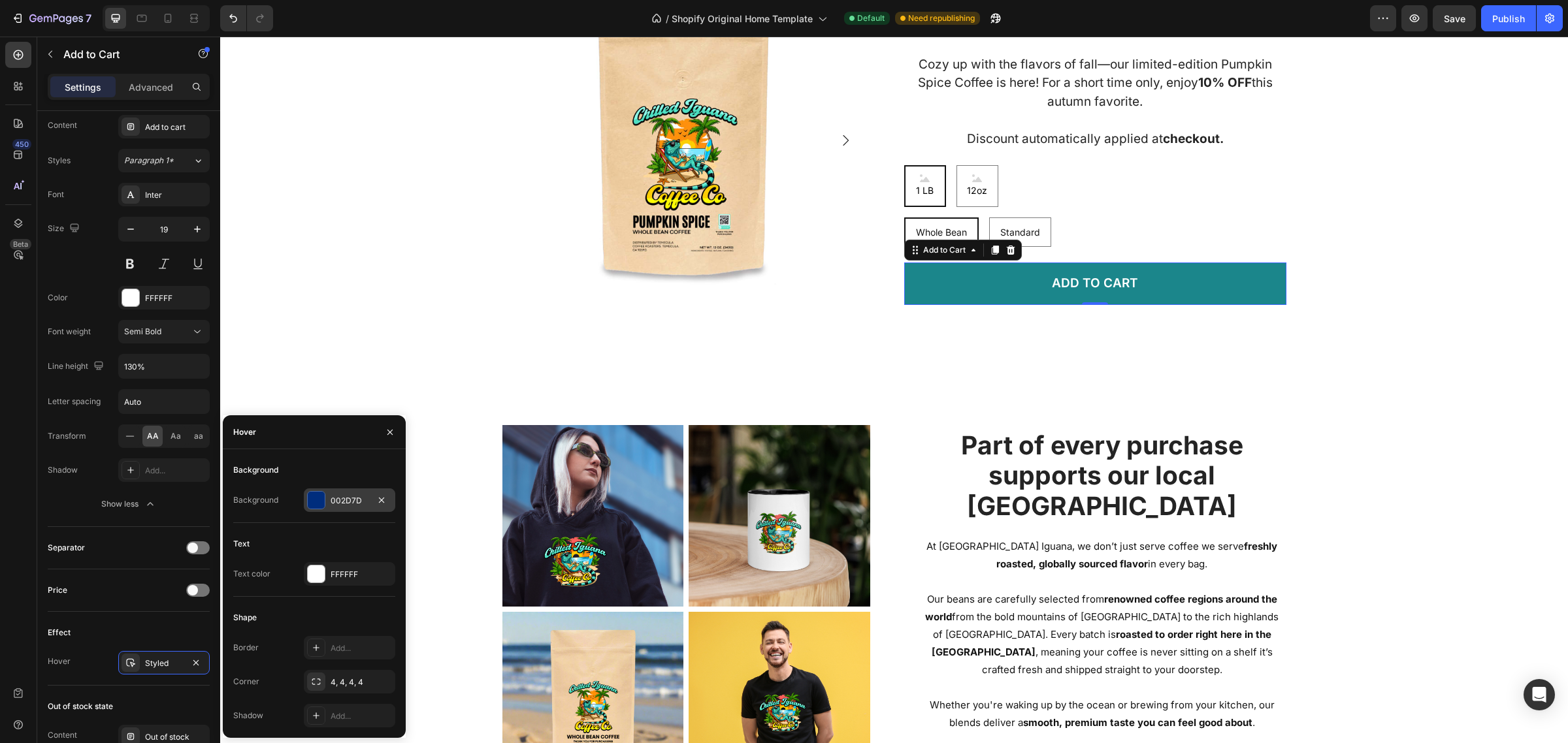
click at [338, 495] on div "002D7D" at bounding box center [349, 501] width 38 height 12
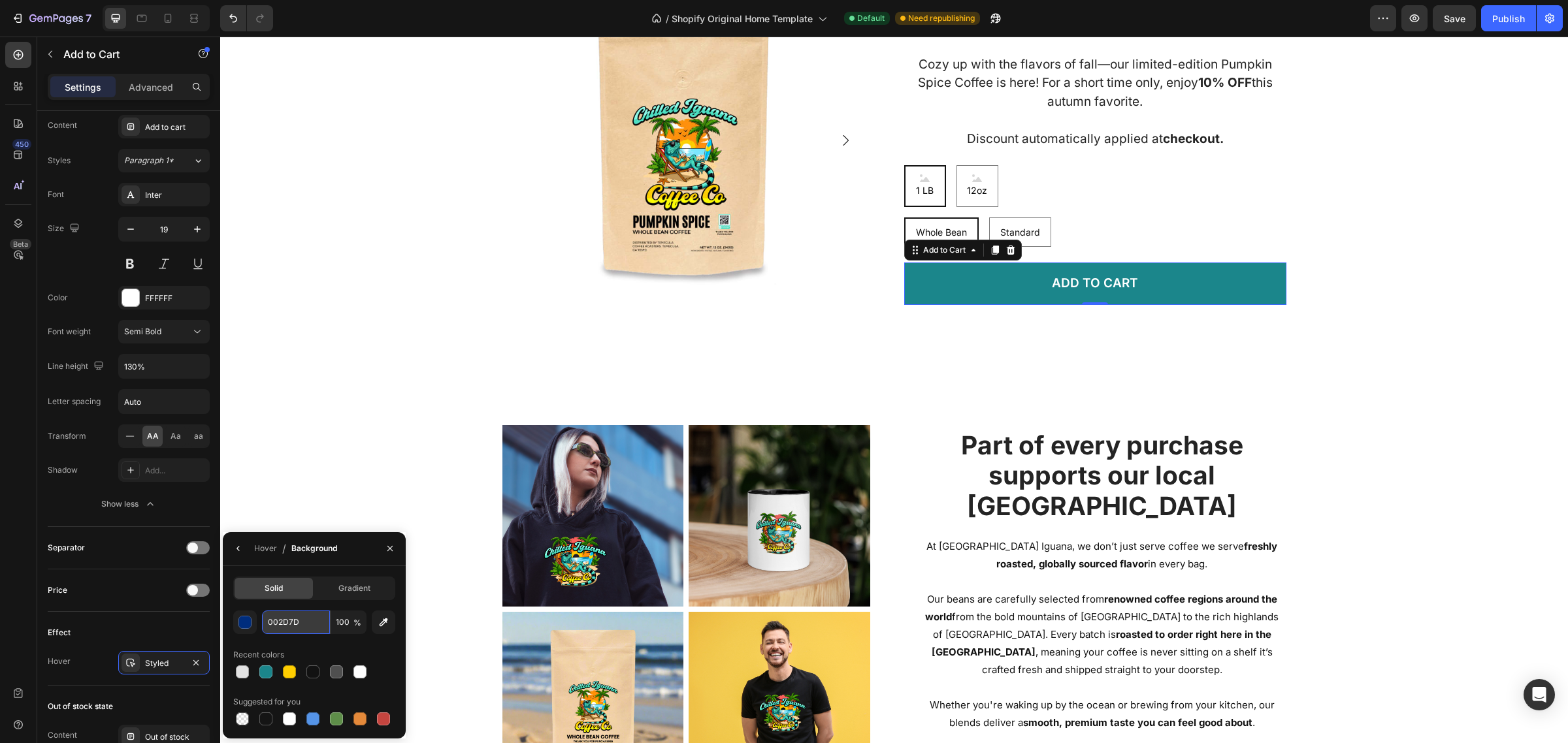
click at [0, 0] on input "002D7D" at bounding box center [0, 0] width 0 height 0
paste input "#1b868b"
type input "1B868B"
click at [309, 648] on div "Recent colors" at bounding box center [314, 654] width 162 height 20
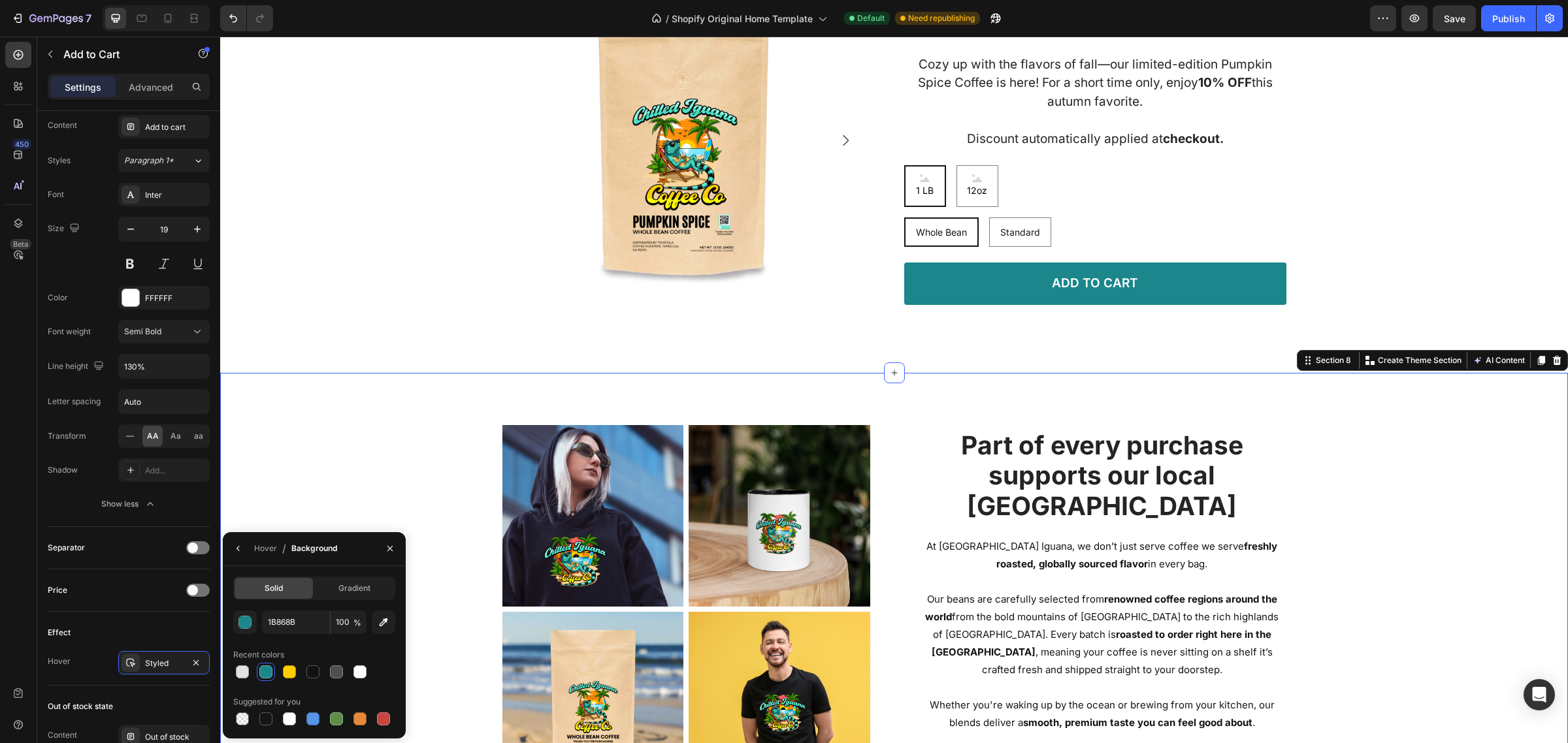
scroll to position [128, 0]
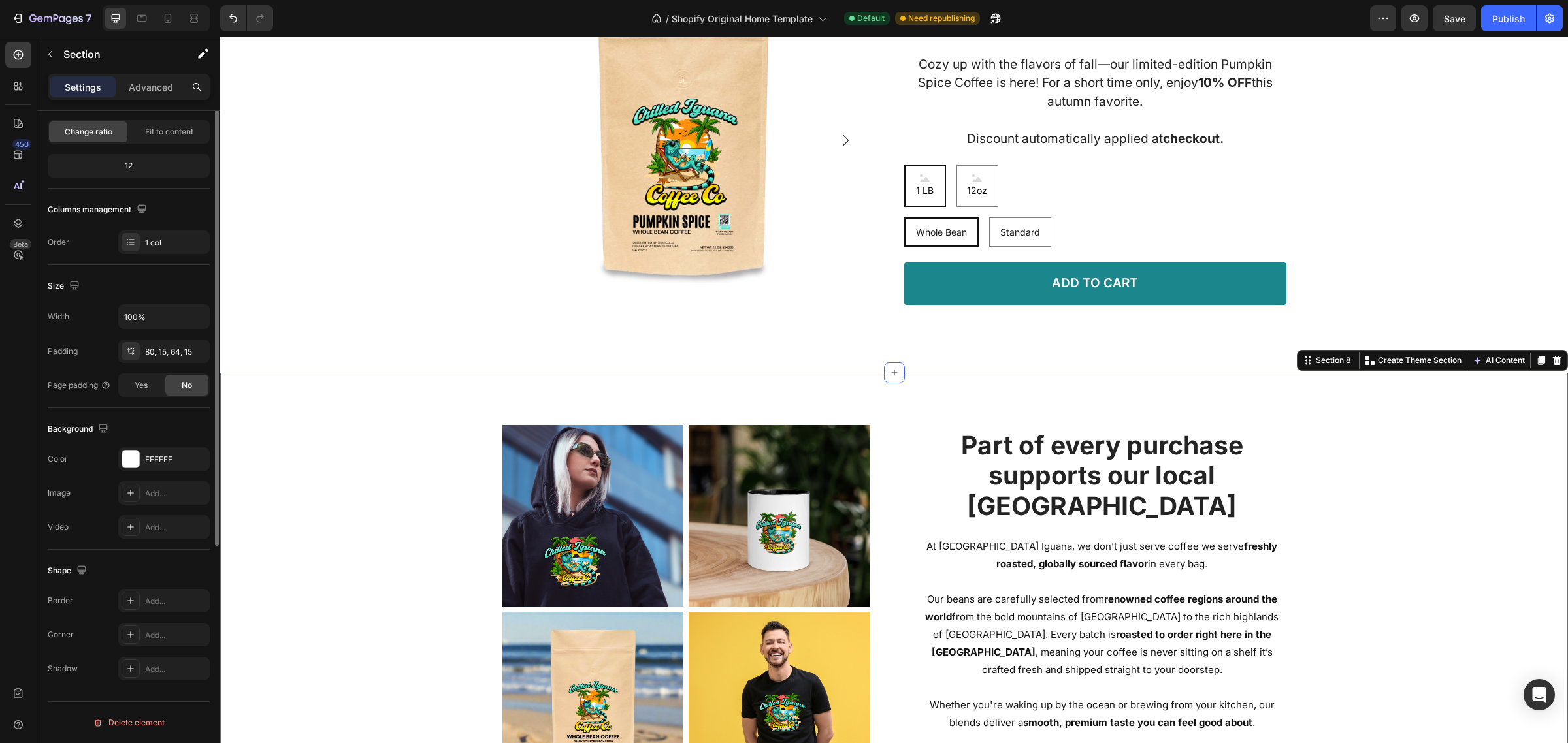
click at [1380, 473] on div "Image Image Row Image Image Row Part of every purchase supports our local Sea T…" at bounding box center [894, 614] width 1328 height 379
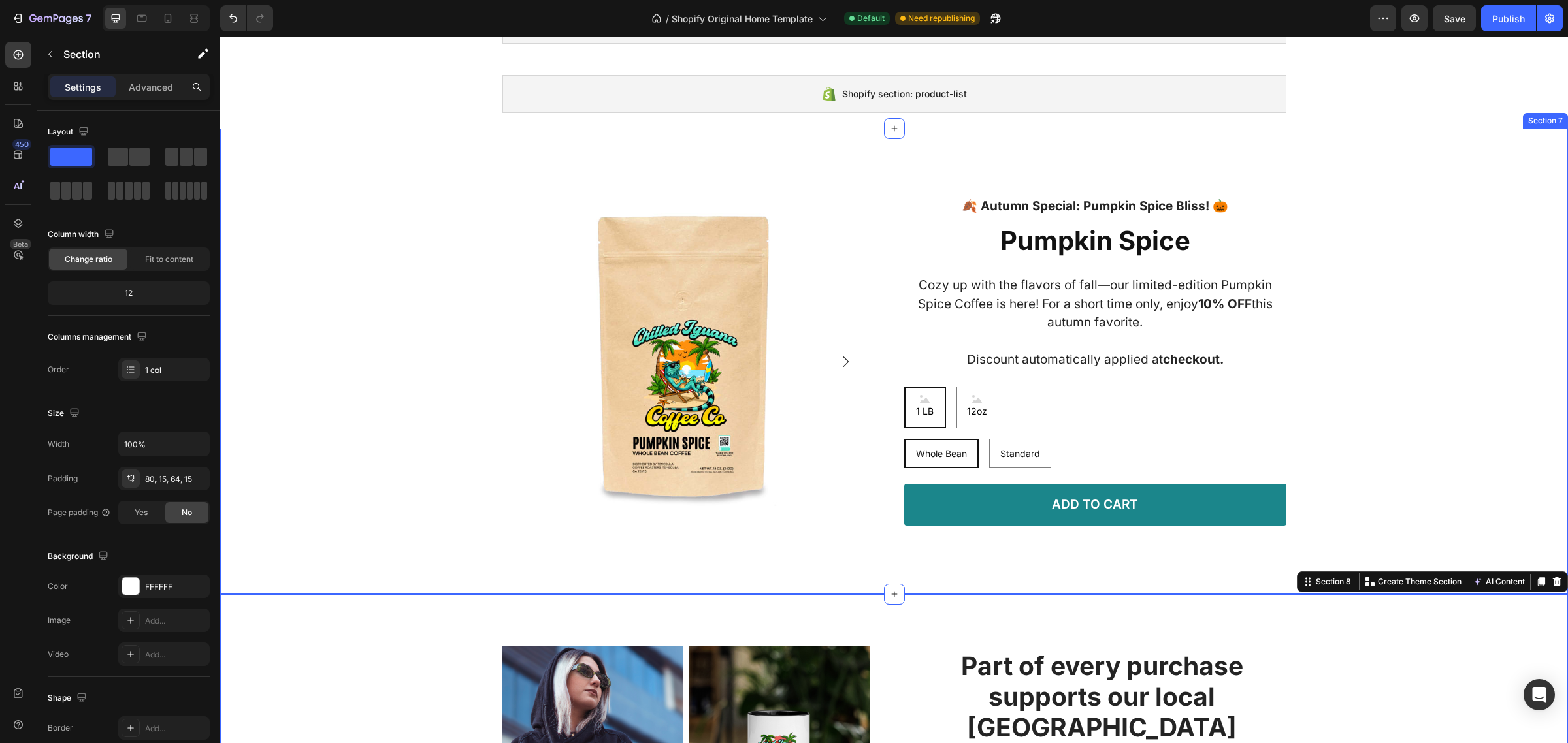
scroll to position [1304, 0]
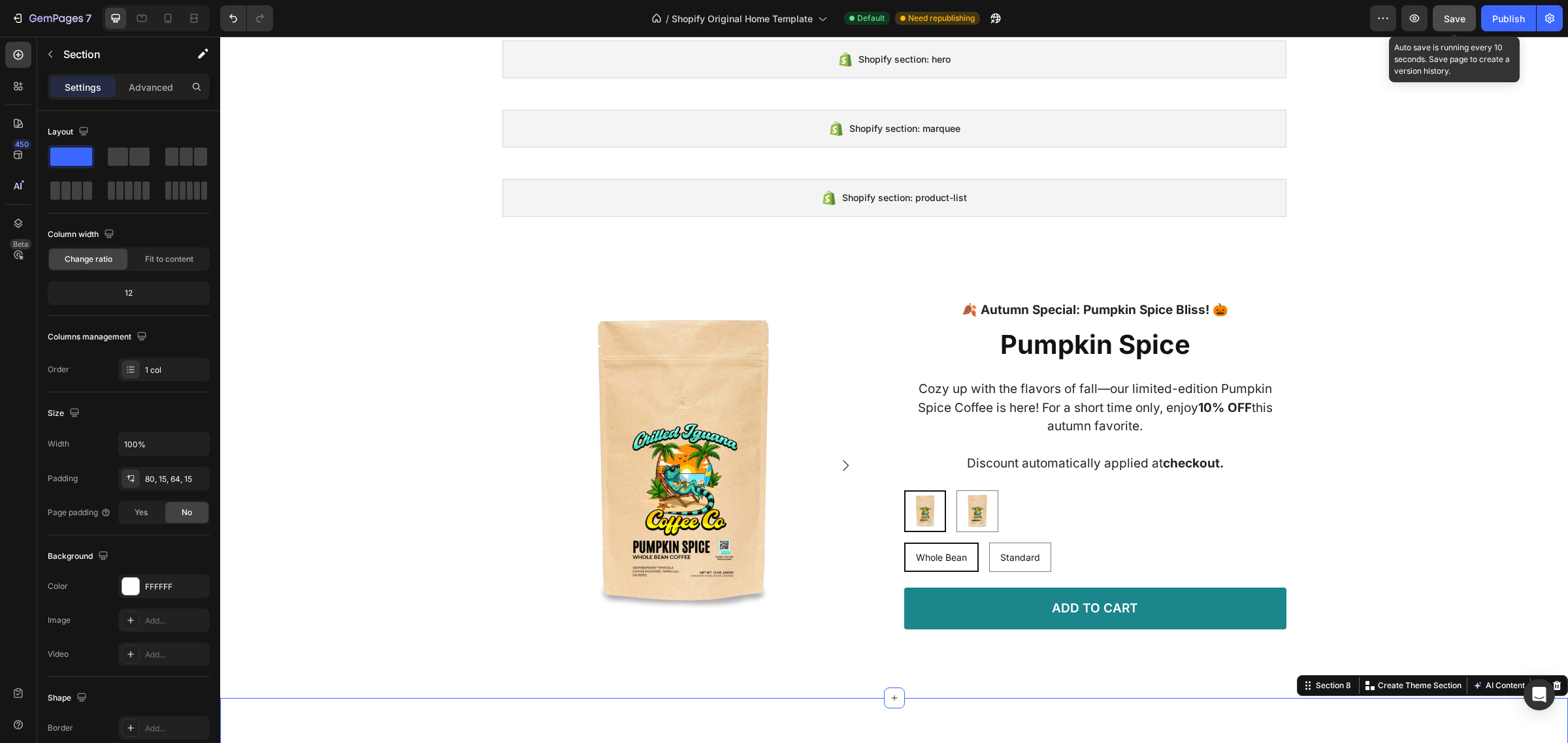
click at [1455, 17] on span "Save" at bounding box center [1454, 18] width 21 height 11
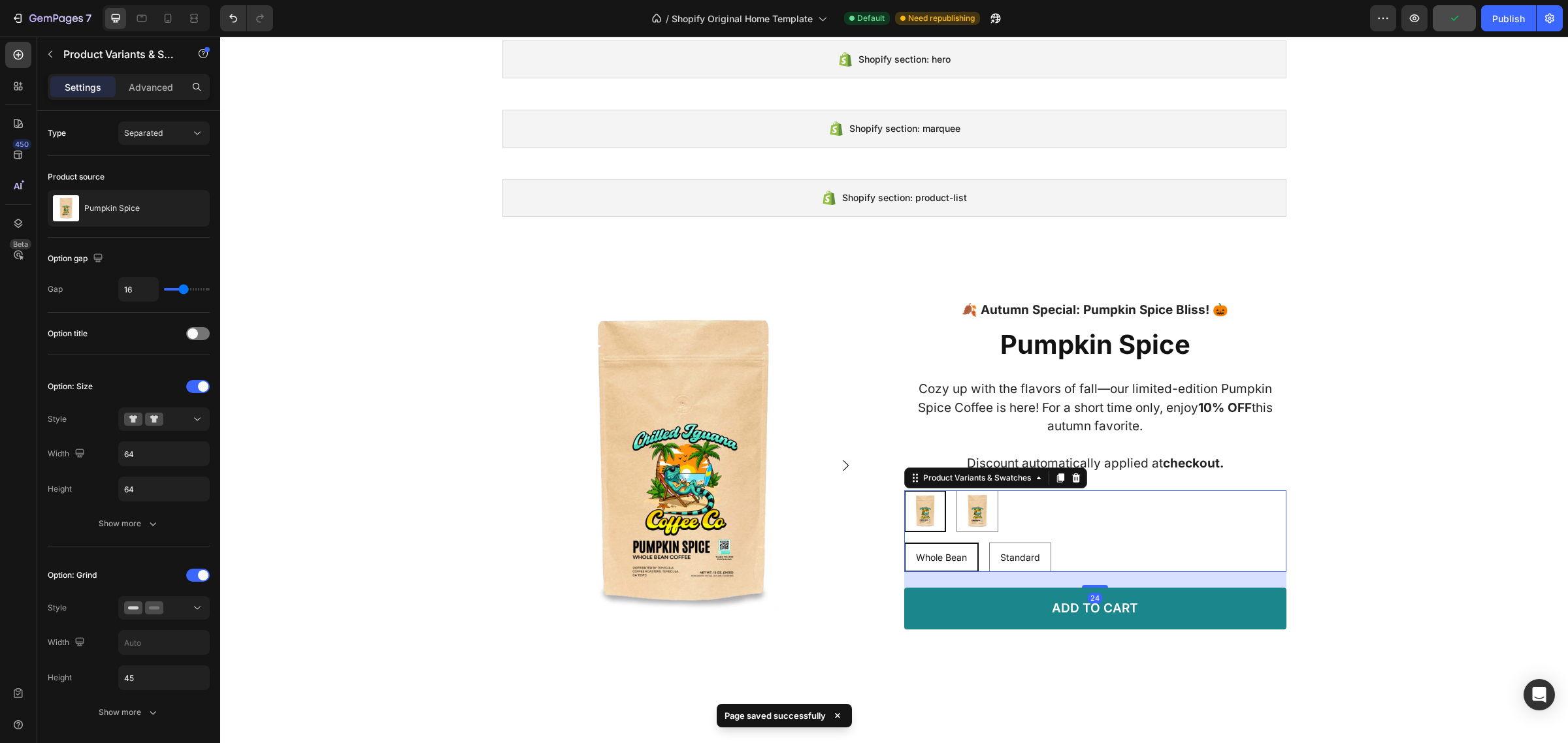
click at [929, 508] on img at bounding box center [925, 511] width 39 height 39
click at [904, 491] on input "12oz 12oz" at bounding box center [904, 490] width 1 height 1
click at [150, 465] on input "64" at bounding box center [164, 454] width 91 height 23
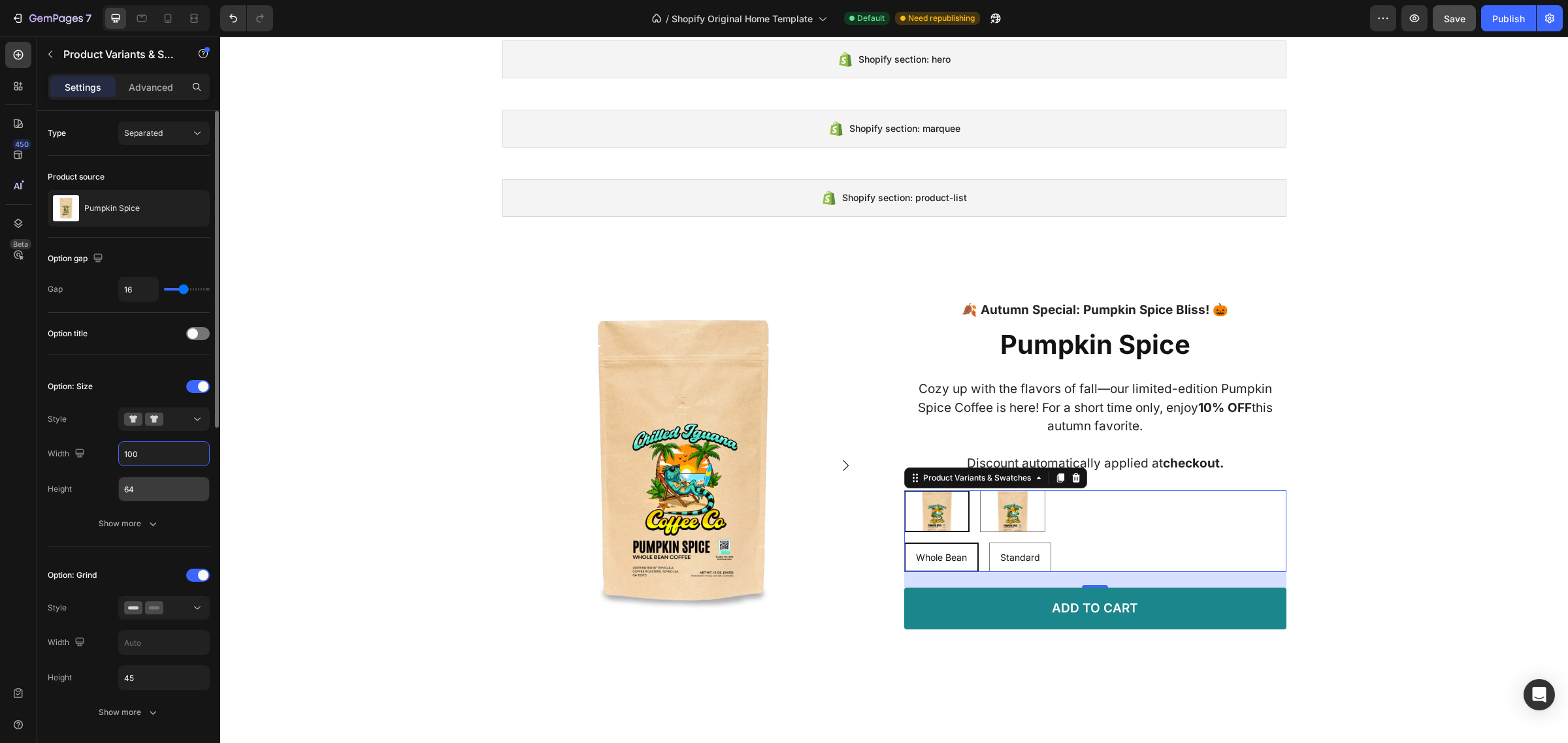
type input "100"
click at [151, 494] on input "64" at bounding box center [164, 489] width 91 height 23
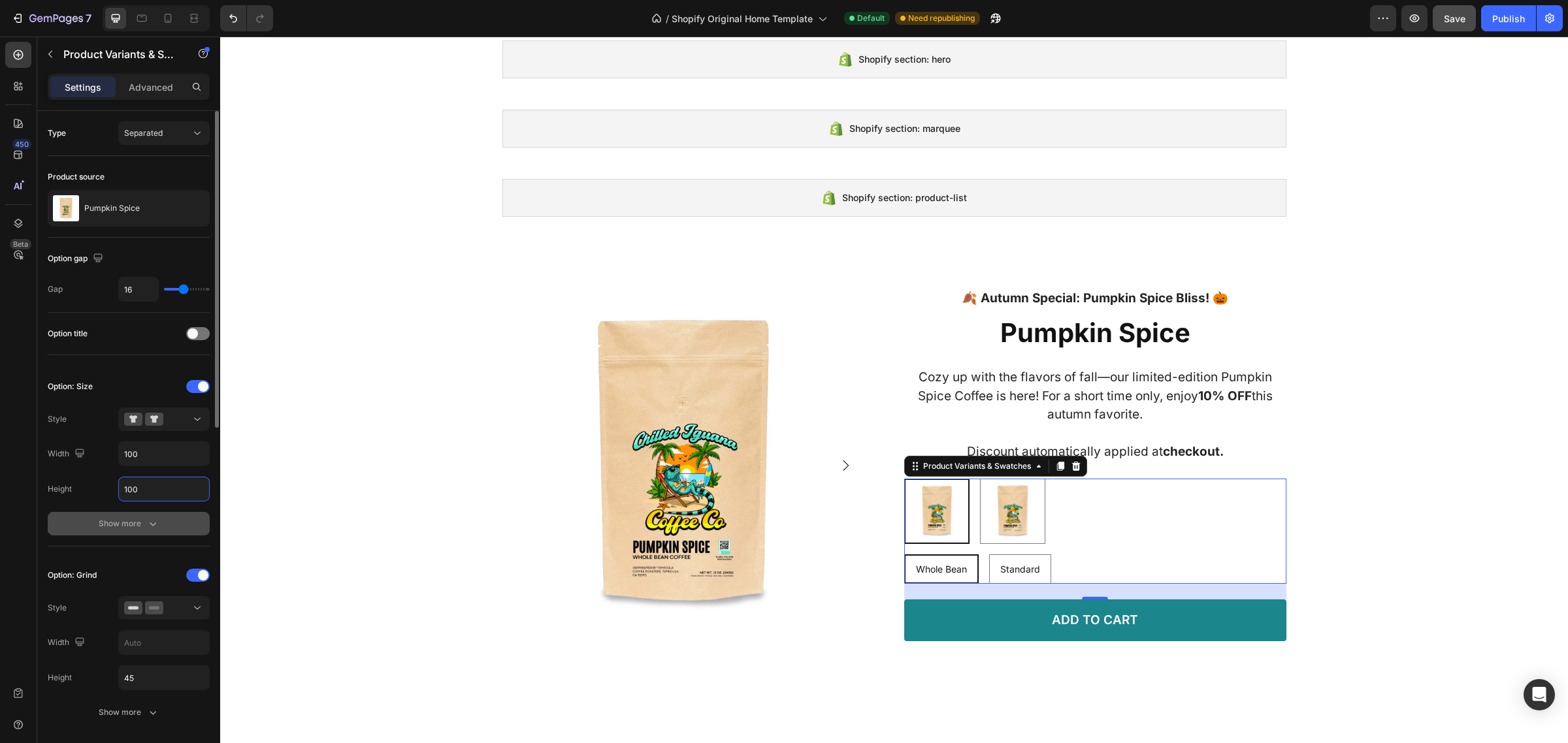
type input "100"
click at [137, 520] on div "Show more" at bounding box center [129, 523] width 60 height 13
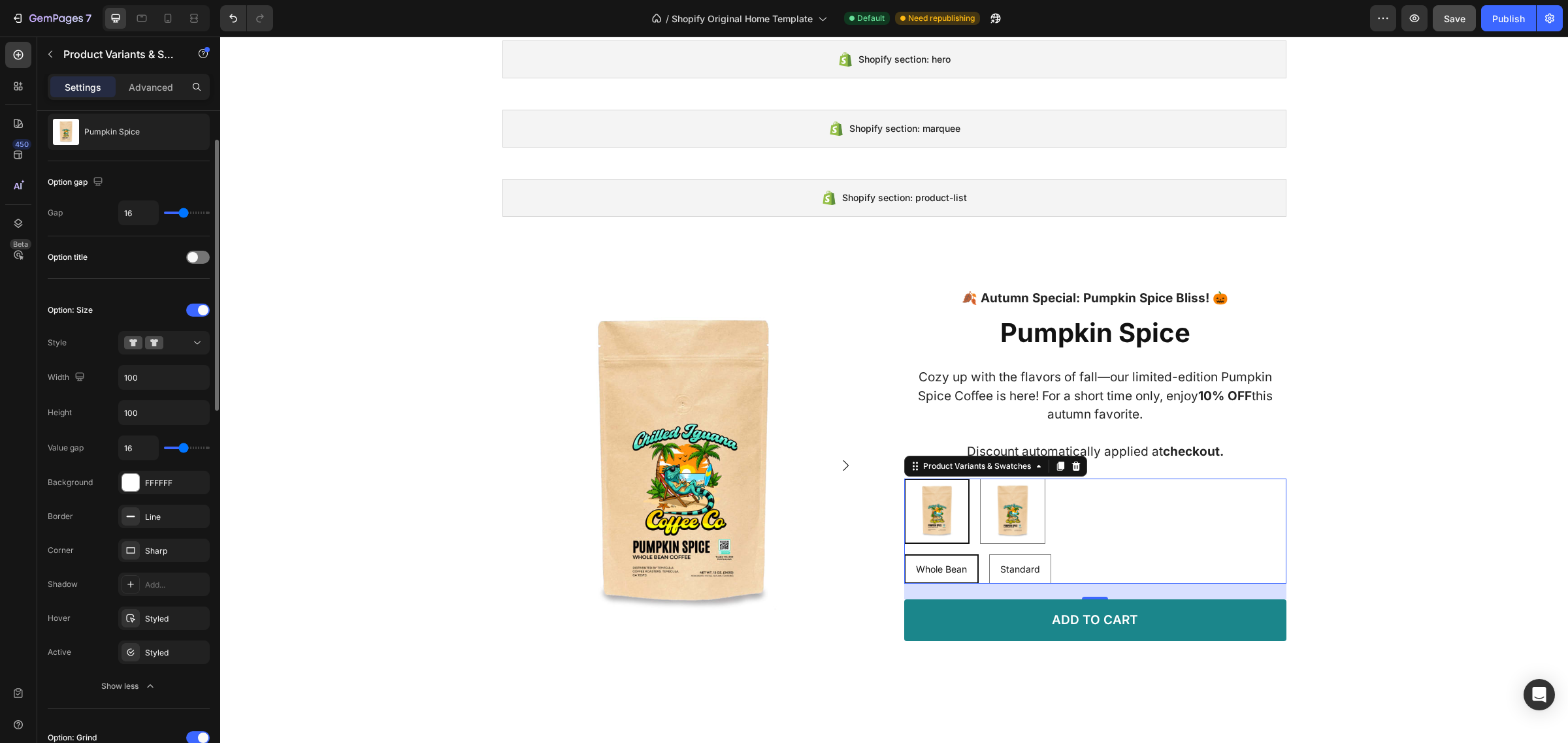
scroll to position [84, 0]
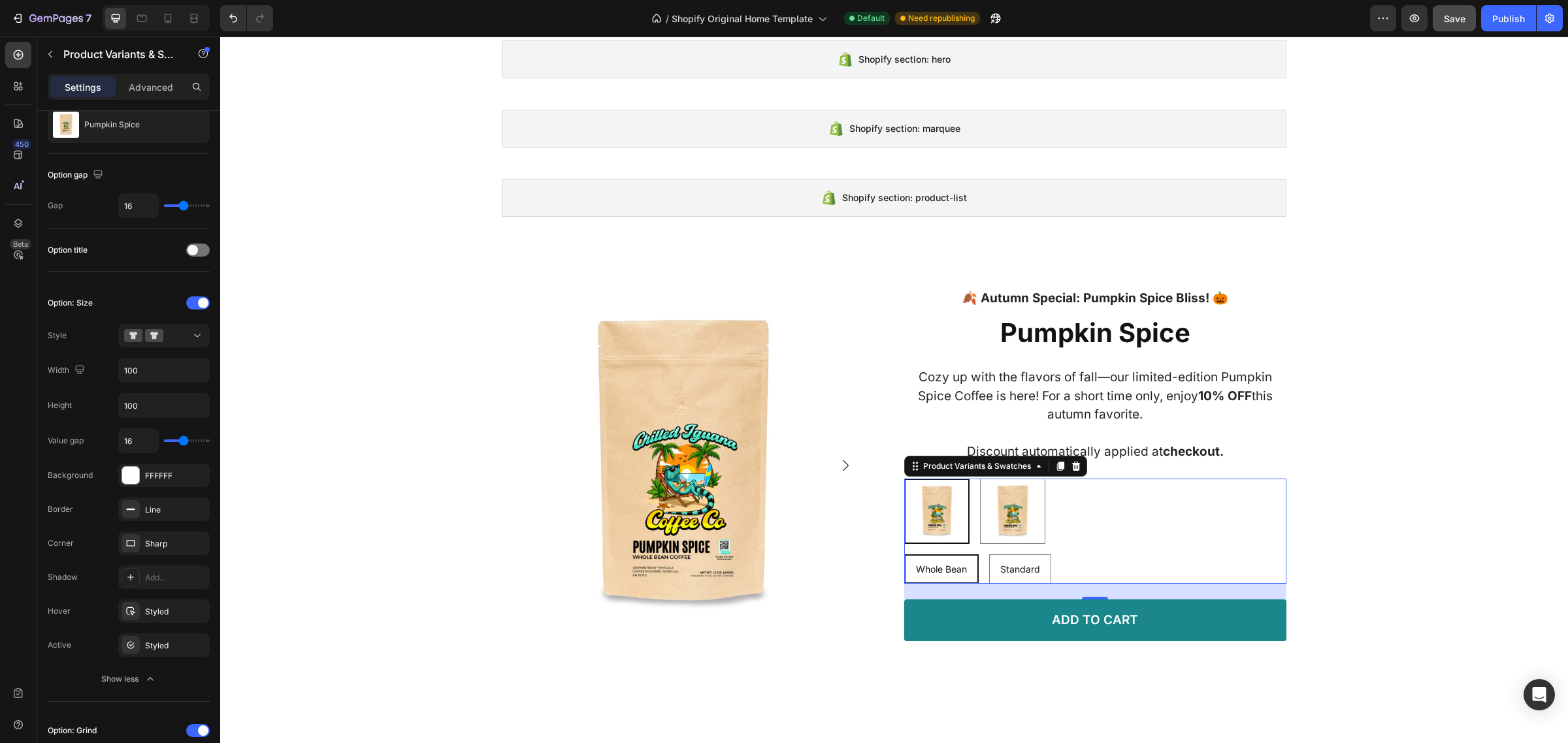
click at [1138, 515] on div "12oz 12oz 1 LB 1 LB" at bounding box center [1095, 511] width 382 height 65
type input "17"
type input "19"
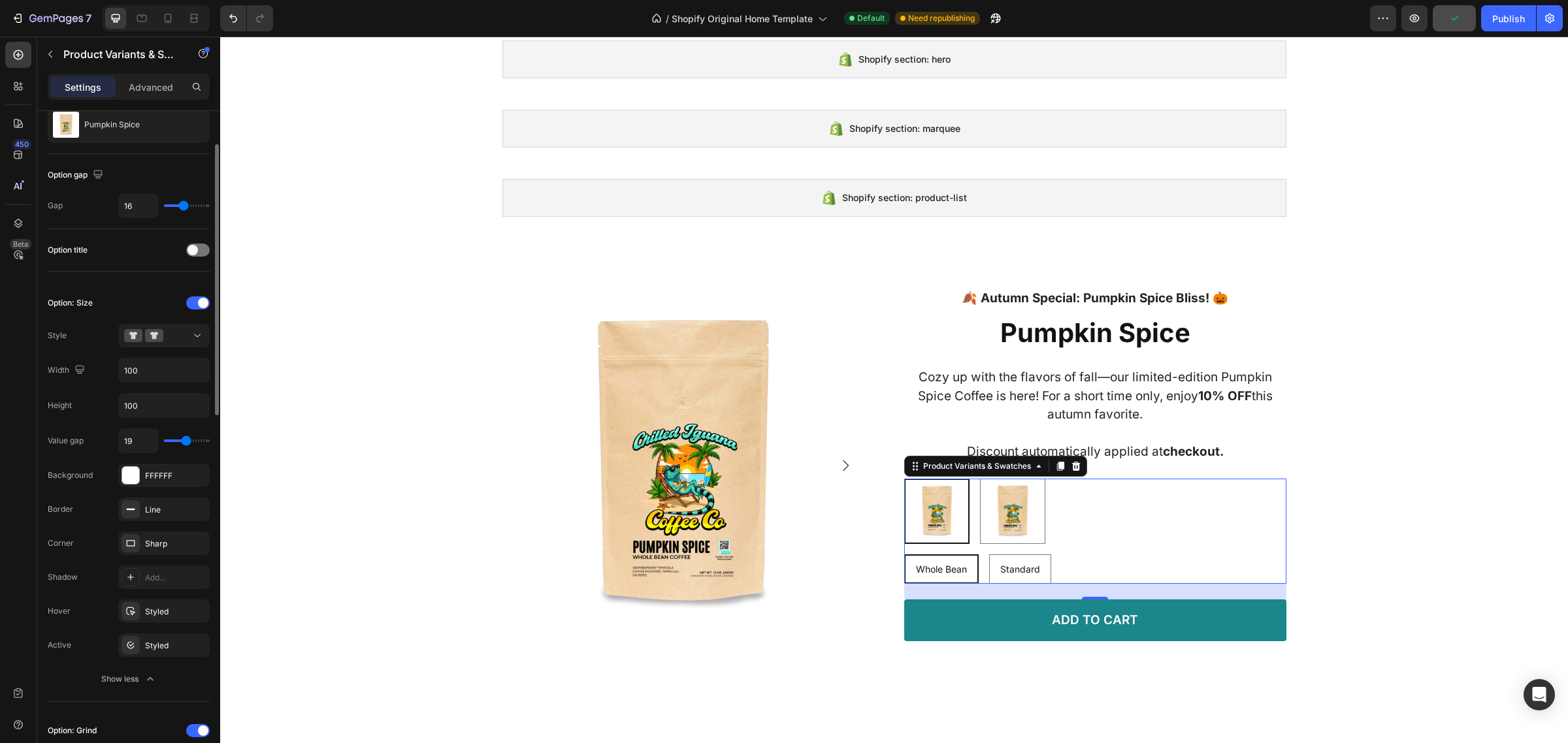
type input "23"
type input "24"
type input "25"
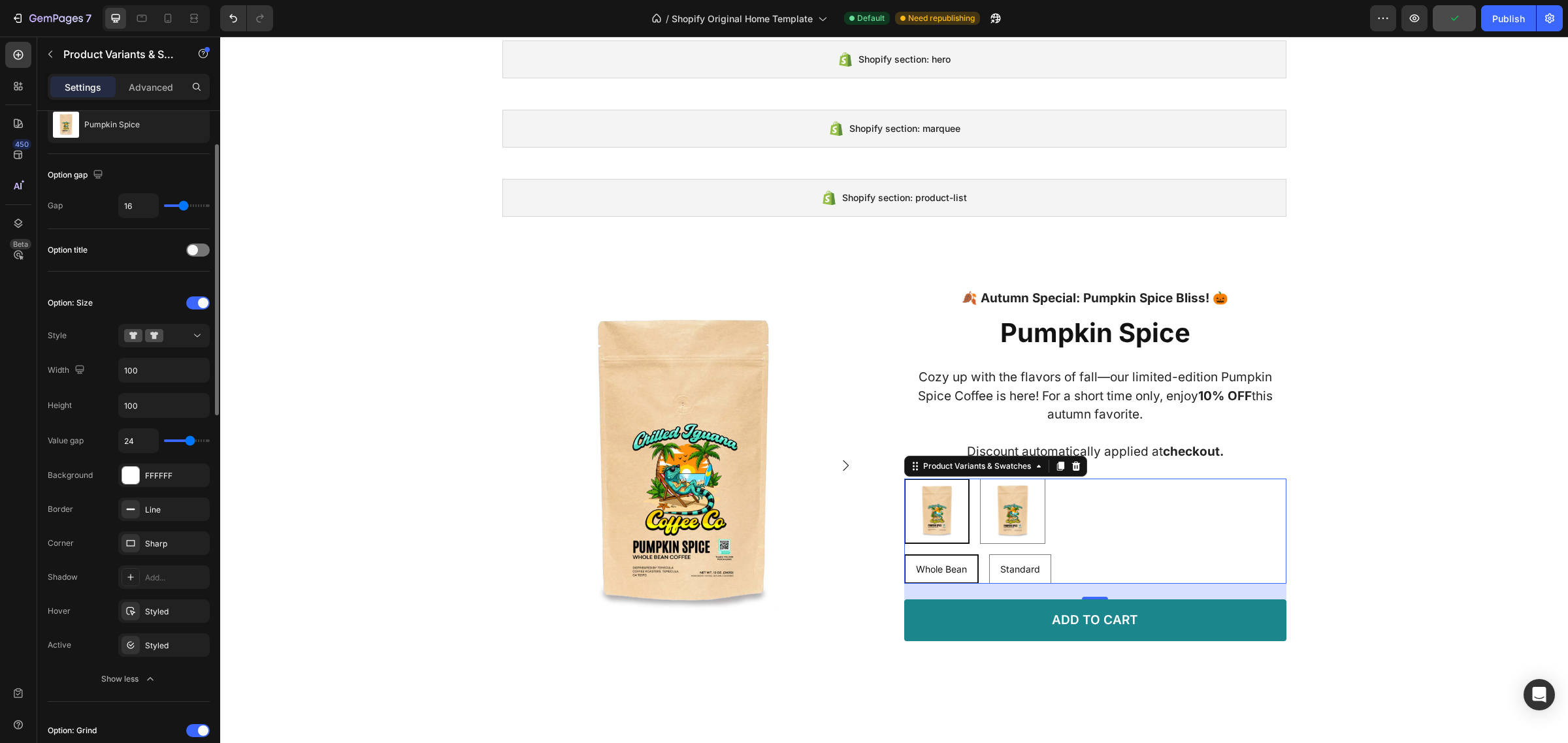
type input "25"
type input "26"
type input "24"
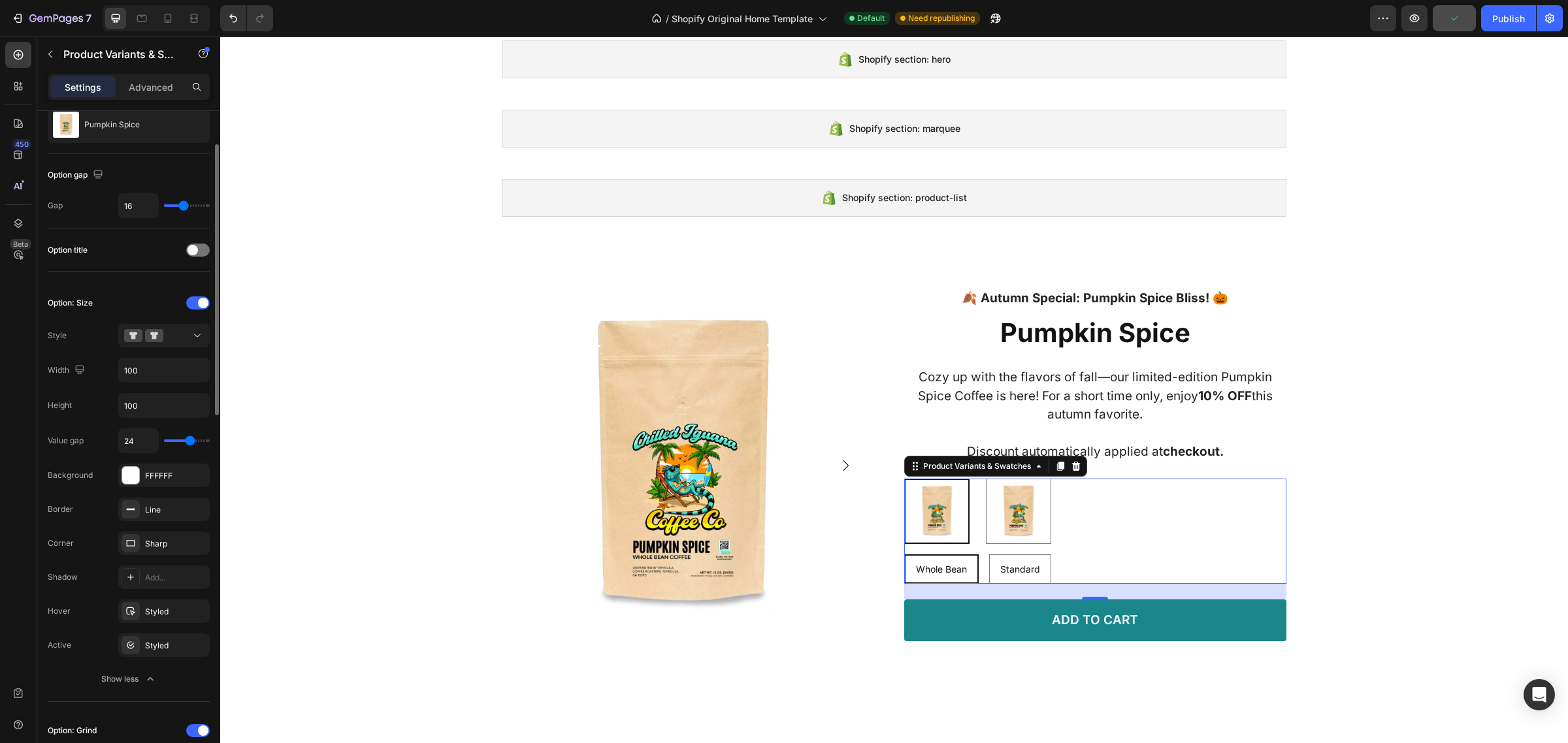
type input "9"
type input "6"
type input "7"
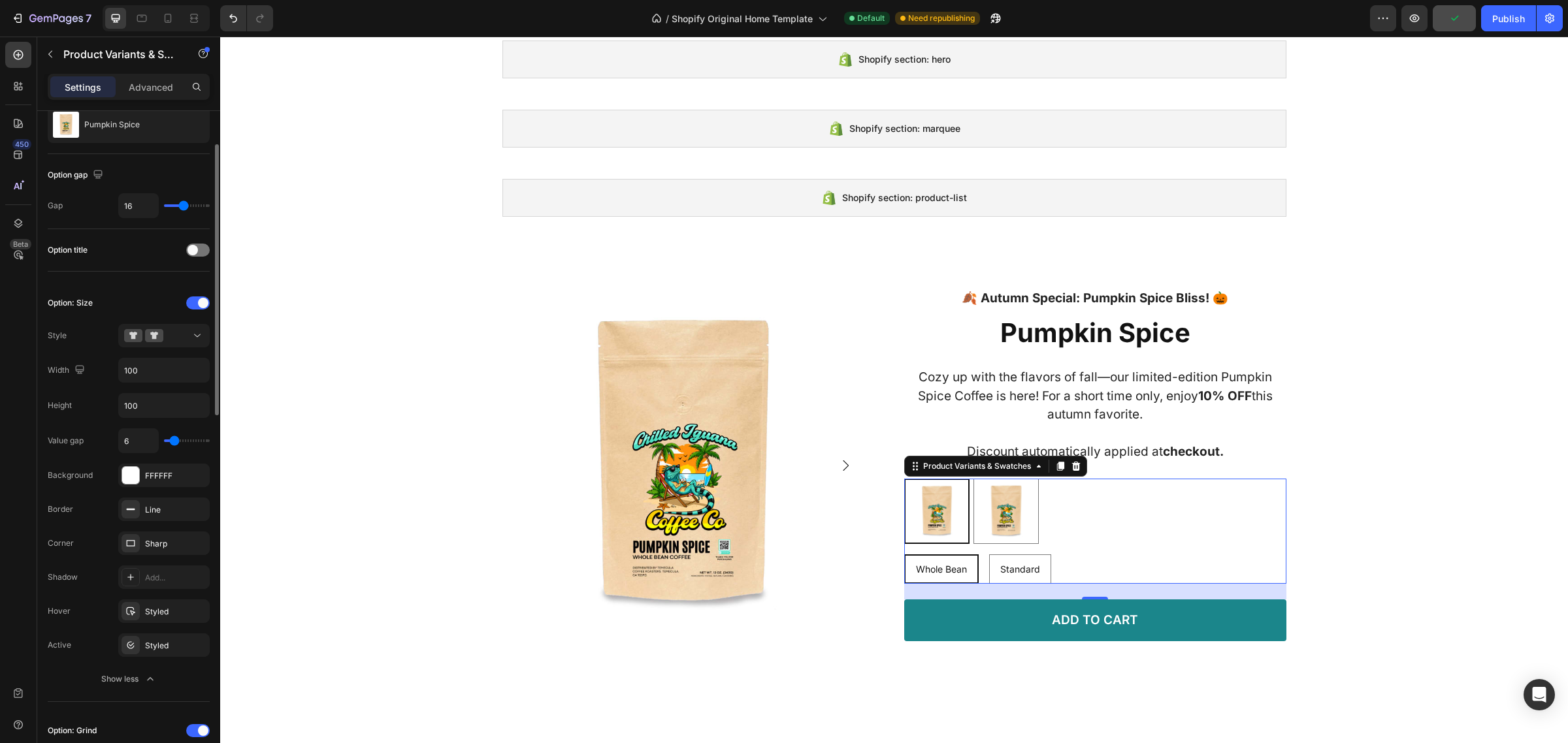
type input "7"
type input "8"
type input "11"
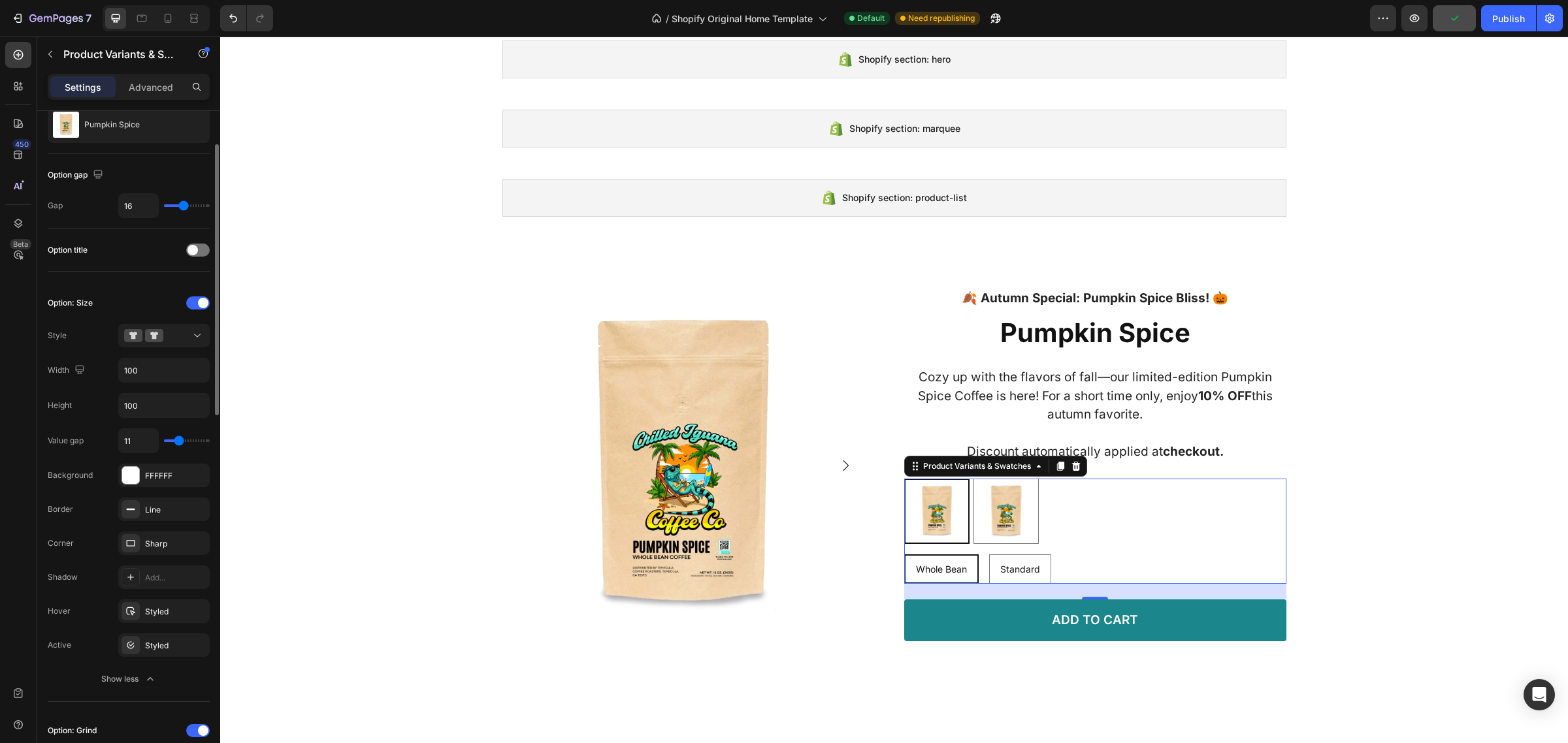
type input "12"
type input "13"
type input "14"
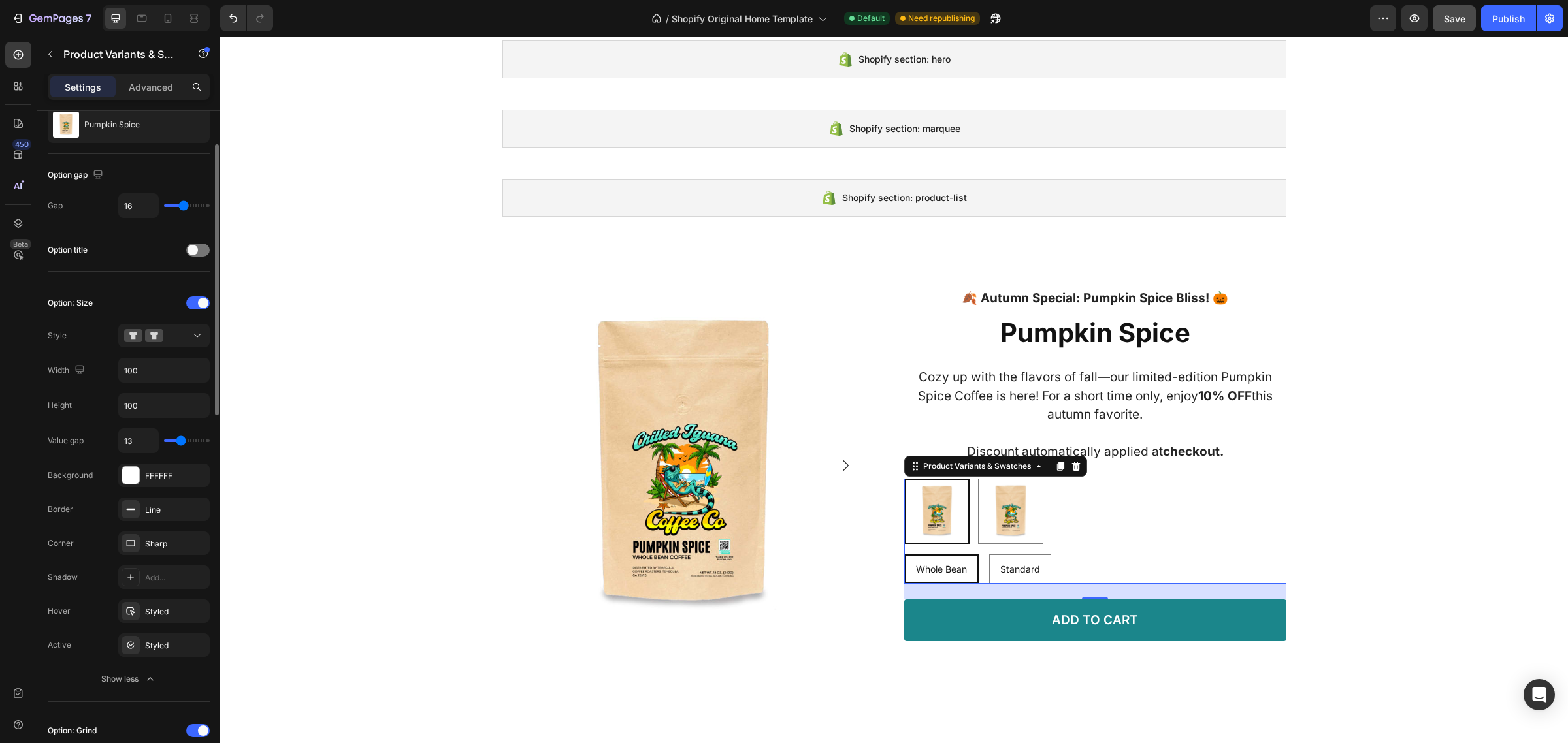
type input "14"
type input "15"
type input "16"
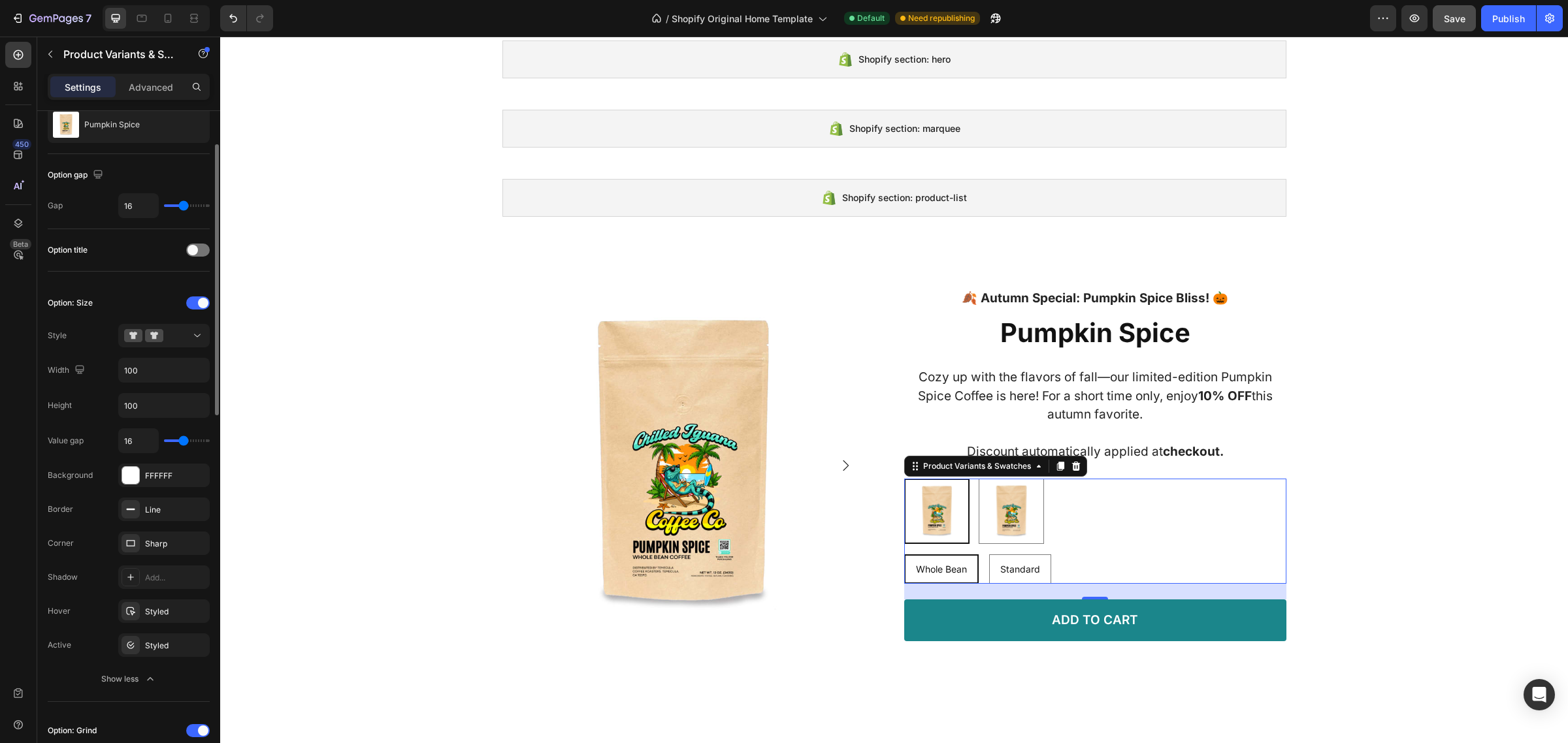
type input "17"
type input "15"
type input "14"
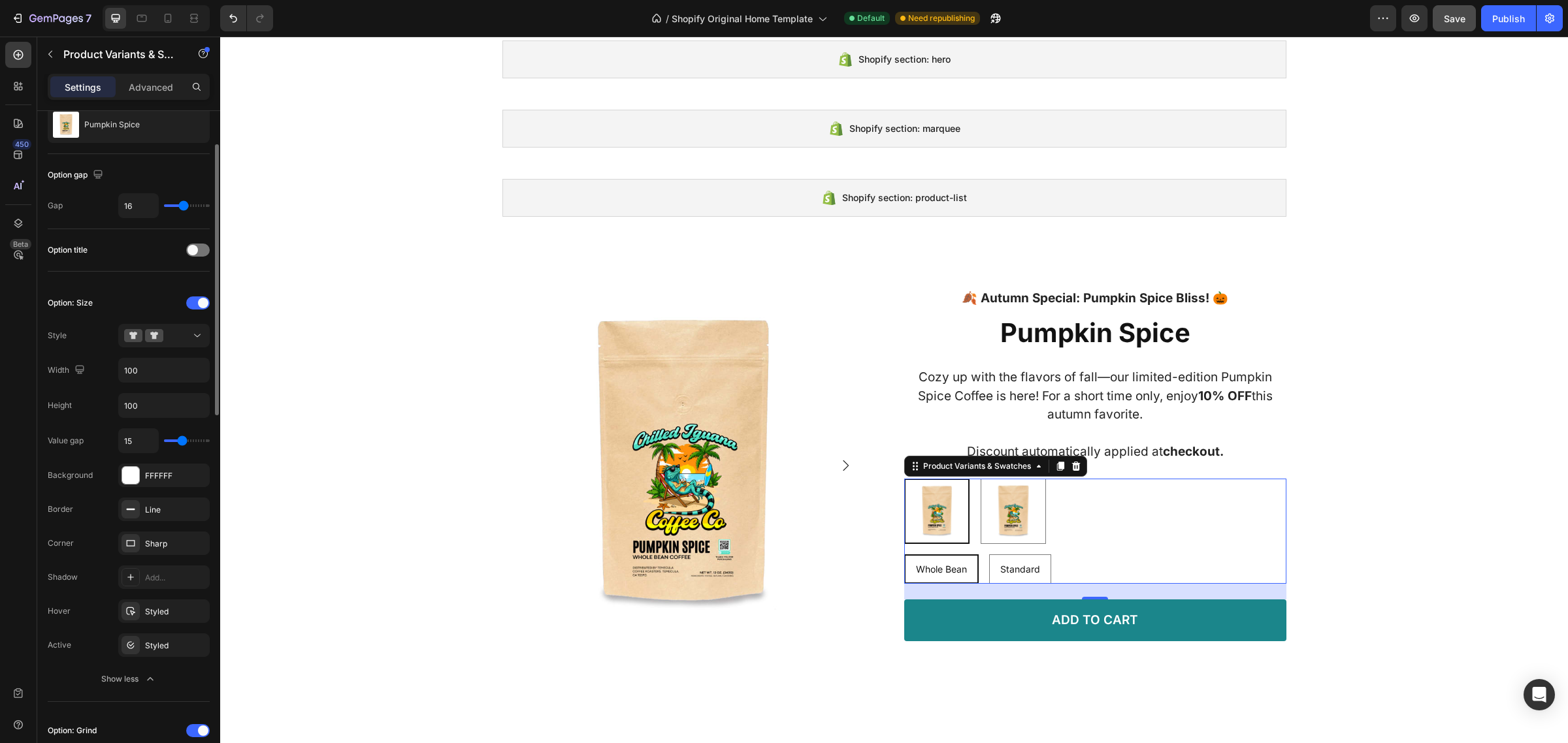
type input "14"
type input "13"
type input "14"
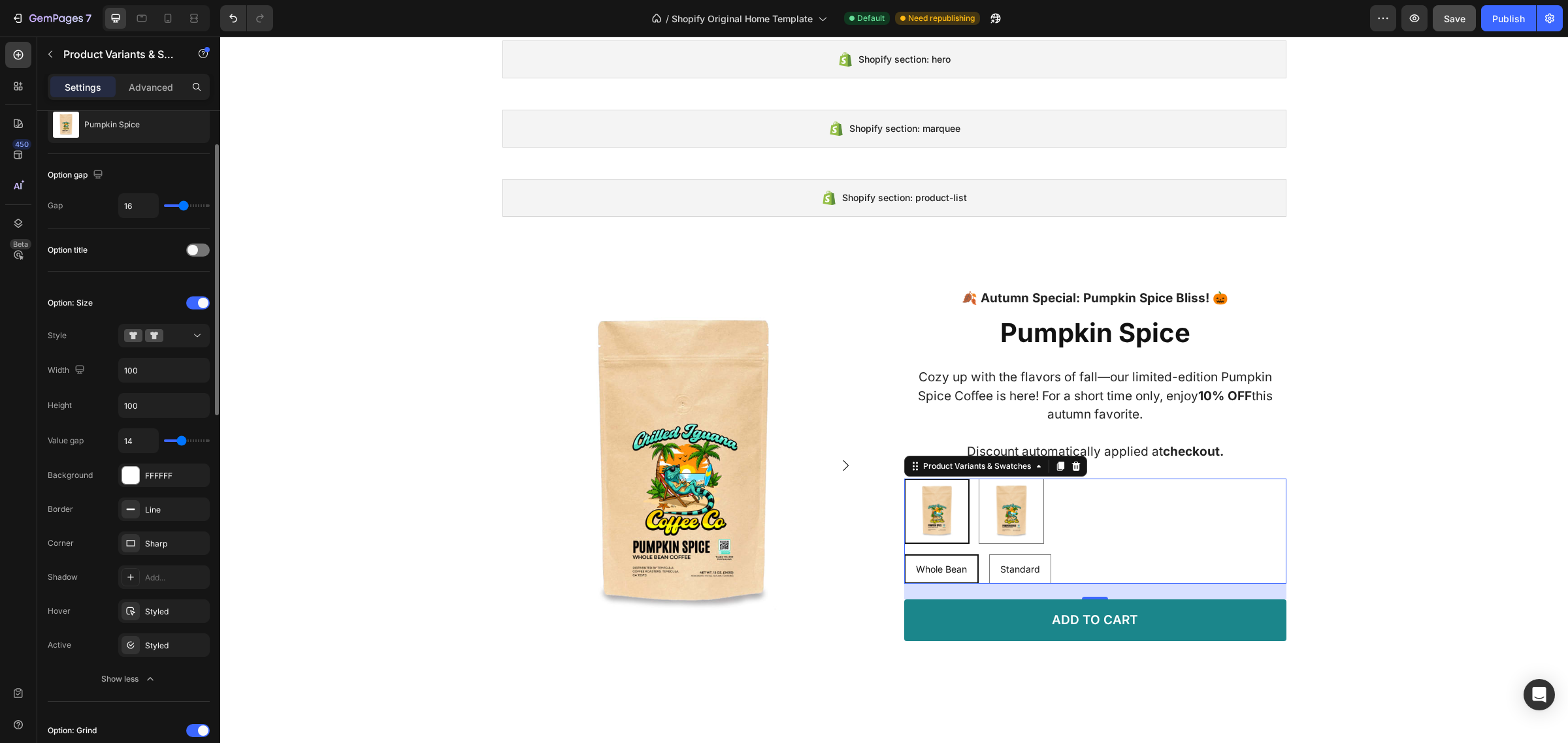
type input "15"
type input "16"
type input "15"
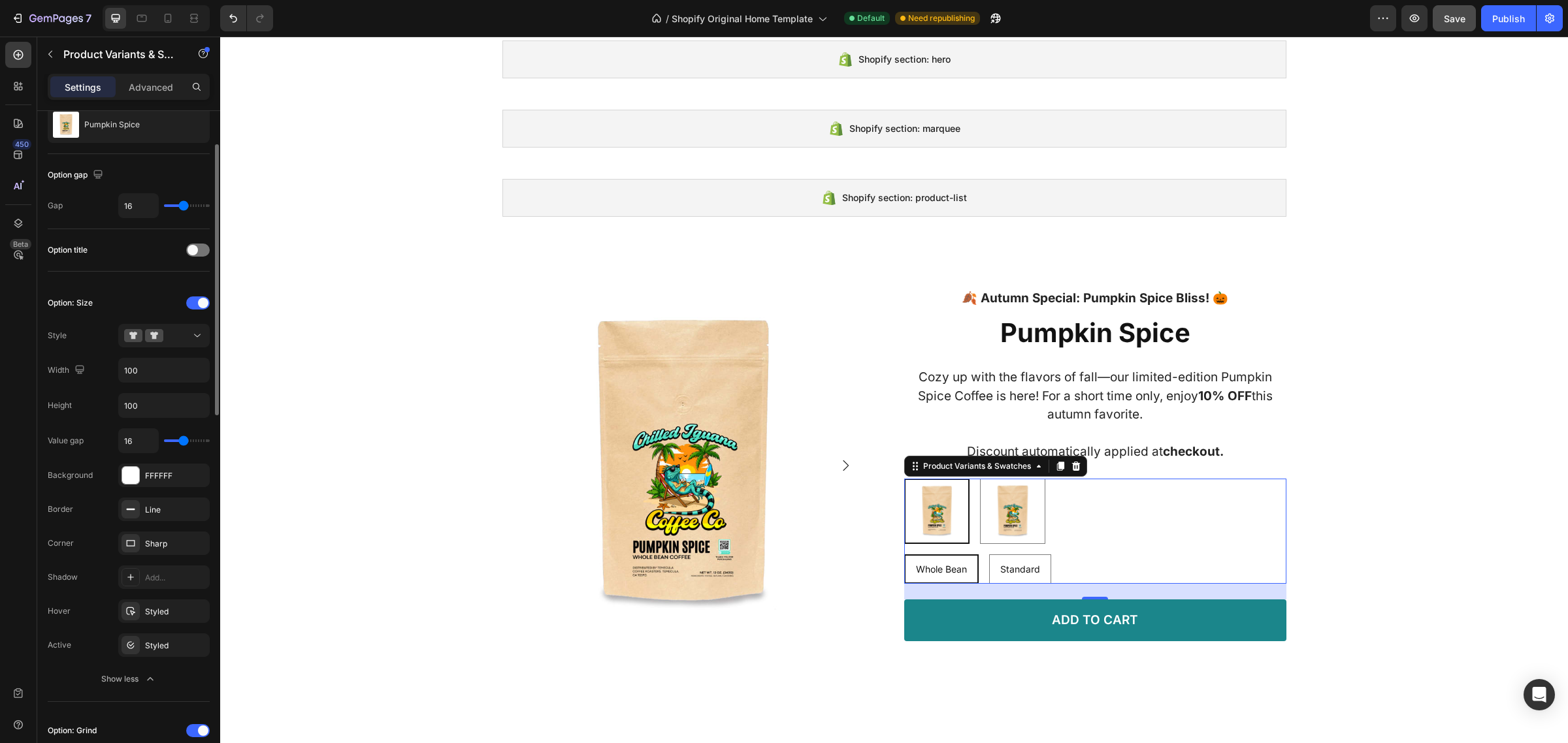
type input "15"
type input "14"
type input "15"
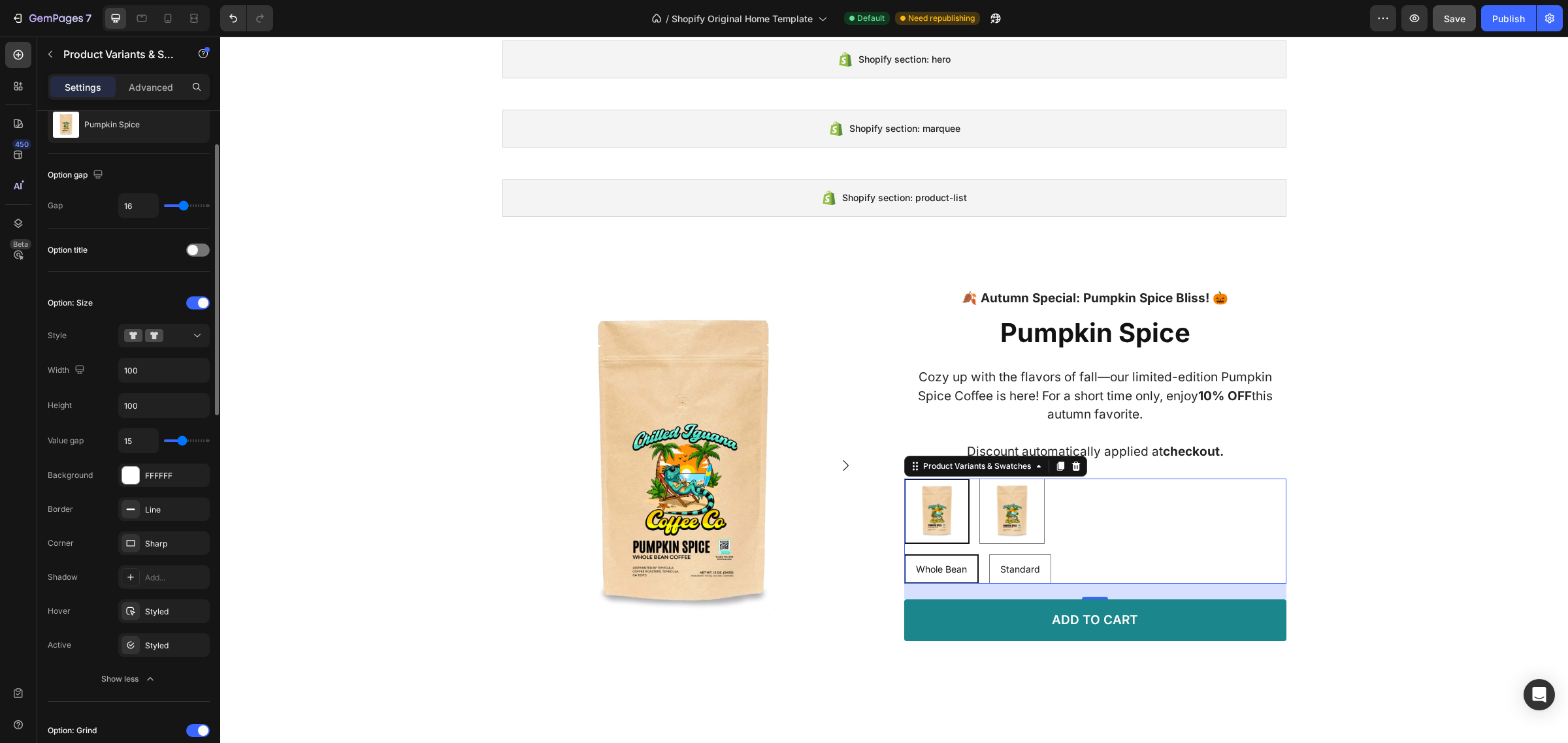
type input "16"
type input "17"
drag, startPoint x: 183, startPoint y: 441, endPoint x: 183, endPoint y: 449, distance: 8.0
type input "17"
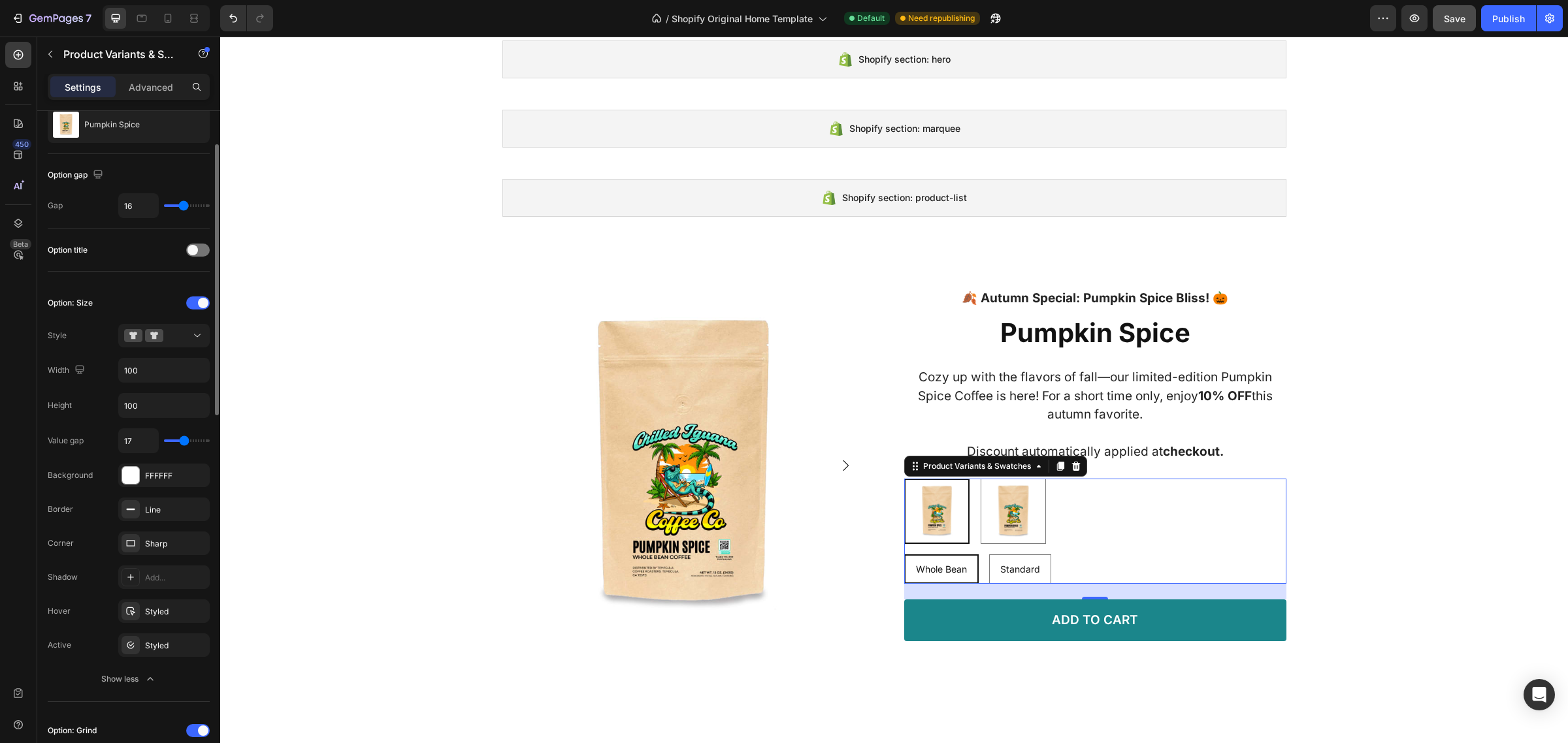
click at [183, 442] on input "range" at bounding box center [186, 440] width 46 height 3
click at [151, 377] on input "100" at bounding box center [164, 370] width 91 height 23
click at [152, 377] on input "100" at bounding box center [164, 370] width 91 height 23
type input "150"
click at [155, 414] on input "100" at bounding box center [164, 405] width 91 height 23
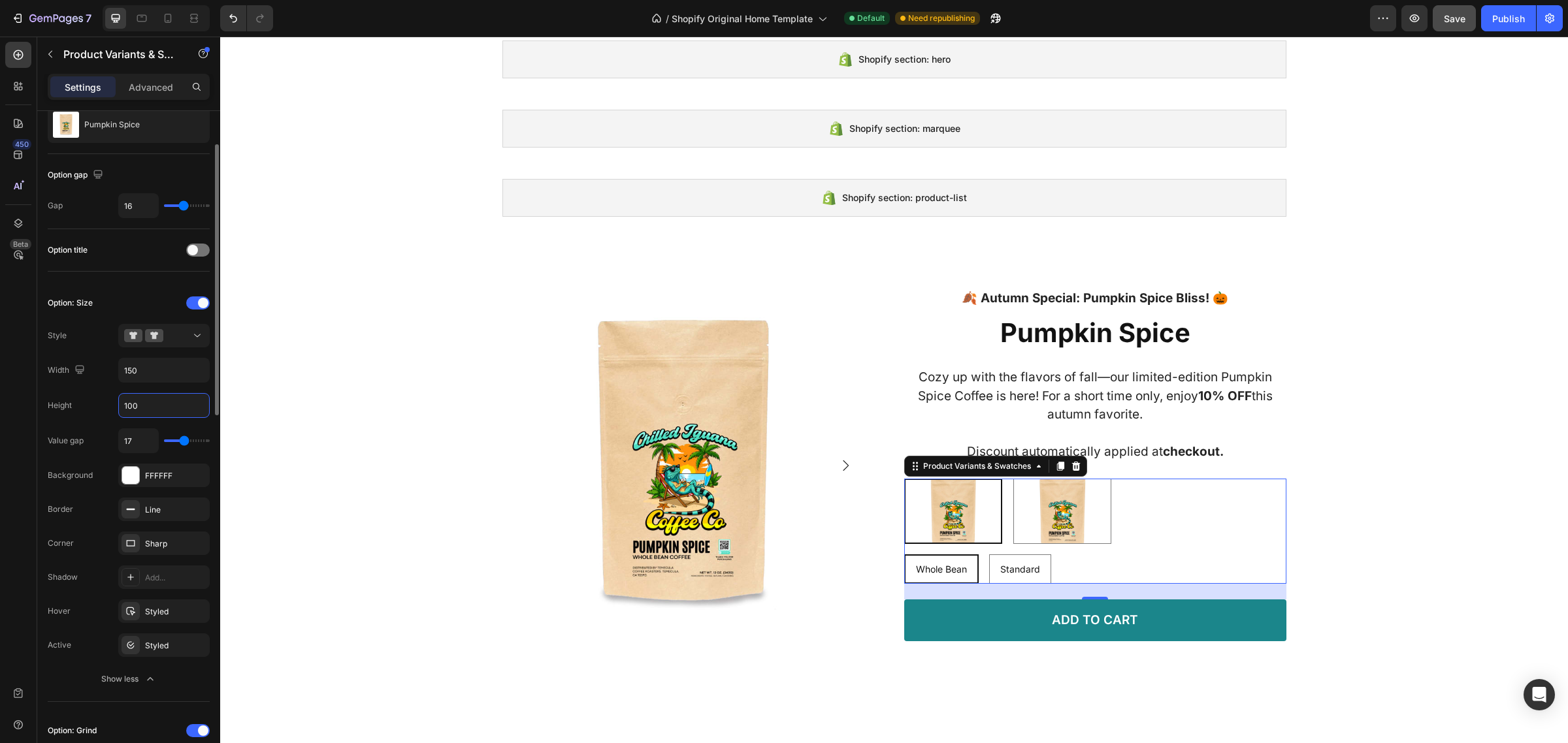
click at [155, 413] on input "100" at bounding box center [164, 405] width 91 height 23
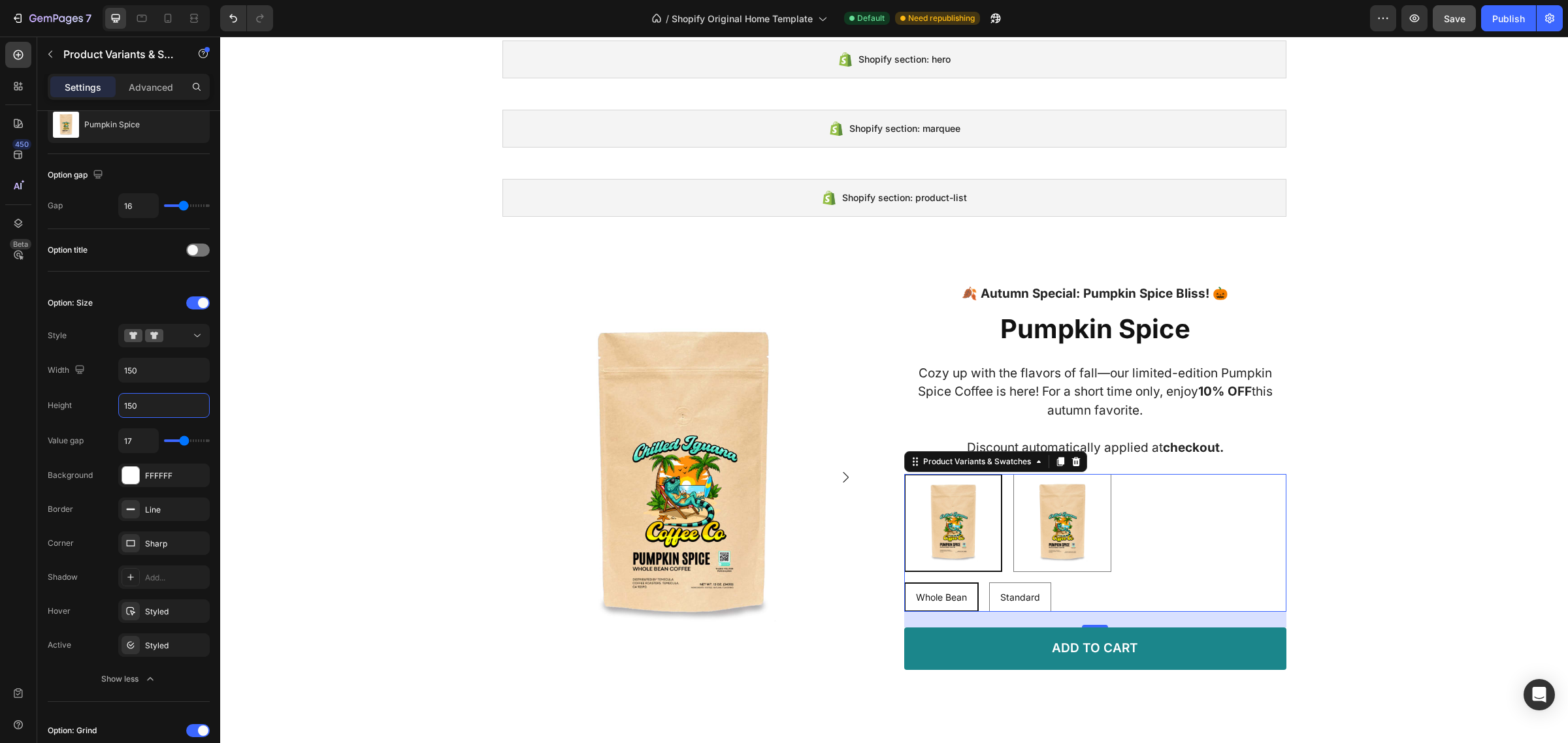
type input "150"
click at [919, 546] on img at bounding box center [953, 523] width 95 height 95
click at [904, 474] on input "12oz 12oz" at bounding box center [904, 473] width 1 height 1
click at [157, 641] on div "Styled" at bounding box center [164, 646] width 38 height 12
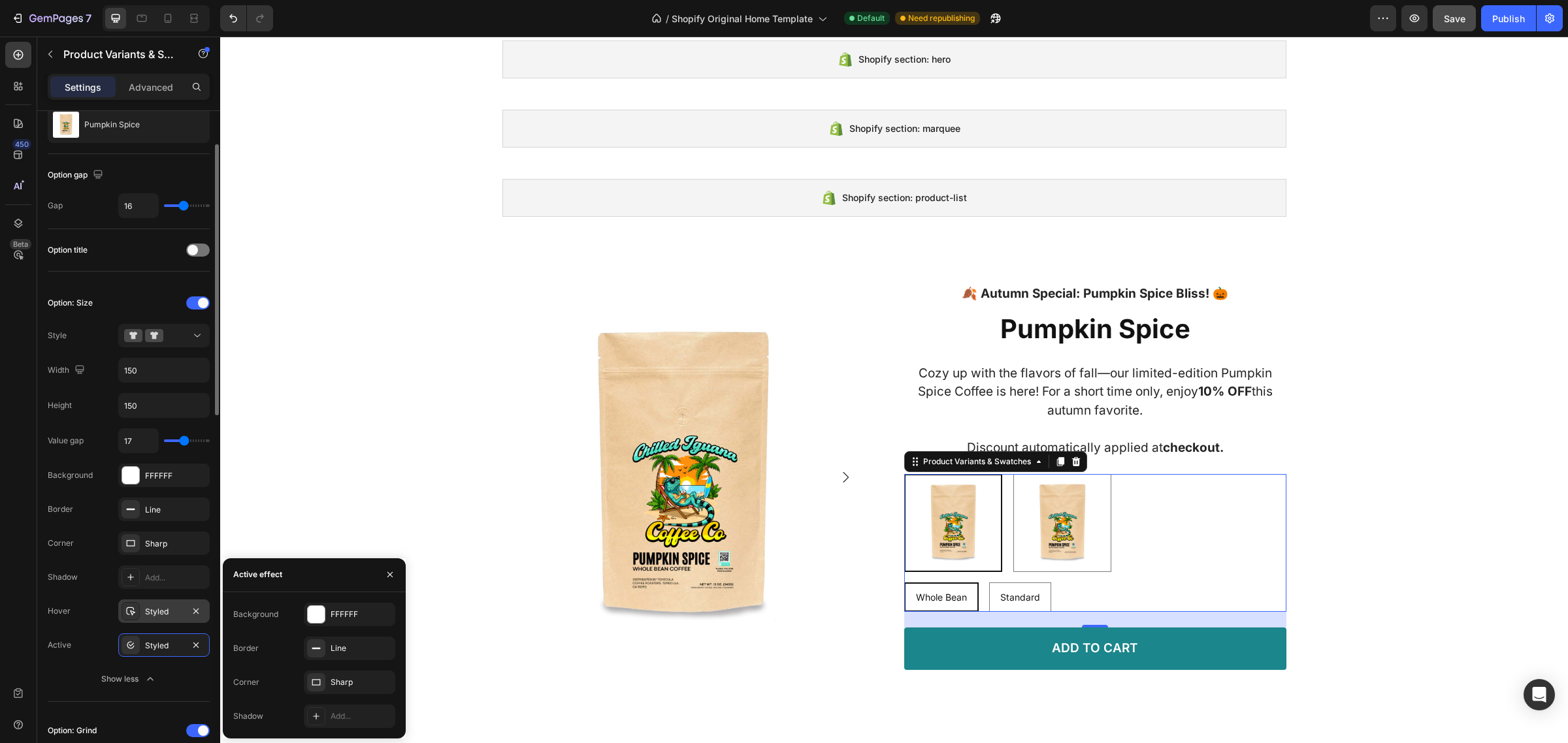
click at [154, 619] on div "Styled" at bounding box center [164, 612] width 92 height 23
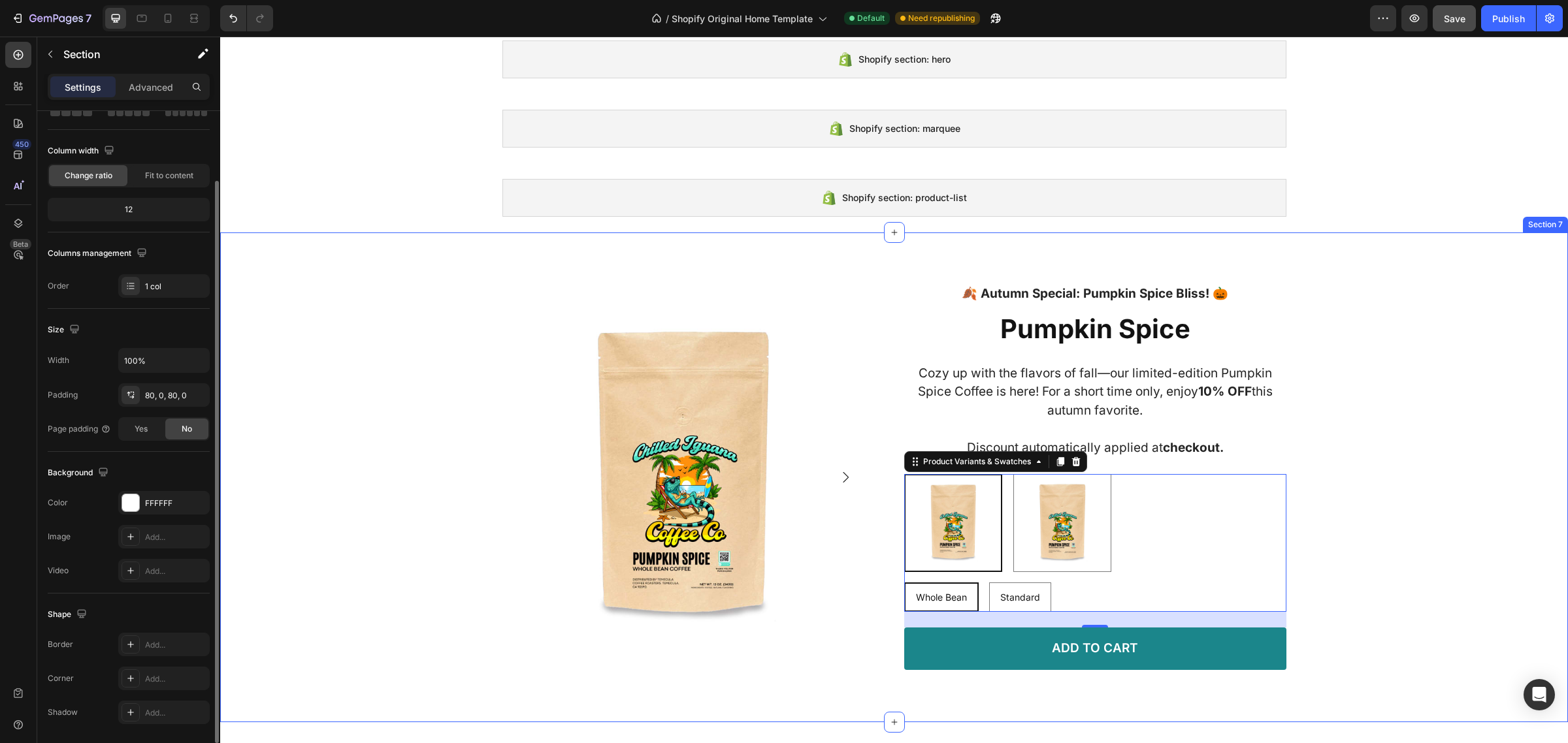
click at [398, 521] on div "Product Images 🍂 Autumn Special: Pumpkin Spice Bliss! 🎃 Text Block Row Pumpkin …" at bounding box center [894, 477] width 1348 height 386
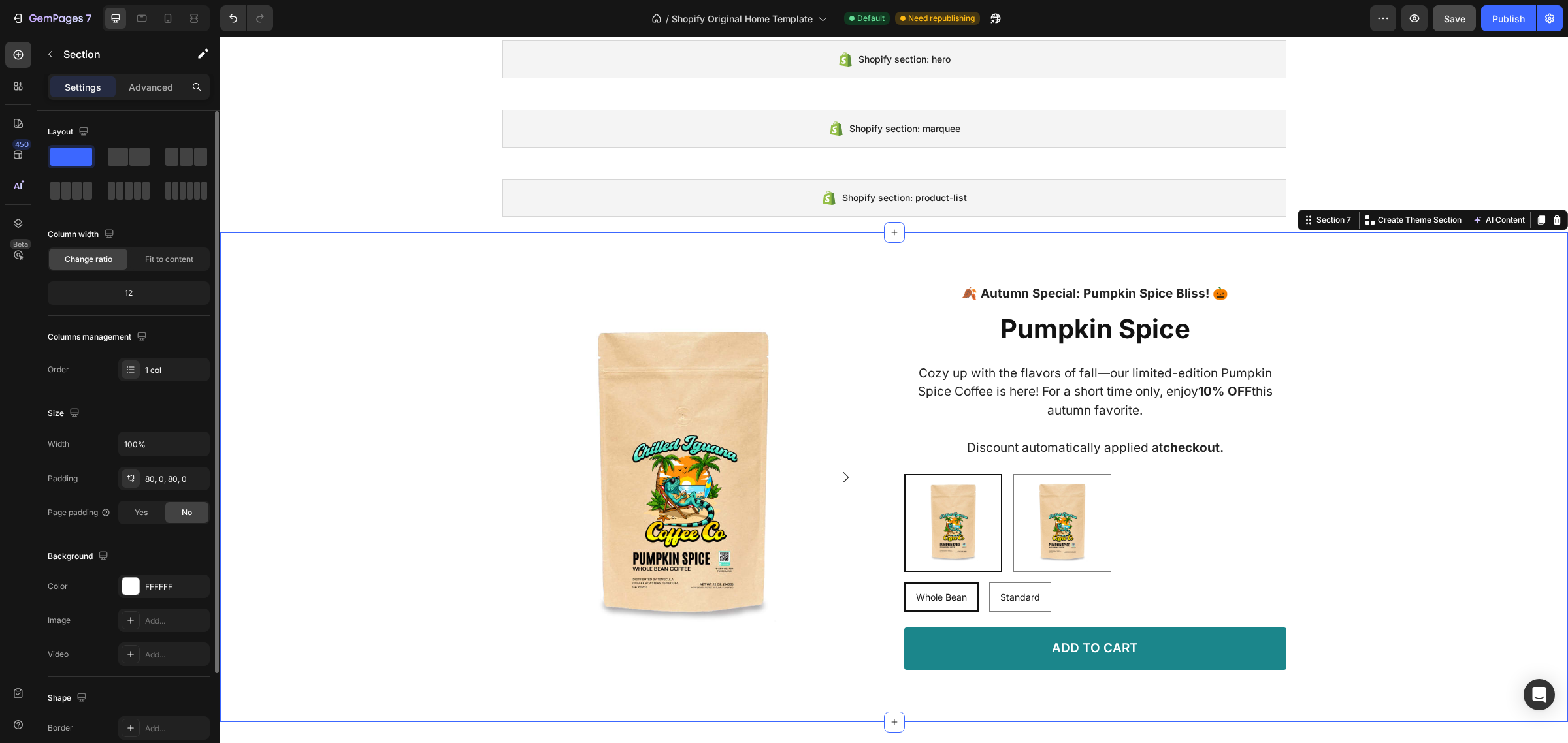
click at [1407, 500] on div "Product Images 🍂 Autumn Special: Pumpkin Spice Bliss! 🎃 Text Block Row Pumpkin …" at bounding box center [894, 477] width 1348 height 386
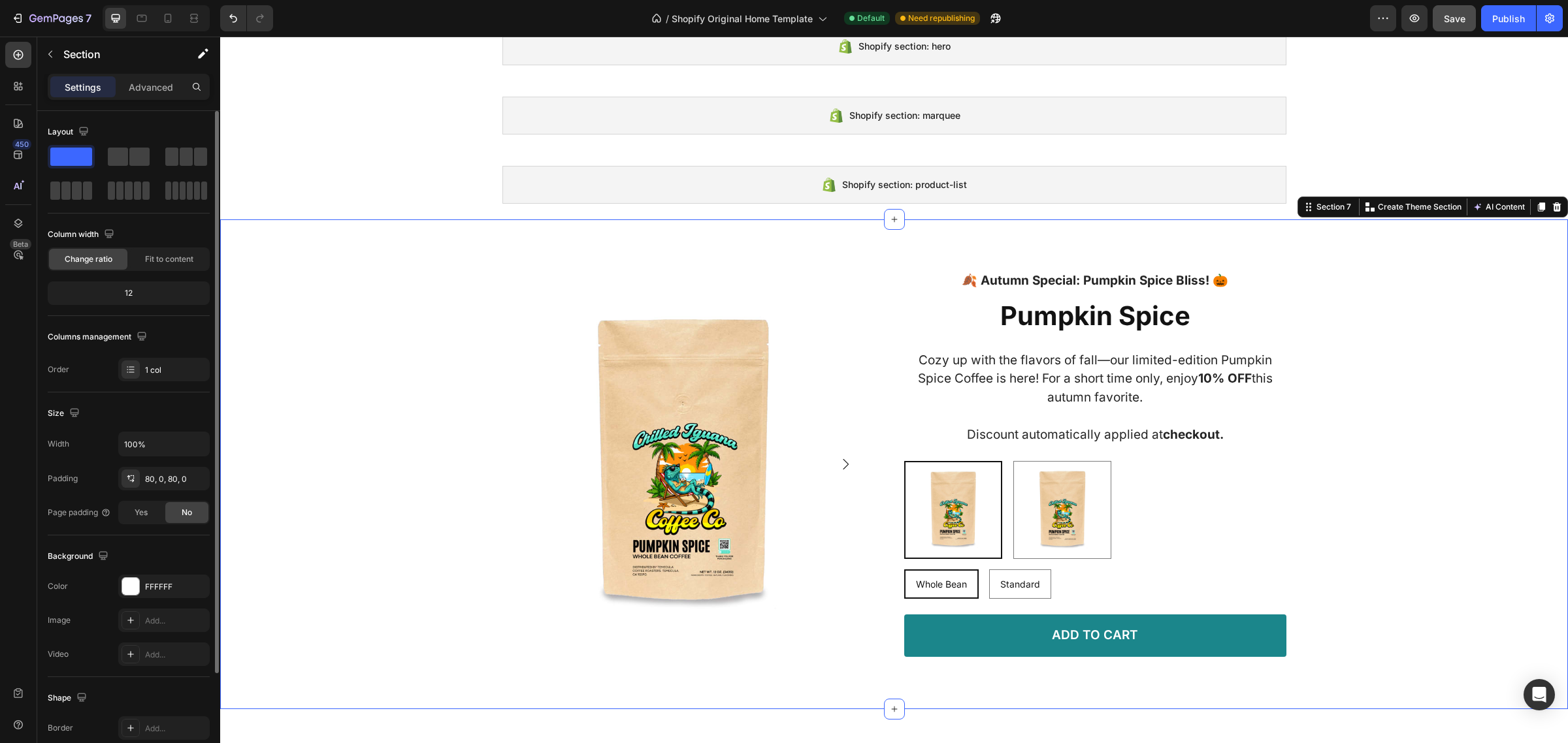
scroll to position [1225, 0]
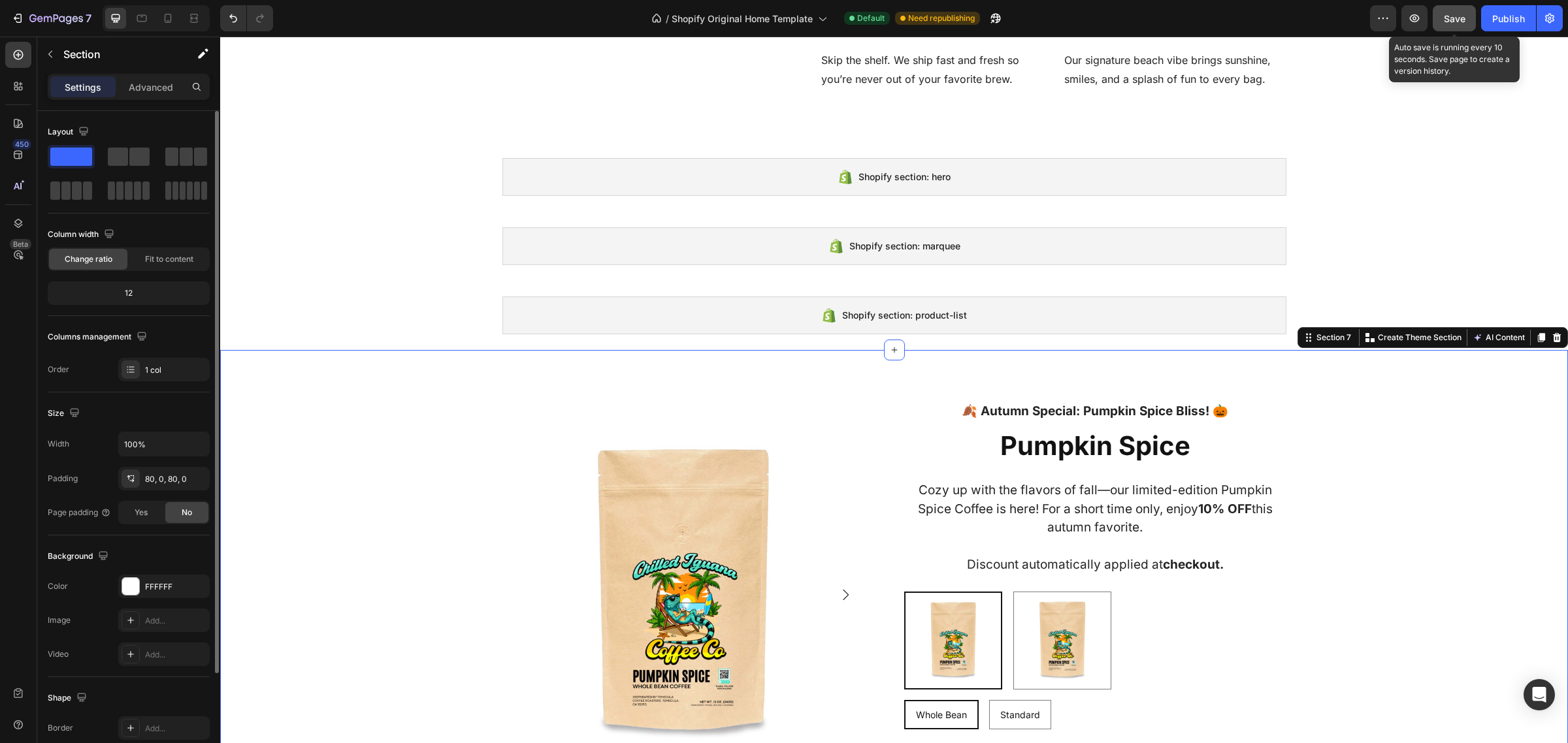
click at [1463, 20] on span "Save" at bounding box center [1454, 18] width 21 height 11
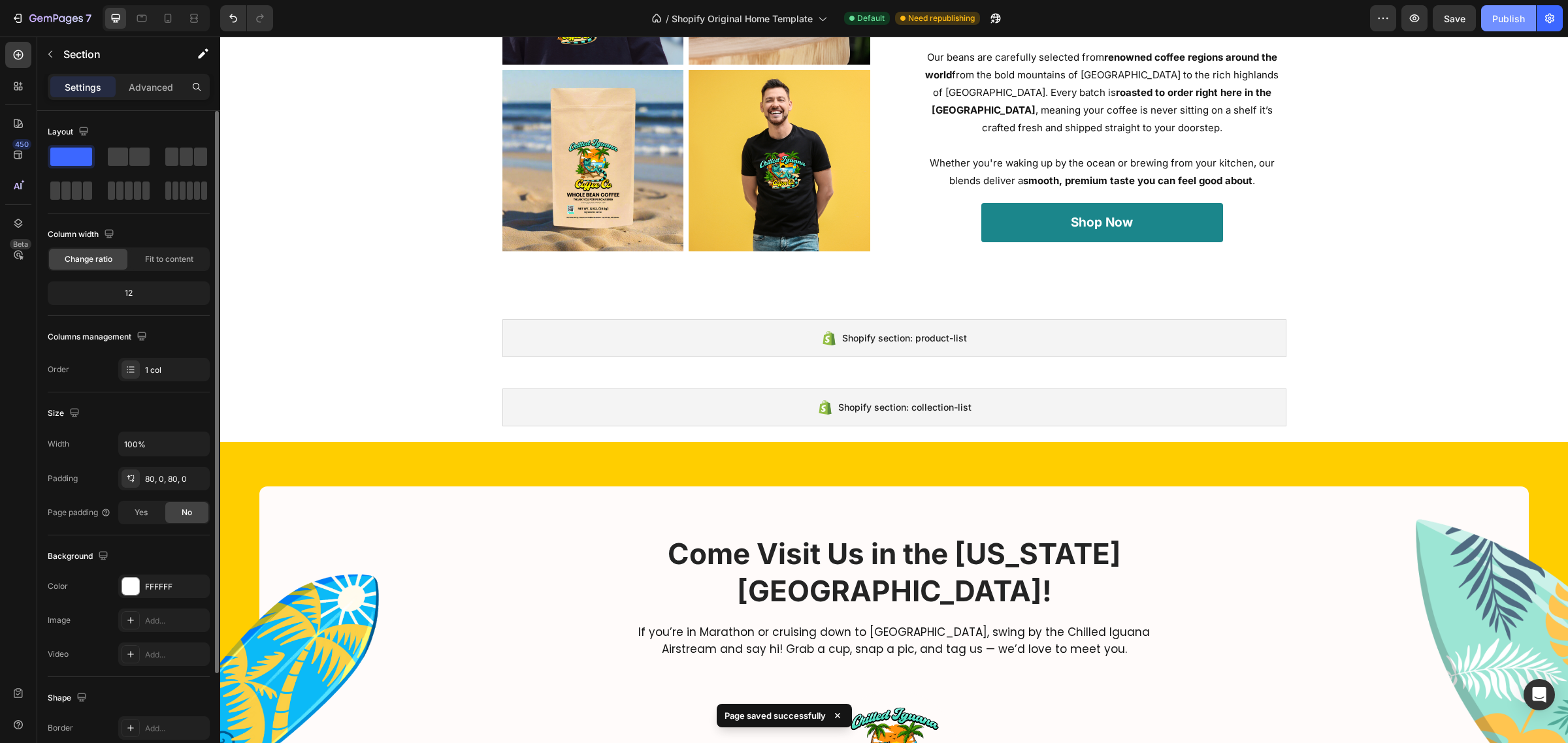
scroll to position [2193, 0]
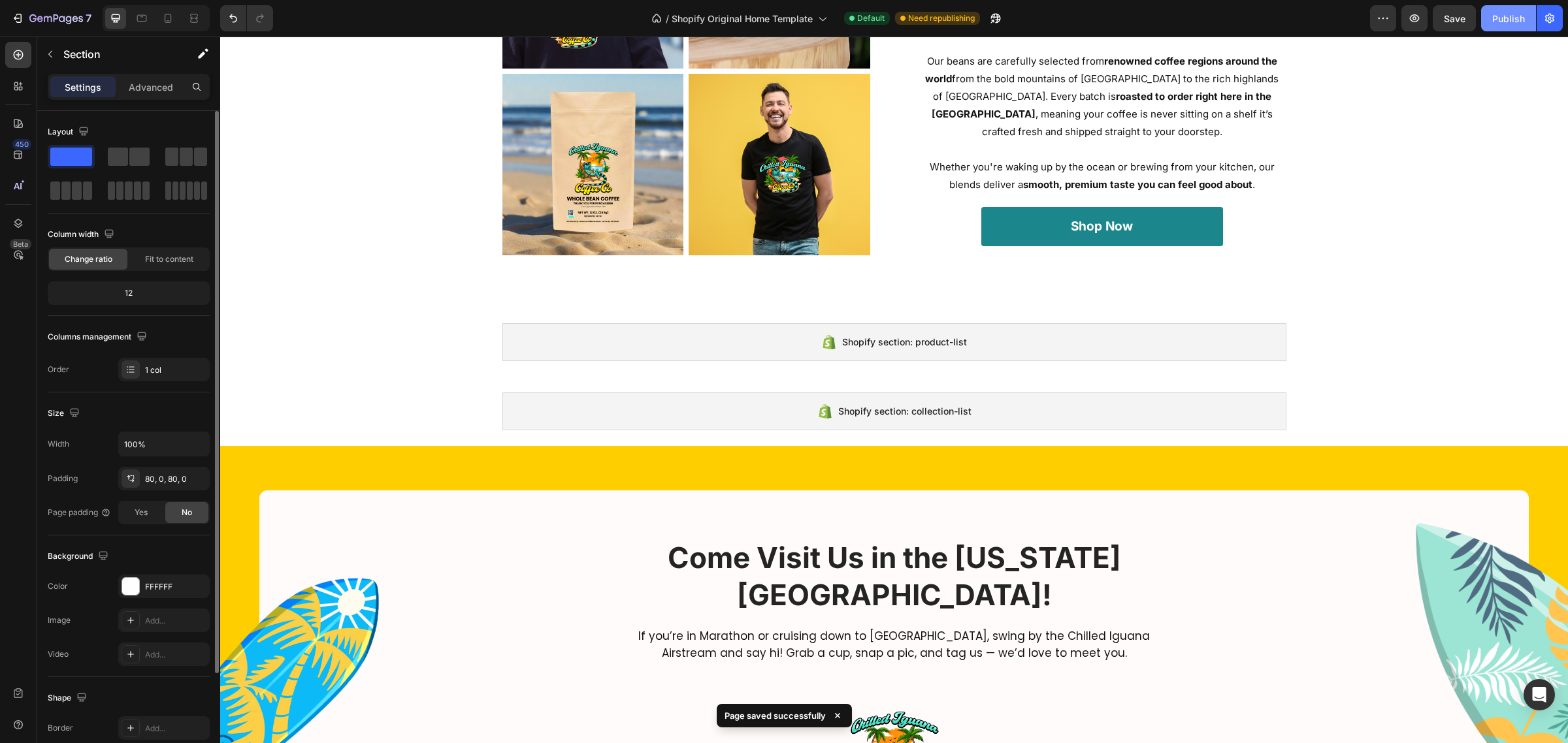
click at [1508, 17] on div "Publish" at bounding box center [1509, 19] width 33 height 14
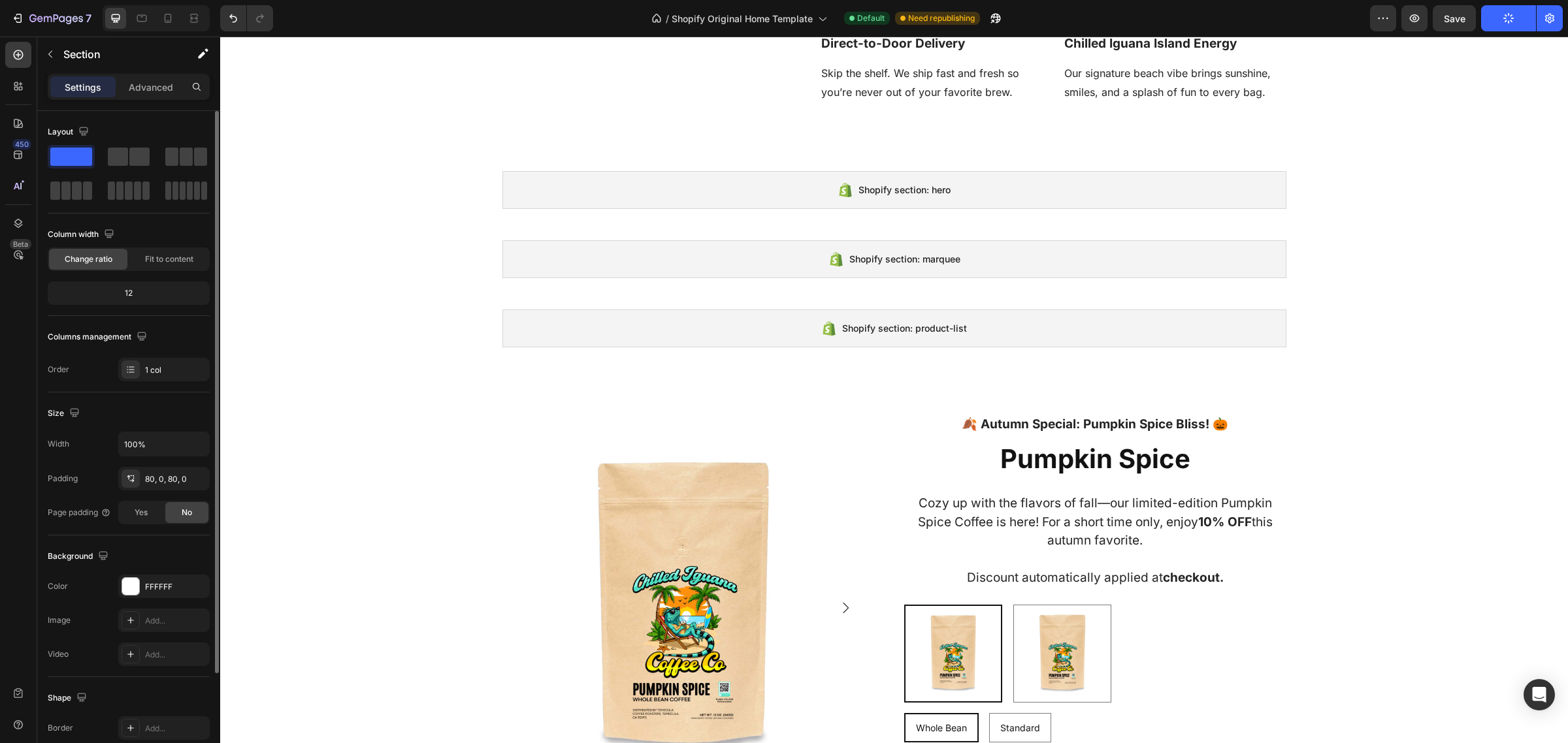
scroll to position [1212, 0]
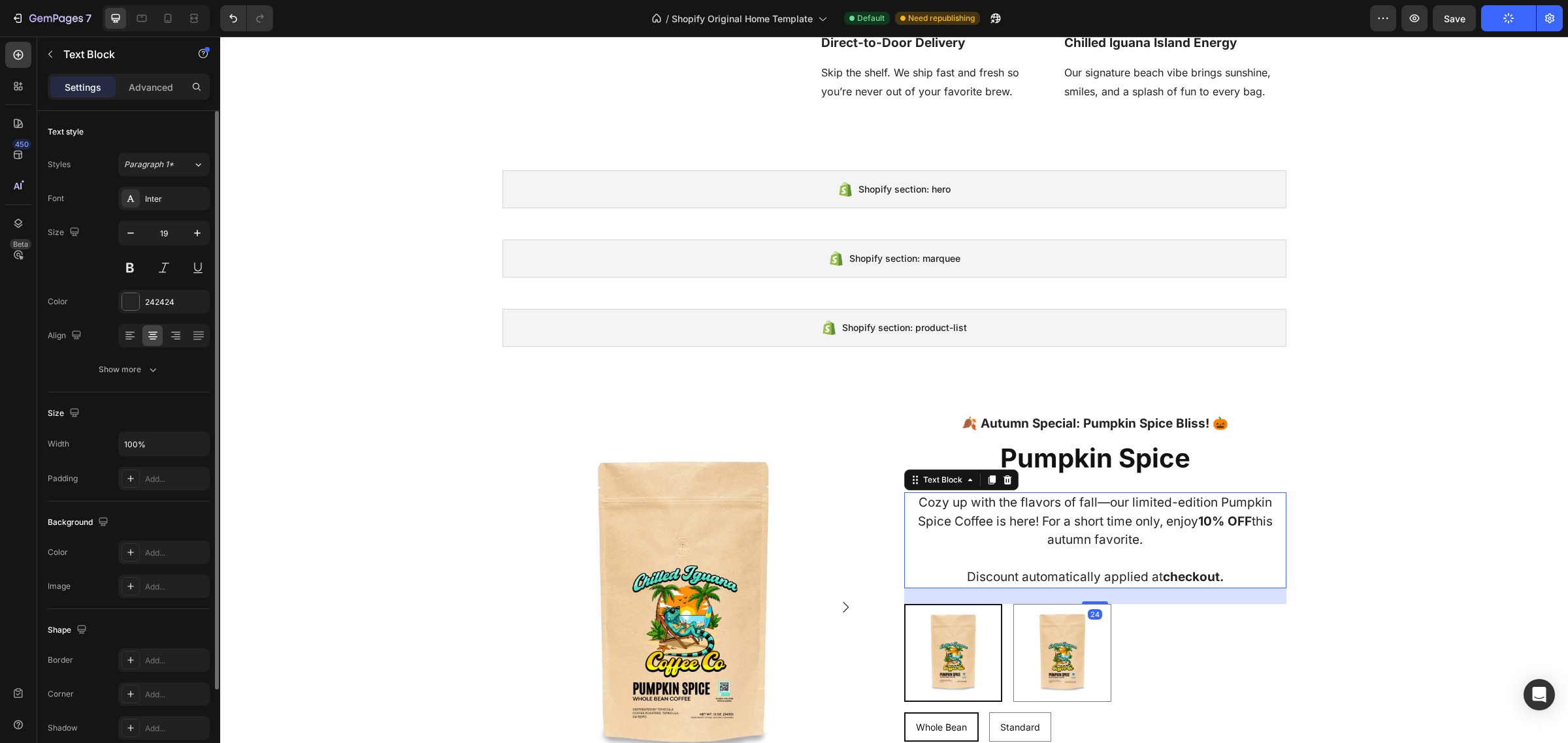
click at [1219, 542] on p "Cozy up with the flavors of fall—our limited-edition Pumpkin Spice Coffee is he…" at bounding box center [1096, 540] width 380 height 93
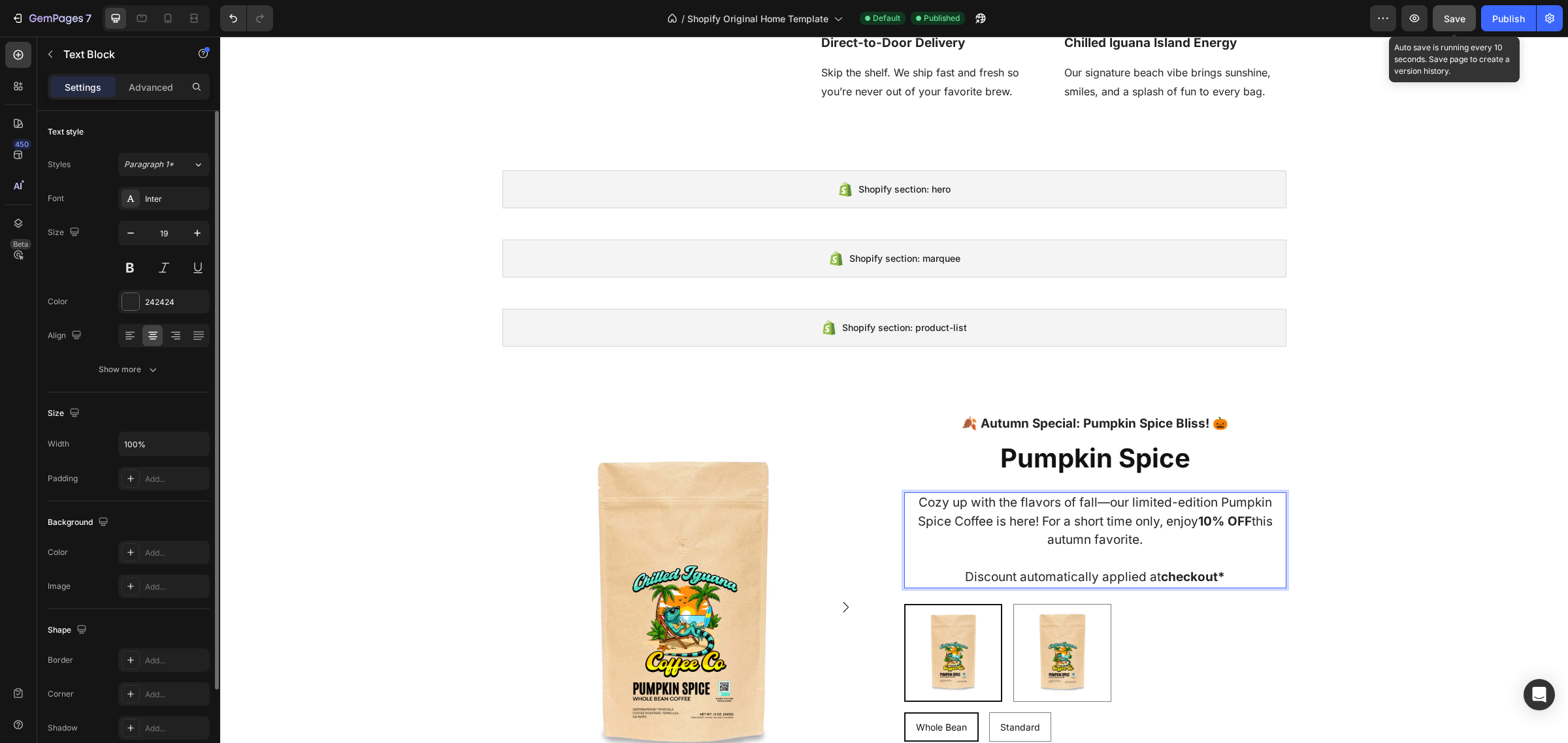
click at [1461, 24] on div "Save" at bounding box center [1454, 19] width 21 height 14
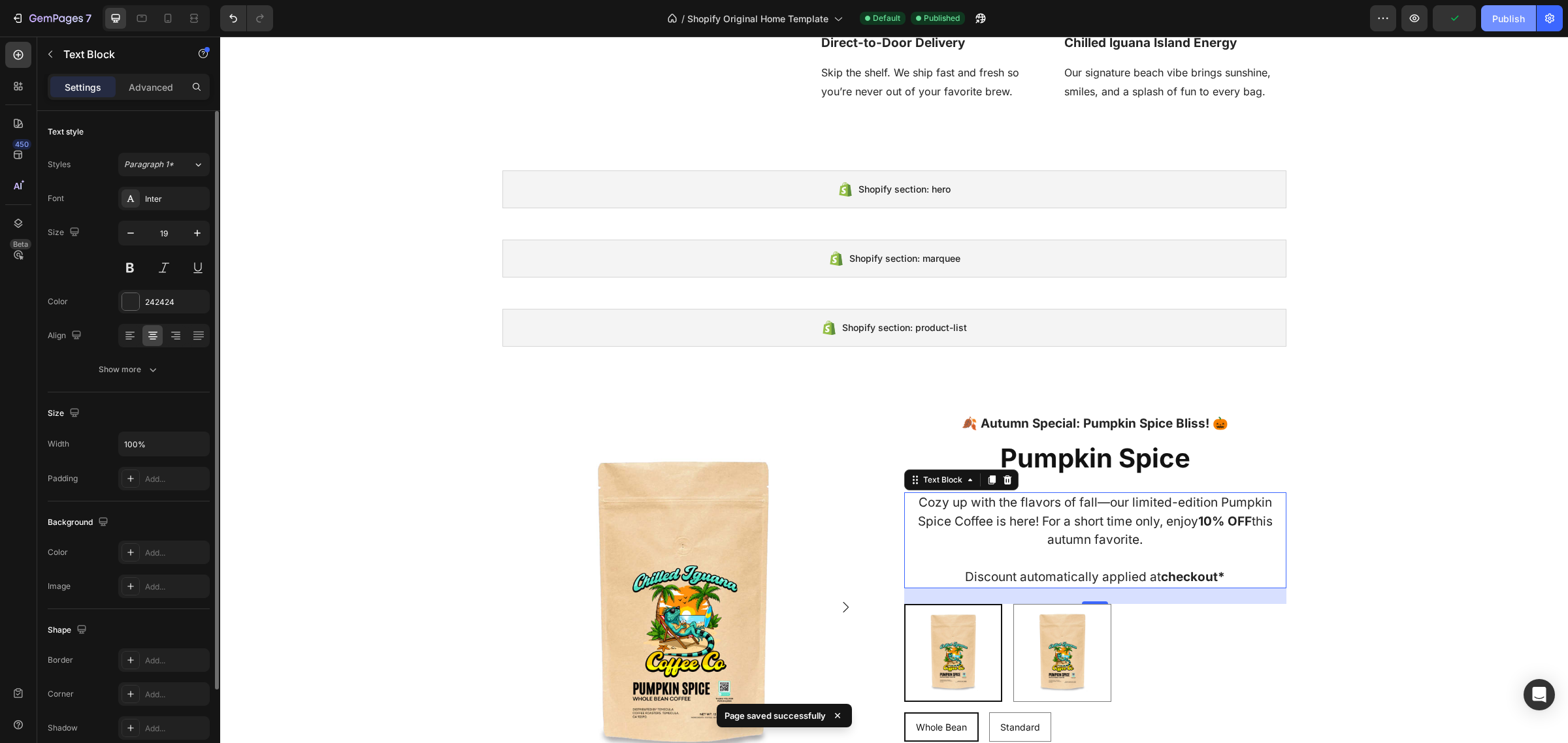
click at [1488, 24] on button "Publish" at bounding box center [1509, 18] width 55 height 26
